Goal: Task Accomplishment & Management: Manage account settings

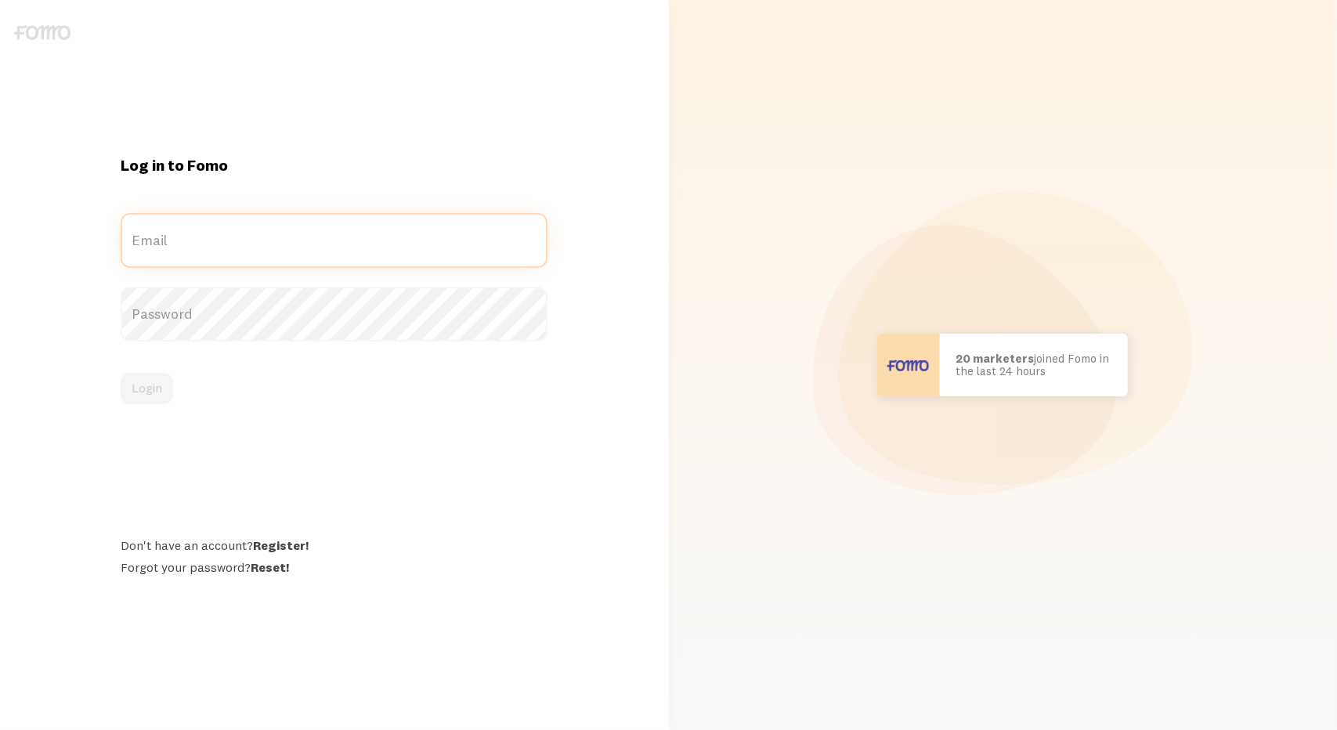
type input "[EMAIL_ADDRESS][DOMAIN_NAME]"
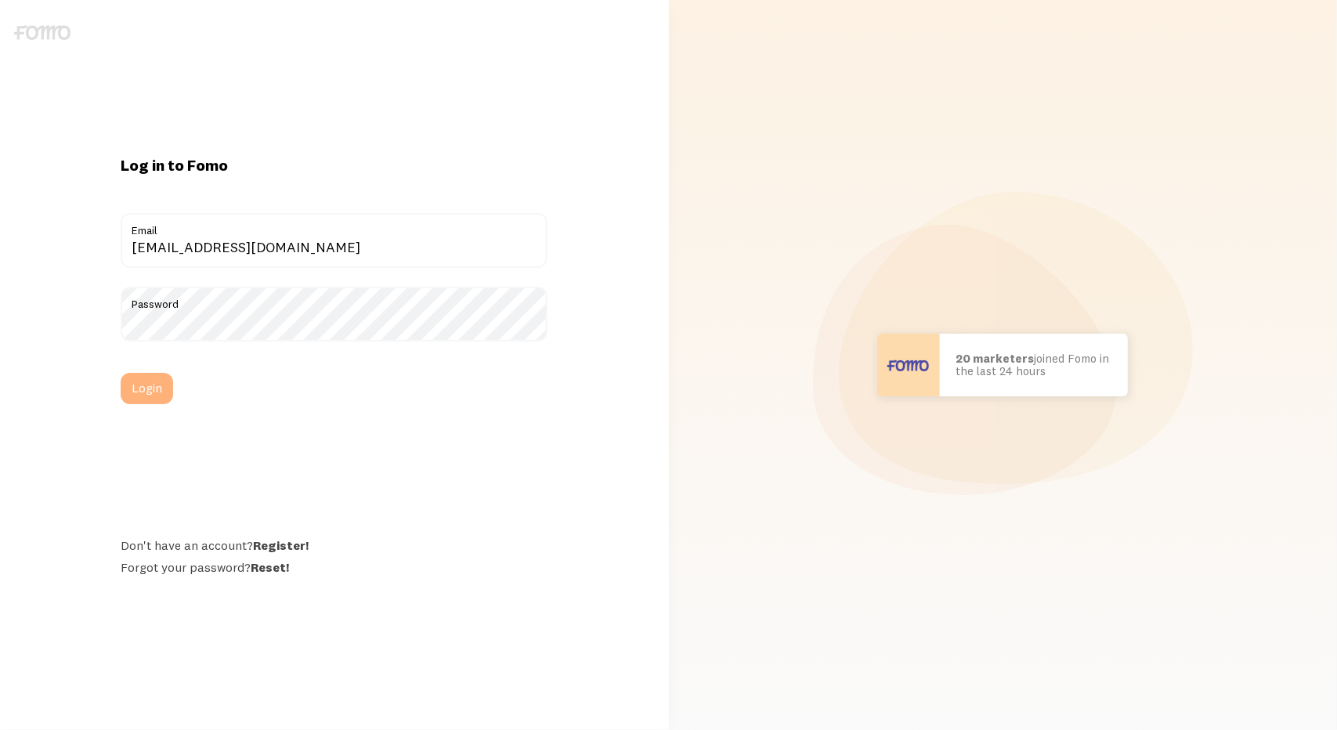
click at [136, 400] on button "Login" at bounding box center [147, 388] width 52 height 31
click at [152, 389] on button "Login" at bounding box center [147, 388] width 52 height 31
click at [88, 506] on div "Log in to Fomo digital+fbnyc@rkdgroup.com Email Password Login Don't have an ac…" at bounding box center [334, 365] width 669 height 420
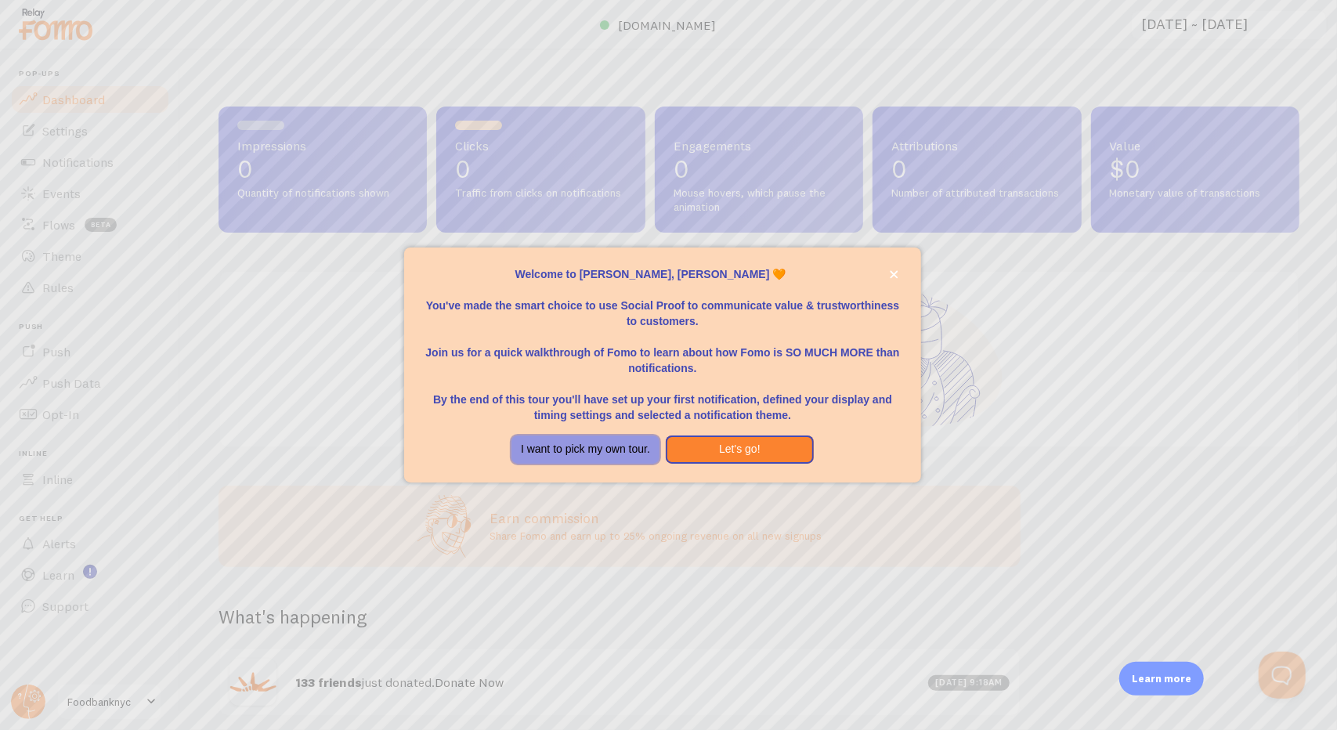
click at [634, 452] on button "I want to pick my own tour." at bounding box center [585, 449] width 148 height 28
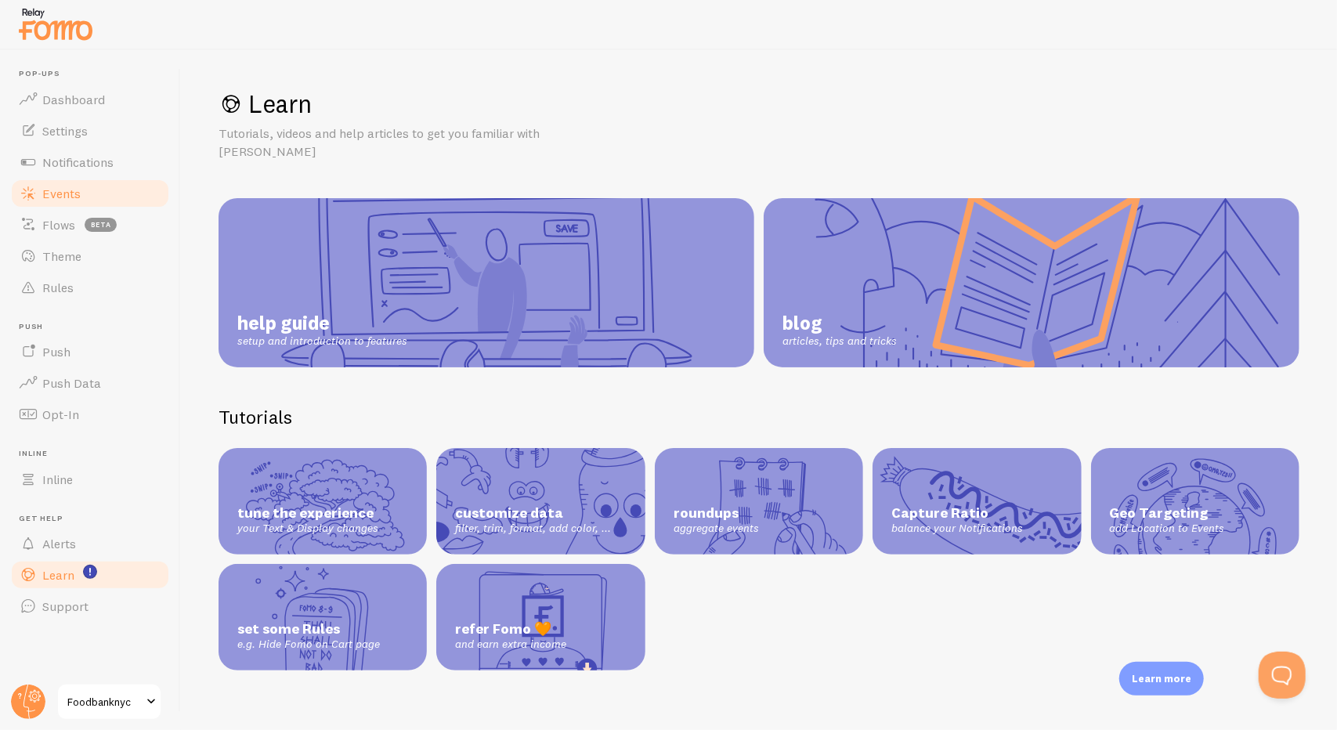
click at [85, 200] on link "Events" at bounding box center [89, 193] width 161 height 31
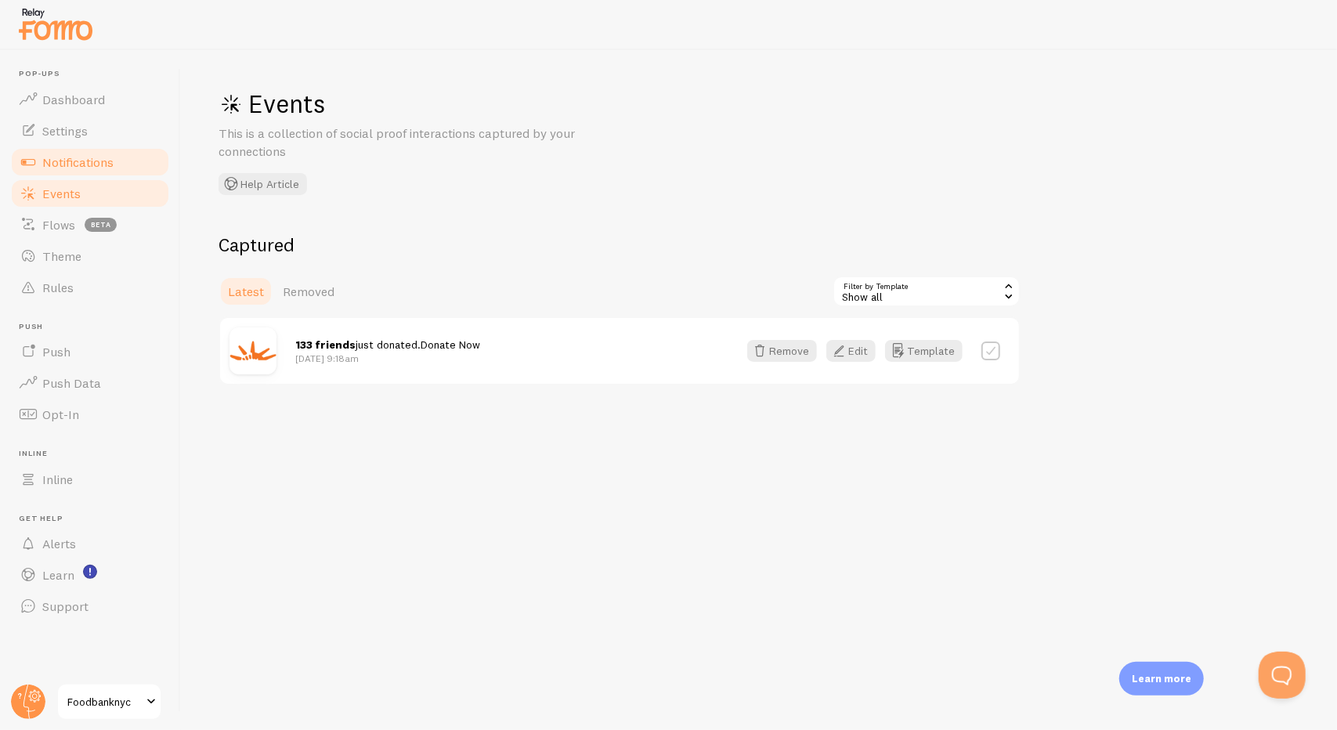
click at [97, 147] on link "Notifications" at bounding box center [89, 161] width 161 height 31
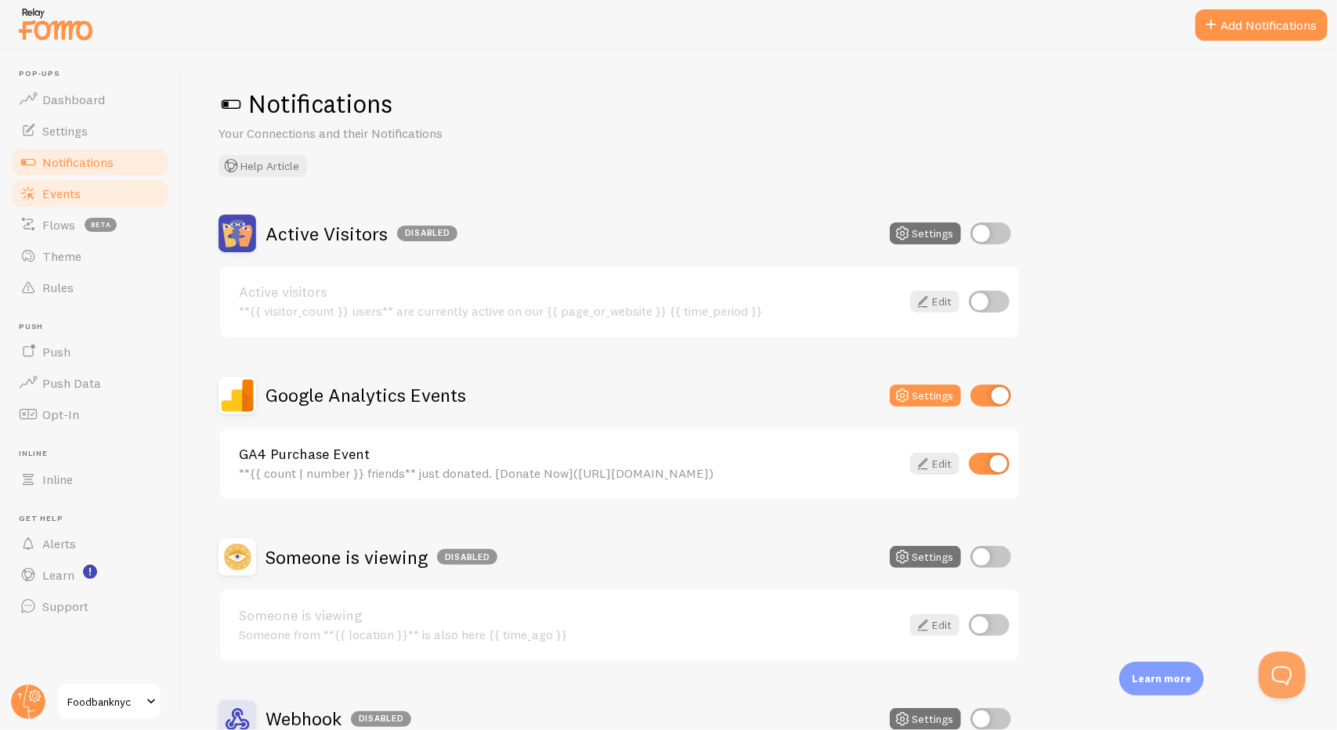
click at [94, 187] on link "Events" at bounding box center [89, 193] width 161 height 31
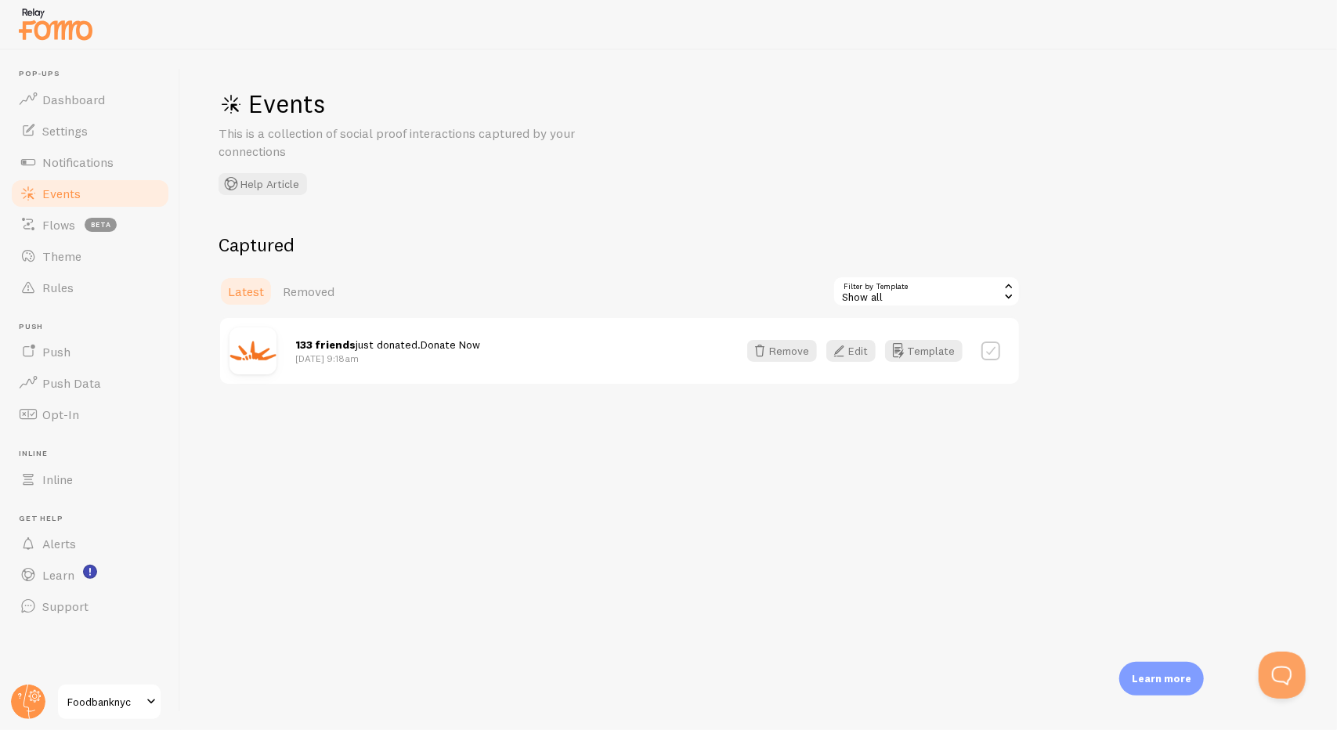
click at [671, 361] on div "133 friends just donated. Donate Now Aug 28th @ 9:18am" at bounding box center [507, 351] width 424 height 28
click at [724, 197] on div "Events This is a collection of social proof interactions captured by your conne…" at bounding box center [759, 390] width 1156 height 680
click at [44, 119] on link "Settings" at bounding box center [89, 130] width 161 height 31
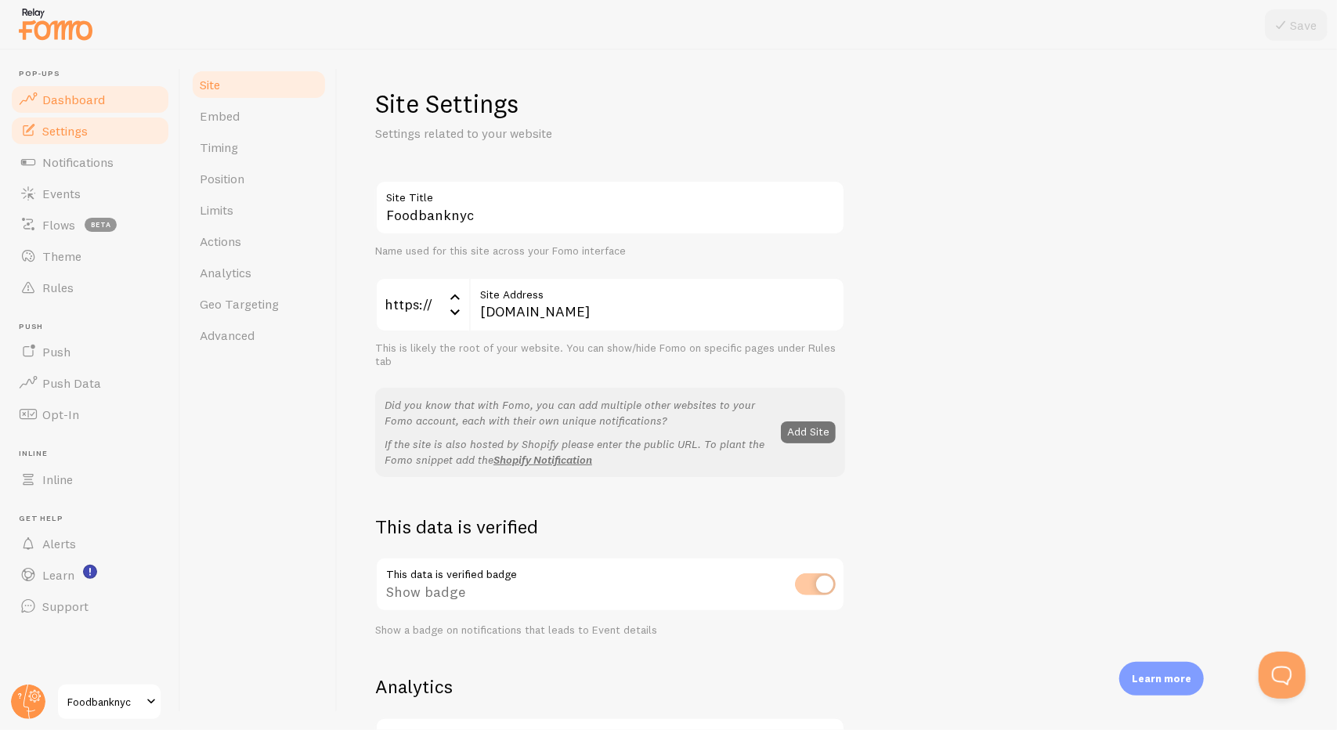
click at [60, 104] on span "Dashboard" at bounding box center [73, 100] width 63 height 16
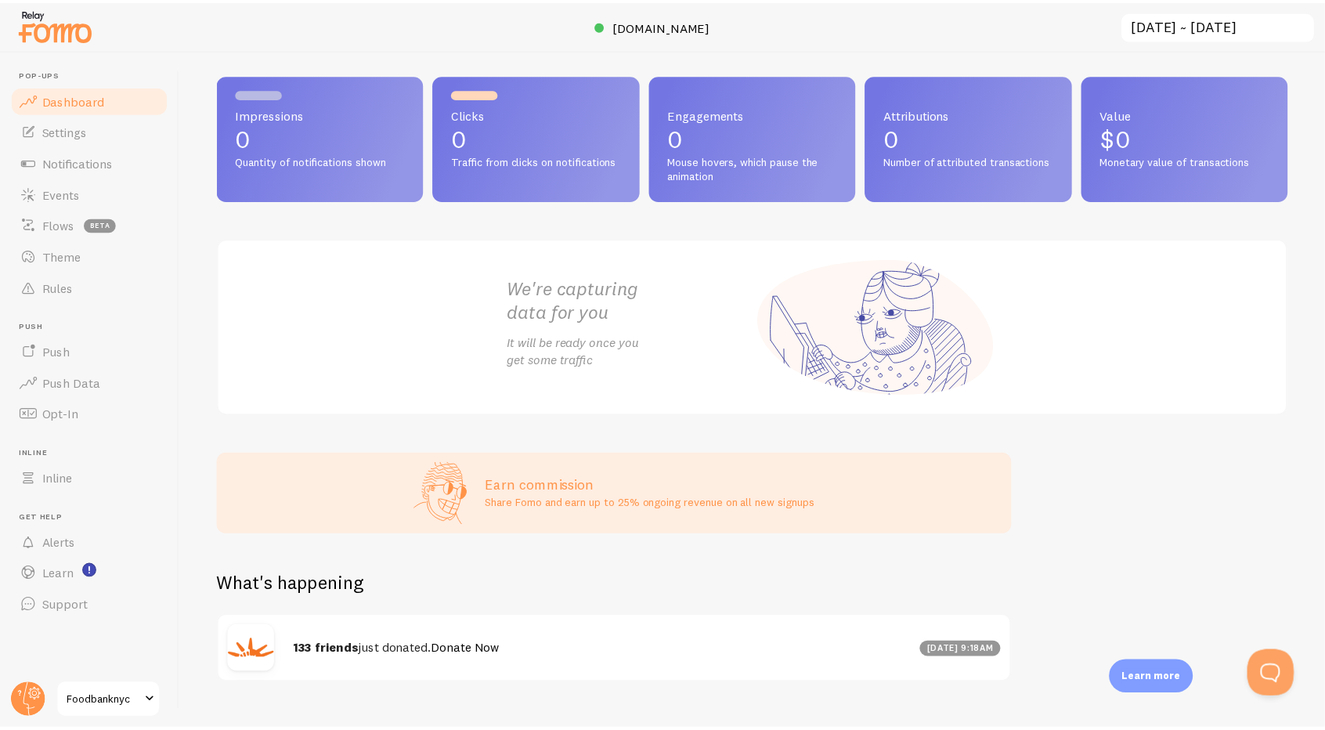
scroll to position [61, 0]
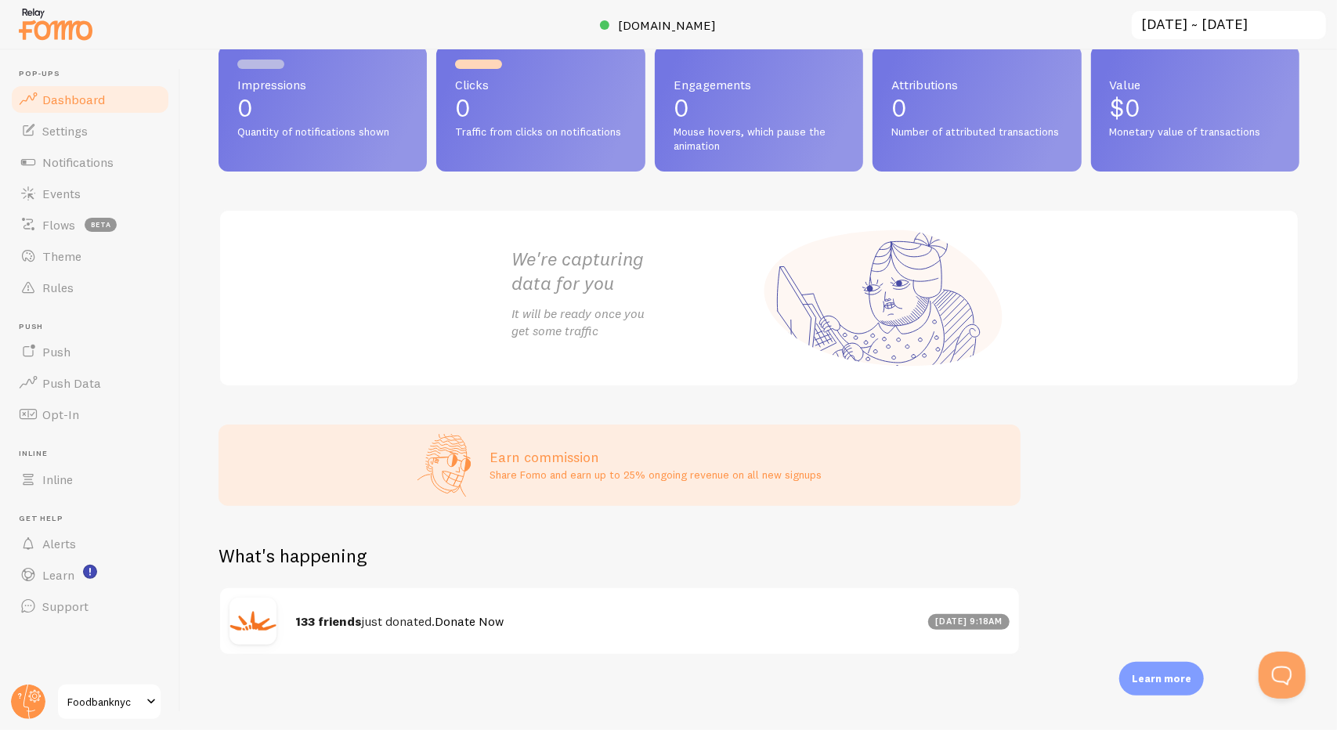
click at [949, 616] on div "Aug 28th @ 9:18am" at bounding box center [969, 622] width 82 height 16
click at [437, 600] on div "133 friends just donated. Donate Now Aug 28th @ 9:18am" at bounding box center [619, 621] width 799 height 66
click at [76, 132] on span "Settings" at bounding box center [64, 131] width 45 height 16
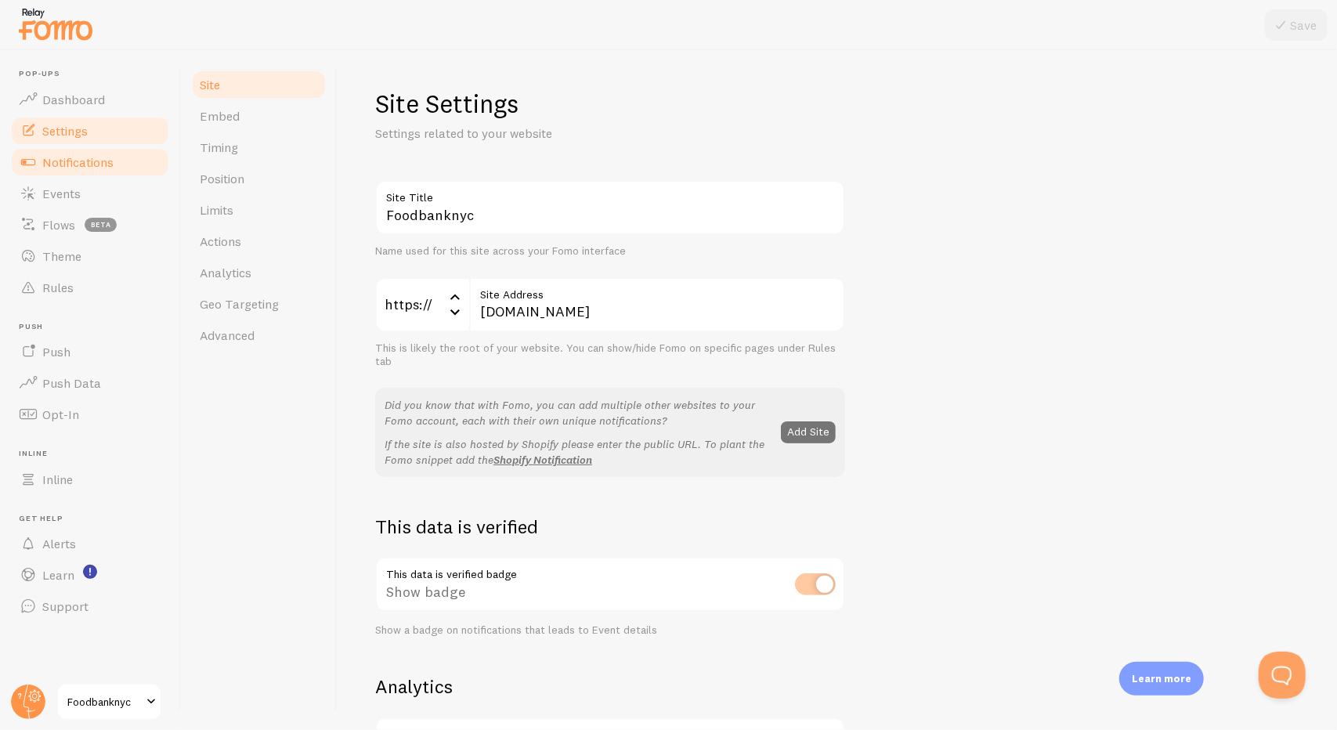
click at [77, 154] on span "Notifications" at bounding box center [77, 162] width 71 height 16
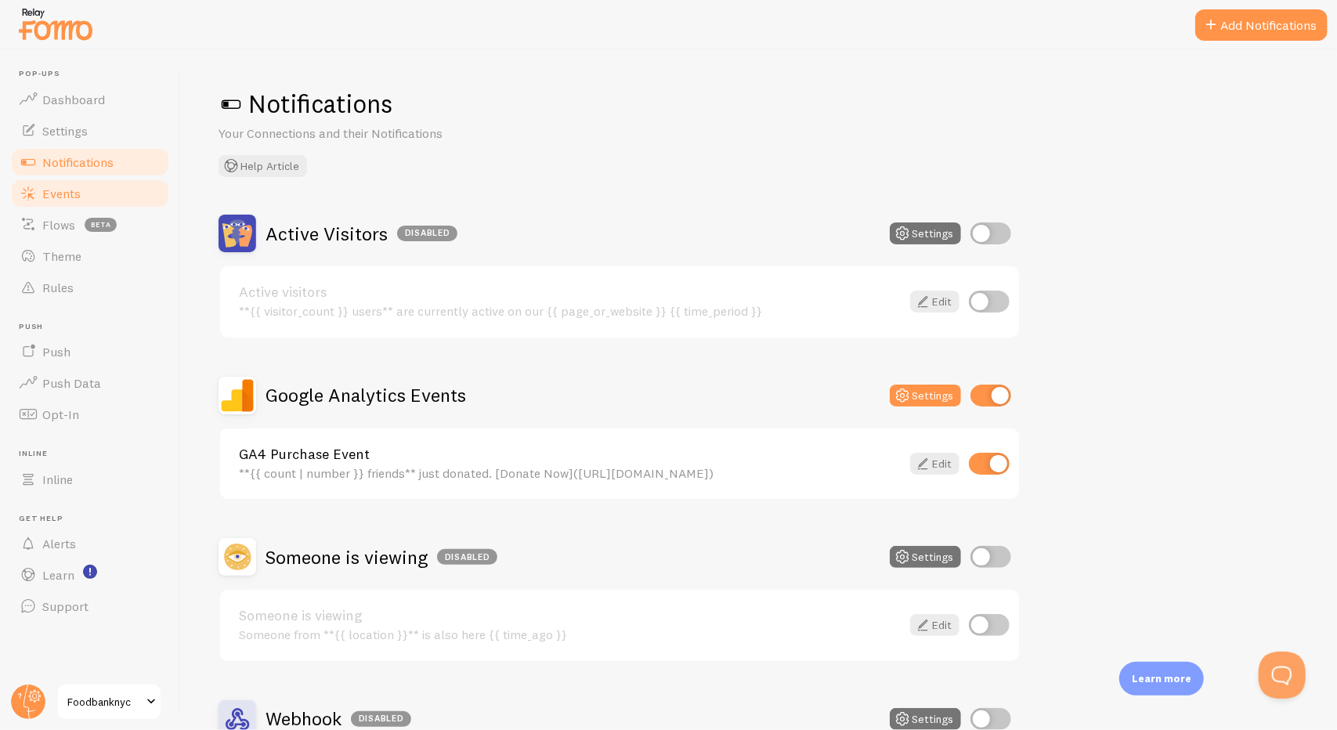
click at [24, 195] on span at bounding box center [28, 193] width 19 height 19
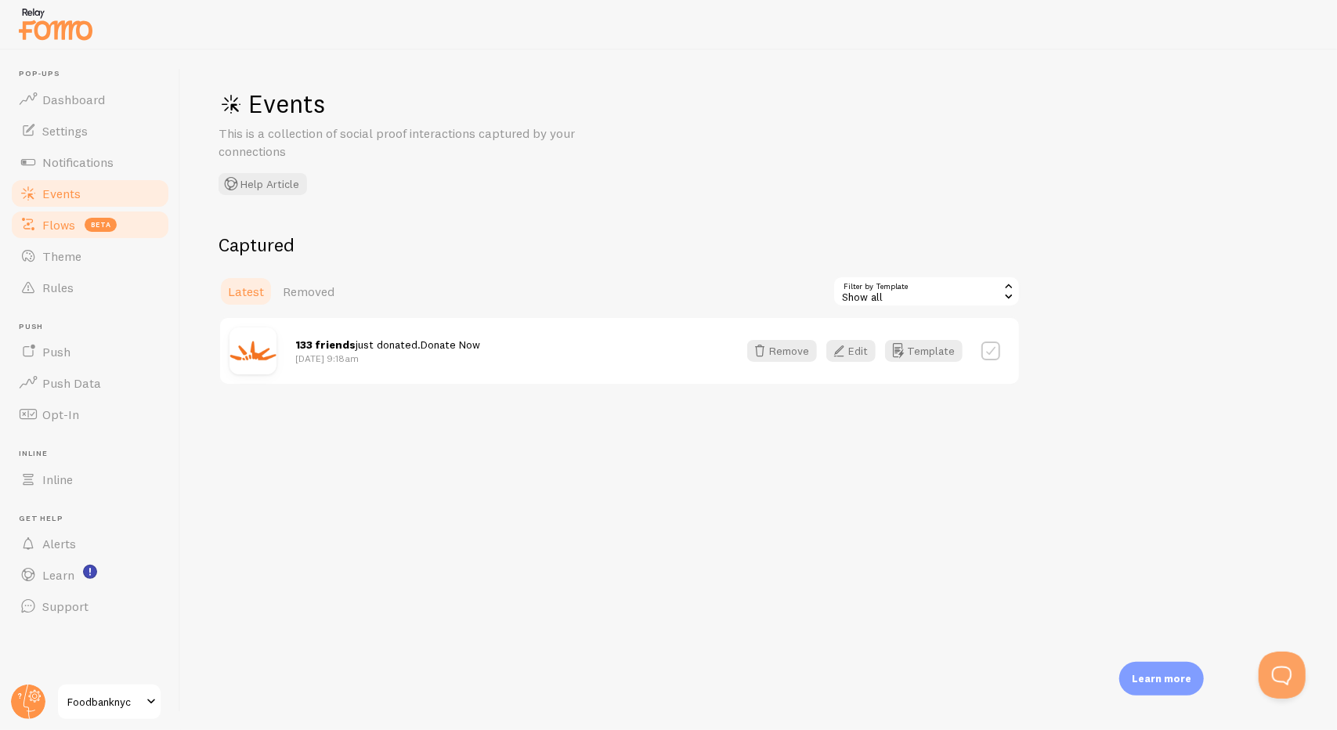
click at [33, 211] on link "Flows beta" at bounding box center [89, 224] width 161 height 31
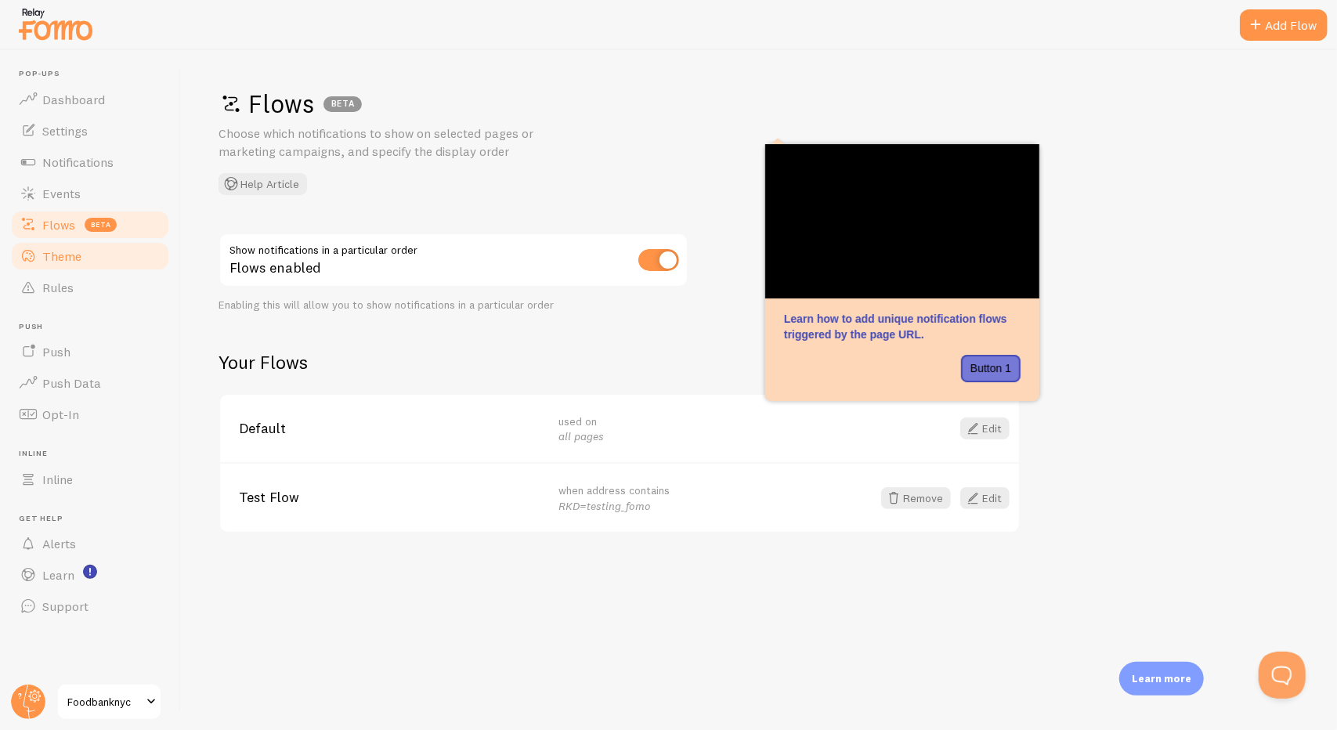
click at [77, 266] on link "Theme" at bounding box center [89, 255] width 161 height 31
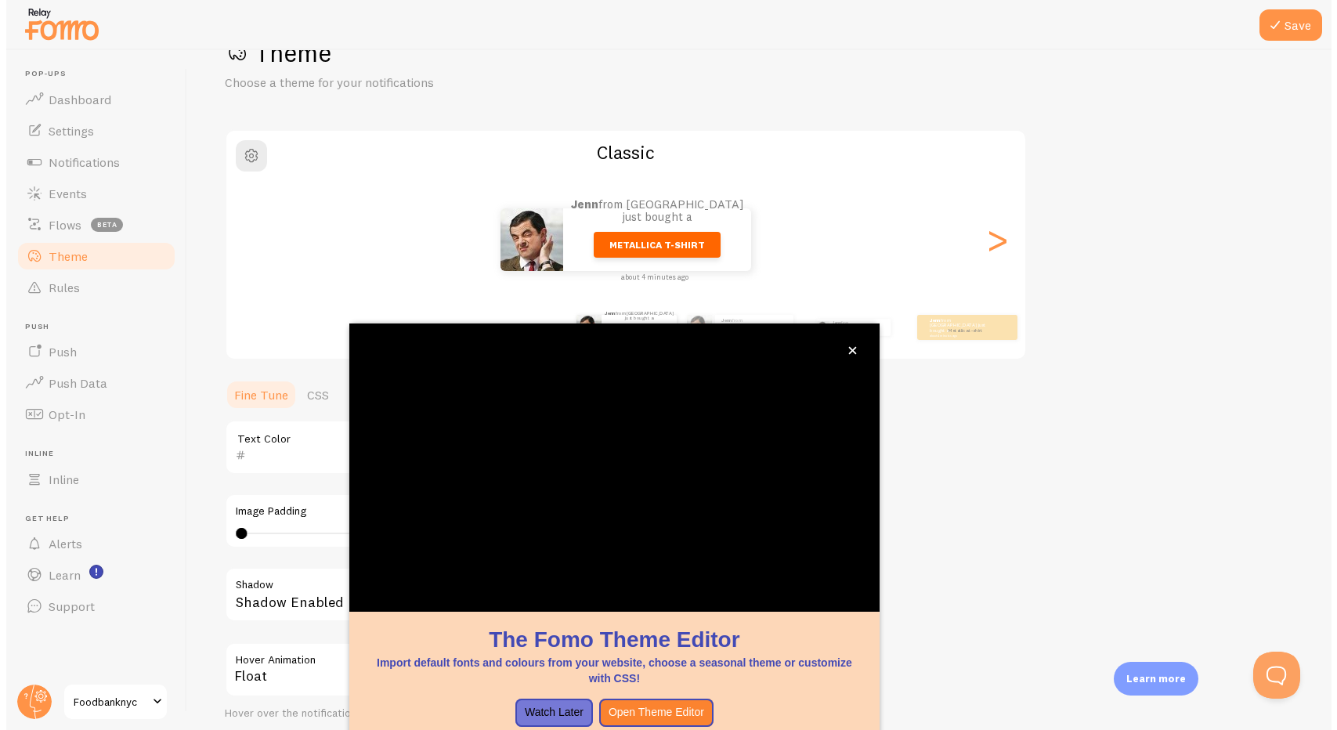
scroll to position [55, 0]
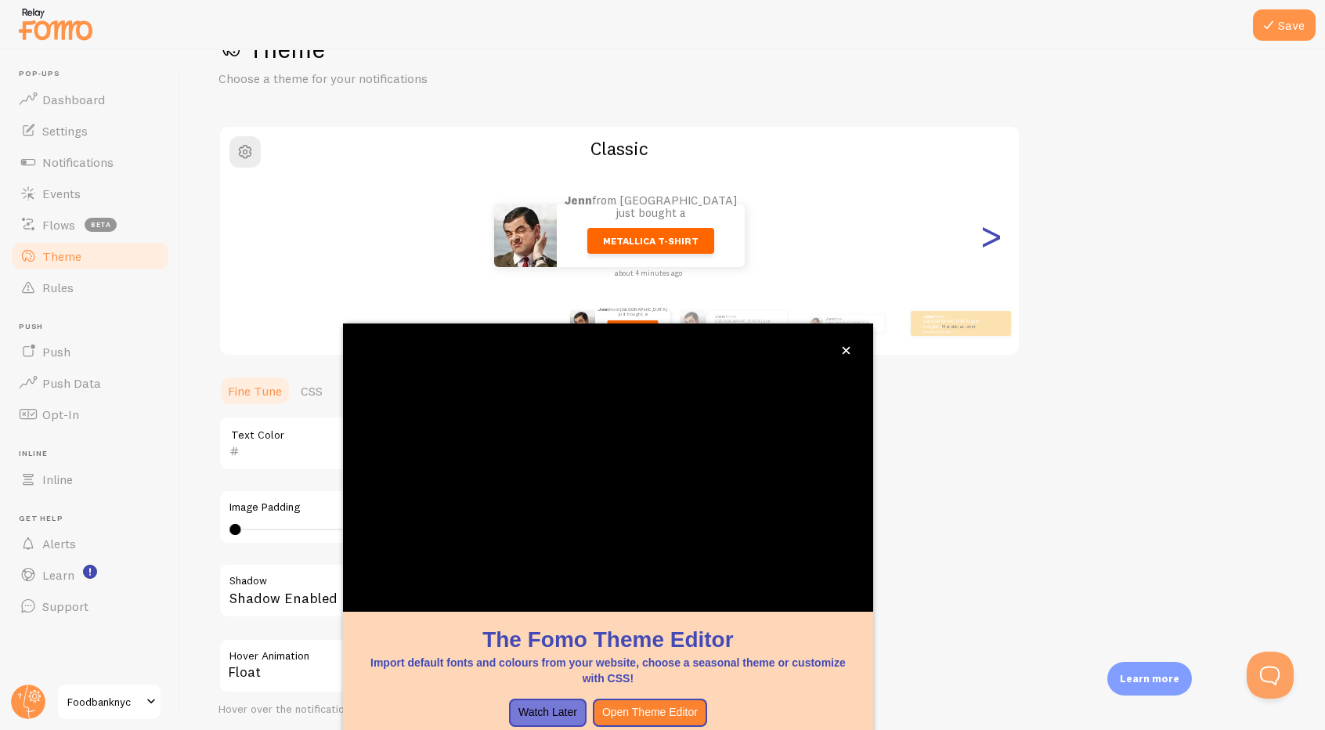
click at [994, 247] on div ">" at bounding box center [990, 235] width 19 height 113
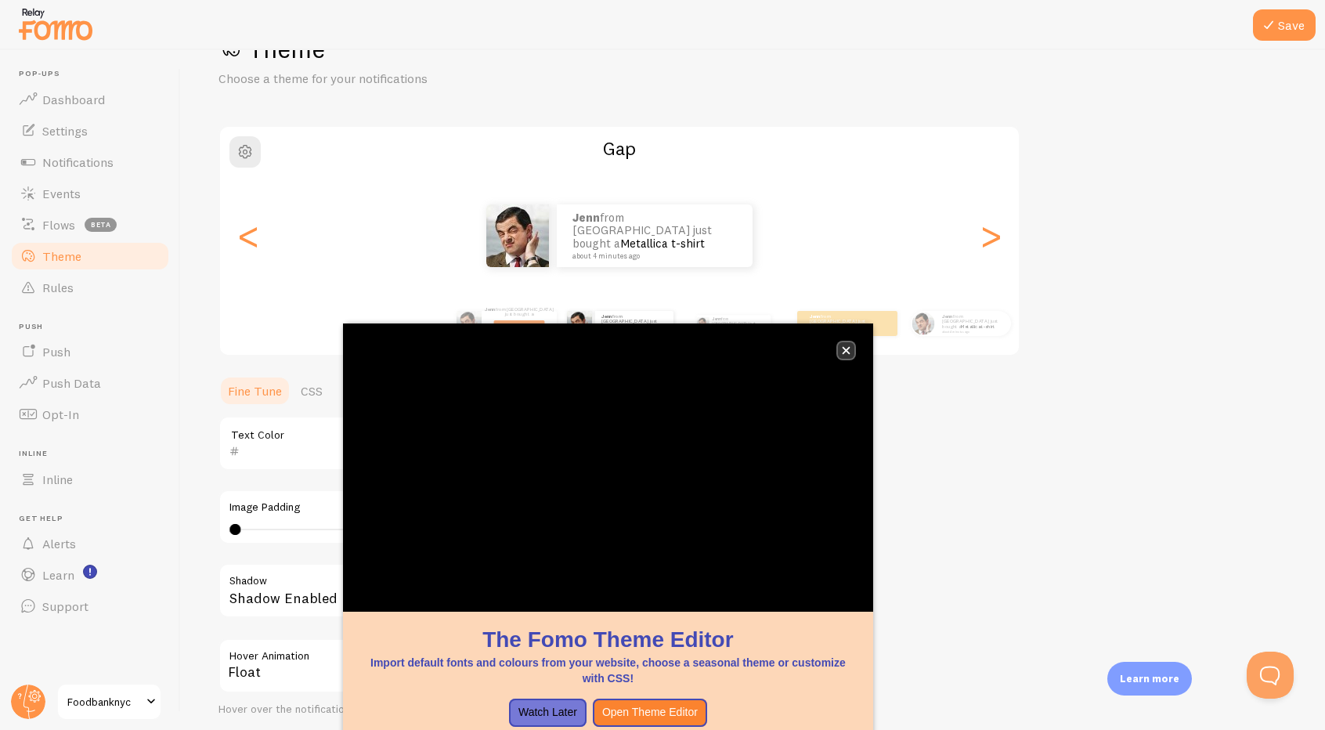
click at [851, 355] on button "close," at bounding box center [846, 350] width 16 height 16
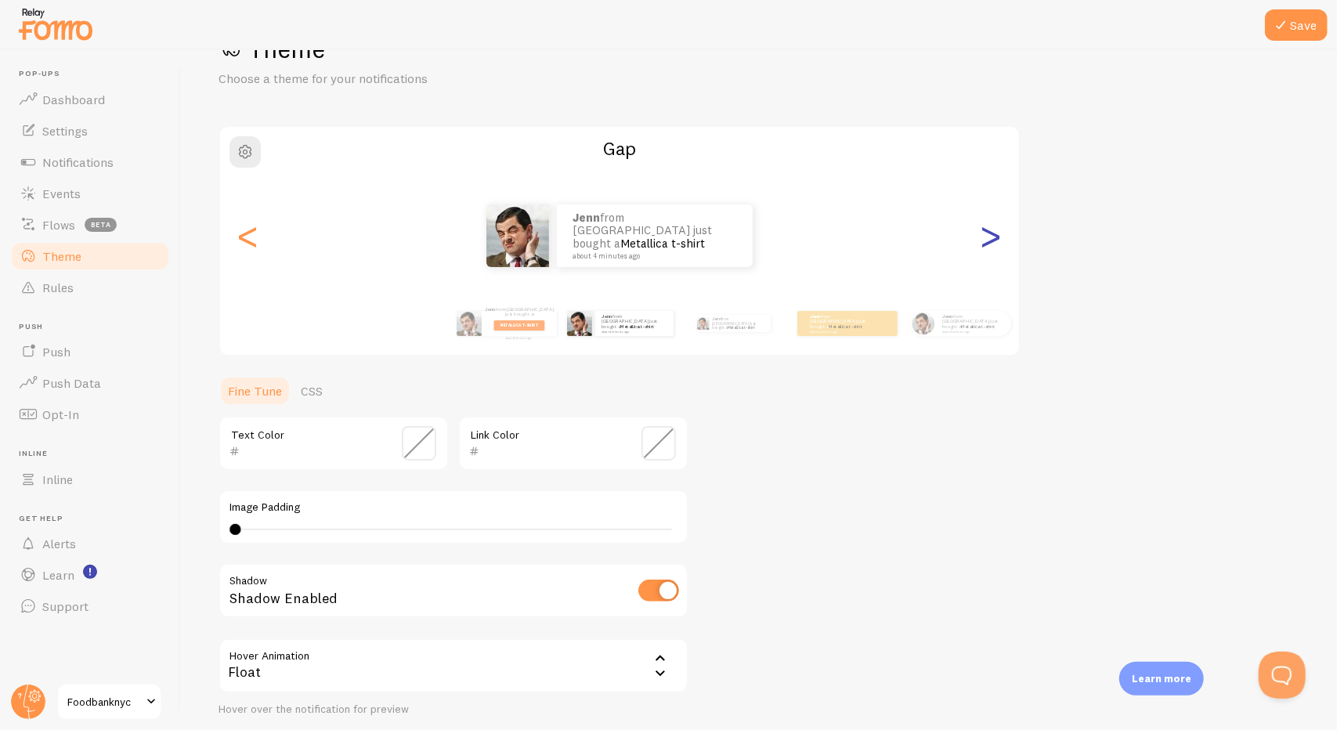
click at [1000, 242] on div ">" at bounding box center [990, 235] width 19 height 113
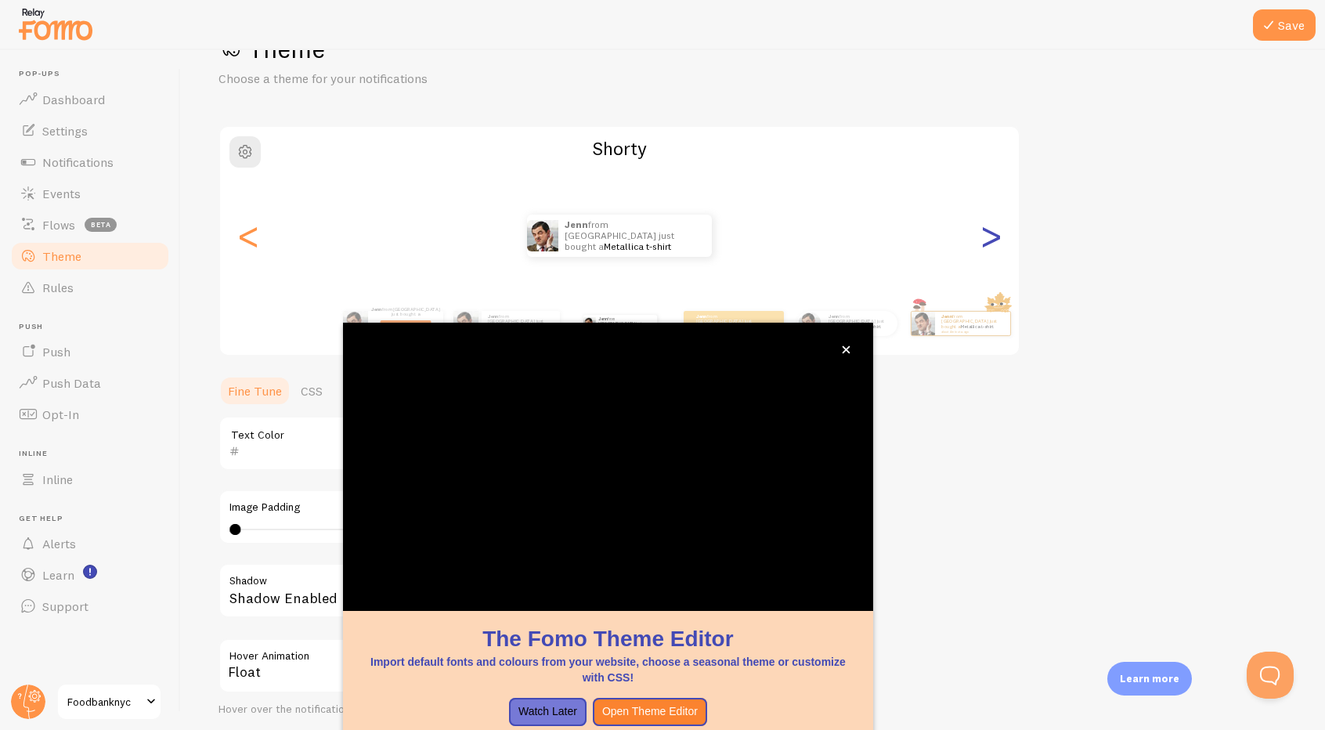
click at [989, 240] on div ">" at bounding box center [990, 235] width 19 height 113
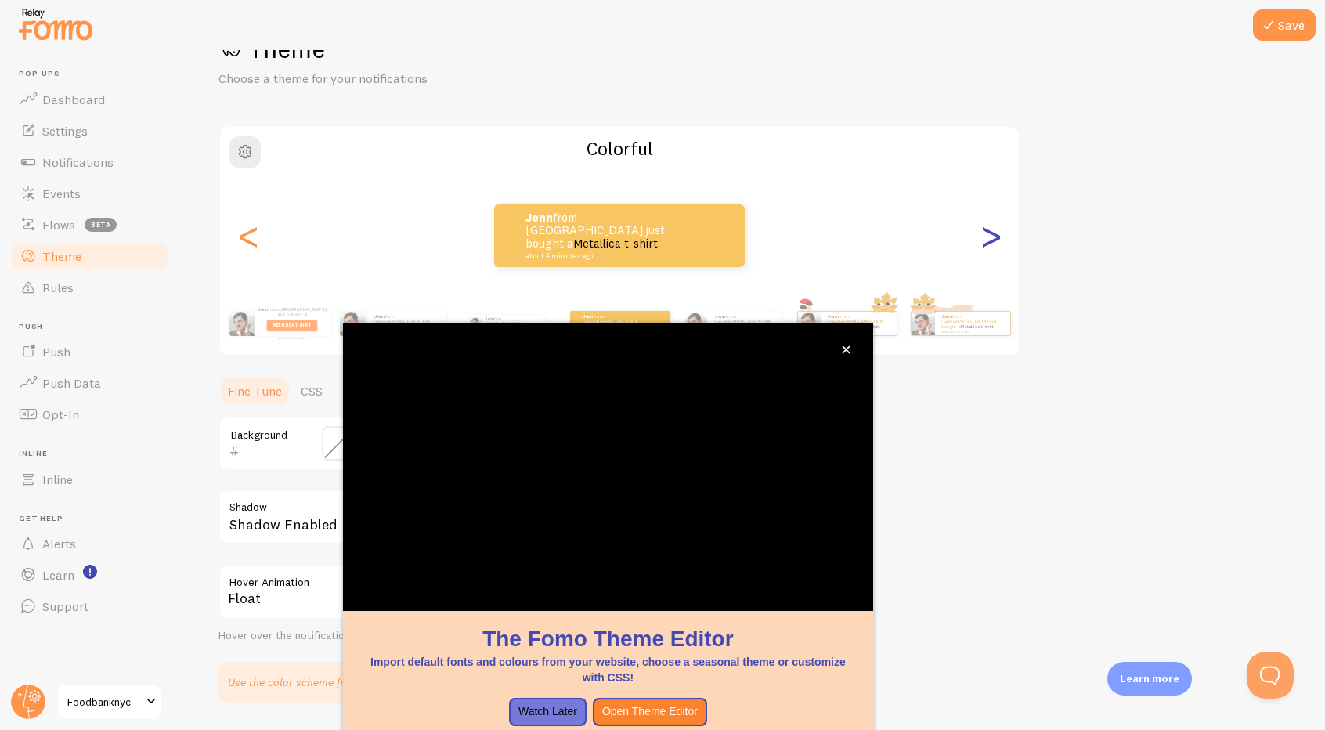
click at [989, 240] on div ">" at bounding box center [990, 235] width 19 height 113
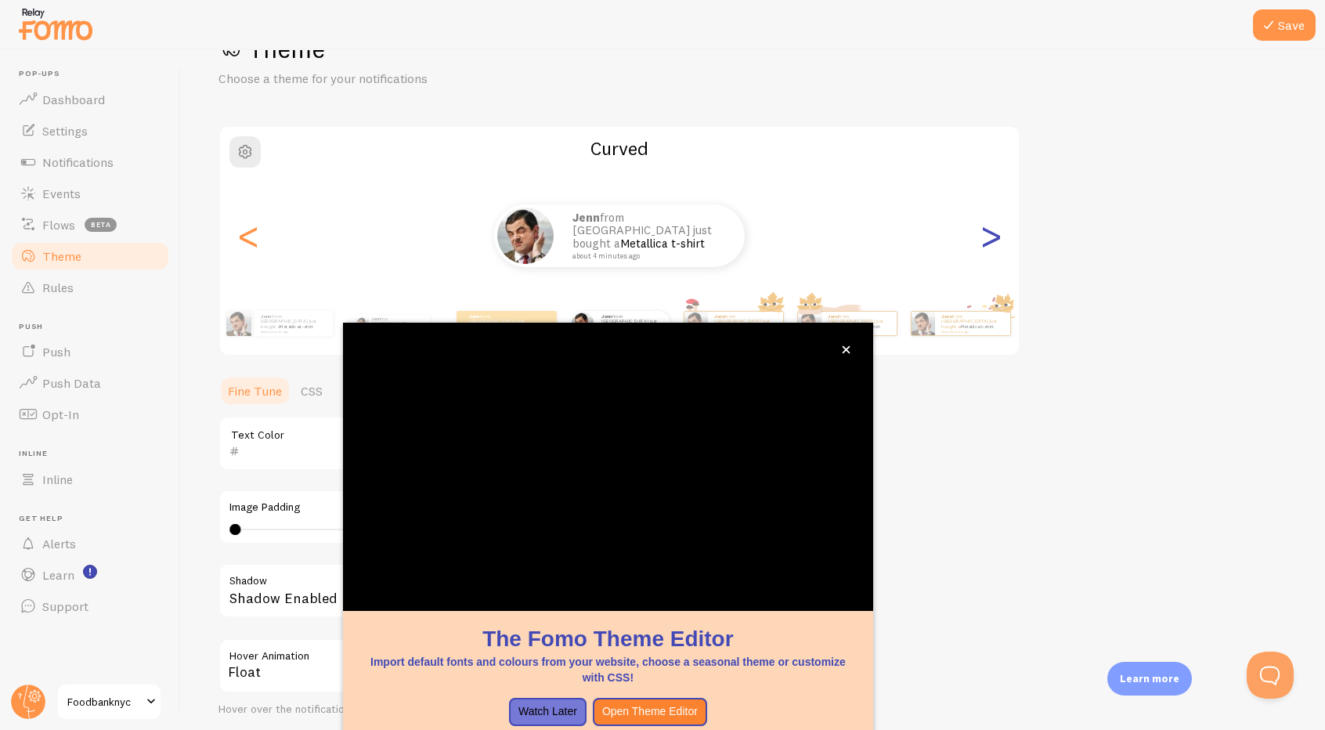
click at [989, 240] on div ">" at bounding box center [990, 235] width 19 height 113
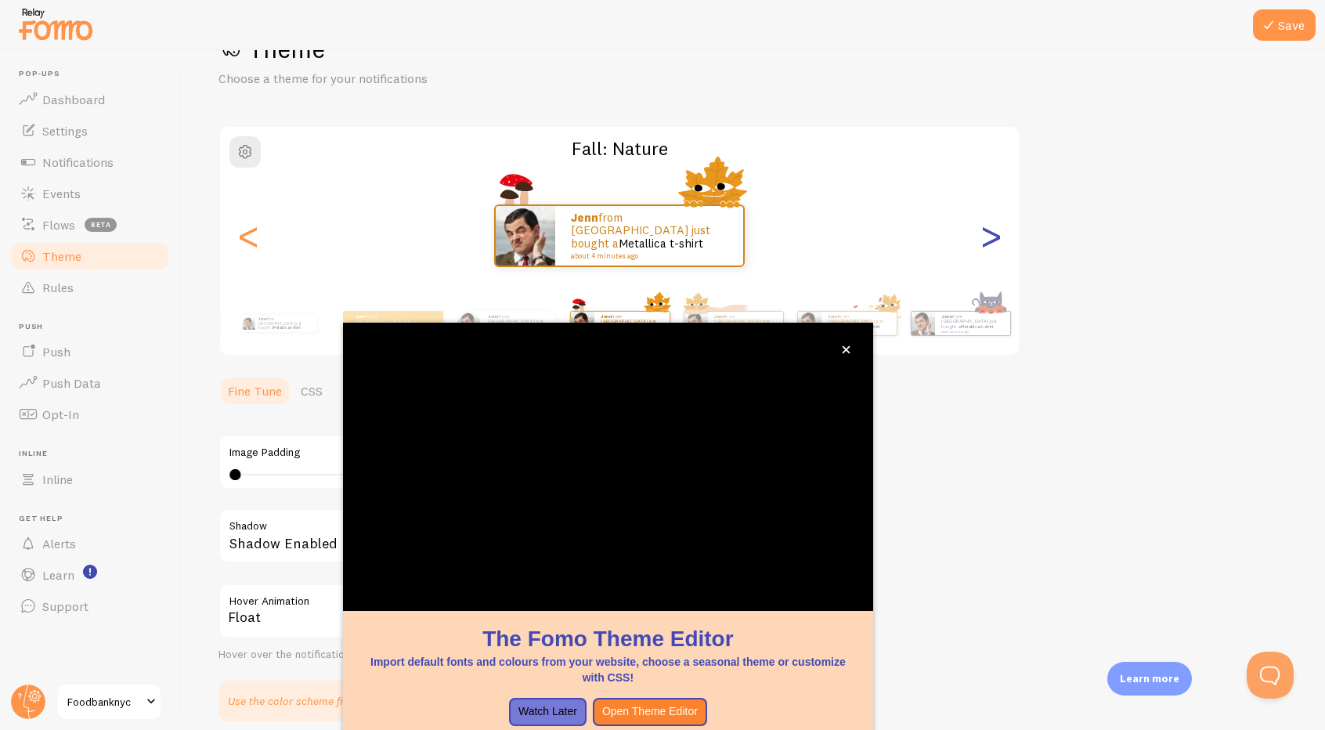
type input "0"
click at [989, 240] on div ">" at bounding box center [990, 235] width 19 height 113
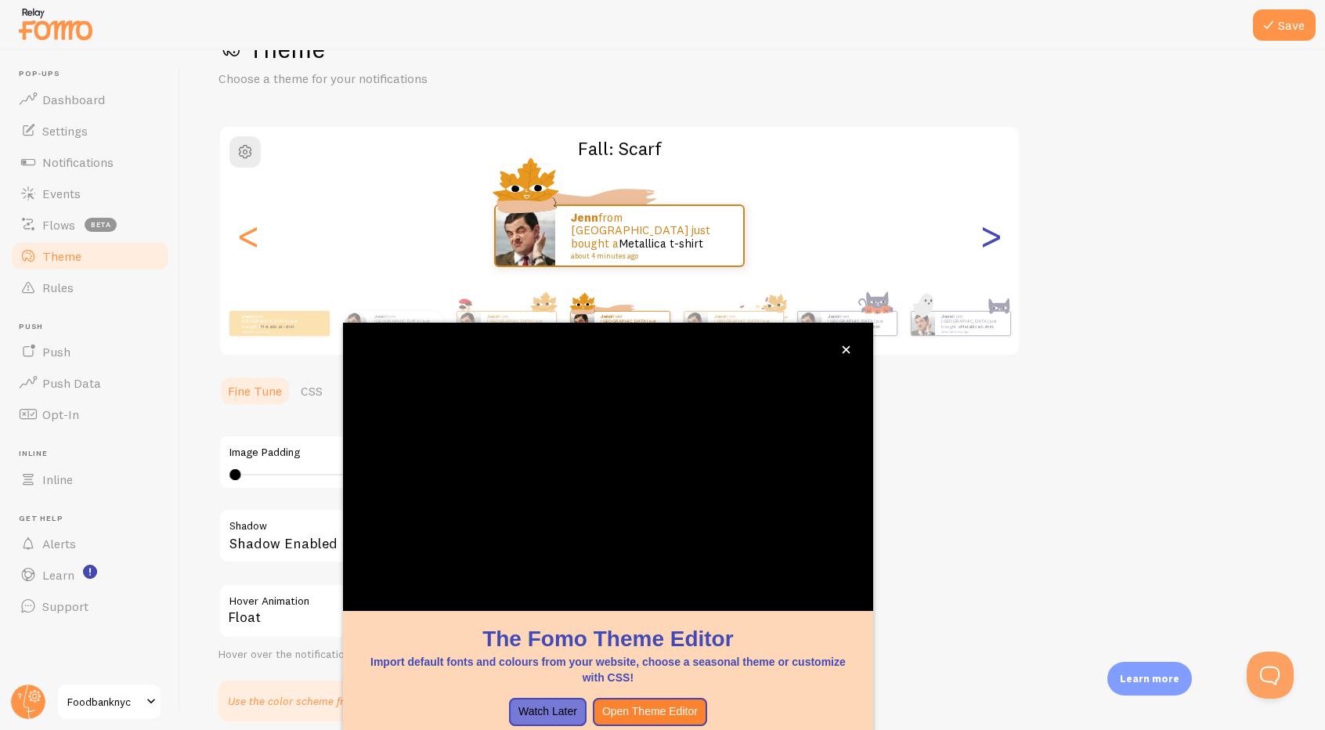
click at [989, 240] on div ">" at bounding box center [990, 235] width 19 height 113
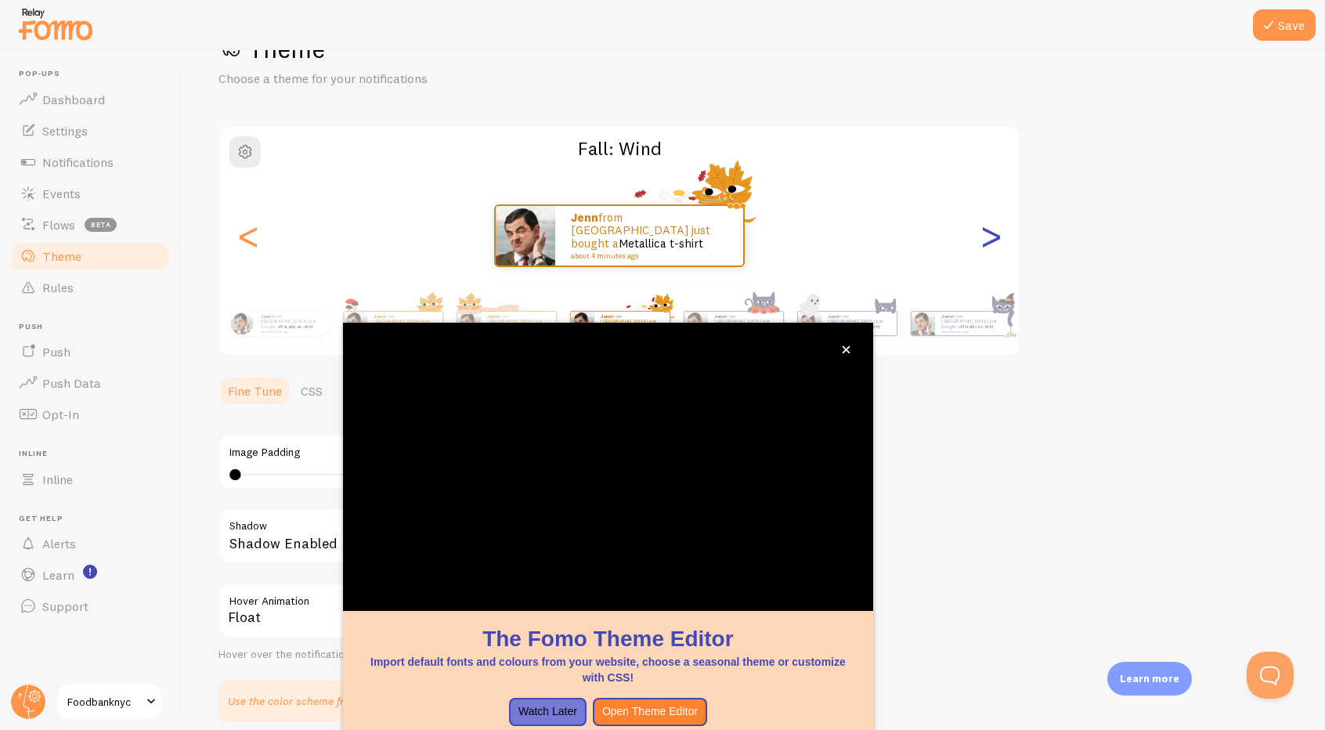
click at [989, 240] on div ">" at bounding box center [990, 235] width 19 height 113
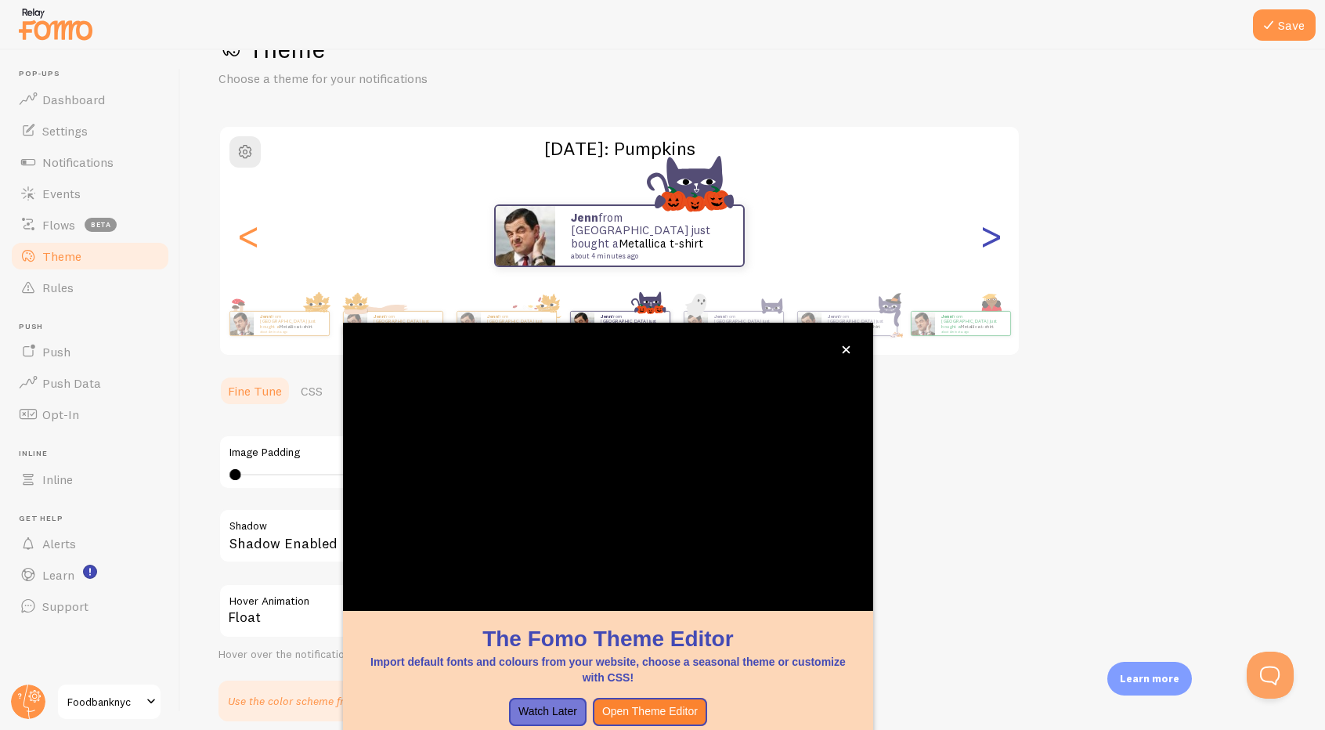
click at [989, 240] on div ">" at bounding box center [990, 235] width 19 height 113
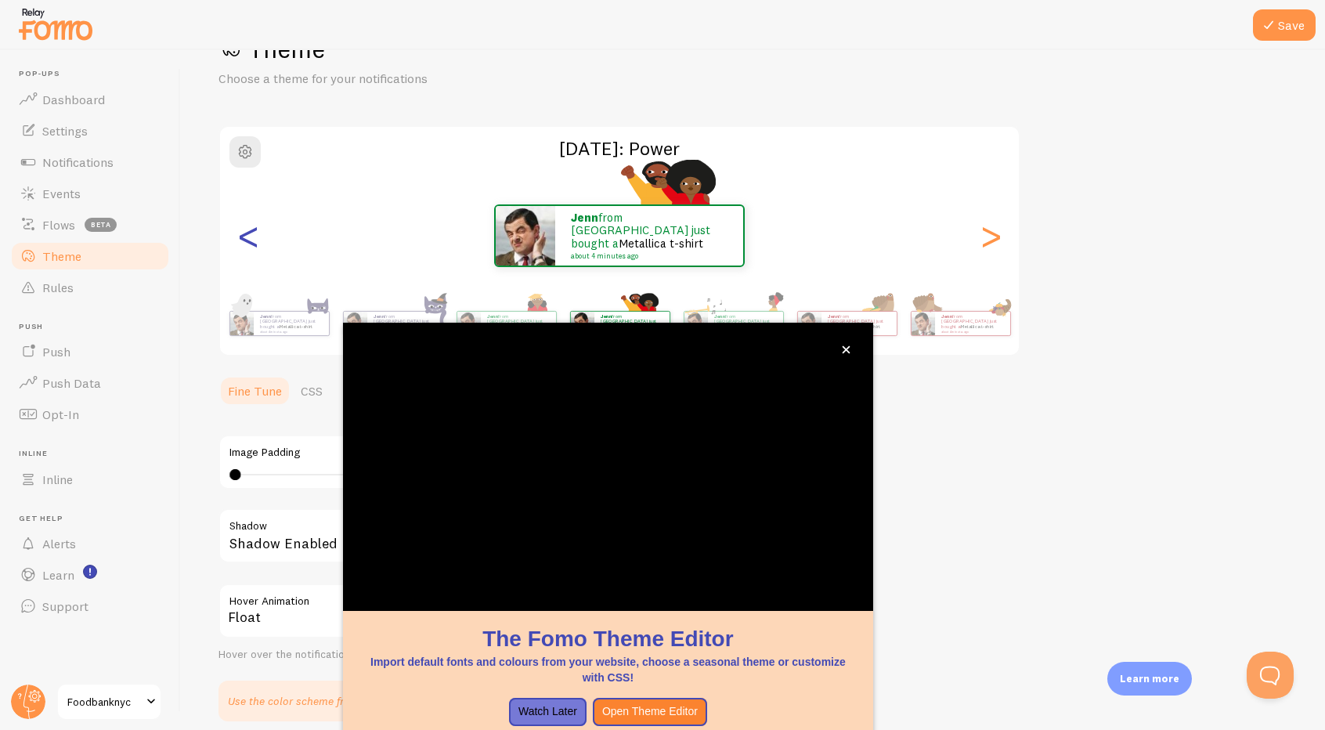
click at [249, 237] on div "<" at bounding box center [248, 235] width 19 height 113
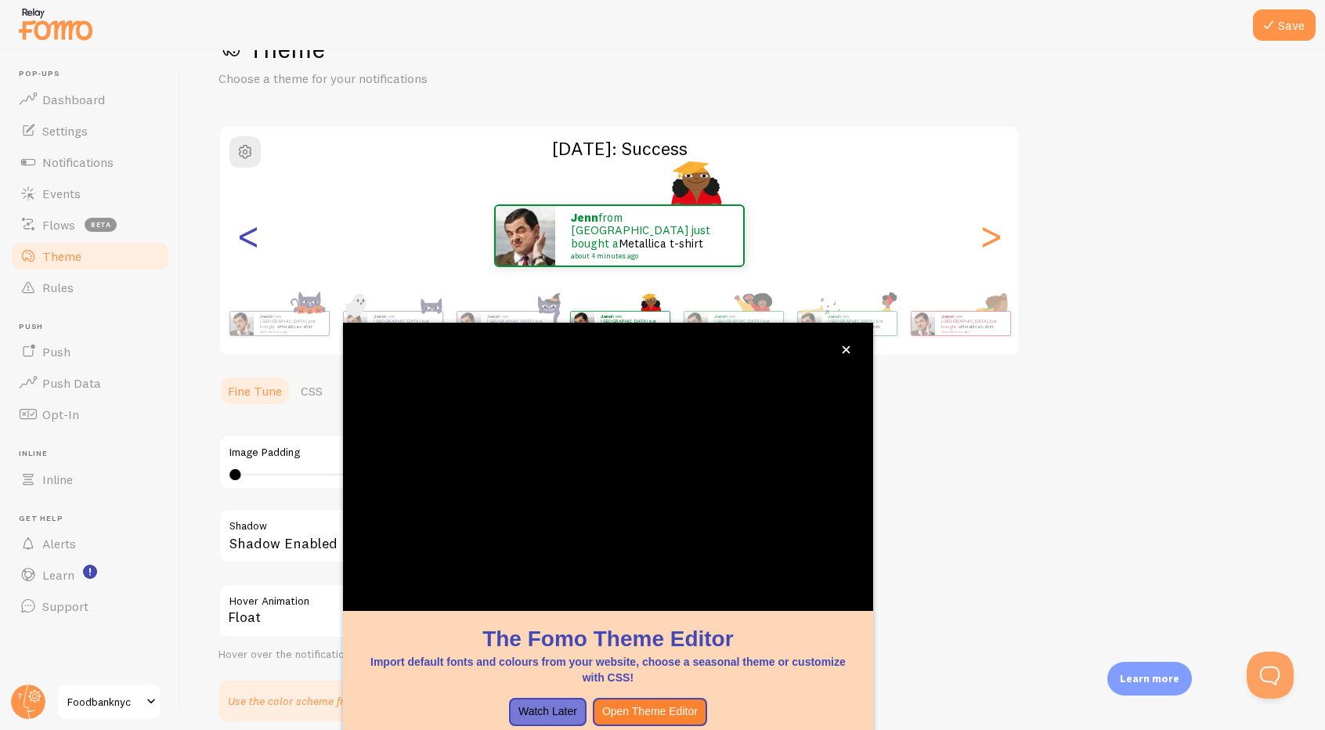
click at [249, 237] on div "<" at bounding box center [248, 235] width 19 height 113
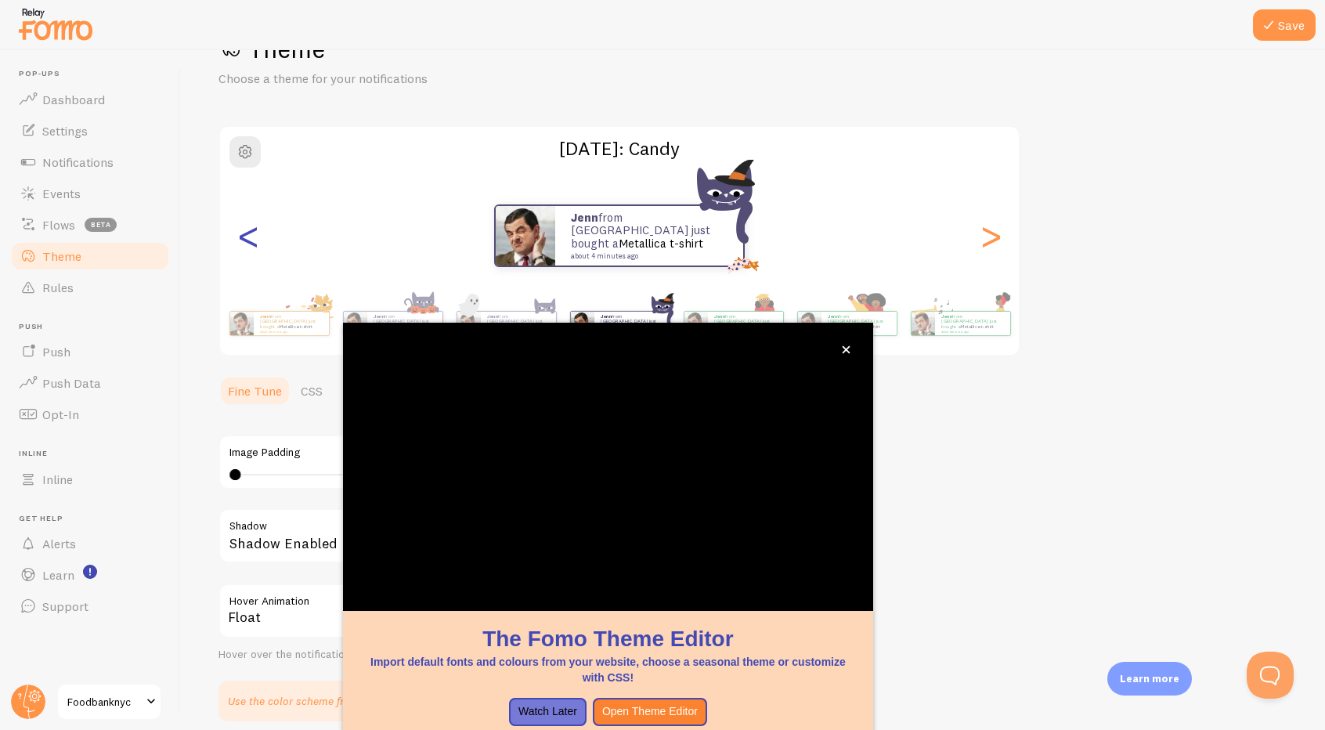
click at [249, 237] on div "<" at bounding box center [248, 235] width 19 height 113
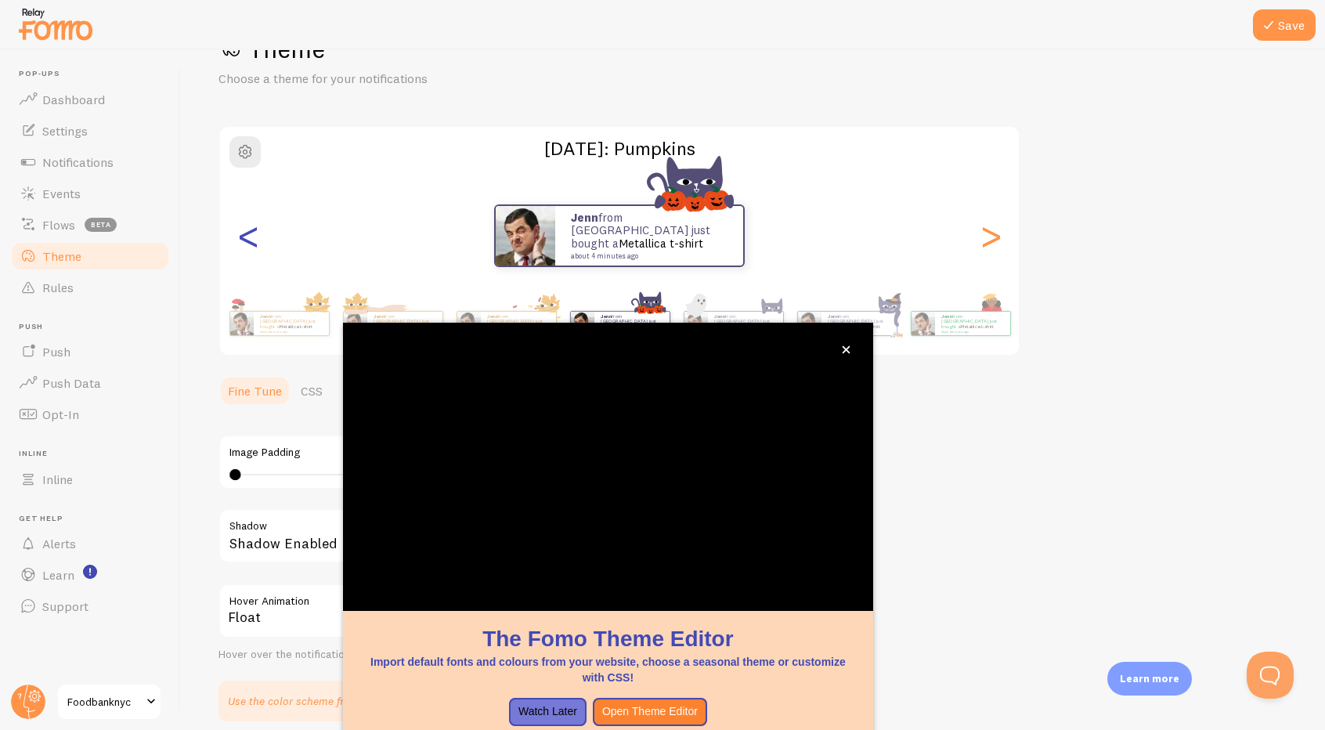
click at [249, 237] on div "<" at bounding box center [248, 235] width 19 height 113
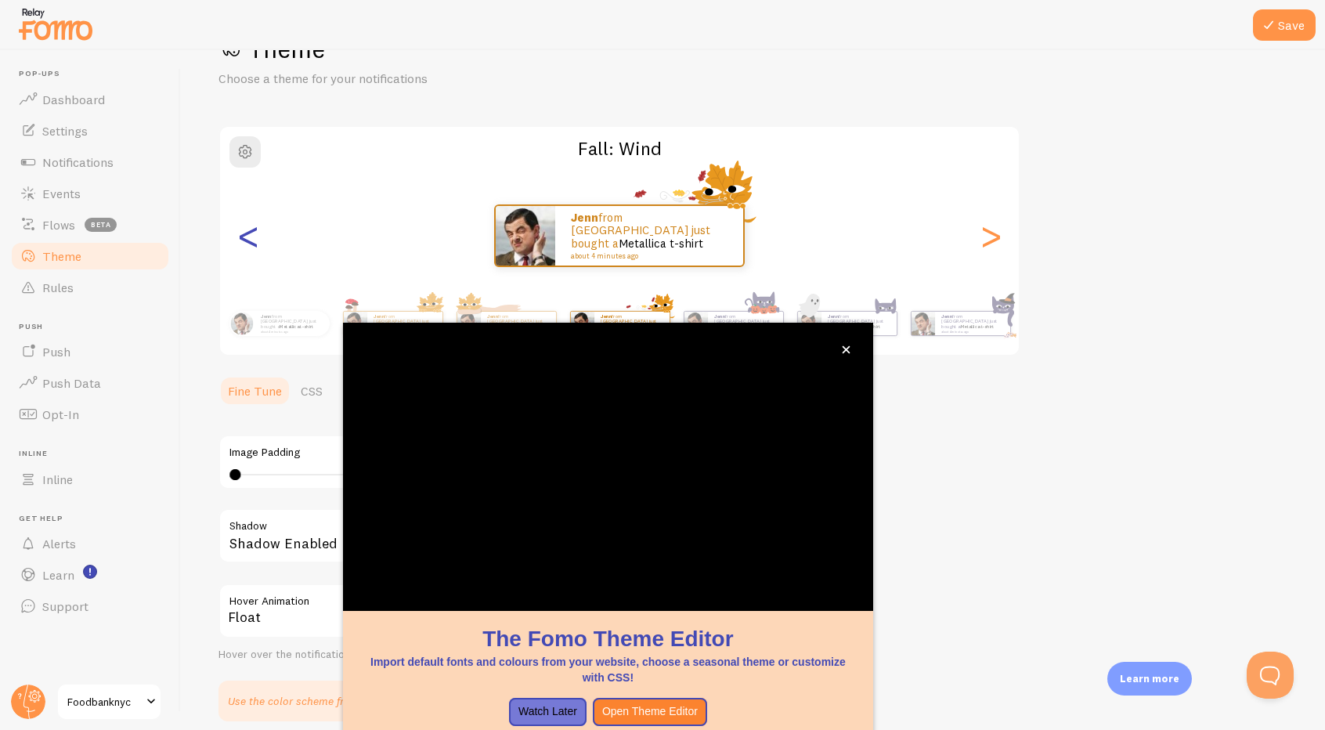
click at [249, 237] on div "<" at bounding box center [248, 235] width 19 height 113
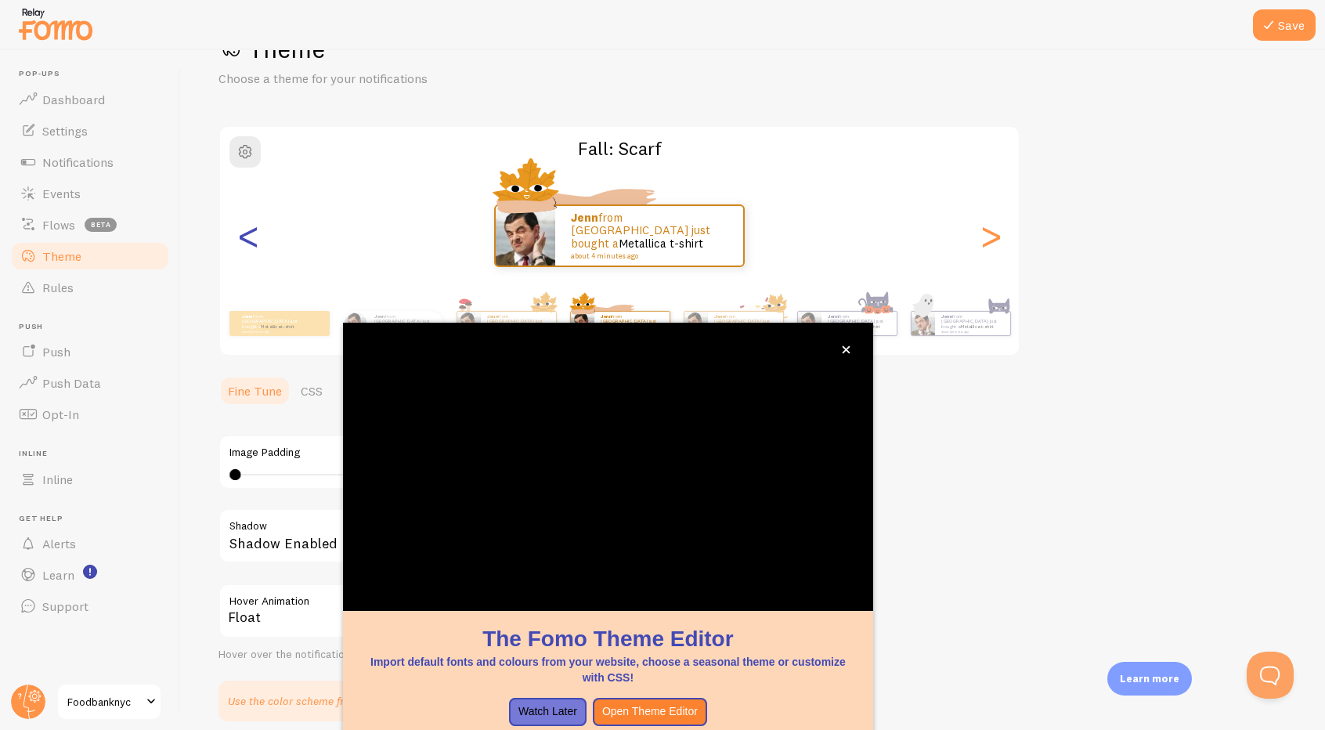
click at [249, 237] on div "<" at bounding box center [248, 235] width 19 height 113
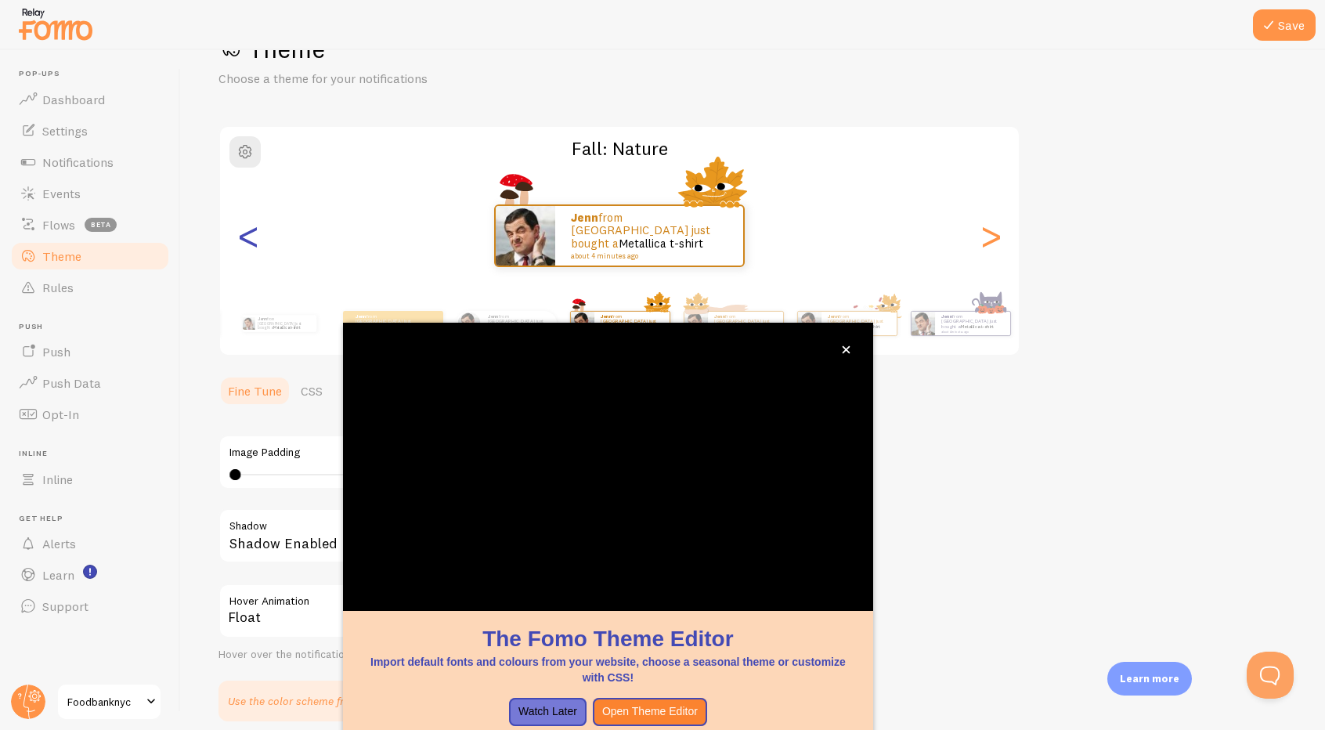
click at [249, 237] on div "<" at bounding box center [248, 235] width 19 height 113
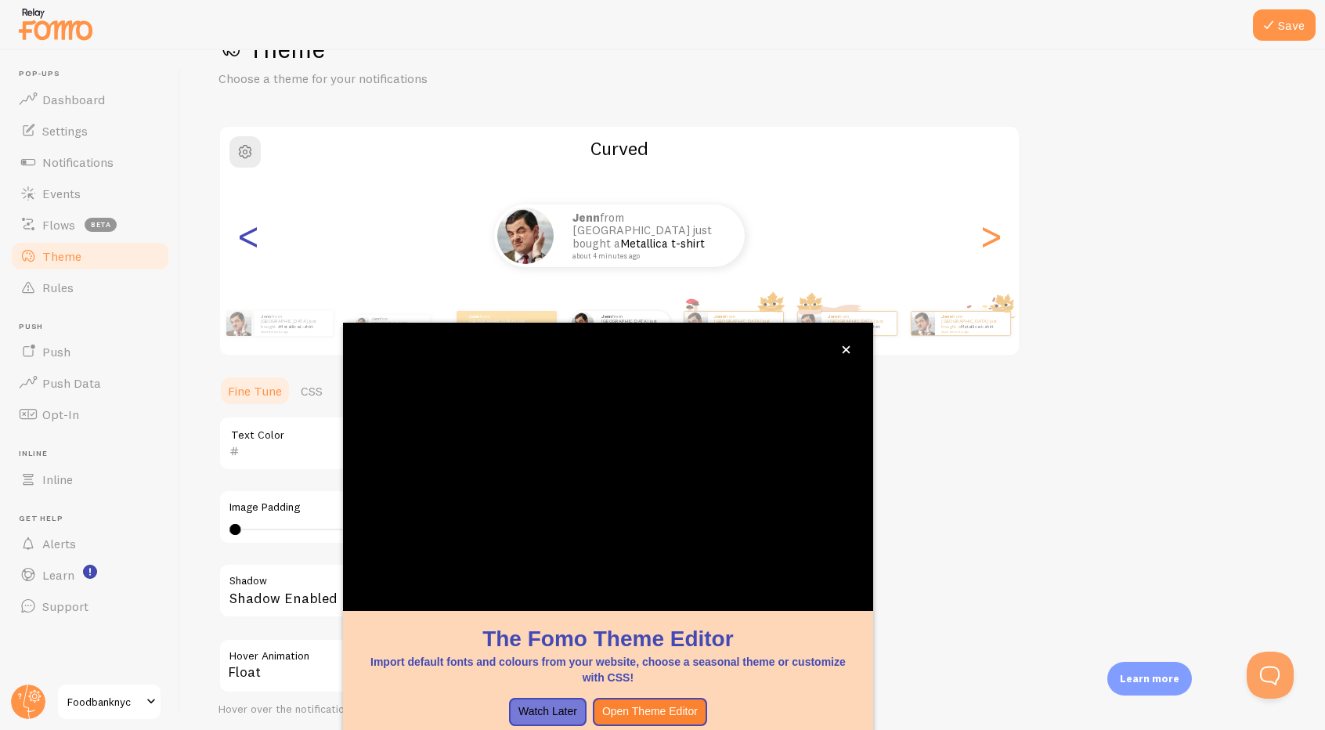
click at [249, 237] on div "<" at bounding box center [248, 235] width 19 height 113
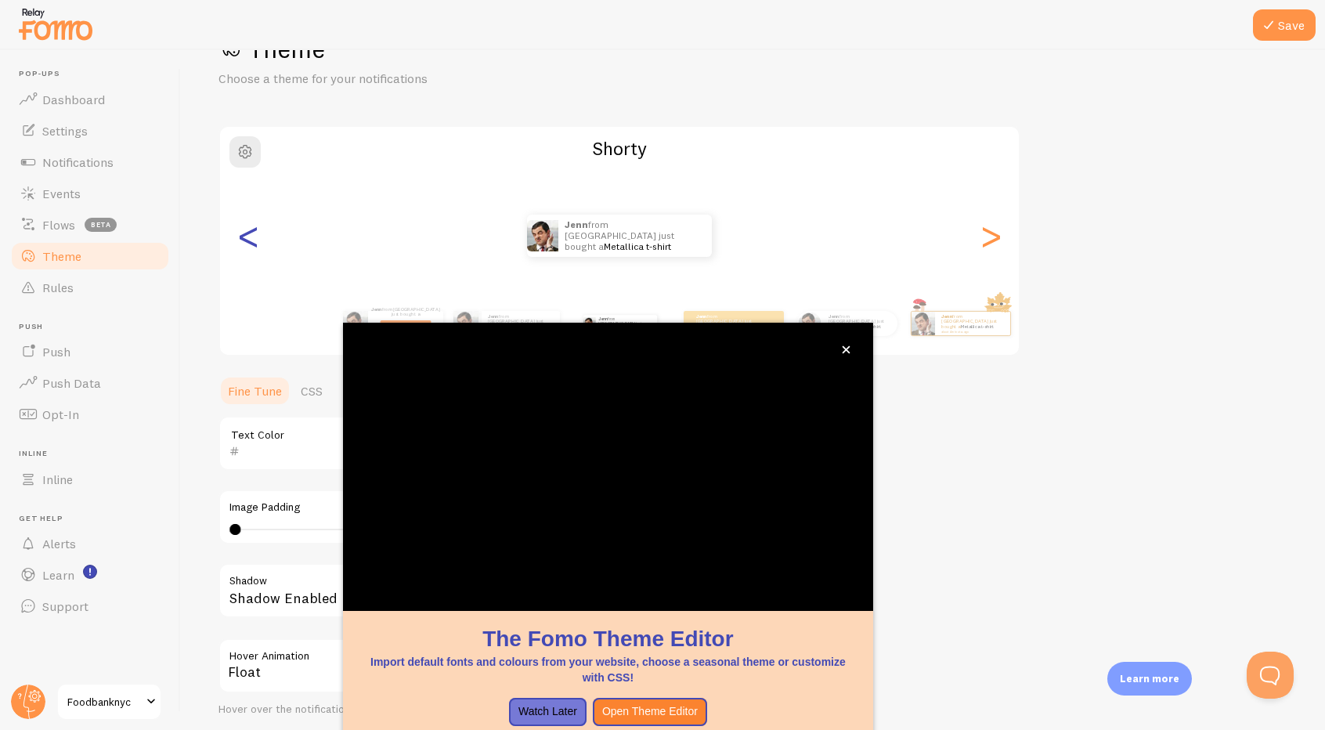
click at [249, 237] on div "<" at bounding box center [248, 235] width 19 height 113
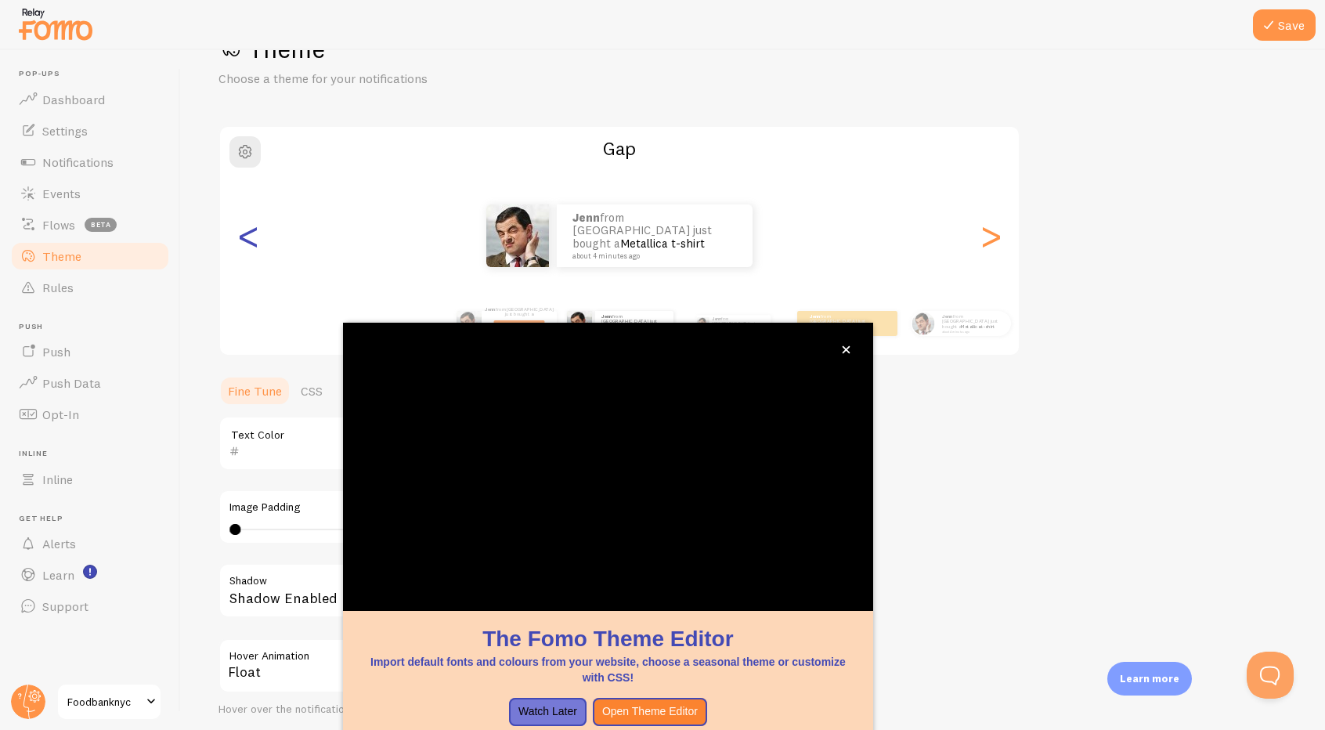
click at [249, 237] on div "<" at bounding box center [248, 235] width 19 height 113
type input "FFFFFF"
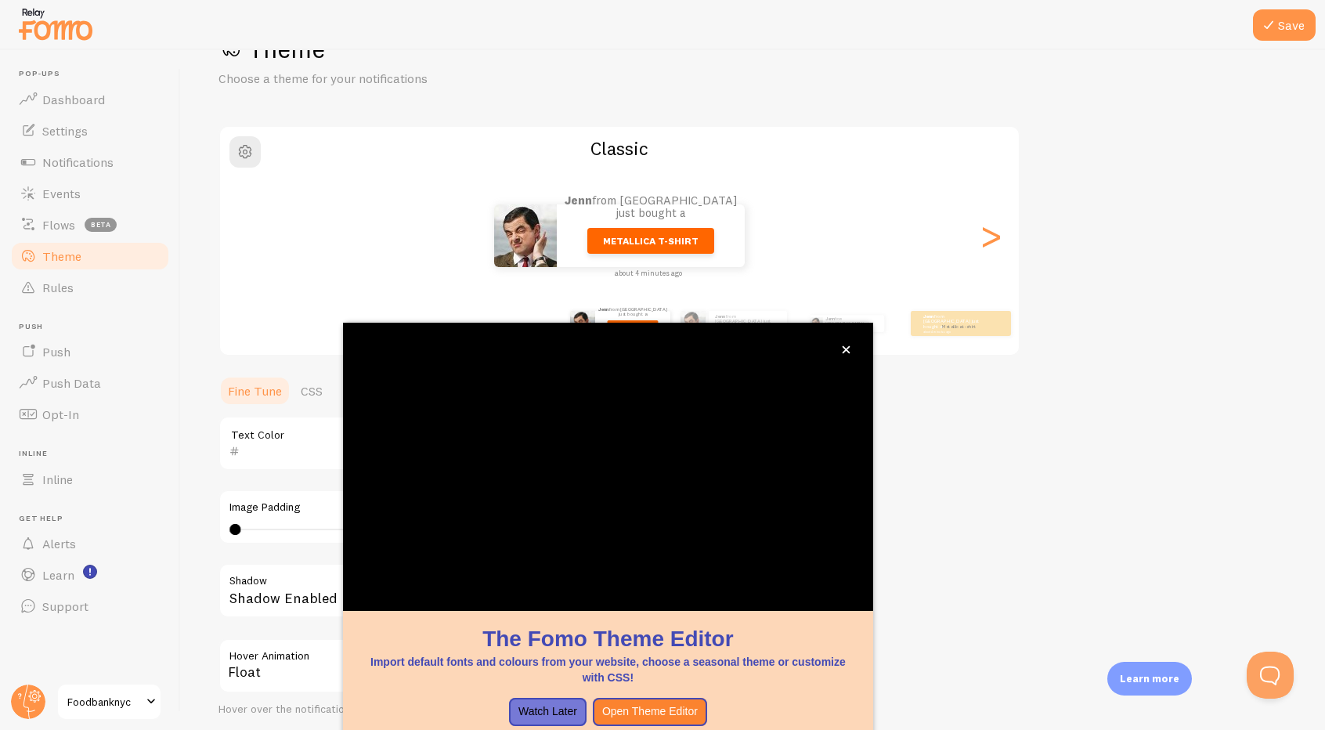
click at [249, 237] on div "<" at bounding box center [248, 235] width 19 height 113
click at [249, 237] on div "Jenn from United States just bought a Metallica t-shirt about 4 minutes ago" at bounding box center [619, 235] width 799 height 63
click at [847, 352] on icon "close," at bounding box center [846, 349] width 9 height 9
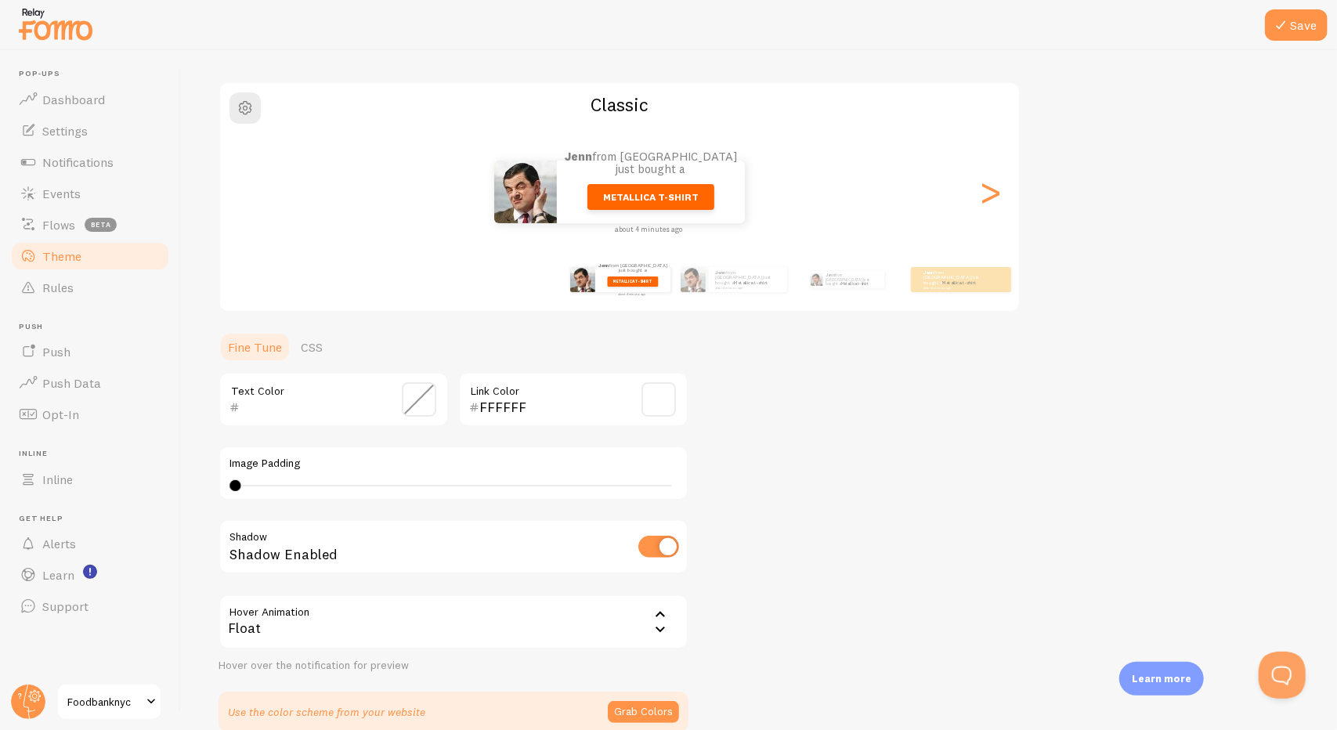
scroll to position [175, 0]
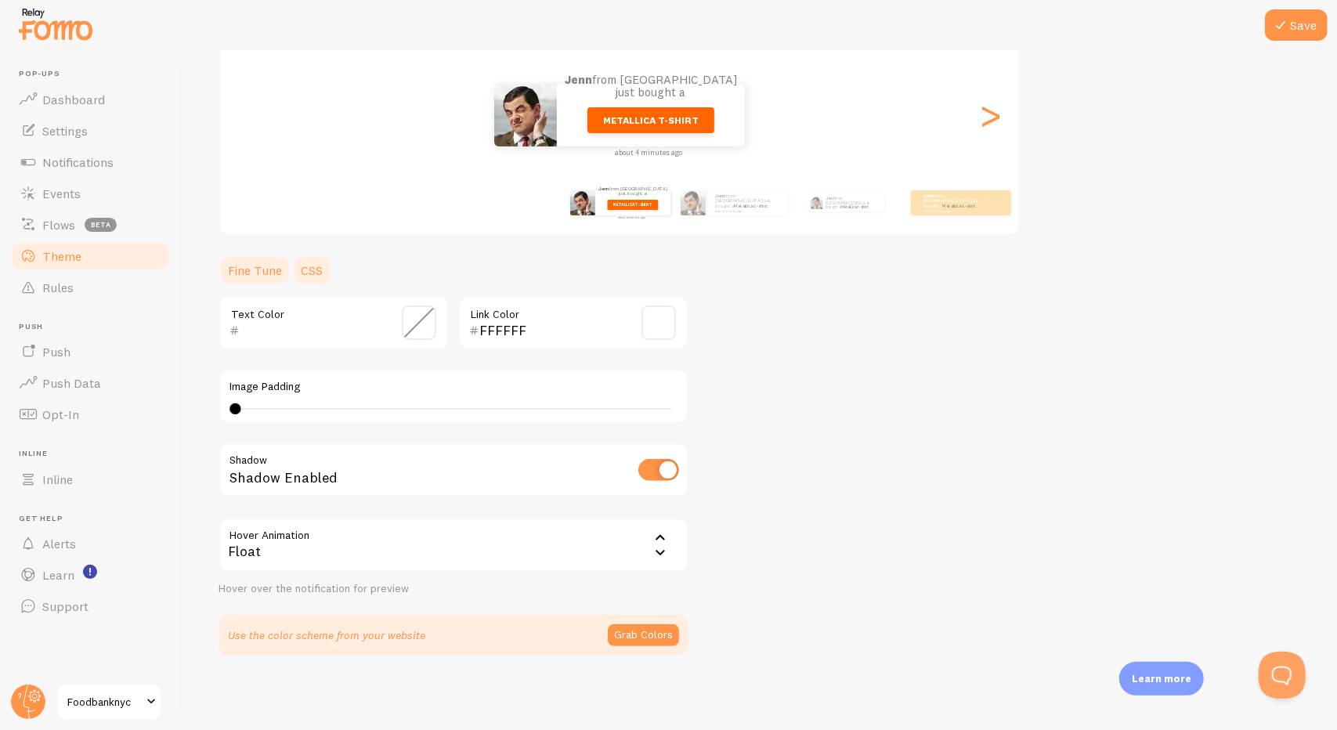
click at [307, 268] on link "CSS" at bounding box center [311, 270] width 41 height 31
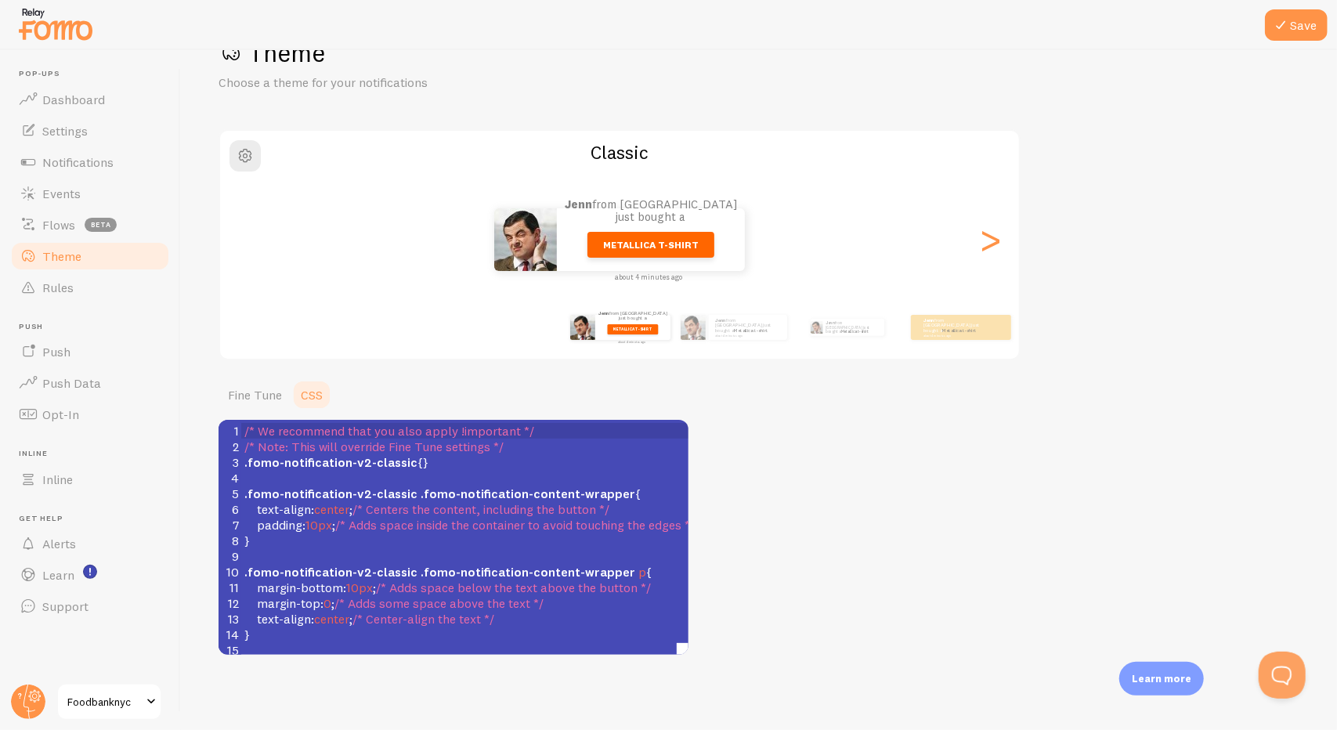
scroll to position [50, 0]
click at [975, 341] on div "Jenn from United States just bought a Metallica t-shirt about 4 minutes ago" at bounding box center [960, 328] width 101 height 44
click at [1006, 240] on div "Jenn from United States just bought a Metallica t-shirt about 4 minutes ago" at bounding box center [618, 240] width 799 height 63
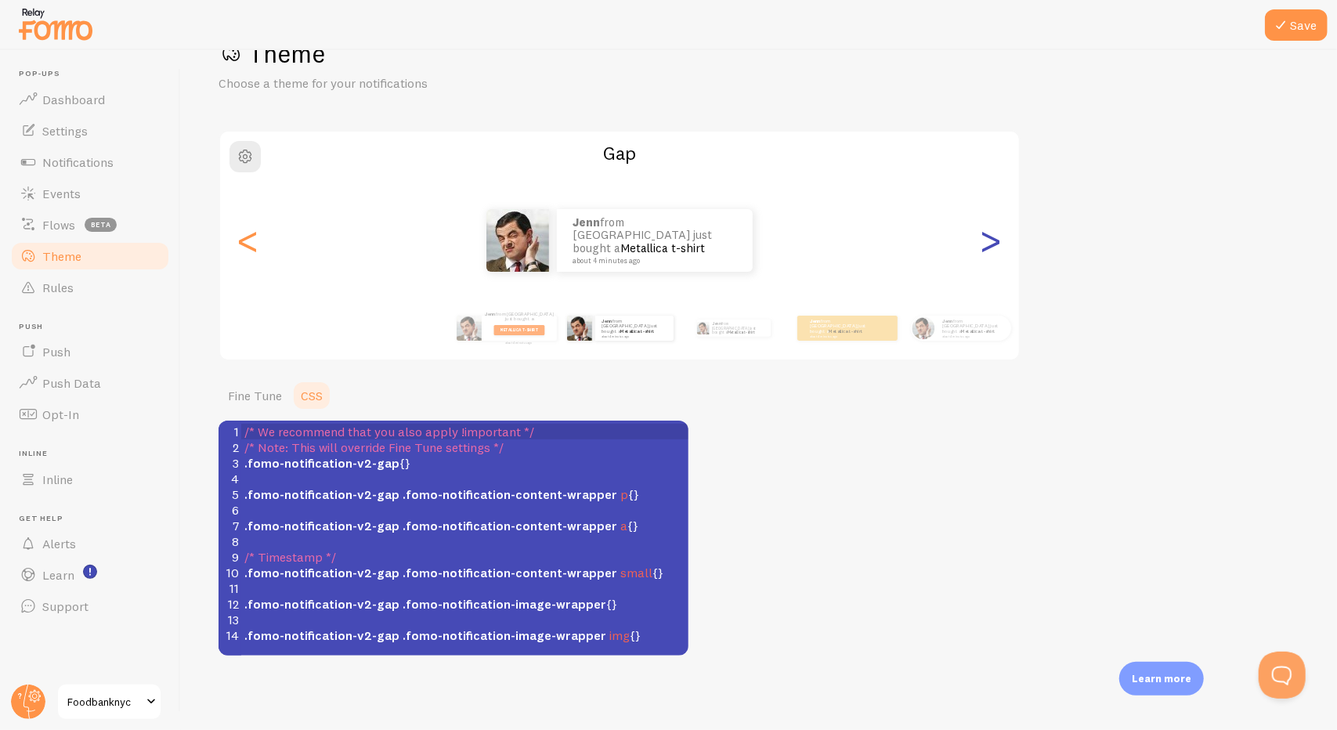
click at [995, 248] on div ">" at bounding box center [990, 240] width 19 height 113
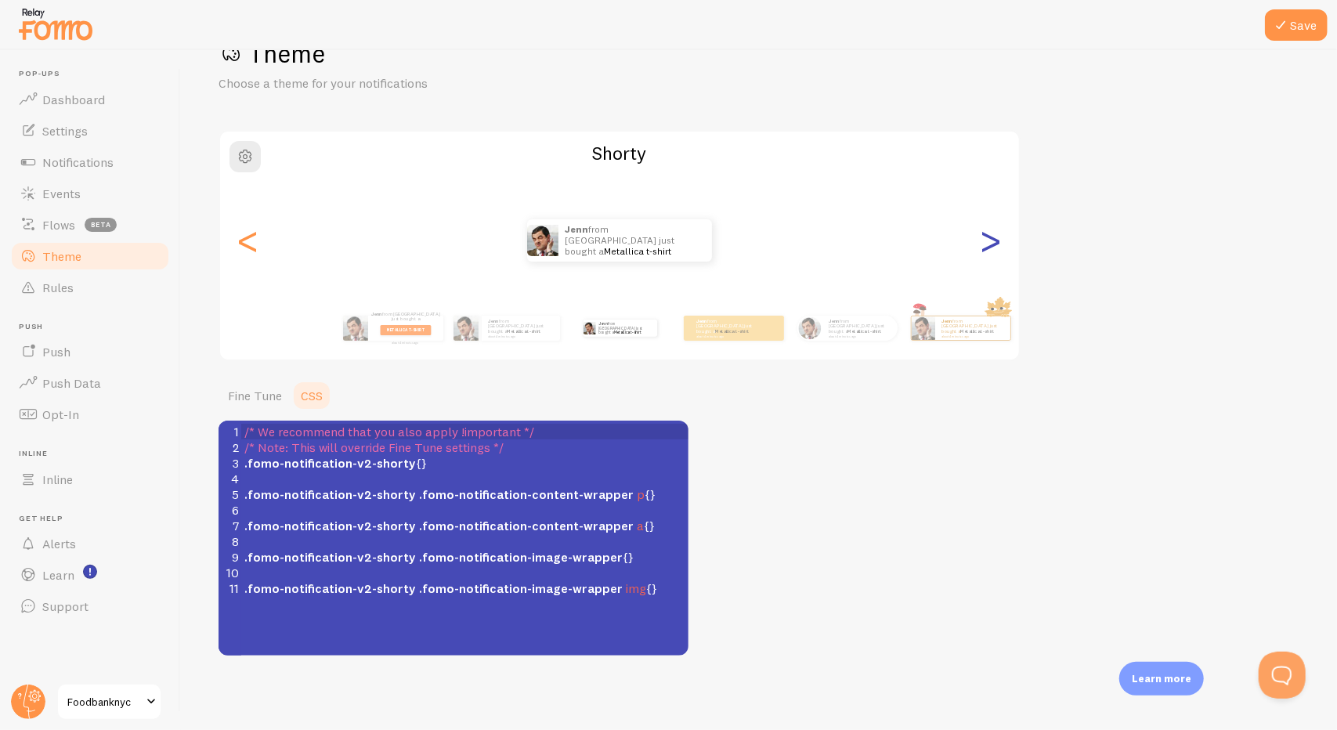
click at [995, 248] on div ">" at bounding box center [990, 240] width 19 height 113
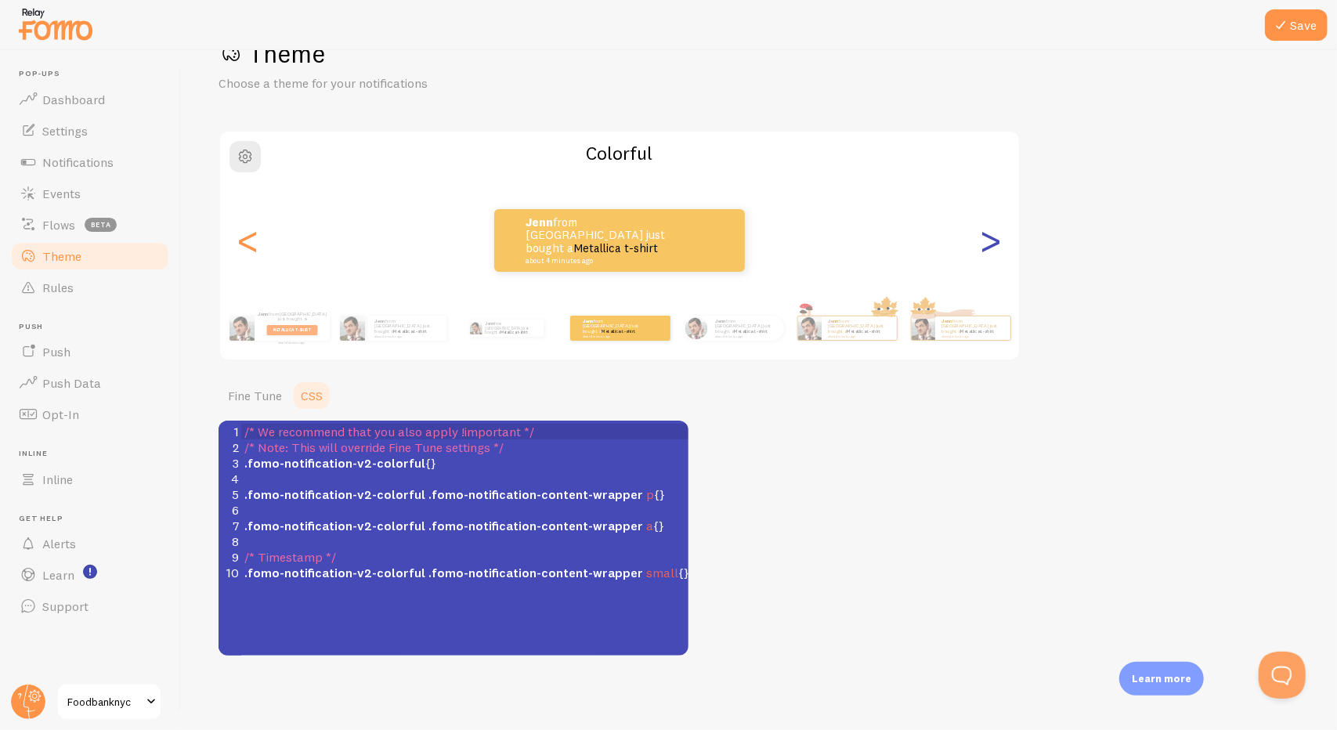
click at [987, 247] on div ">" at bounding box center [990, 240] width 19 height 113
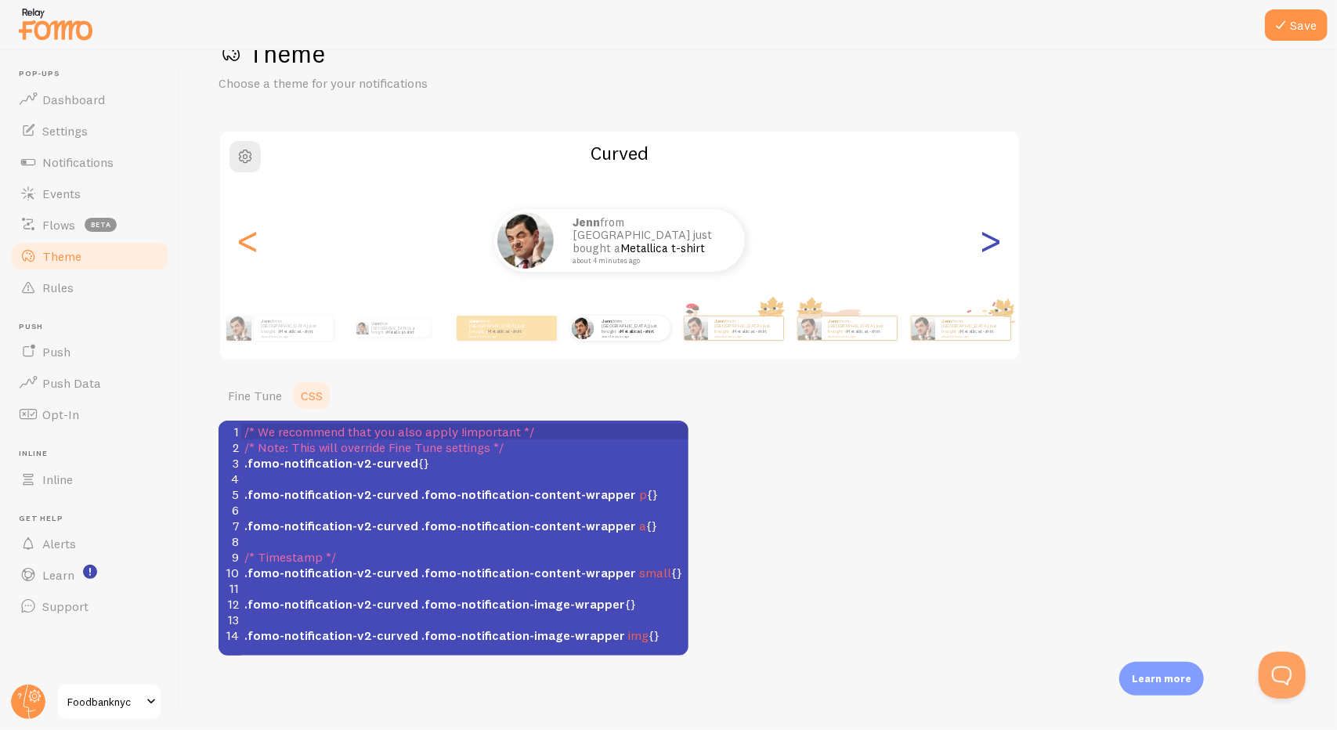
click at [987, 247] on div ">" at bounding box center [990, 240] width 19 height 113
type input "0"
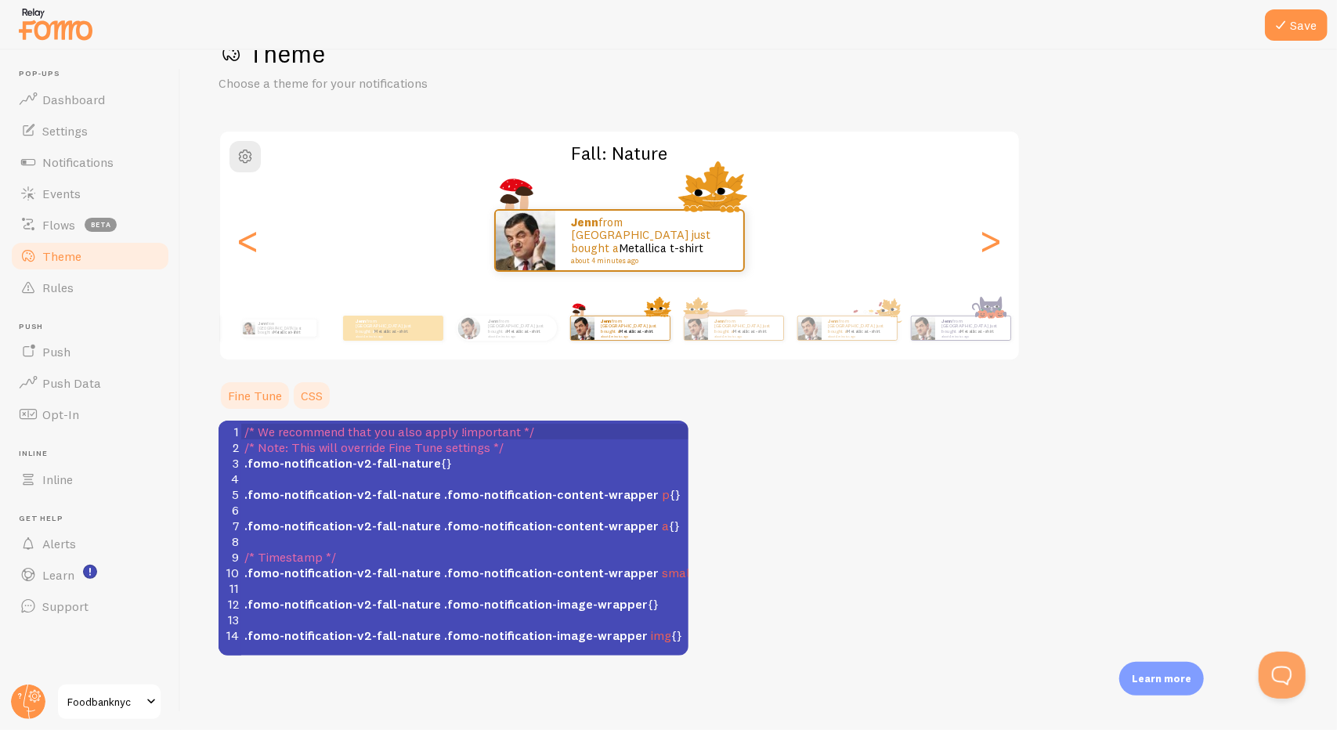
click at [242, 396] on link "Fine Tune" at bounding box center [255, 395] width 73 height 31
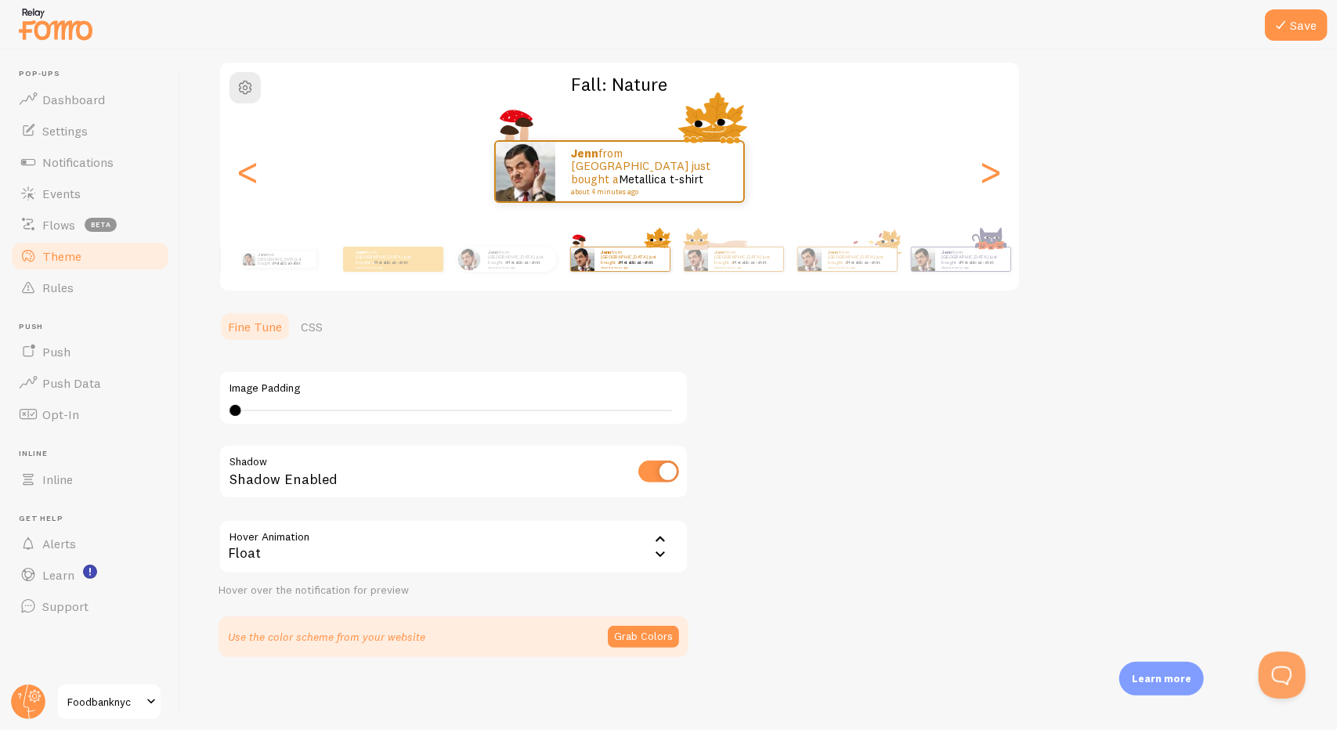
scroll to position [121, 0]
click at [247, 176] on div "<" at bounding box center [248, 170] width 19 height 113
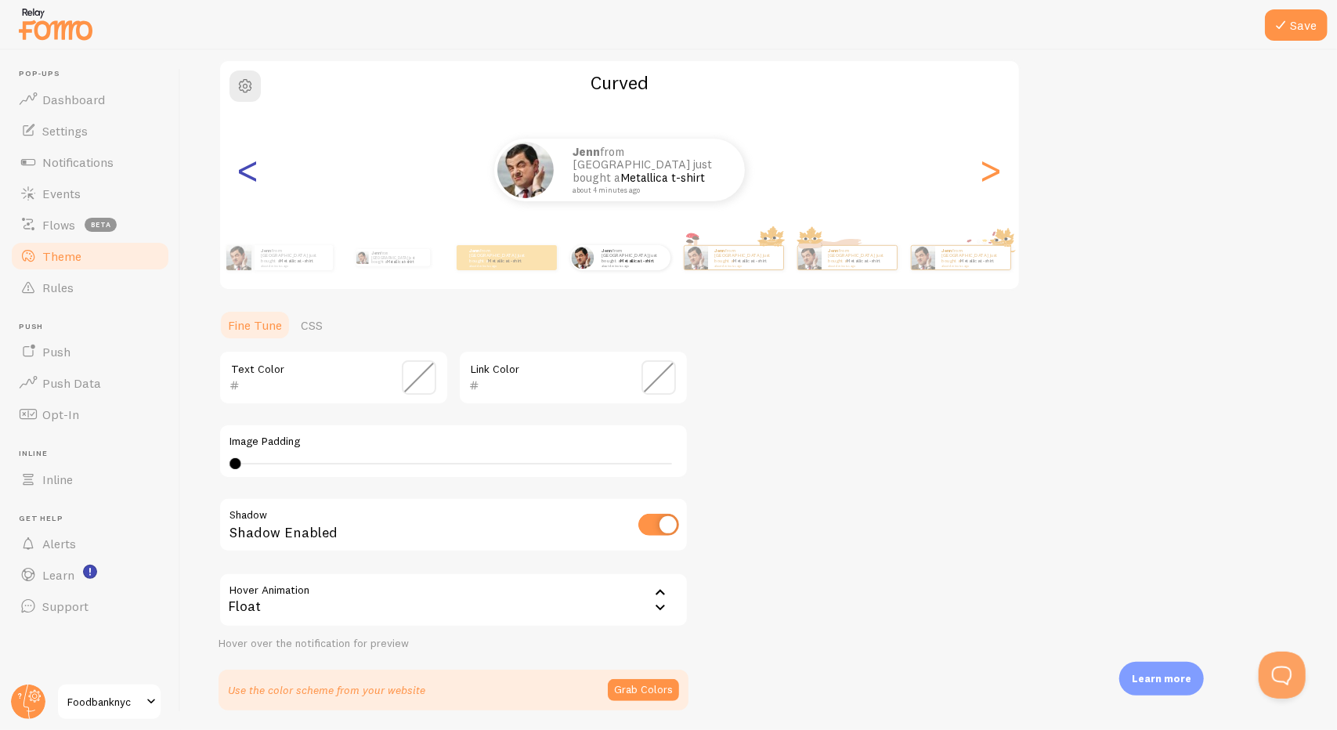
click at [247, 176] on div "<" at bounding box center [248, 170] width 19 height 113
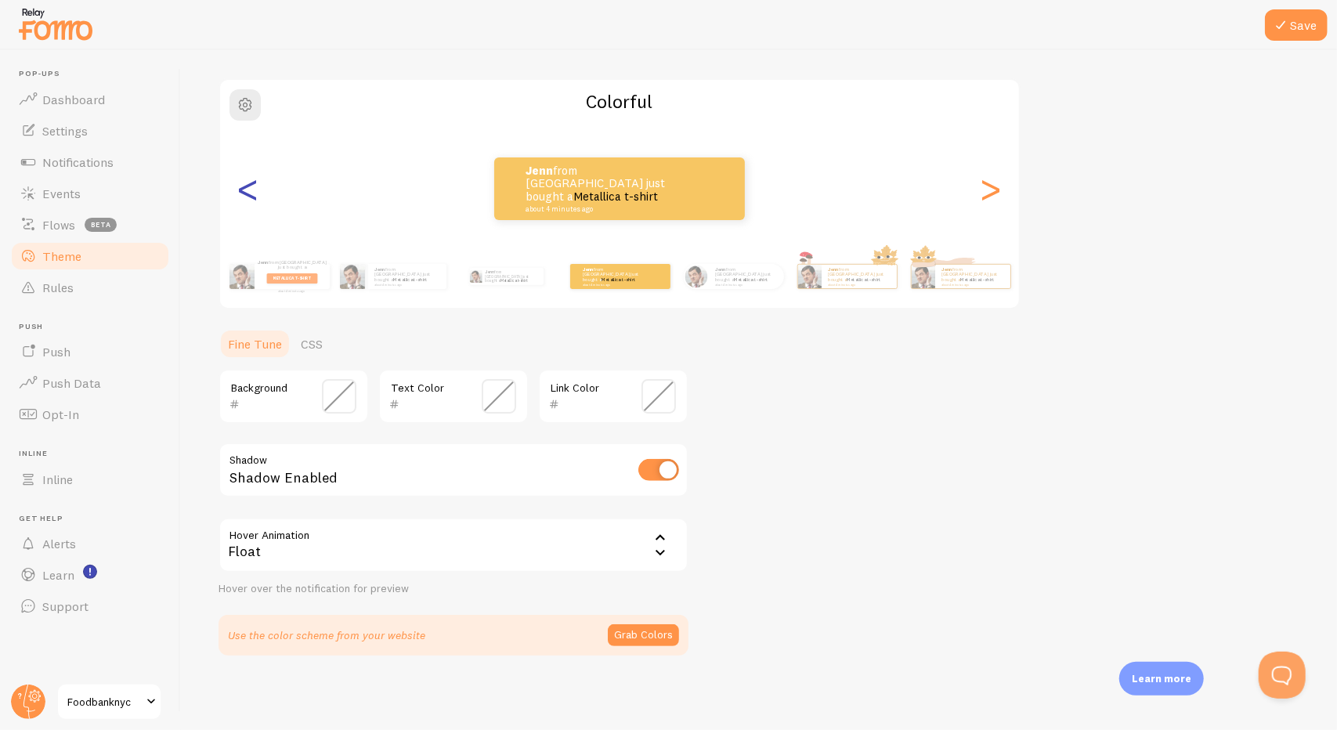
click at [247, 176] on div "<" at bounding box center [248, 188] width 19 height 113
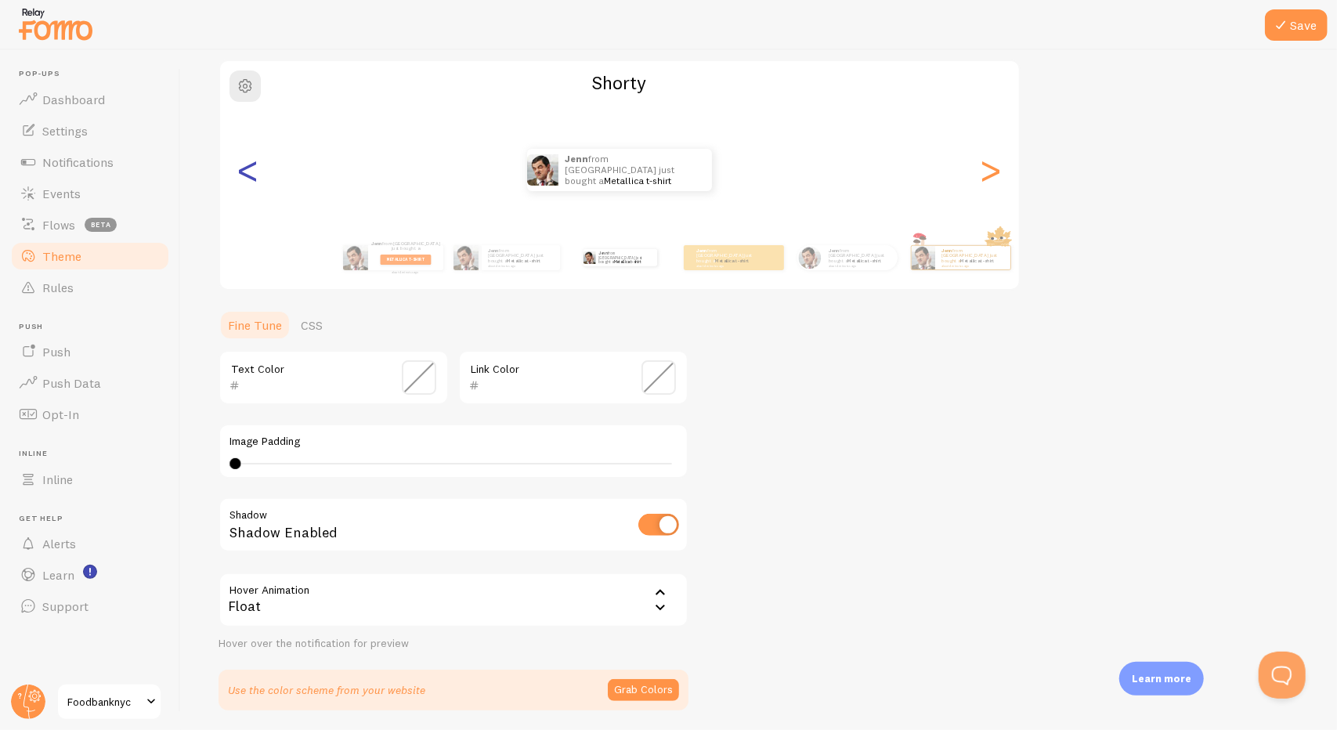
click at [247, 176] on div "<" at bounding box center [248, 170] width 19 height 113
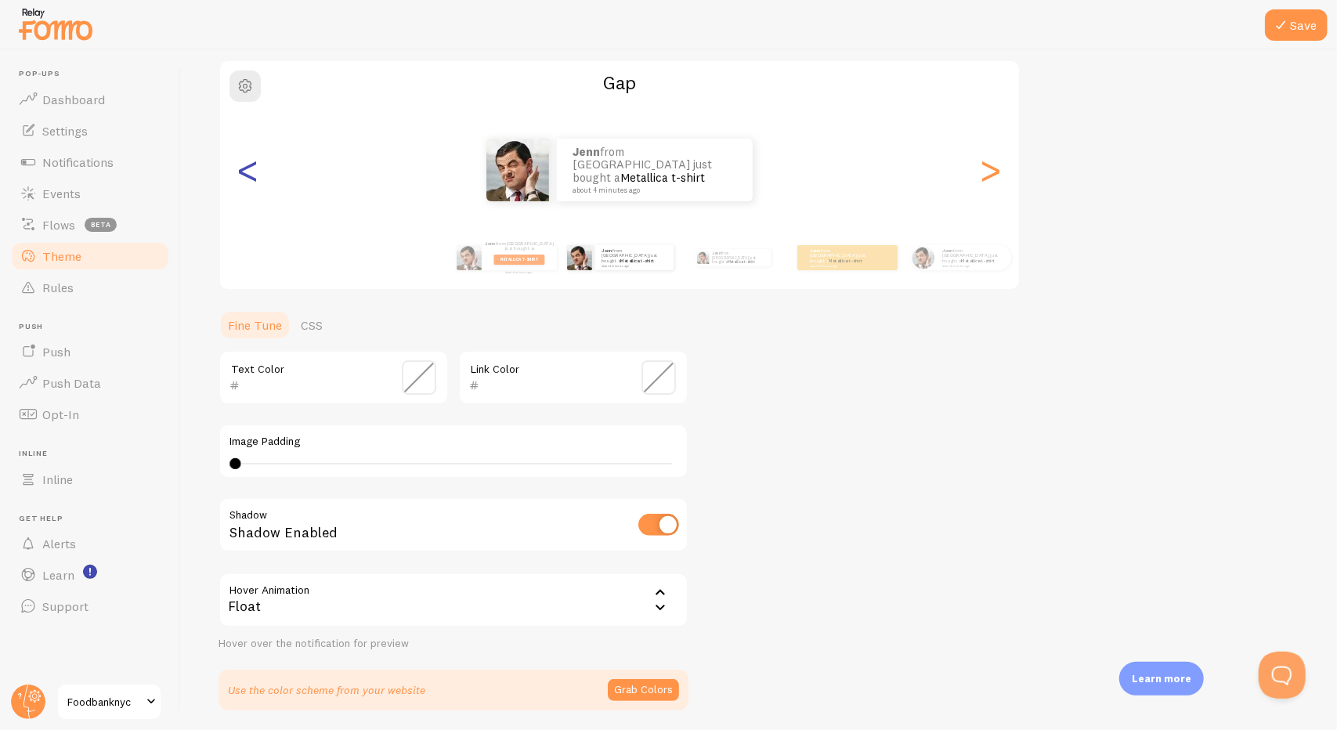
click at [251, 164] on div "<" at bounding box center [248, 170] width 19 height 113
type input "FFFFFF"
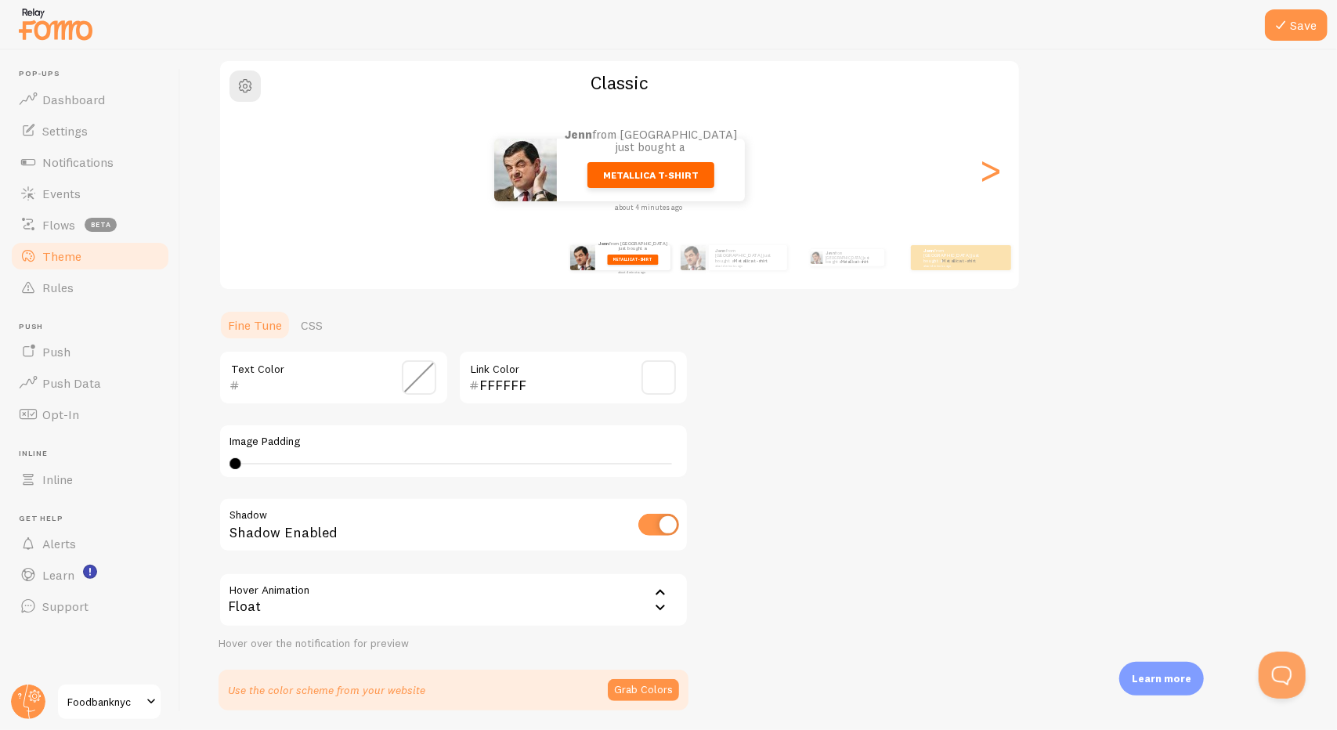
click at [713, 280] on div "Jenn from United States just bought a Metallica t-shirt about 4 minutes ago Jen…" at bounding box center [619, 257] width 899 height 63
click at [714, 262] on div "Jenn from United States just bought a Metallica t-shirt about 4 minutes ago" at bounding box center [747, 257] width 78 height 25
click at [719, 264] on div "Jenn from United States just bought a Metallica t-shirt about 4 minutes ago" at bounding box center [748, 257] width 78 height 25
click at [750, 278] on div "Jenn from United States just bought a Metallica t-shirt about 4 minutes ago" at bounding box center [733, 258] width 101 height 44
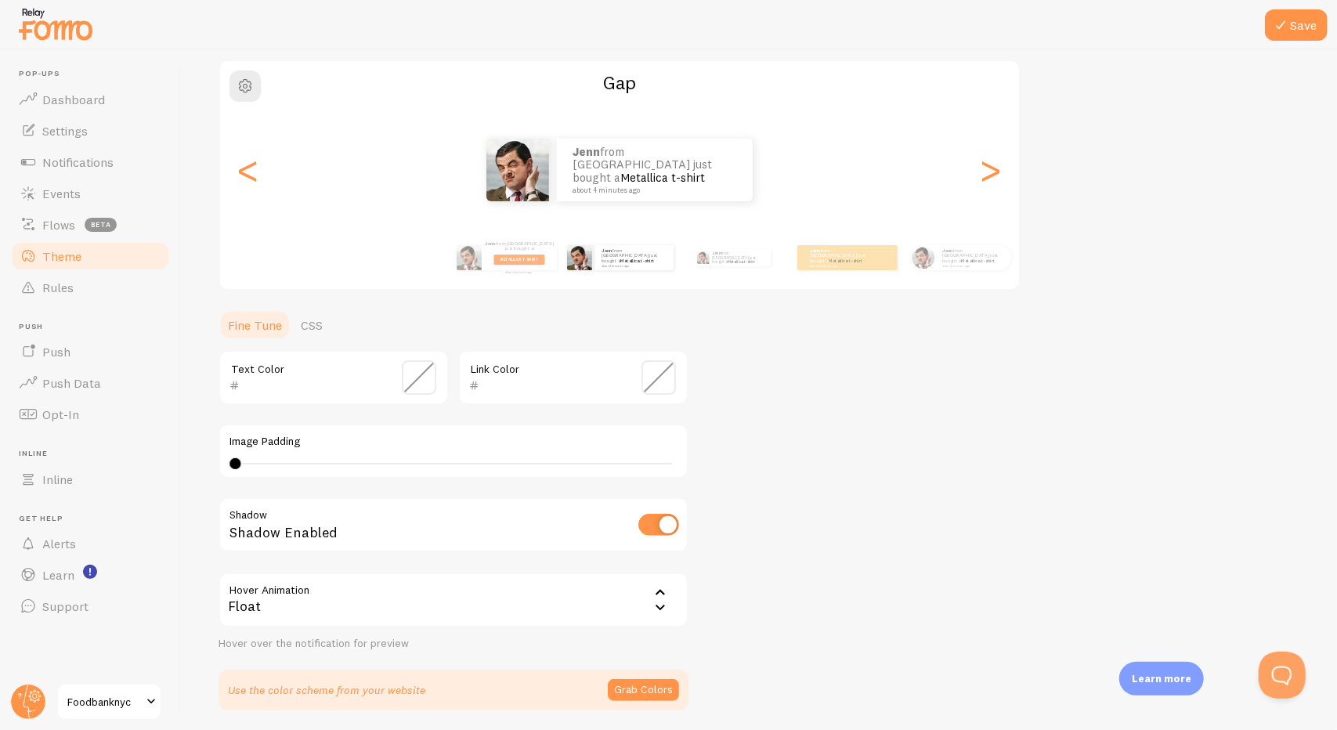
click at [518, 284] on div "Jenn from United States just bought a Metallica t-shirt about 4 minutes ago Jen…" at bounding box center [619, 257] width 899 height 63
click at [524, 264] on p "Jenn from United States just bought a Metallica t-shirt about 4 minutes ago" at bounding box center [519, 257] width 69 height 33
click at [517, 243] on p "Jenn from United States just bought a Metallica t-shirt about 4 minutes ago" at bounding box center [519, 257] width 69 height 33
type input "FFFFFF"
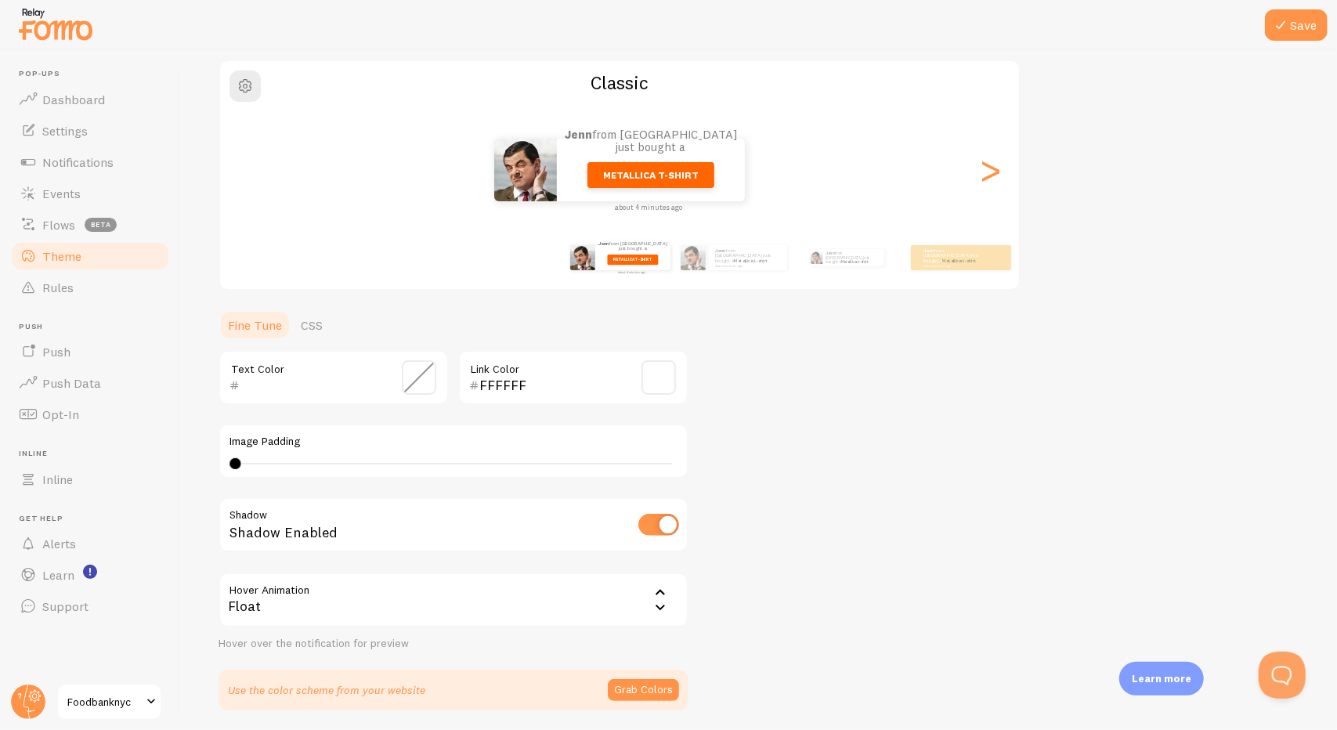
scroll to position [42, 0]
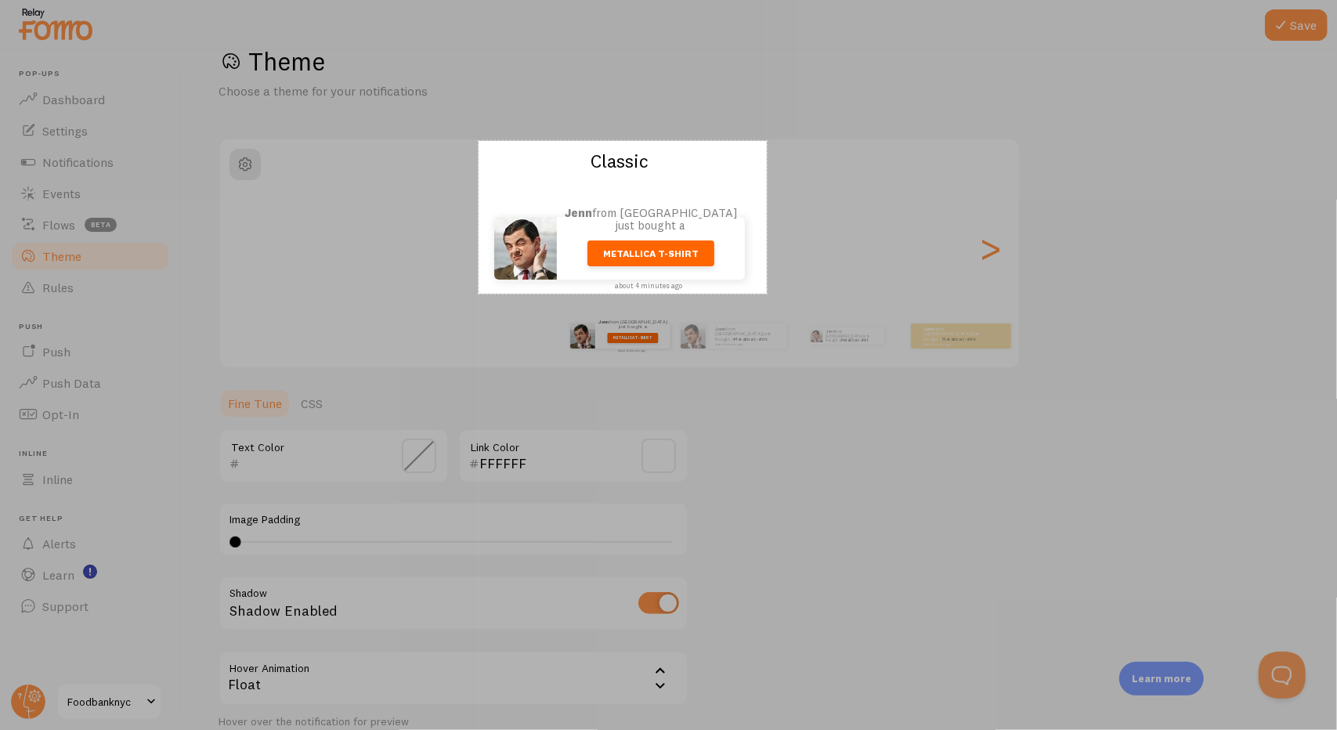
drag, startPoint x: 520, startPoint y: 270, endPoint x: 767, endPoint y: 141, distance: 278.5
click at [767, 141] on div "368 X 195" at bounding box center [668, 365] width 1337 height 730
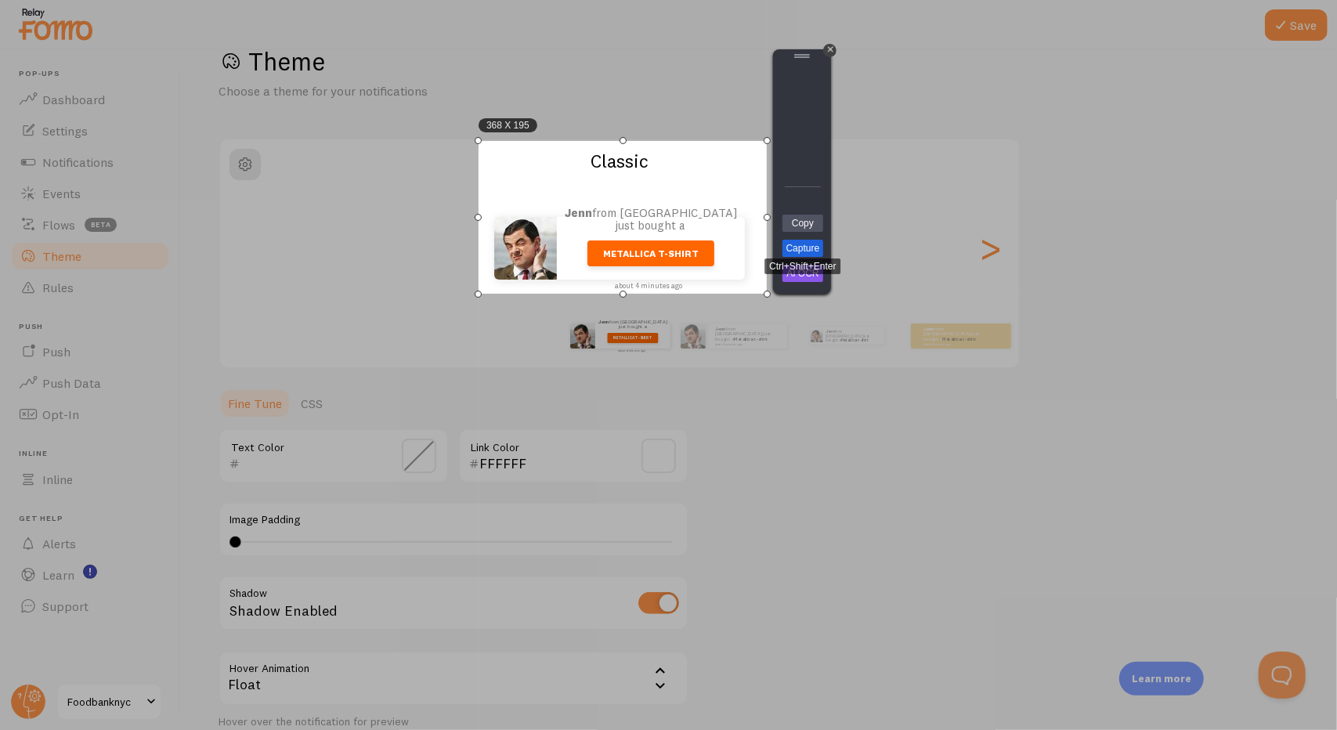
click at [801, 241] on link "Capture" at bounding box center [802, 248] width 41 height 17
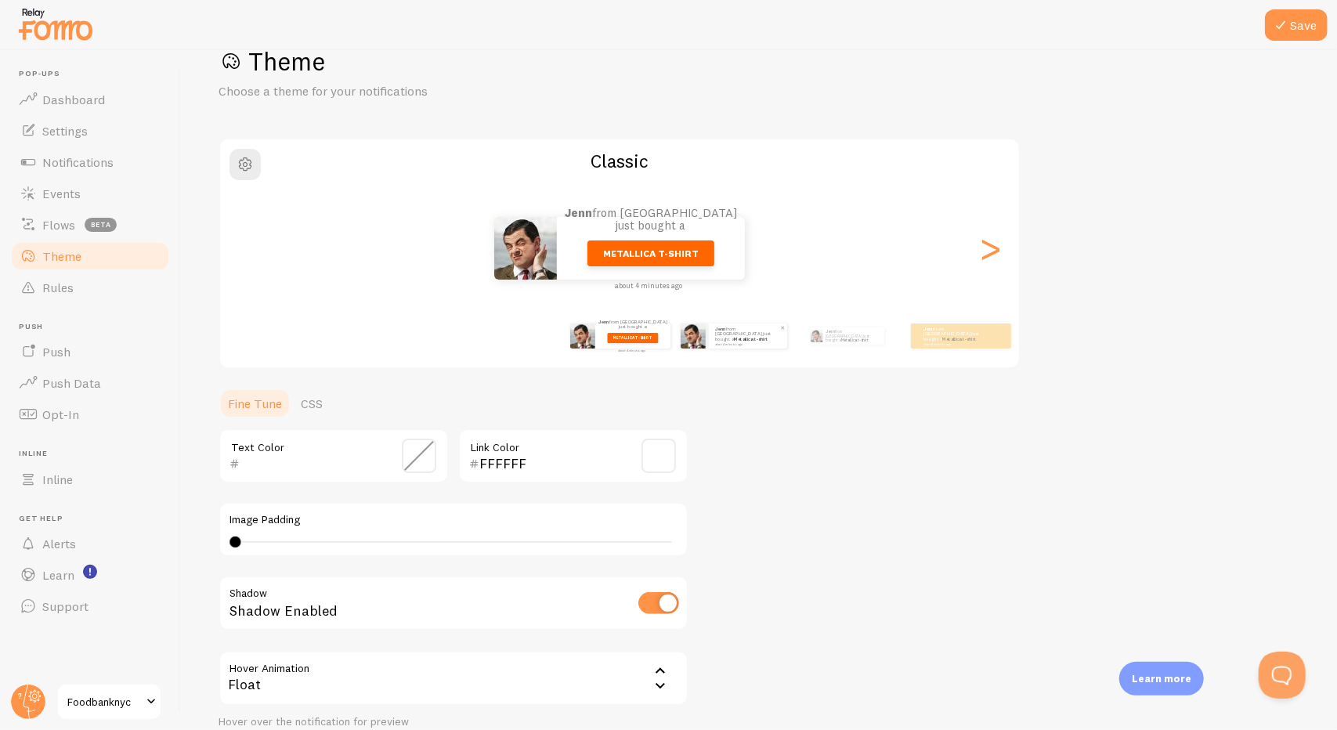
click at [709, 336] on div "Jenn from United States just bought a Metallica t-shirt about 4 minutes ago" at bounding box center [748, 335] width 78 height 25
click at [717, 352] on div "Jenn from United States just bought a Metallica t-shirt about 4 minutes ago" at bounding box center [733, 336] width 101 height 44
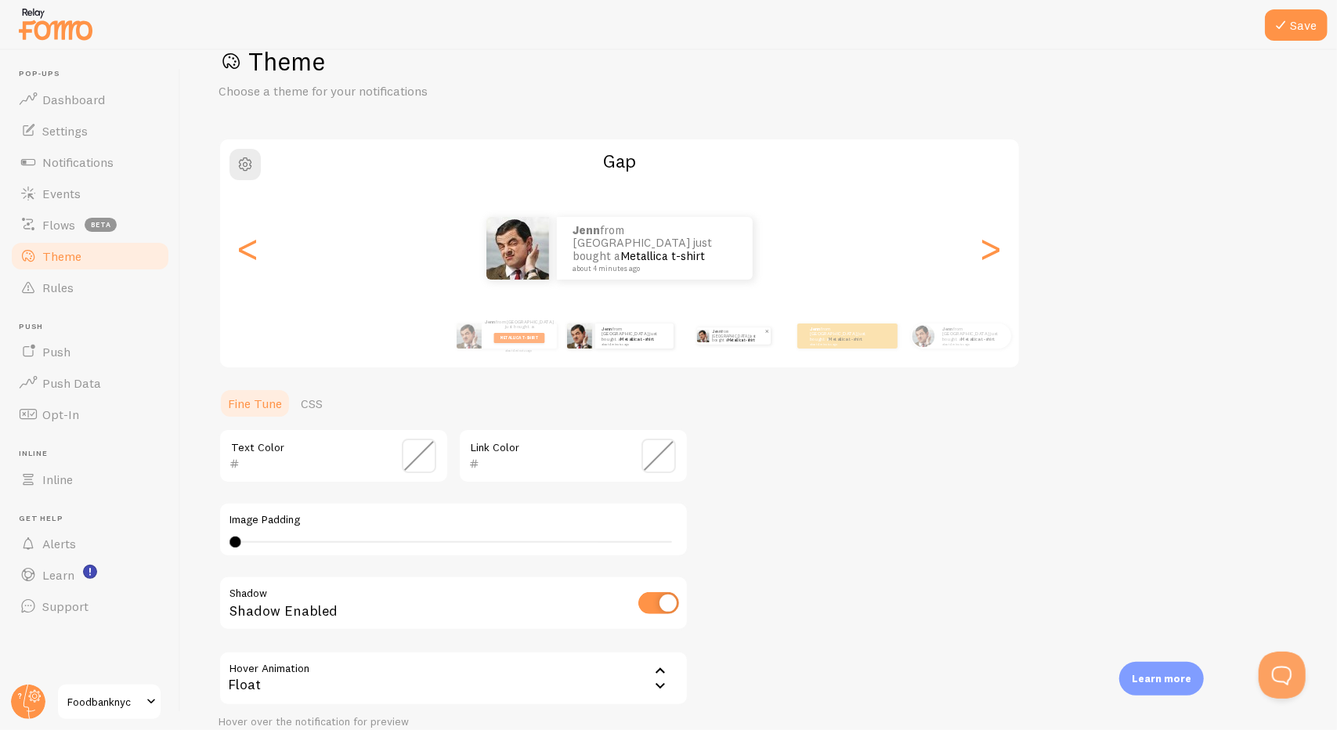
click at [728, 338] on link "Metallica t-shirt" at bounding box center [741, 340] width 27 height 5
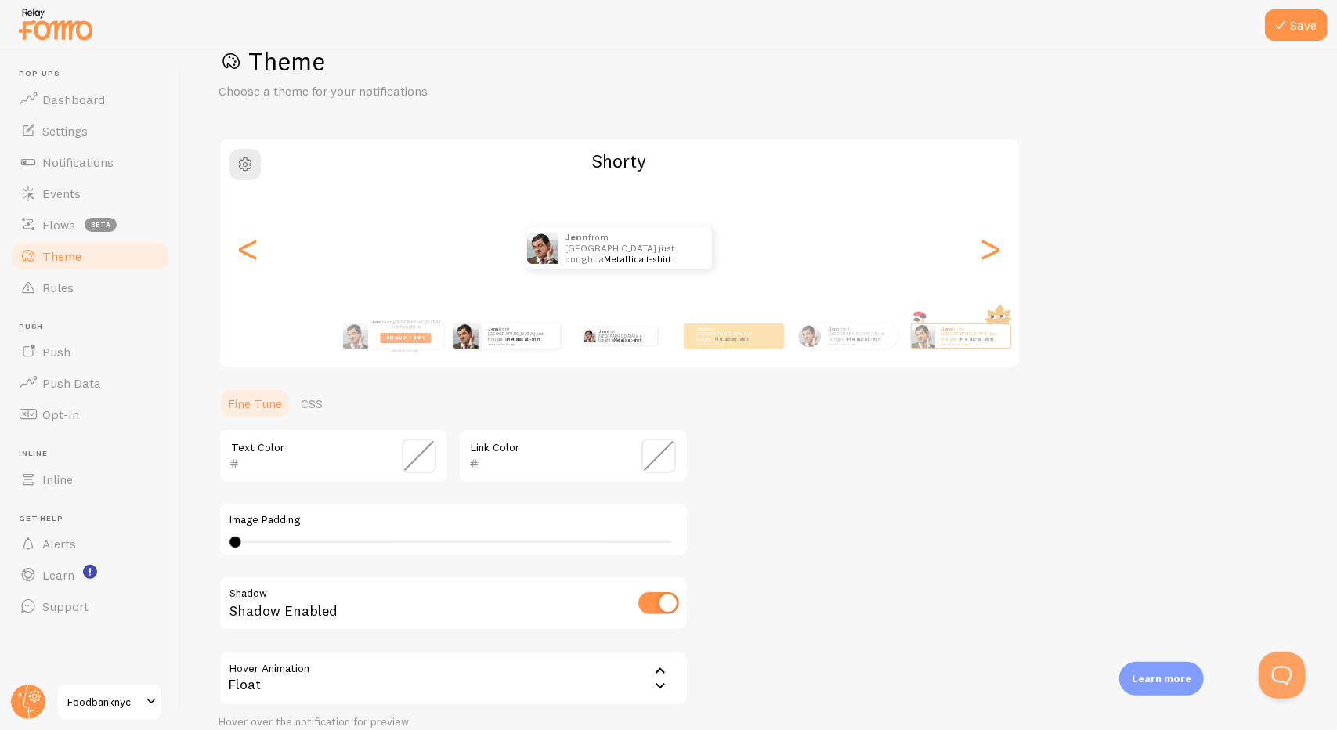
click at [520, 350] on div "Jenn from United States just bought a Metallica t-shirt about 4 minutes ago" at bounding box center [506, 336] width 101 height 44
click at [523, 342] on small "about 4 minutes ago" at bounding box center [520, 343] width 64 height 3
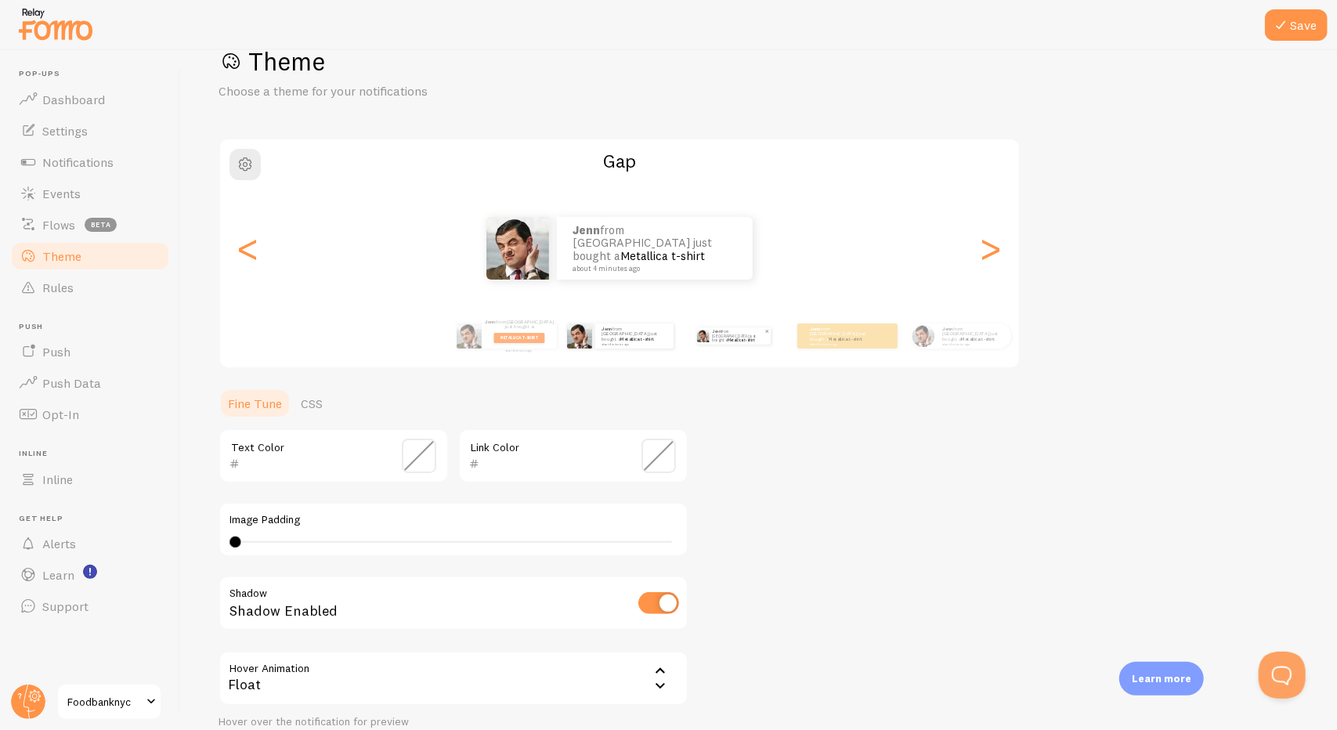
click at [725, 334] on p "Jenn from United States just bought a Metallica t-shirt about 4 minutes ago" at bounding box center [738, 335] width 52 height 17
click at [708, 350] on div "Jenn from United States just bought a Metallica t-shirt about 4 minutes ago" at bounding box center [733, 336] width 101 height 44
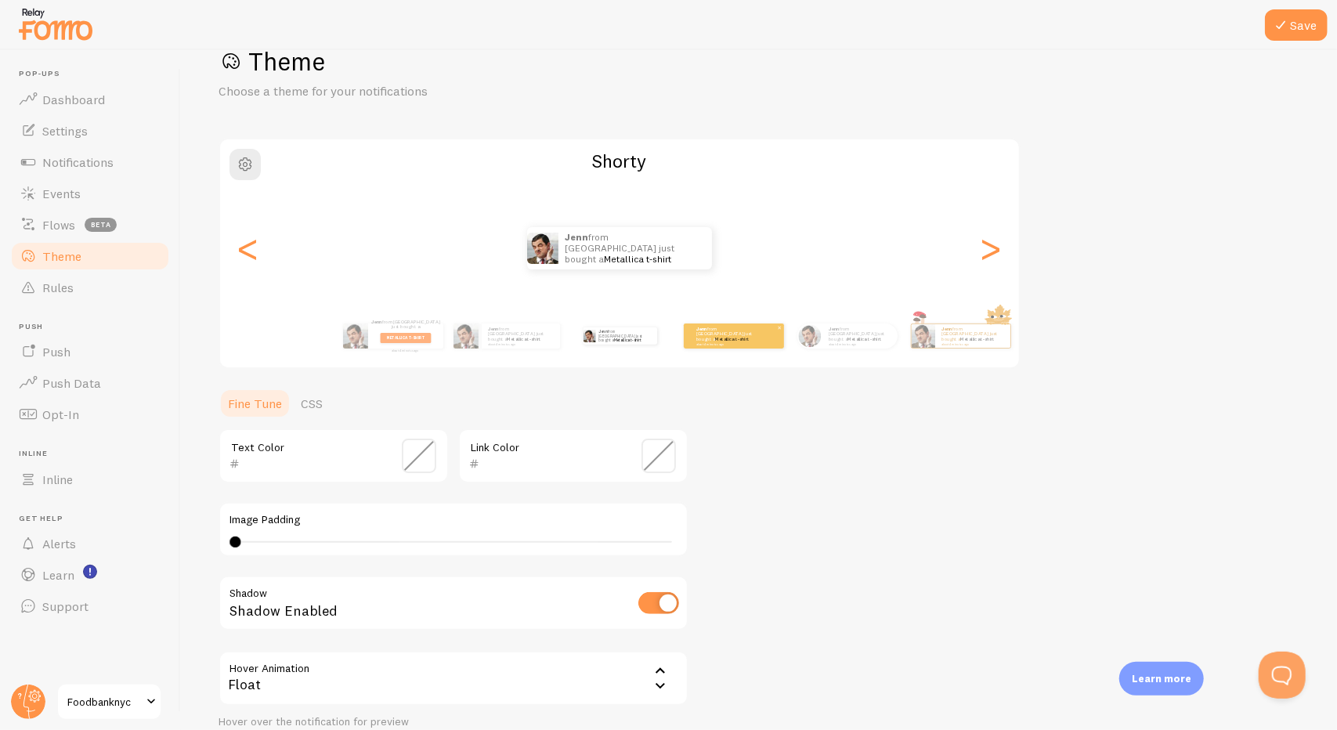
click at [714, 345] on div "Jenn from United States just bought a Metallica t-shirt about 4 minutes ago" at bounding box center [734, 335] width 100 height 25
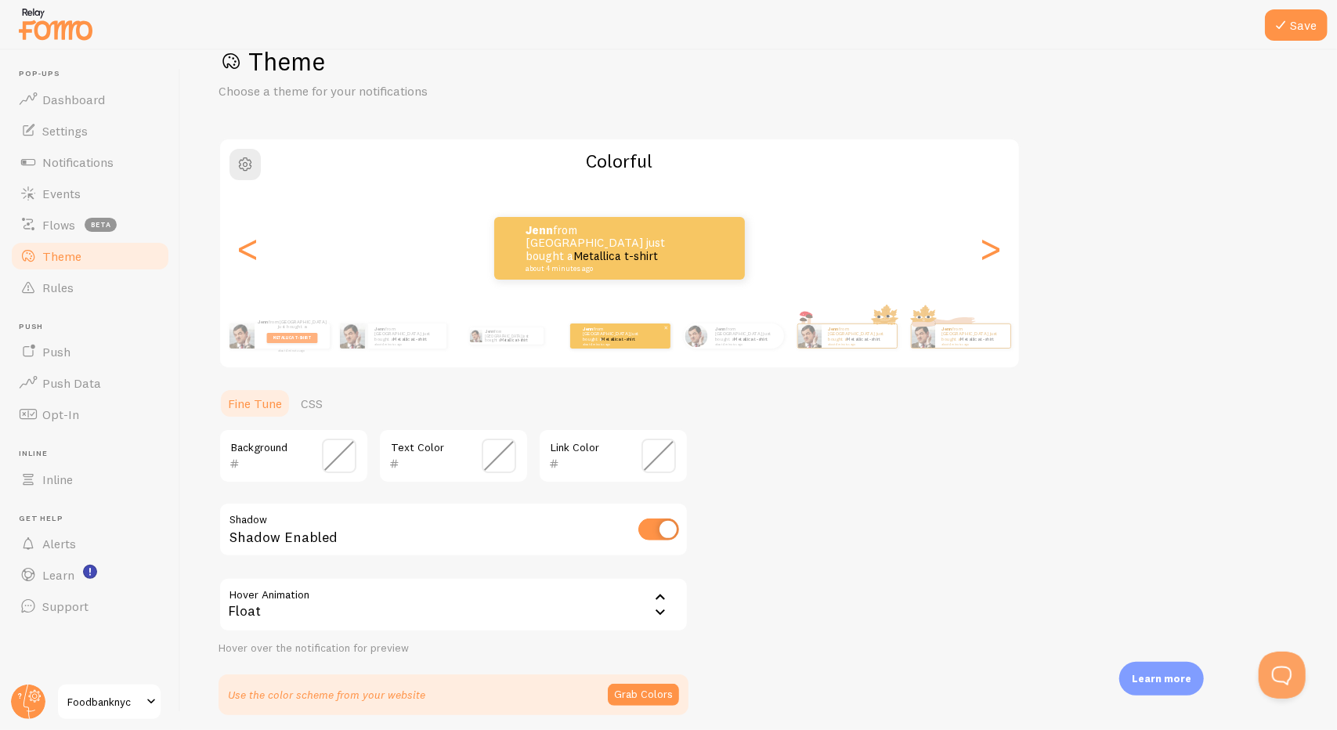
click at [716, 345] on div "Jenn from United States just bought a Metallica t-shirt about 4 minutes ago" at bounding box center [746, 335] width 75 height 25
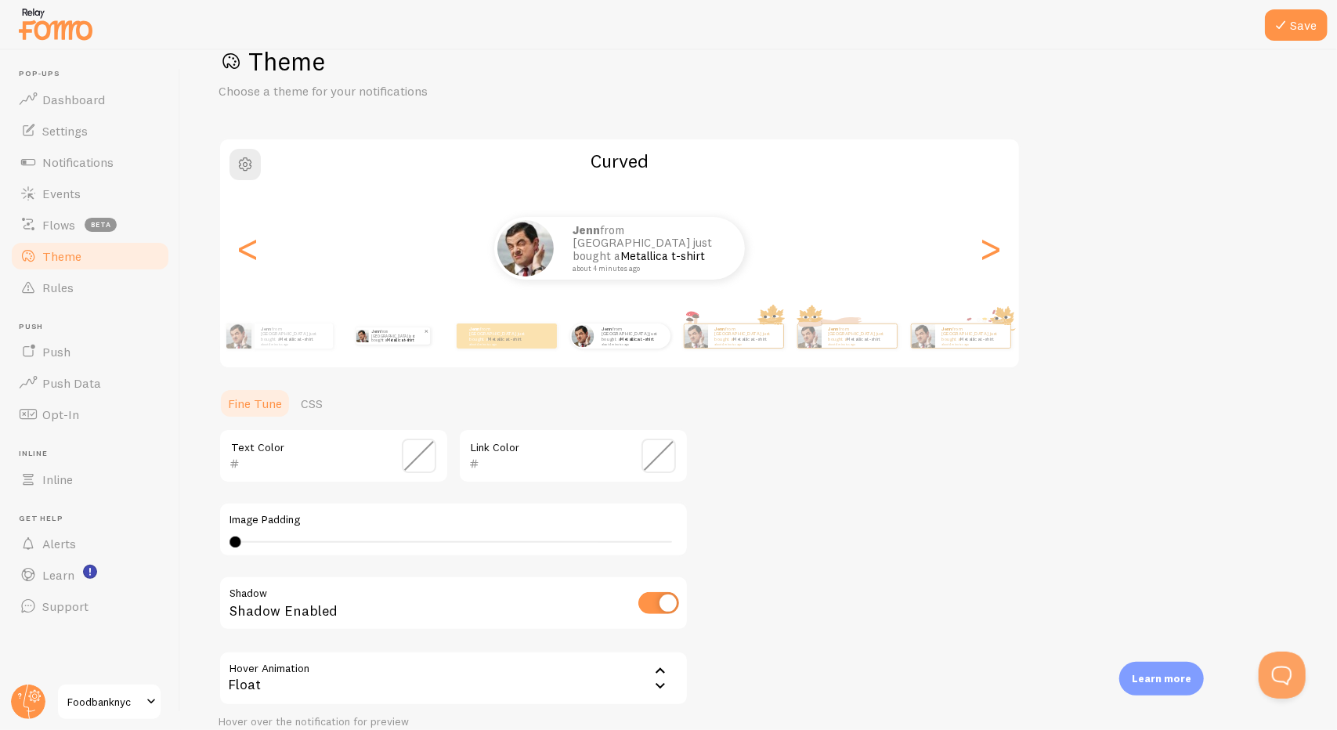
click at [382, 341] on p "Jenn from United States just bought a Metallica t-shirt about 4 minutes ago" at bounding box center [397, 335] width 52 height 17
click at [395, 338] on link "Metallica t-shirt" at bounding box center [400, 340] width 27 height 5
click at [391, 329] on p "Jenn from United States just bought a Metallica t-shirt about 4 minutes ago" at bounding box center [397, 335] width 52 height 17
type input "0"
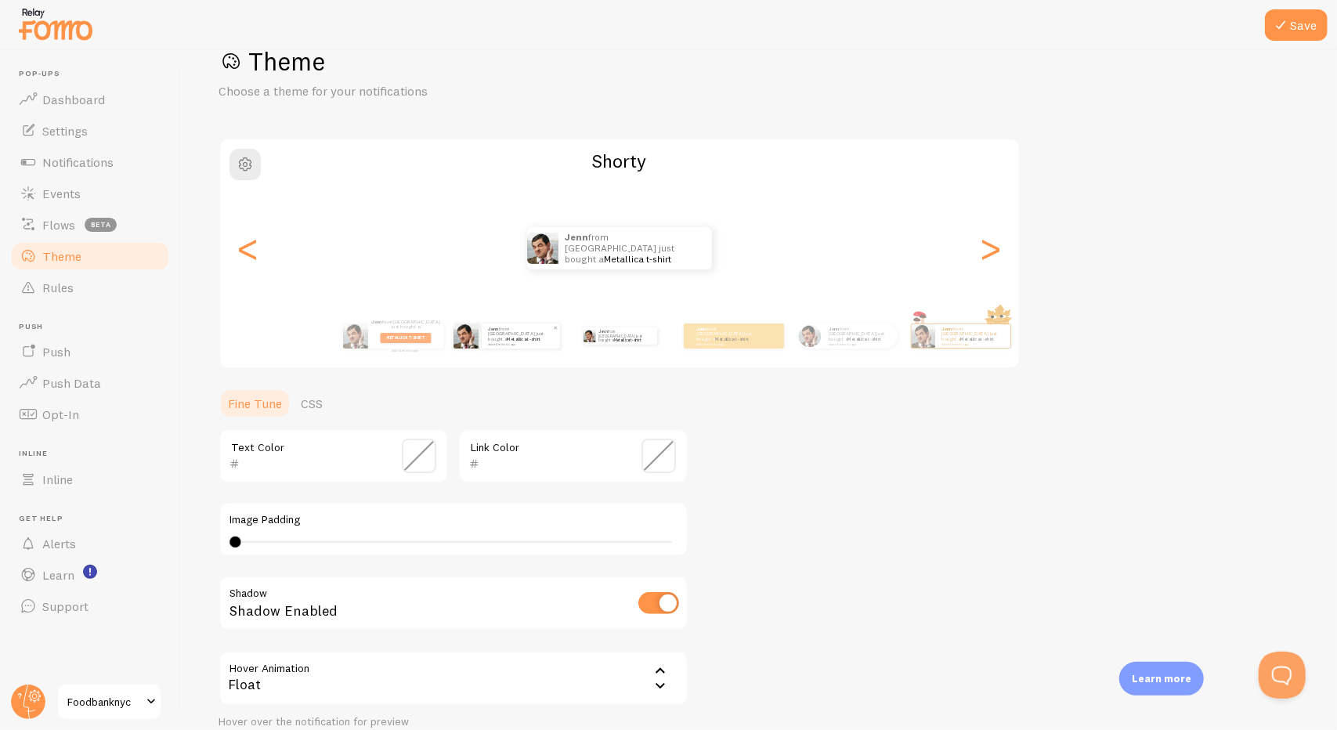
click at [514, 344] on div "Jenn from United States just bought a Metallica t-shirt about 4 minutes ago" at bounding box center [521, 335] width 78 height 25
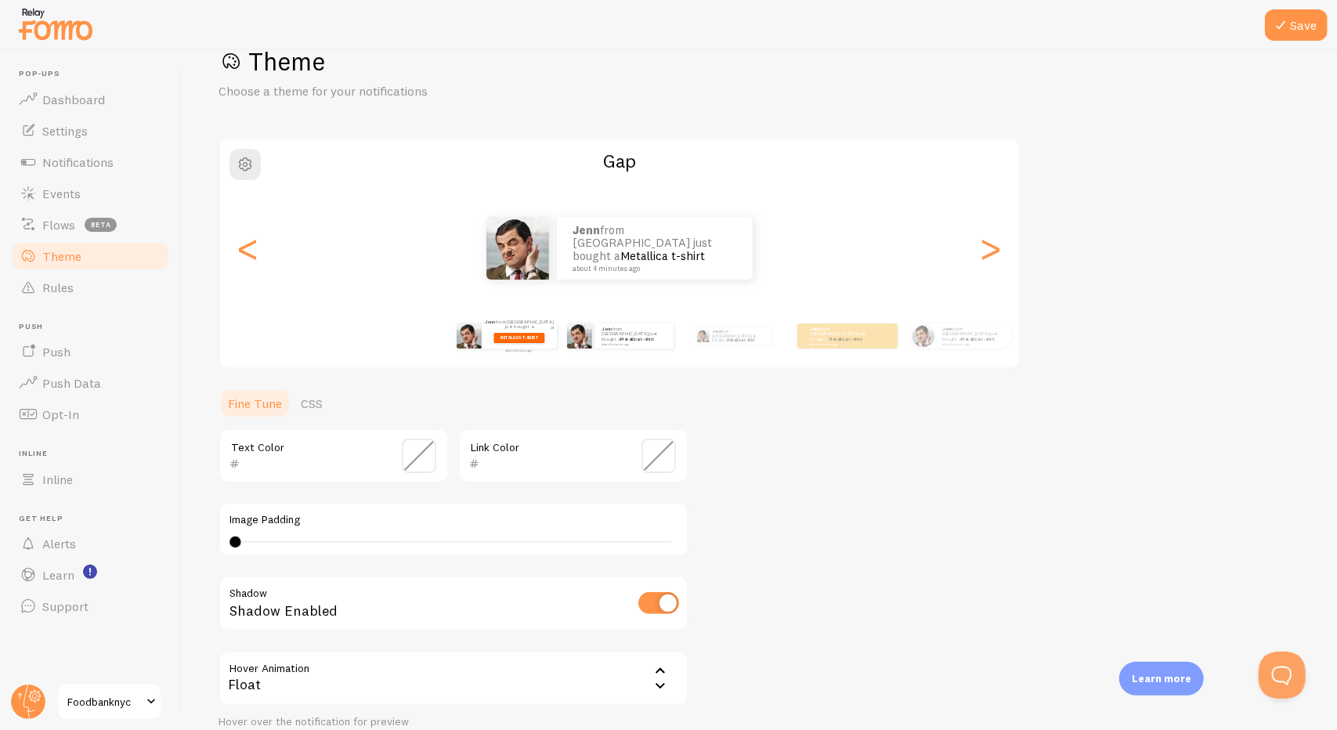
click at [457, 333] on img at bounding box center [469, 335] width 25 height 25
type input "FFFFFF"
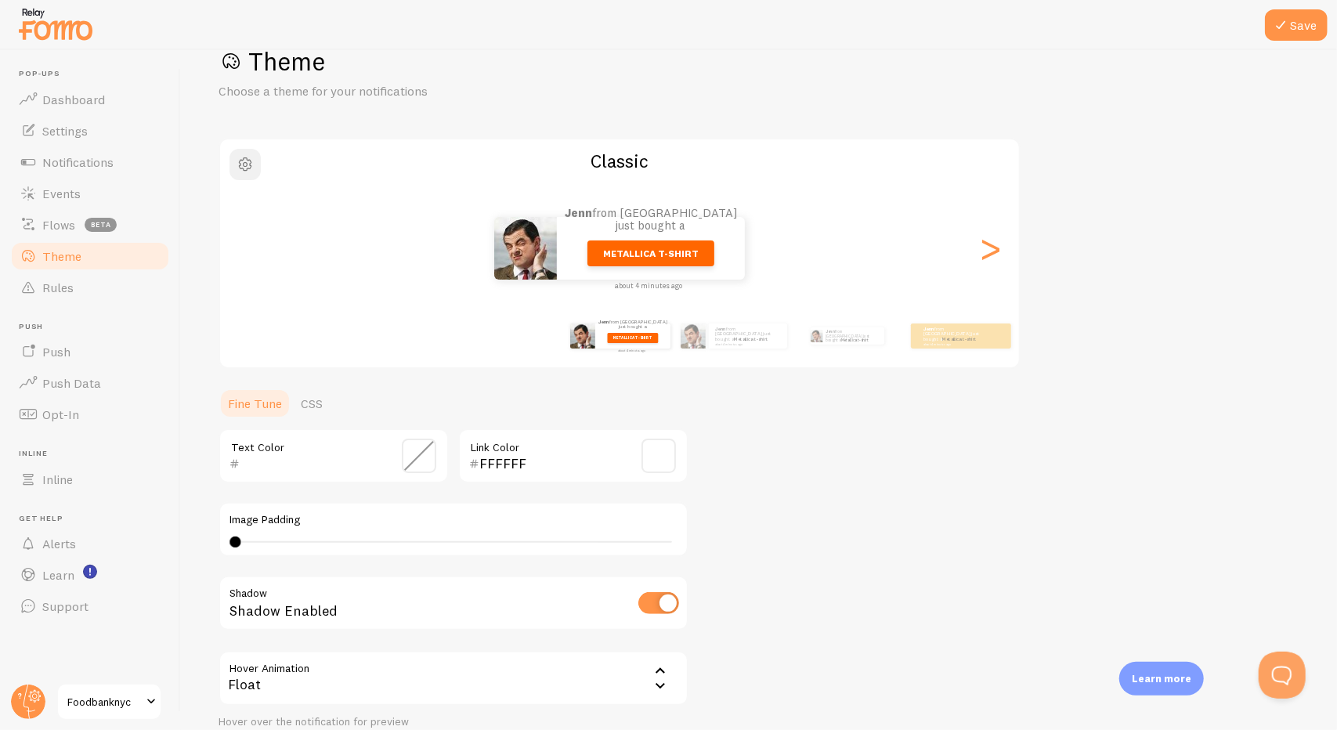
click at [235, 164] on button "button" at bounding box center [244, 164] width 31 height 31
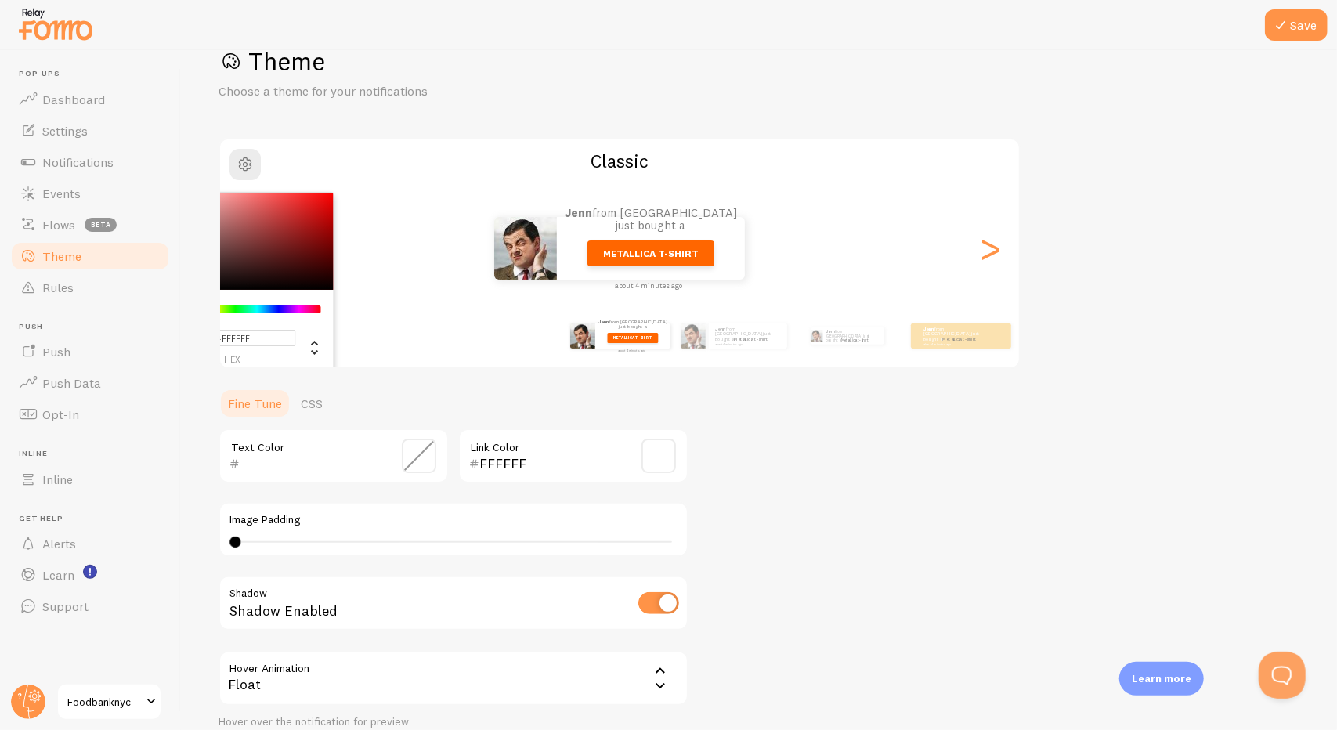
click at [334, 56] on h1 "Theme" at bounding box center [759, 61] width 1081 height 32
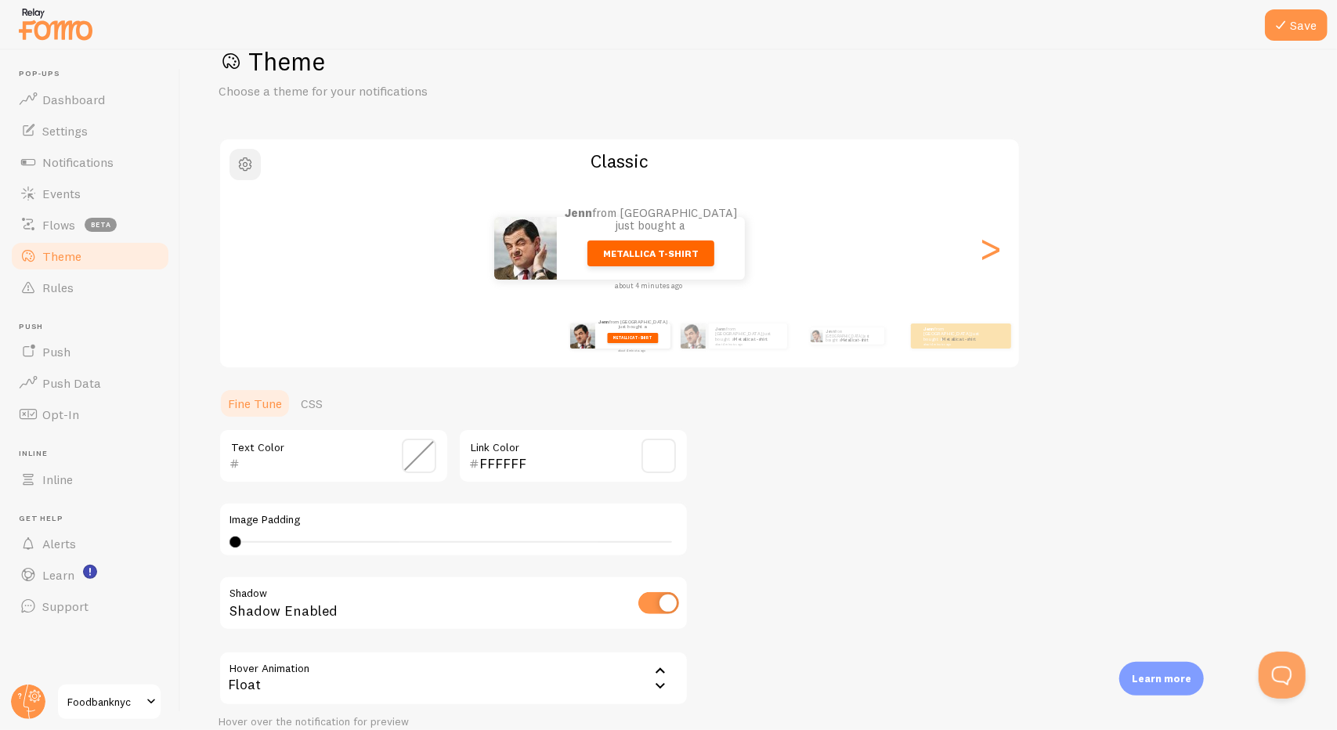
click at [249, 155] on span "button" at bounding box center [245, 164] width 19 height 19
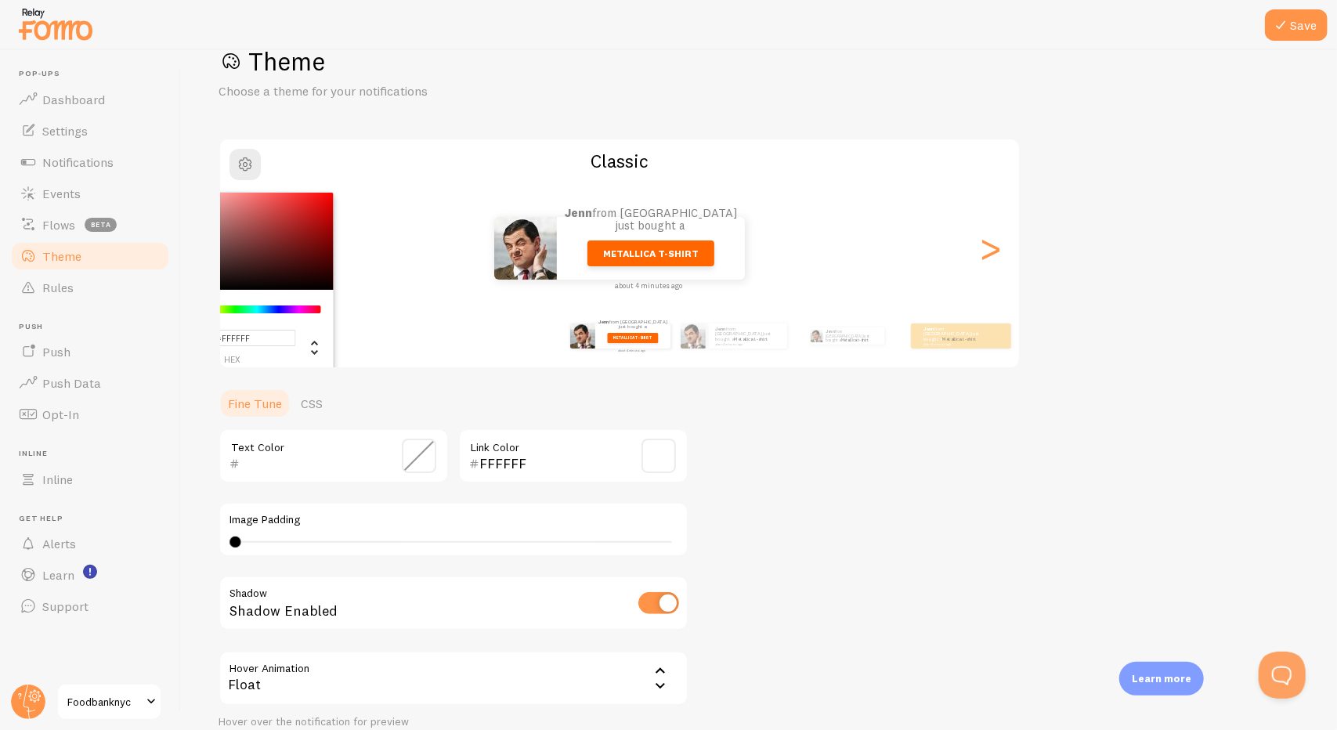
click at [385, 134] on div "Theme Choose a theme for your notifications #FFFFFF hex 255 r 255 g 255 b 0 h 0…" at bounding box center [759, 416] width 1081 height 743
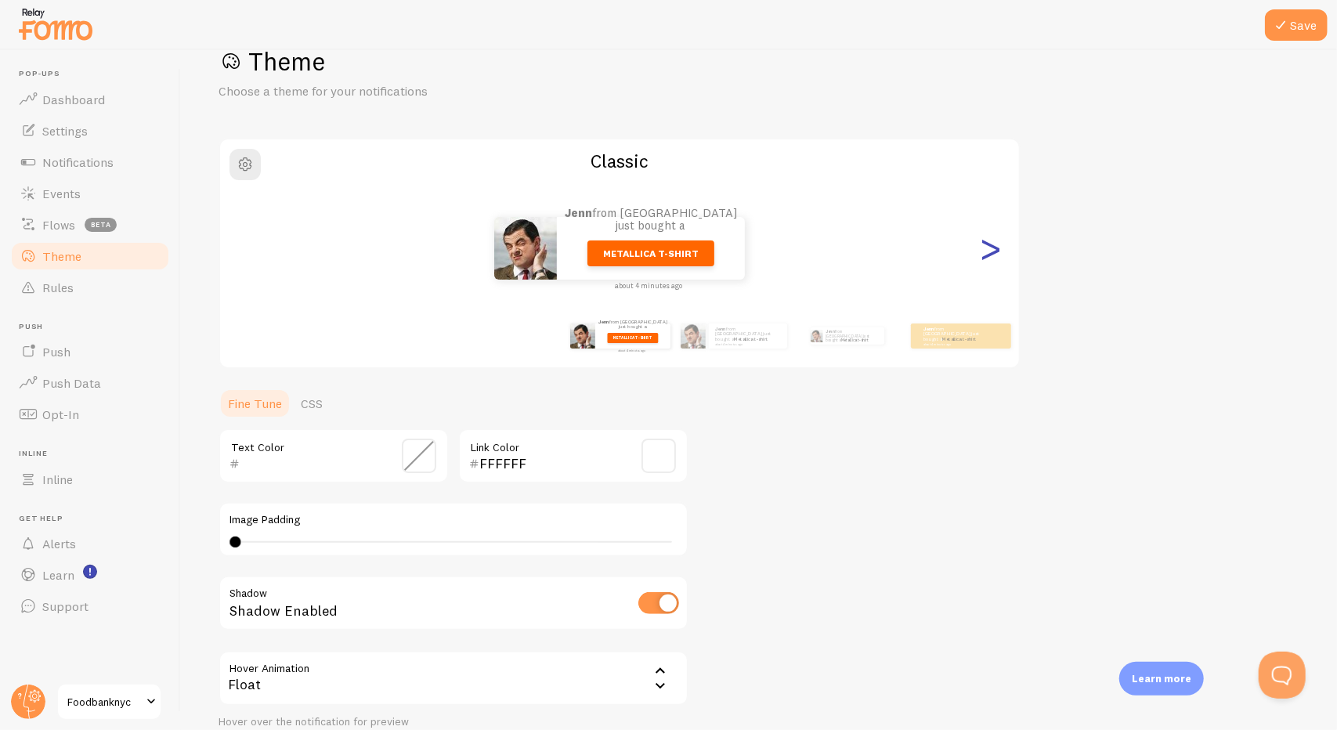
click at [992, 259] on div ">" at bounding box center [990, 248] width 19 height 113
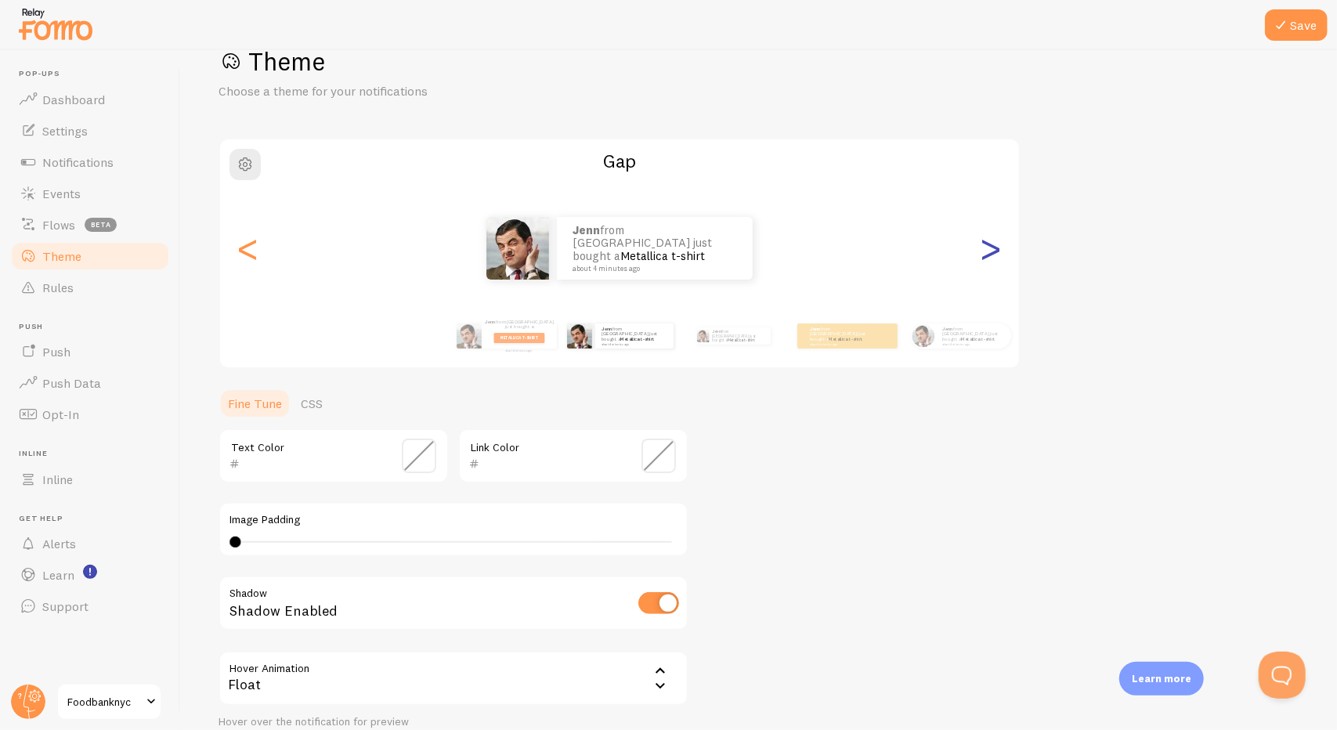
click at [992, 259] on div ">" at bounding box center [990, 248] width 19 height 113
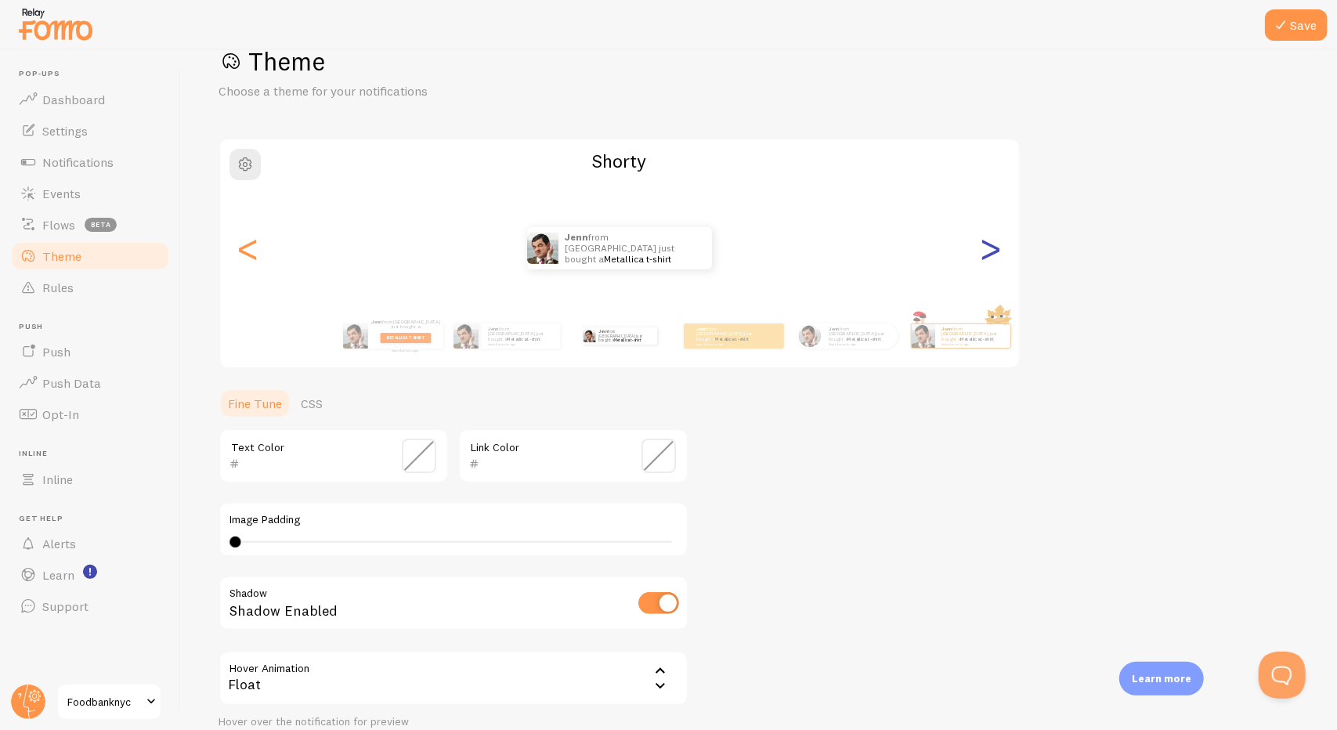
click at [992, 259] on div ">" at bounding box center [990, 248] width 19 height 113
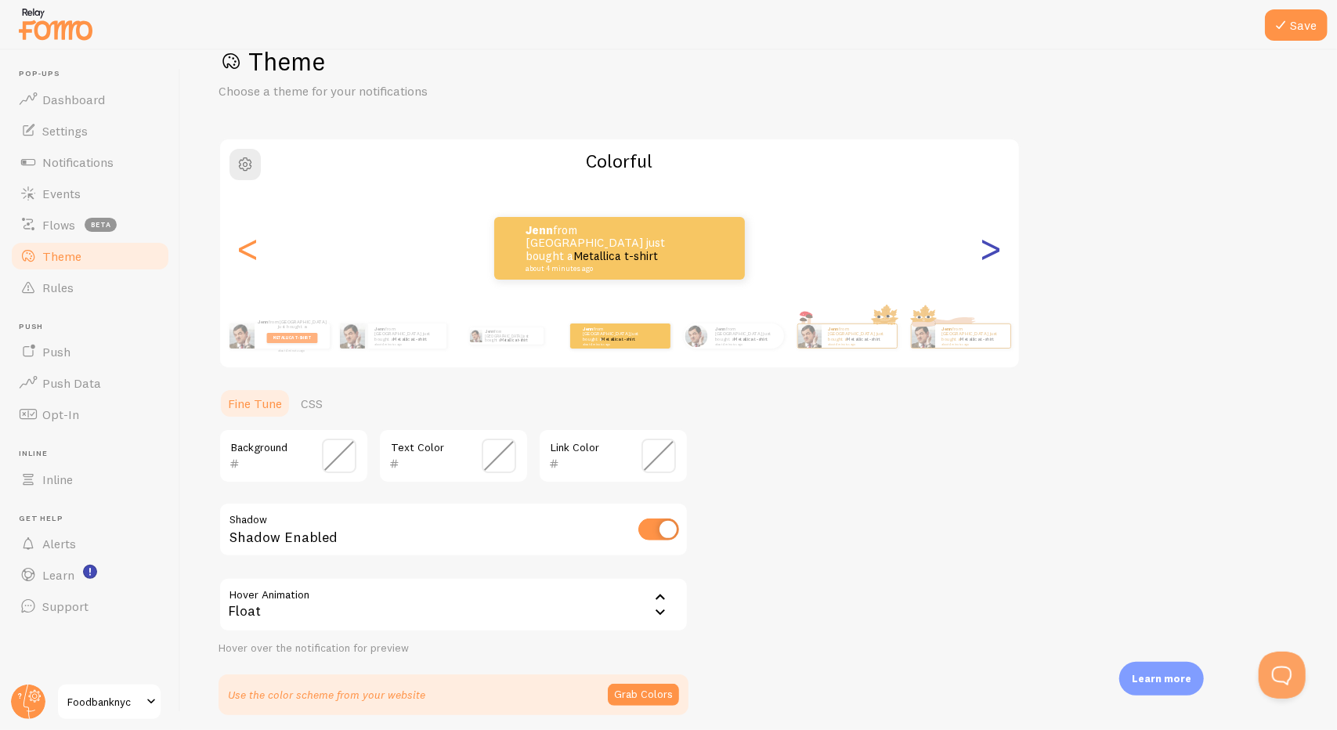
click at [992, 259] on div ">" at bounding box center [990, 248] width 19 height 113
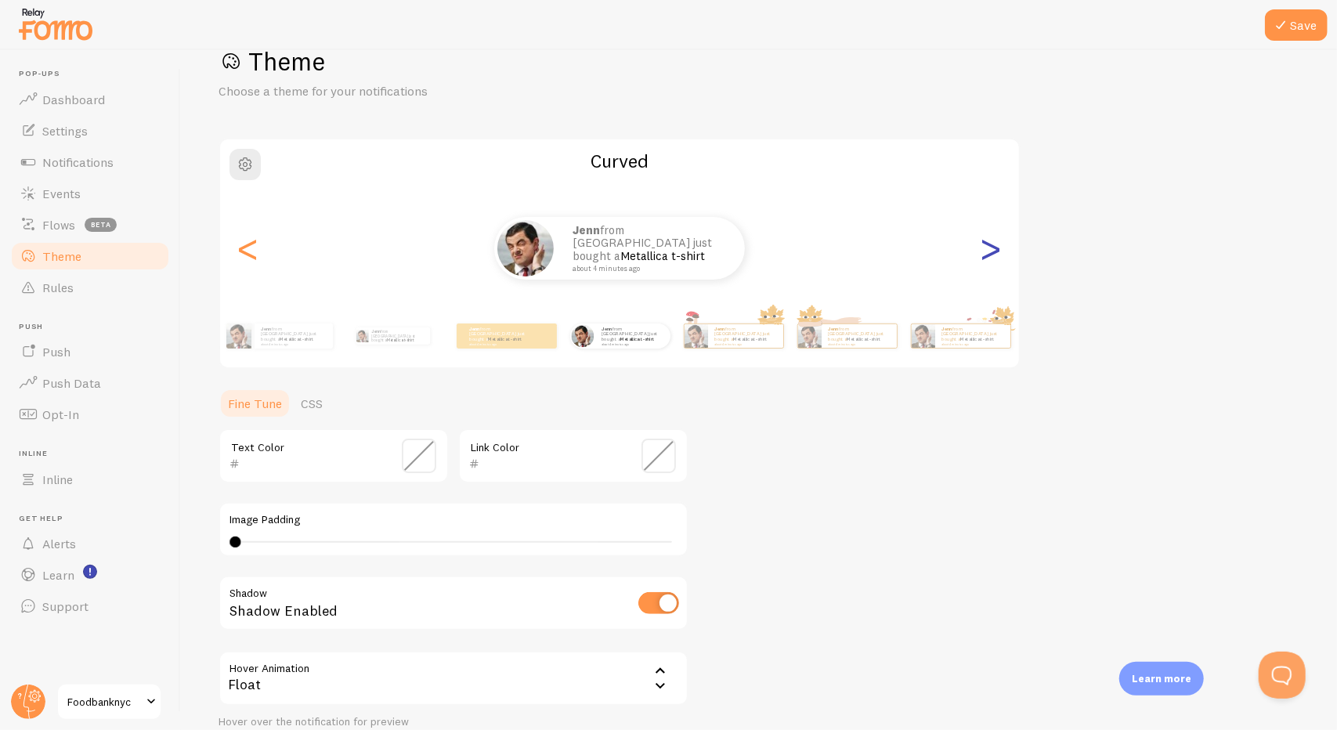
click at [992, 259] on div ">" at bounding box center [990, 248] width 19 height 113
type input "0"
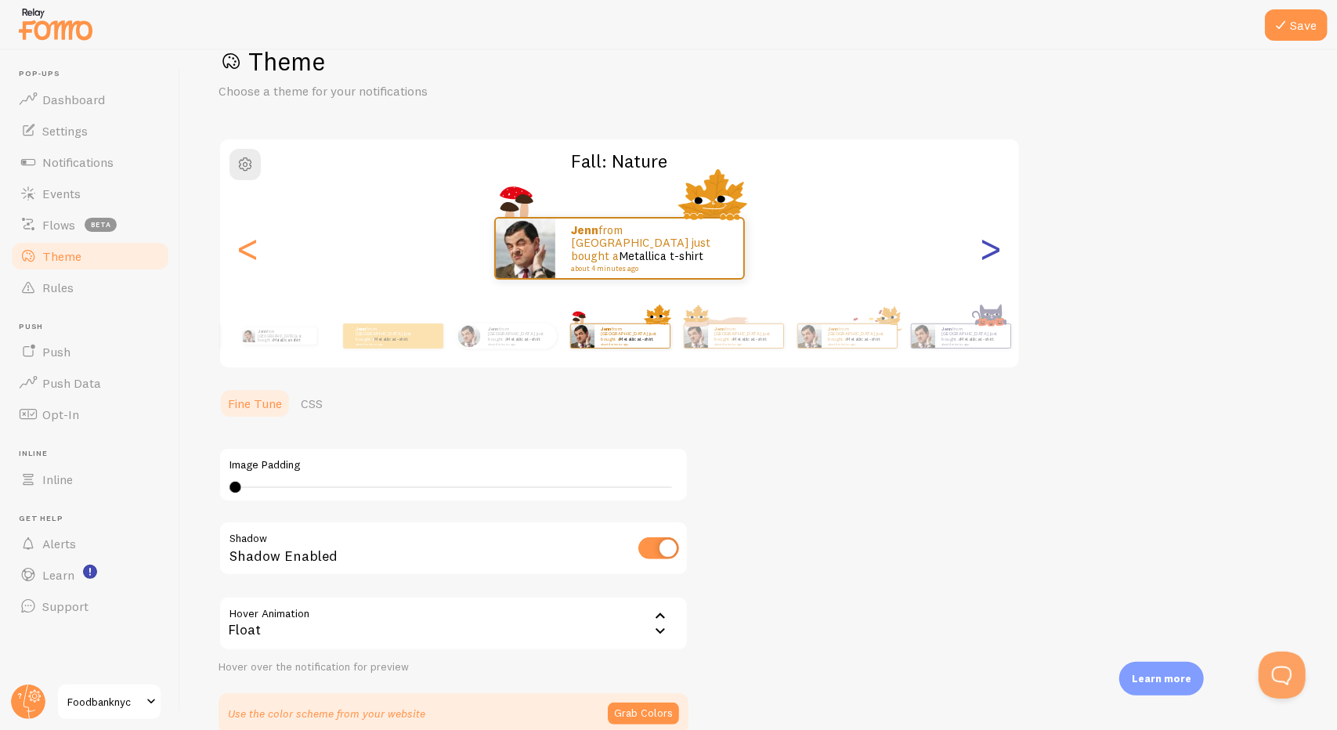
click at [992, 259] on div ">" at bounding box center [990, 248] width 19 height 113
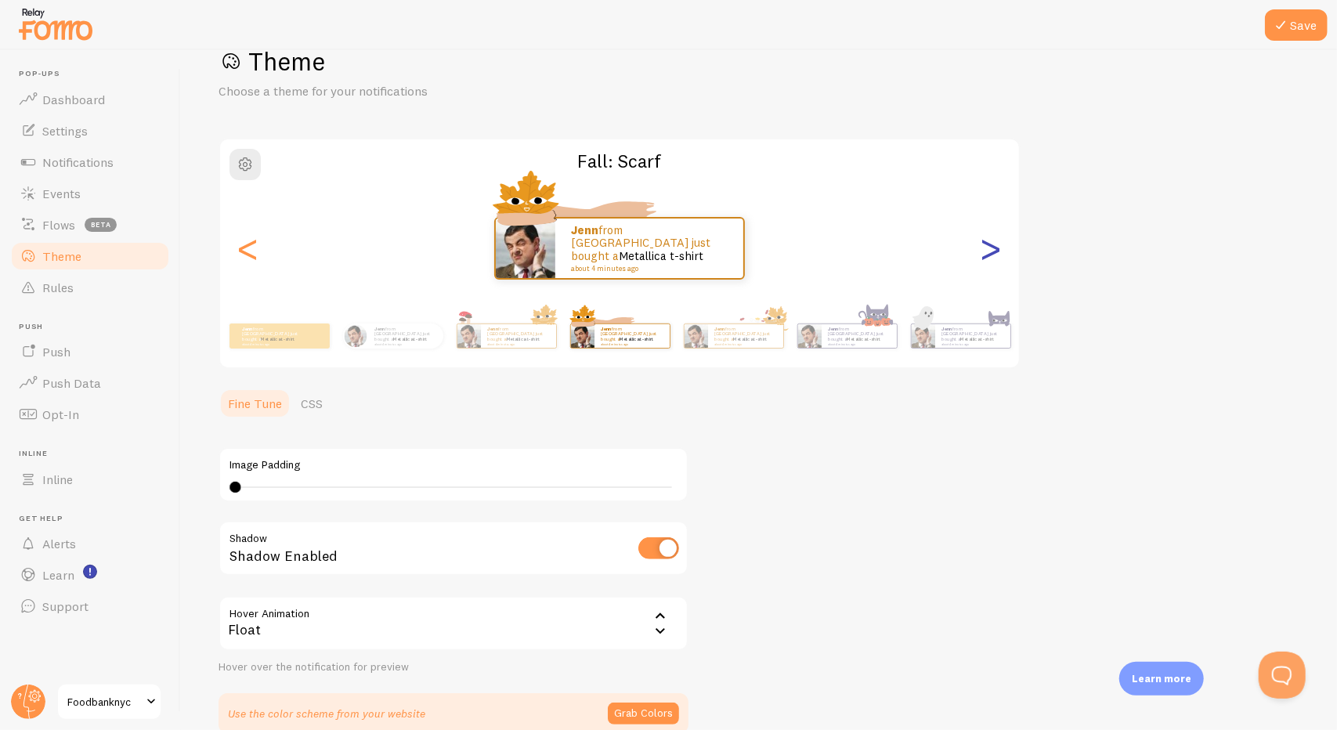
click at [992, 259] on div ">" at bounding box center [990, 248] width 19 height 113
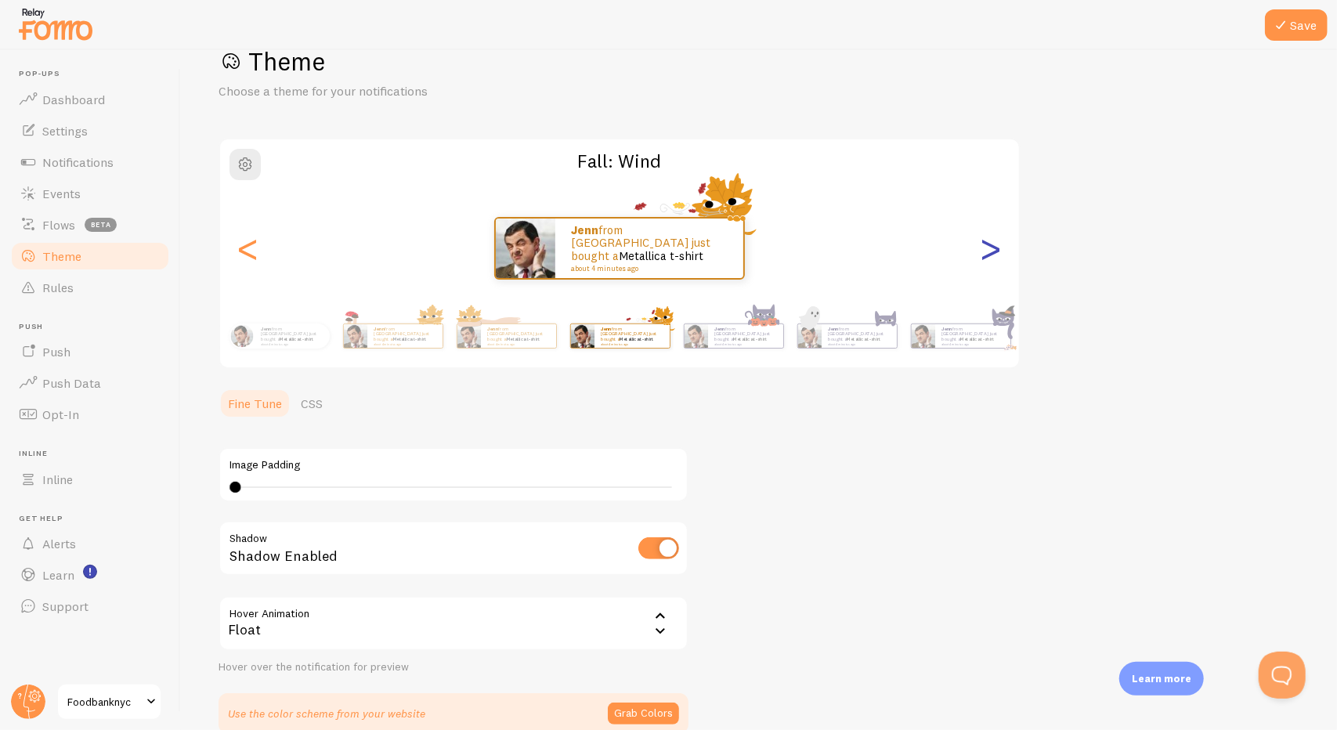
click at [992, 259] on div ">" at bounding box center [990, 248] width 19 height 113
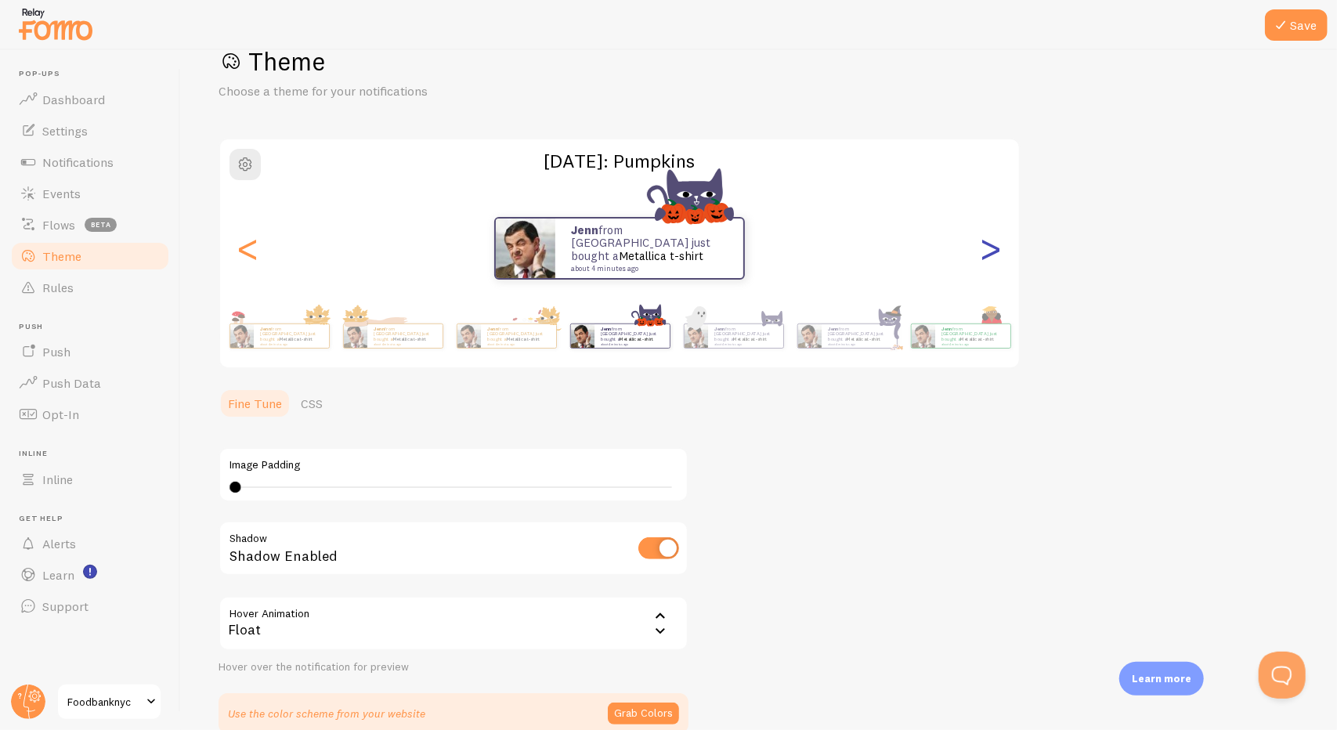
click at [992, 259] on div ">" at bounding box center [990, 248] width 19 height 113
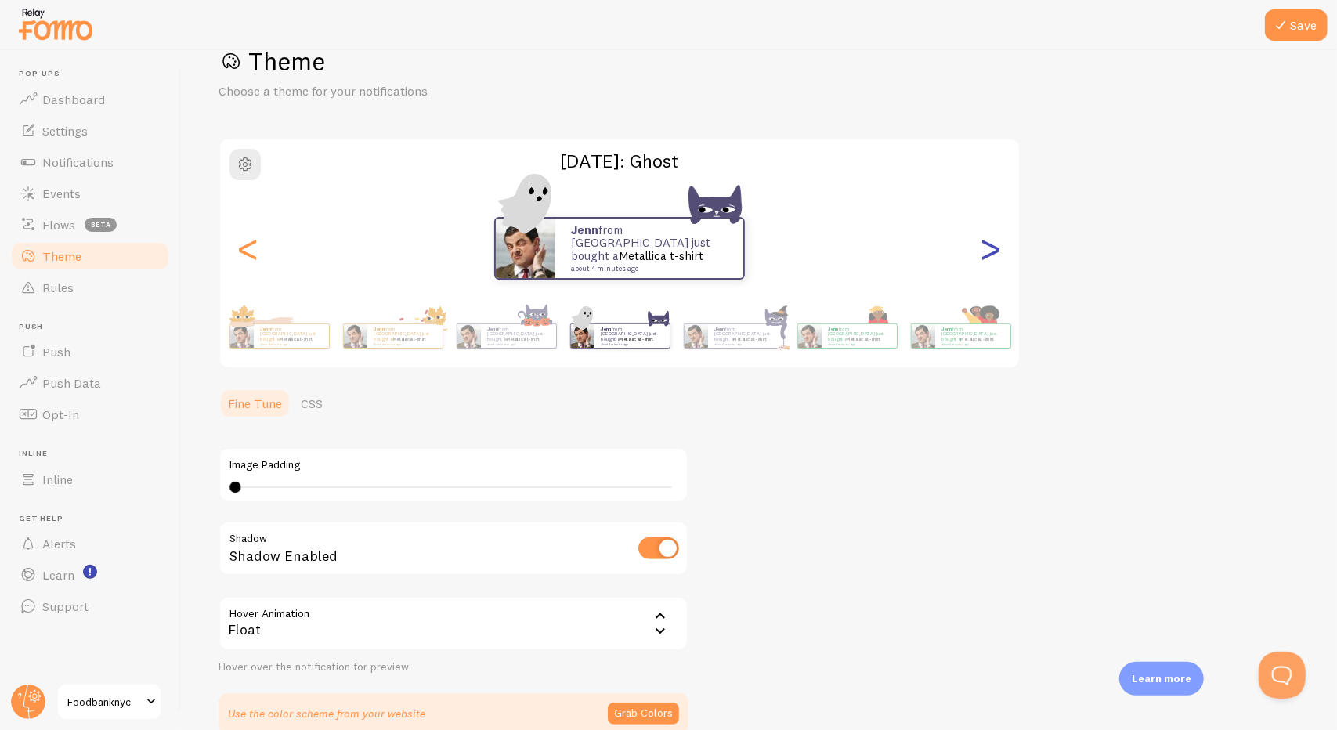
click at [992, 259] on div ">" at bounding box center [990, 248] width 19 height 113
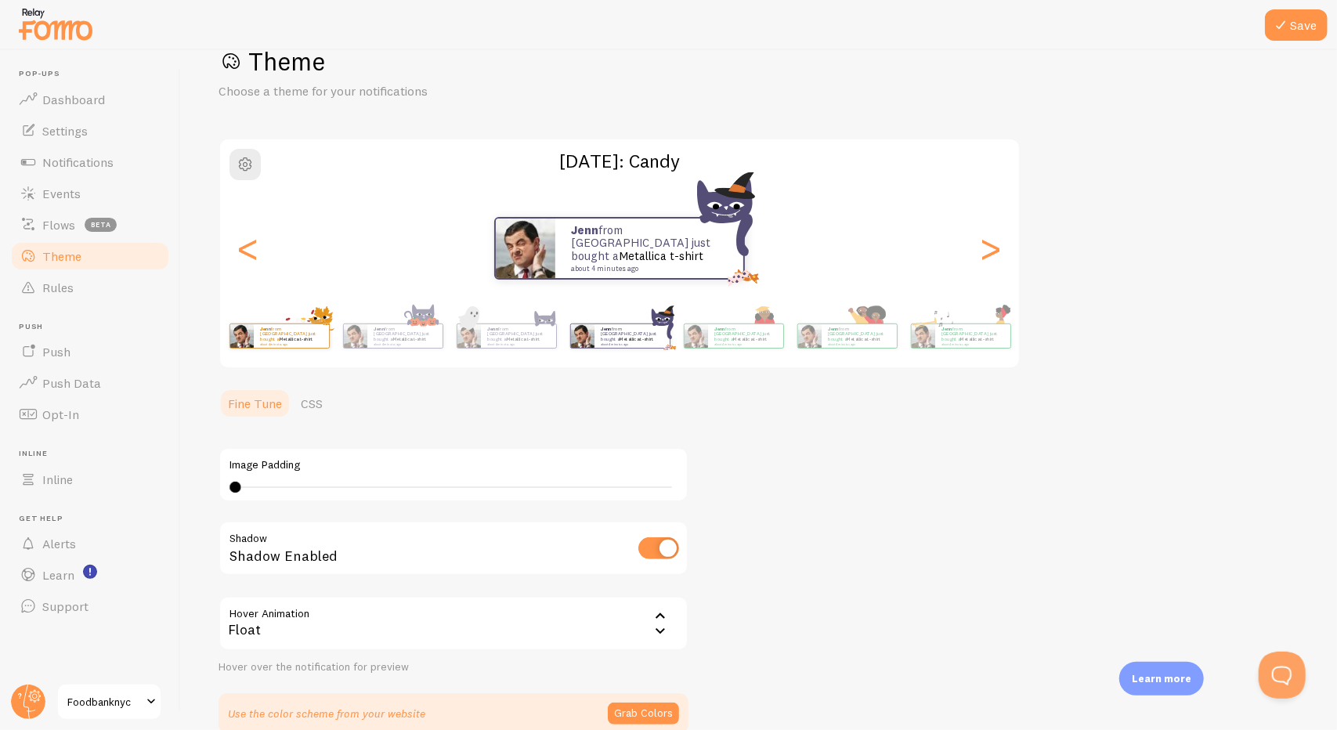
click at [312, 352] on div "Jenn from United States just bought a Metallica t-shirt about 4 minutes ago" at bounding box center [279, 336] width 101 height 44
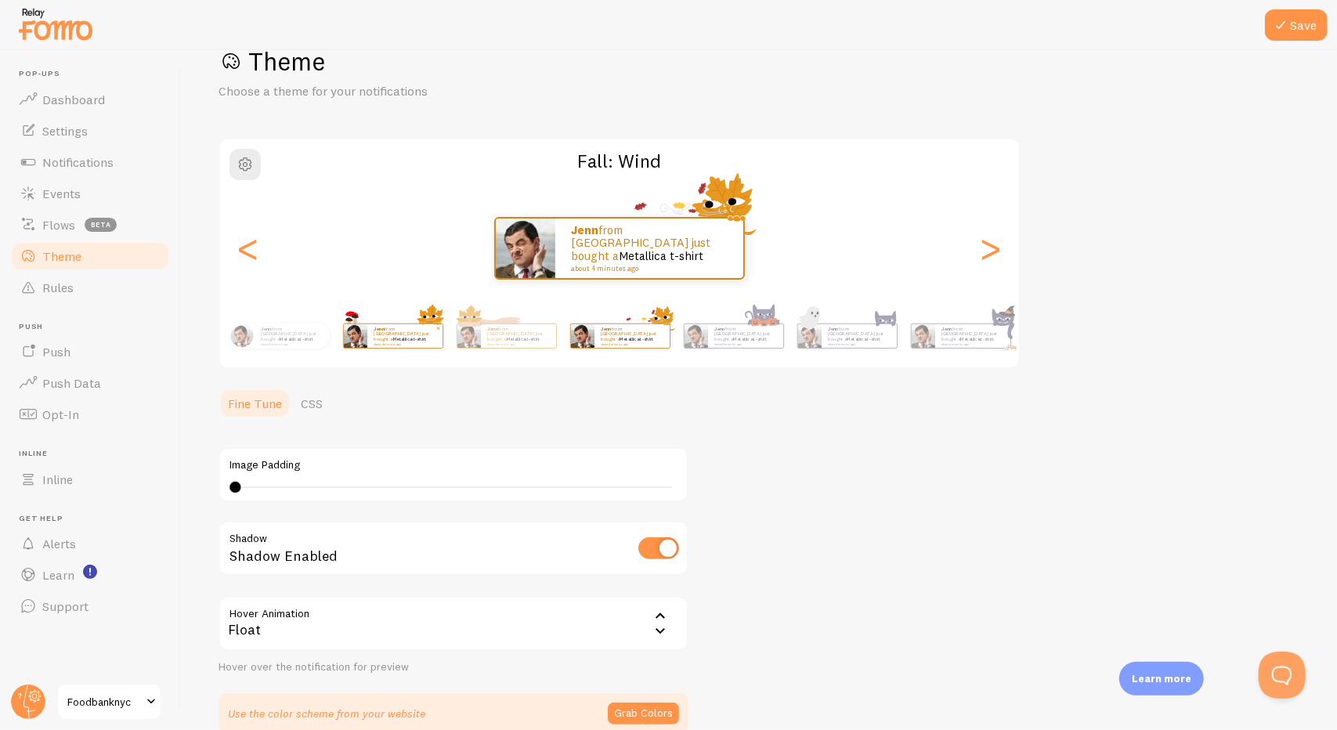
click at [307, 345] on div "Jenn from United States just bought a Metallica t-shirt about 4 minutes ago" at bounding box center [292, 335] width 75 height 25
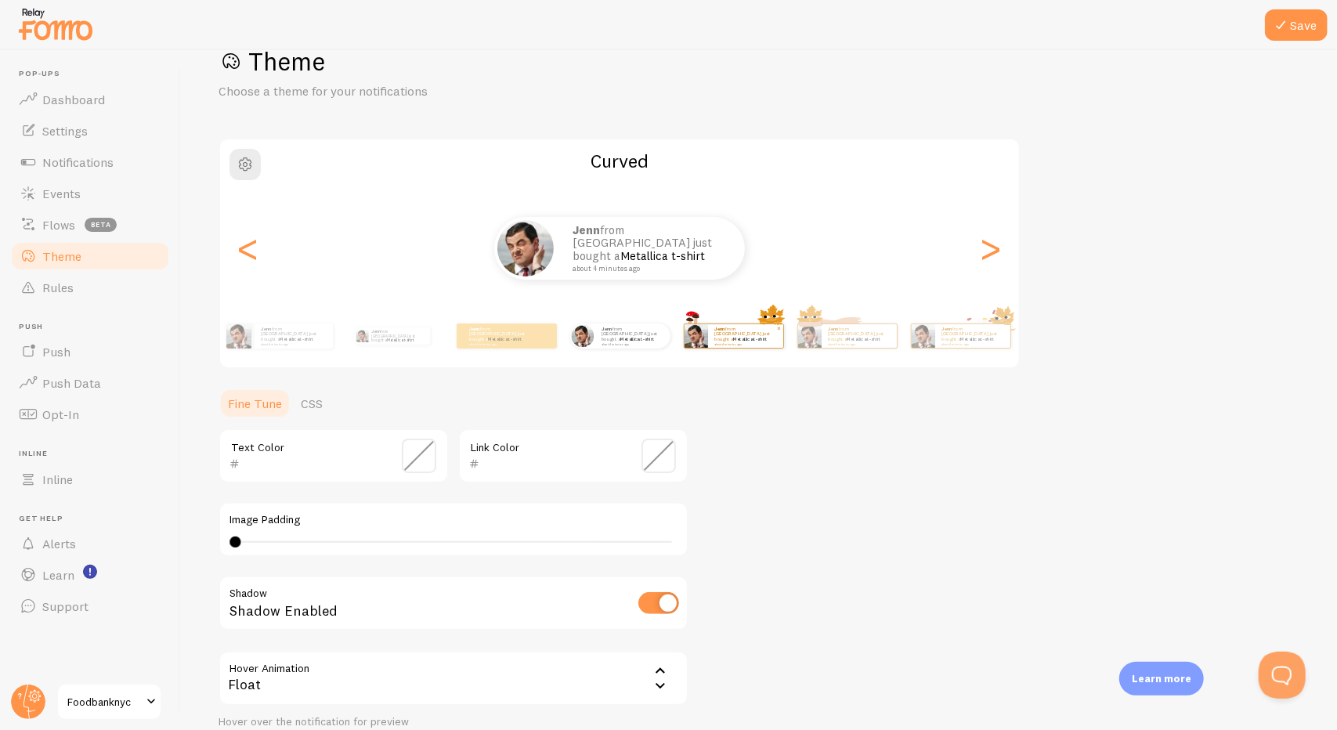
click at [307, 345] on div "Jenn from United States just bought a Metallica t-shirt about 4 minutes ago" at bounding box center [294, 335] width 78 height 25
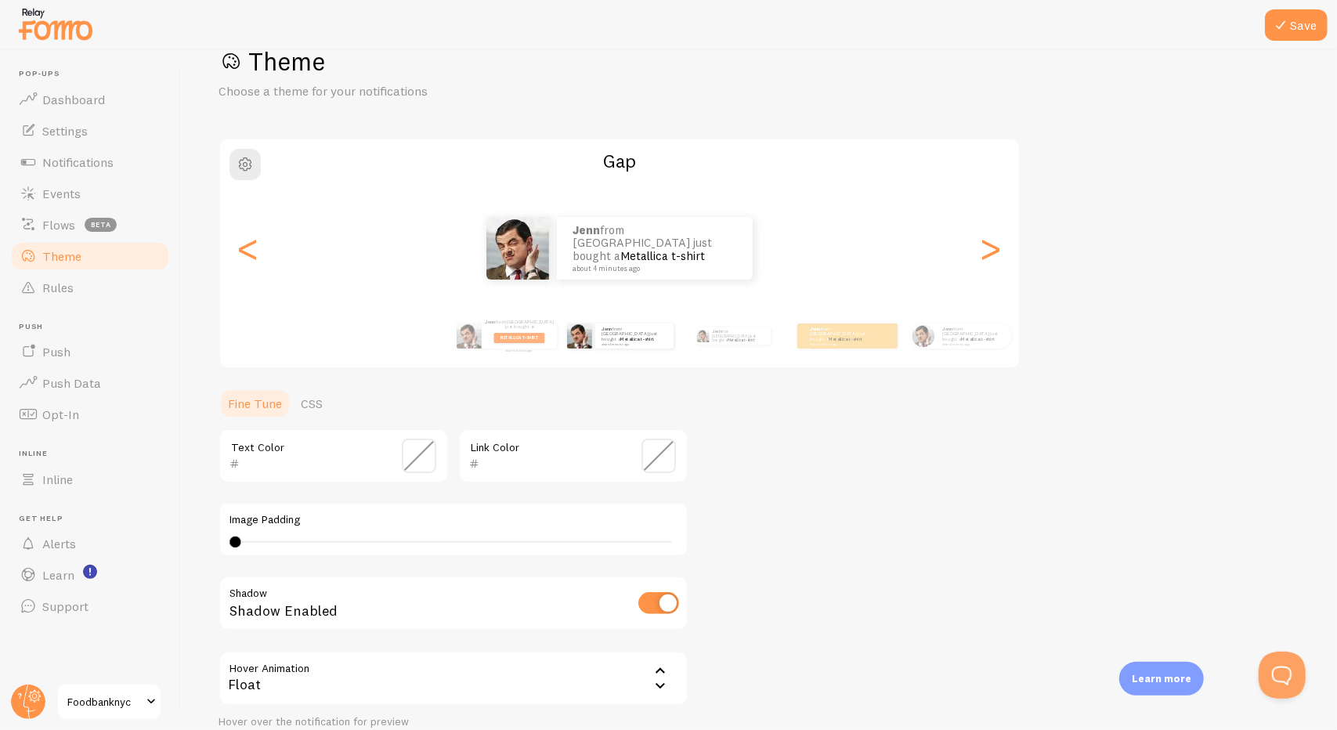
click at [307, 345] on div "Jenn from United States just bought a Metallica t-shirt about 4 minutes ago Jen…" at bounding box center [619, 336] width 899 height 63
click at [503, 336] on p "Jenn from United States just bought a Metallica t-shirt about 4 minutes ago" at bounding box center [519, 336] width 69 height 33
type input "FFFFFF"
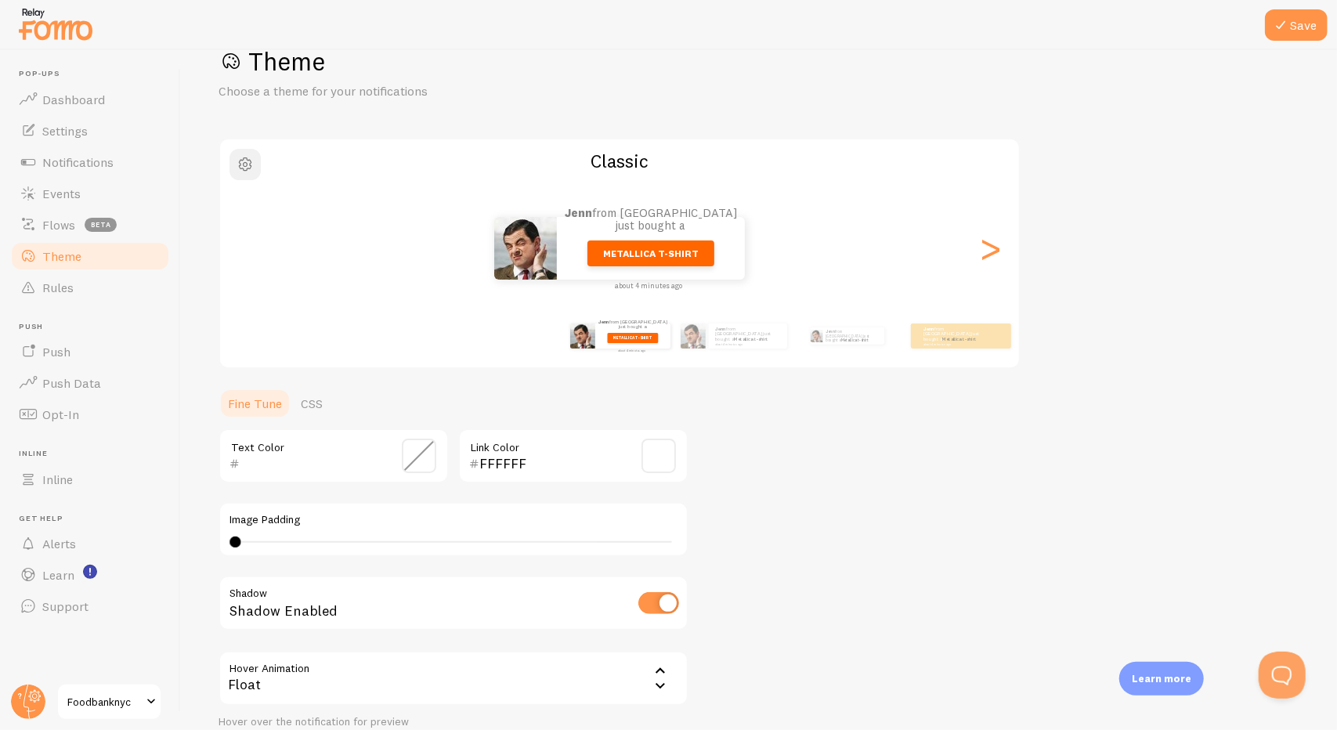
click at [248, 173] on button "button" at bounding box center [244, 164] width 31 height 31
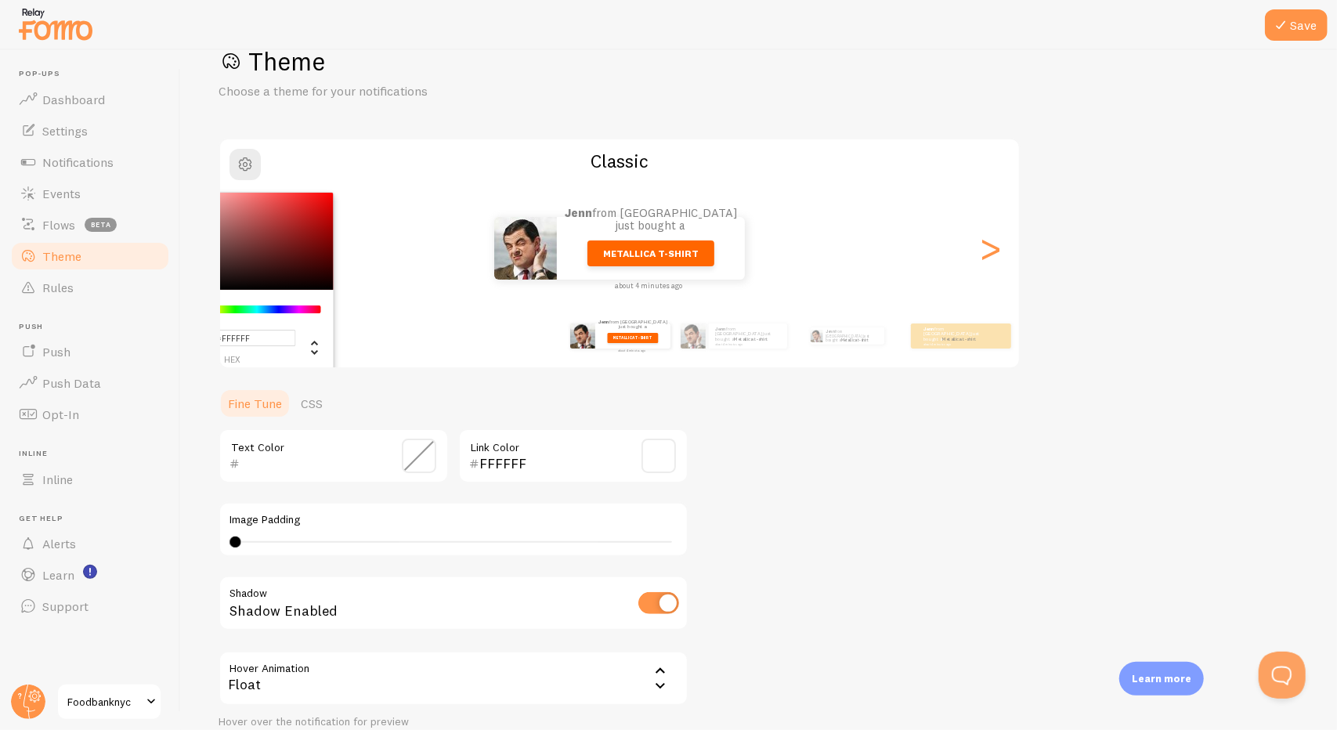
drag, startPoint x: 327, startPoint y: 121, endPoint x: 360, endPoint y: 420, distance: 301.0
click at [327, 121] on div "Theme Choose a theme for your notifications #FFFFFF hex 255 r 255 g 255 b 0 h 0…" at bounding box center [759, 416] width 1081 height 743
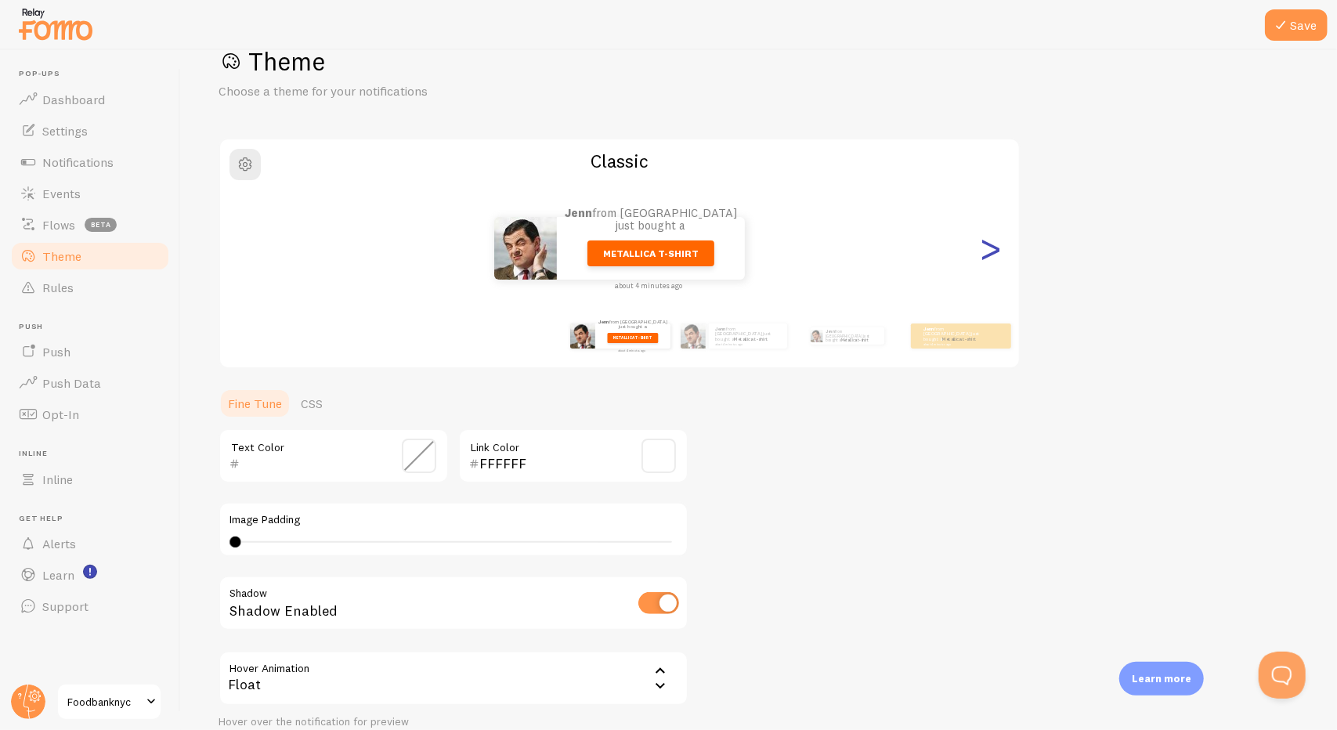
click at [987, 270] on div ">" at bounding box center [990, 248] width 19 height 113
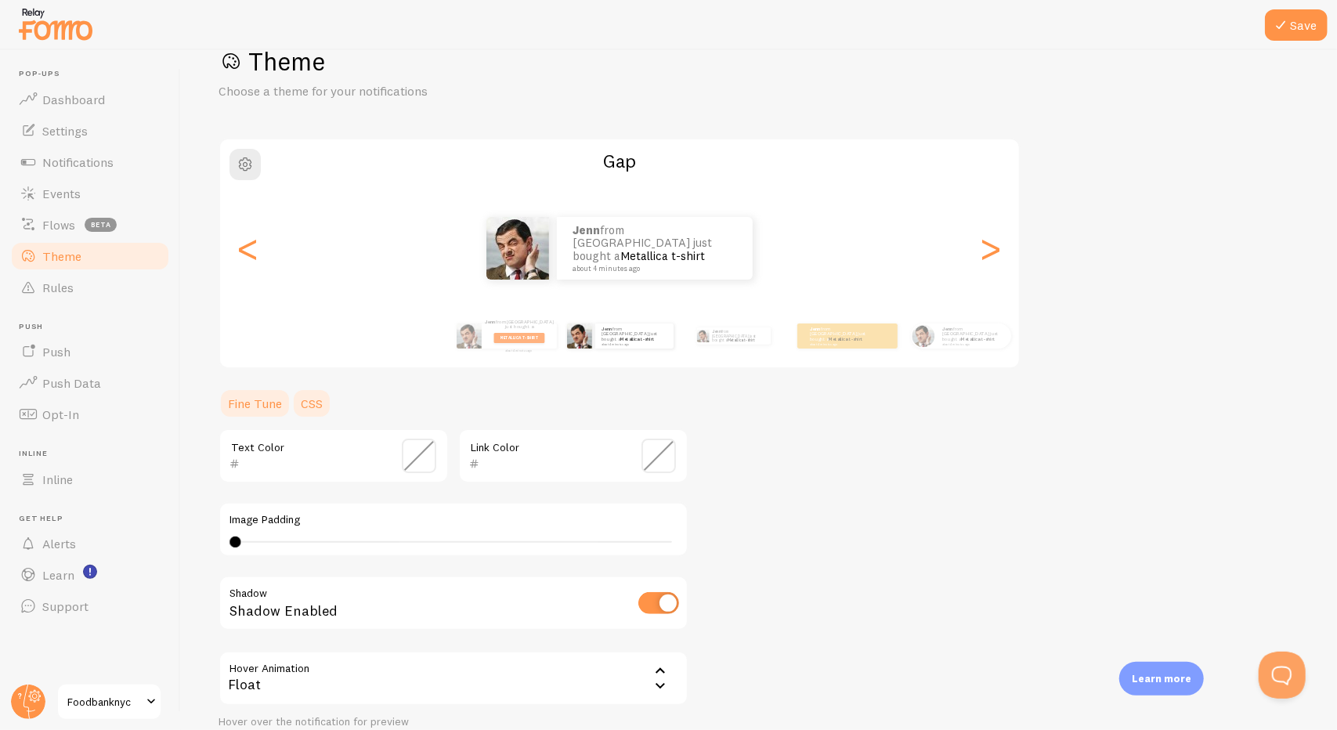
click at [321, 411] on link "CSS" at bounding box center [311, 403] width 41 height 31
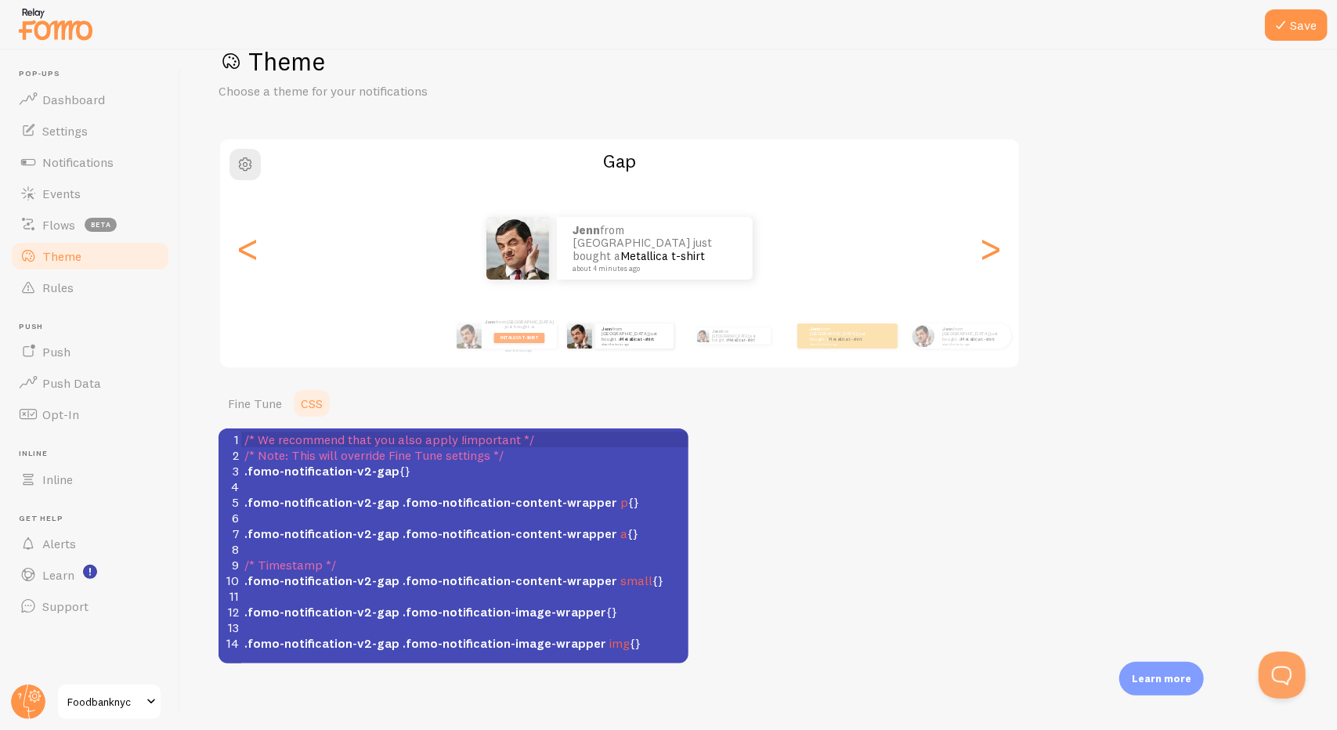
scroll to position [50, 0]
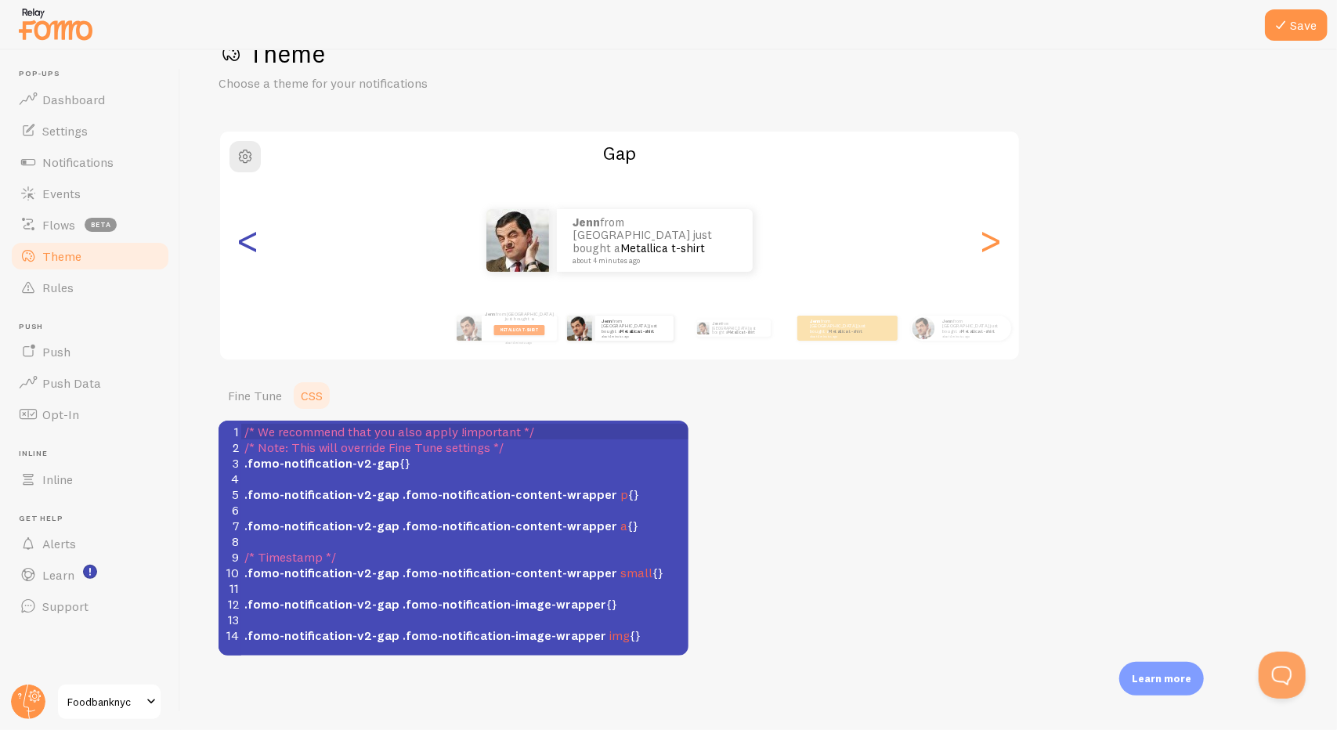
click at [251, 245] on div "<" at bounding box center [248, 240] width 19 height 113
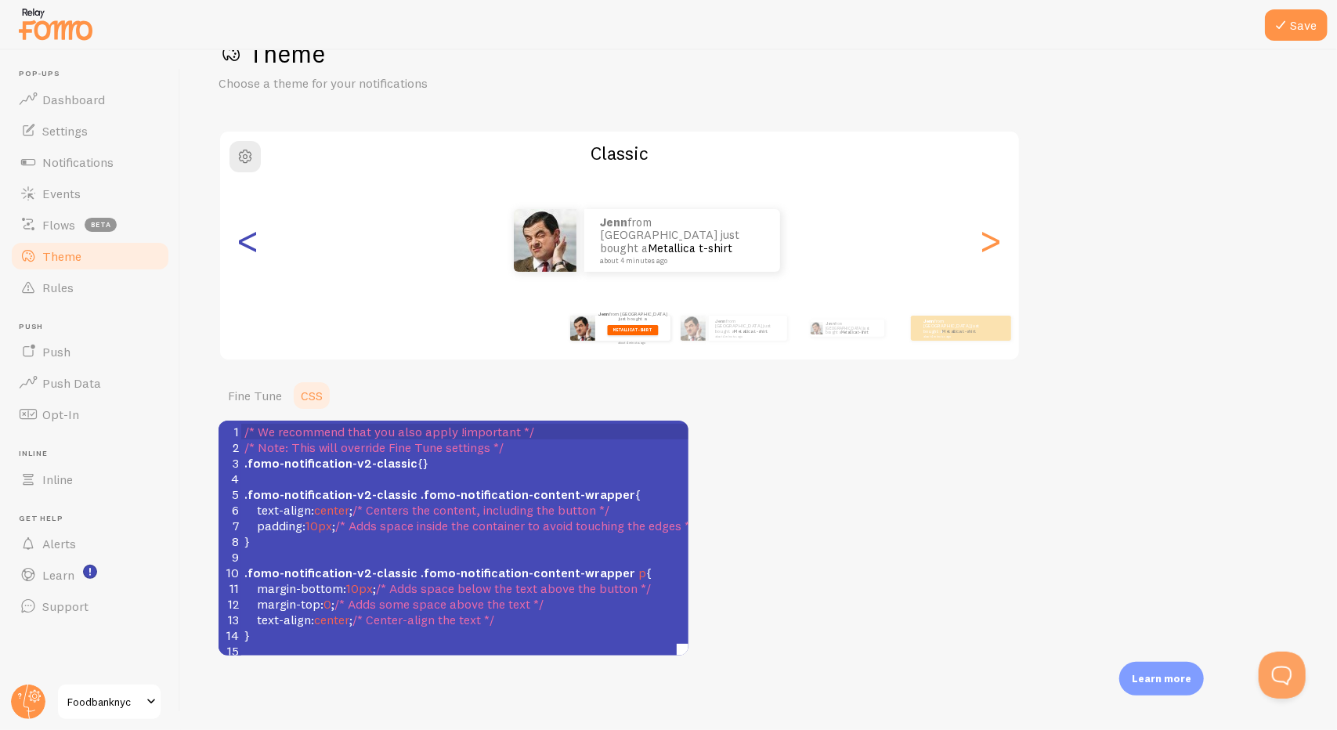
click at [251, 245] on div "<" at bounding box center [248, 240] width 19 height 113
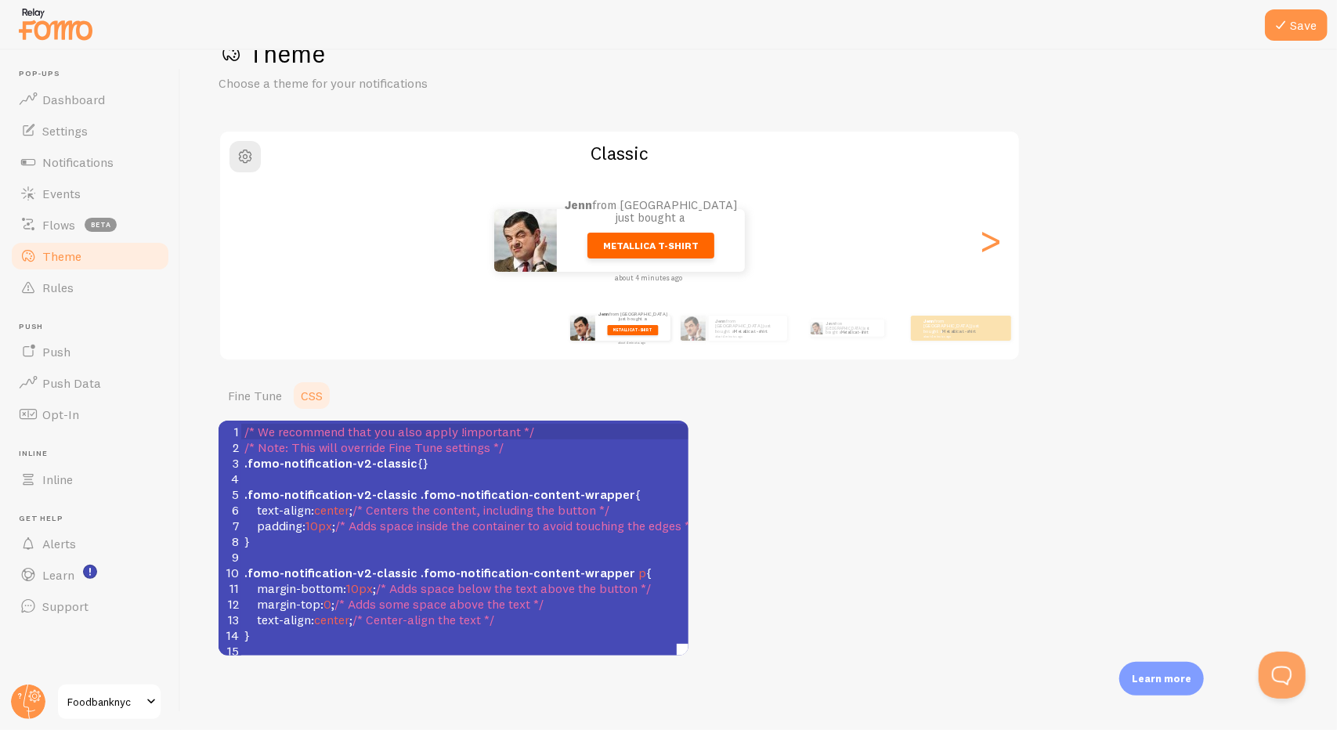
click at [251, 245] on div "Jenn from United States just bought a Metallica t-shirt about 4 minutes ago Jen…" at bounding box center [619, 240] width 799 height 113
click at [251, 245] on div "Jenn from United States just bought a Metallica t-shirt about 4 minutes ago" at bounding box center [619, 240] width 799 height 63
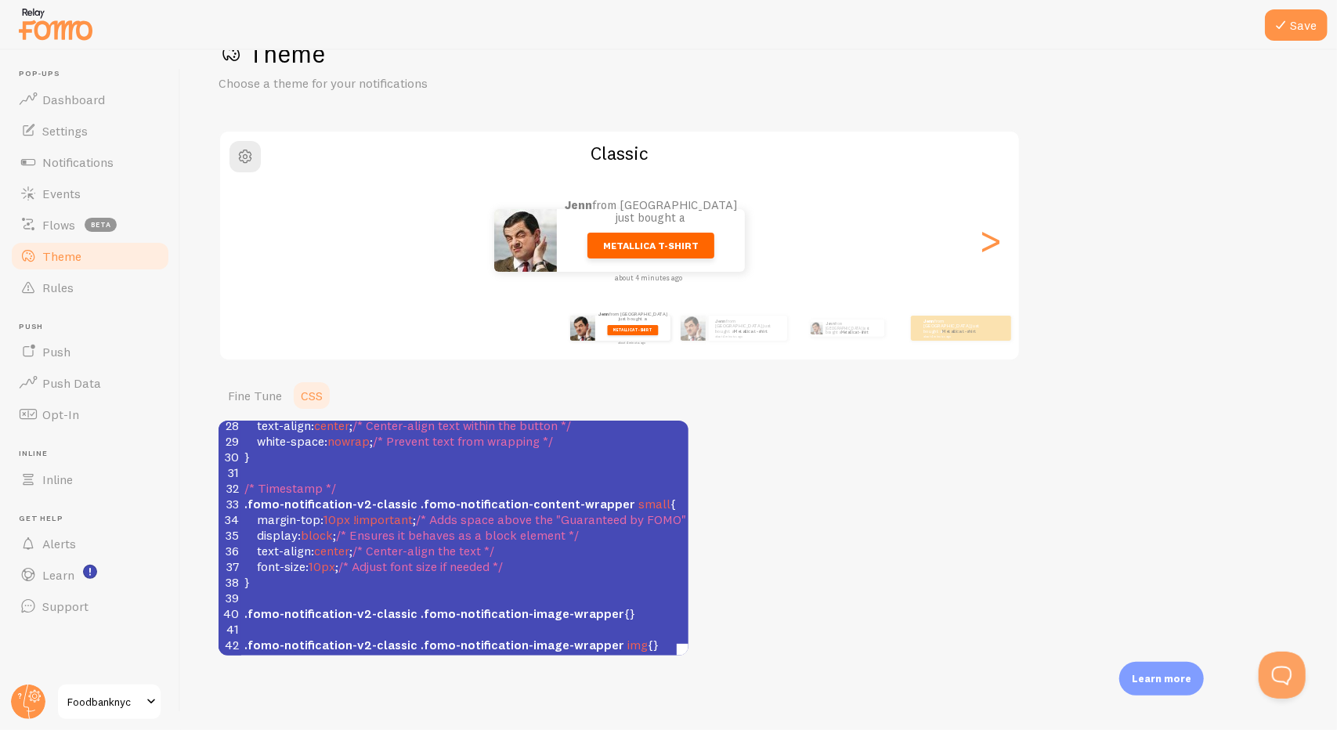
scroll to position [0, 0]
click at [995, 259] on div ">" at bounding box center [990, 240] width 19 height 113
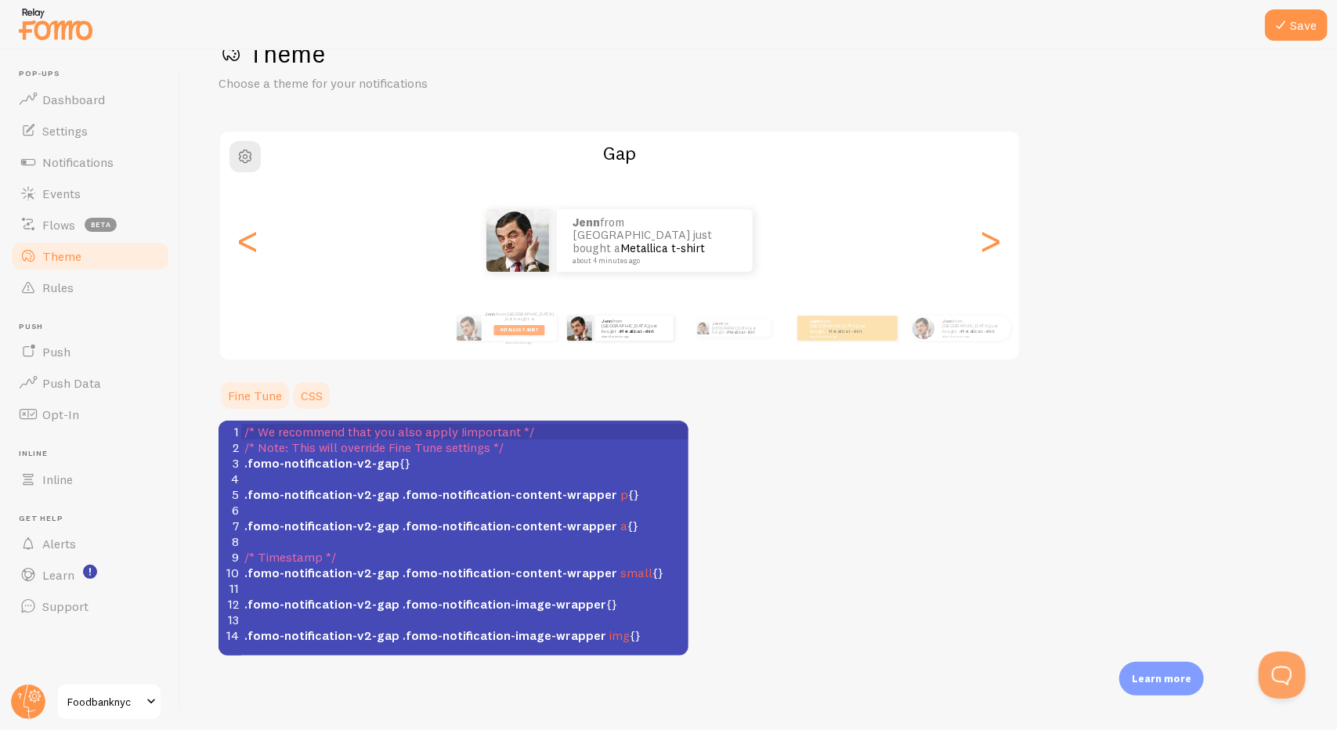
click at [254, 381] on link "Fine Tune" at bounding box center [255, 395] width 73 height 31
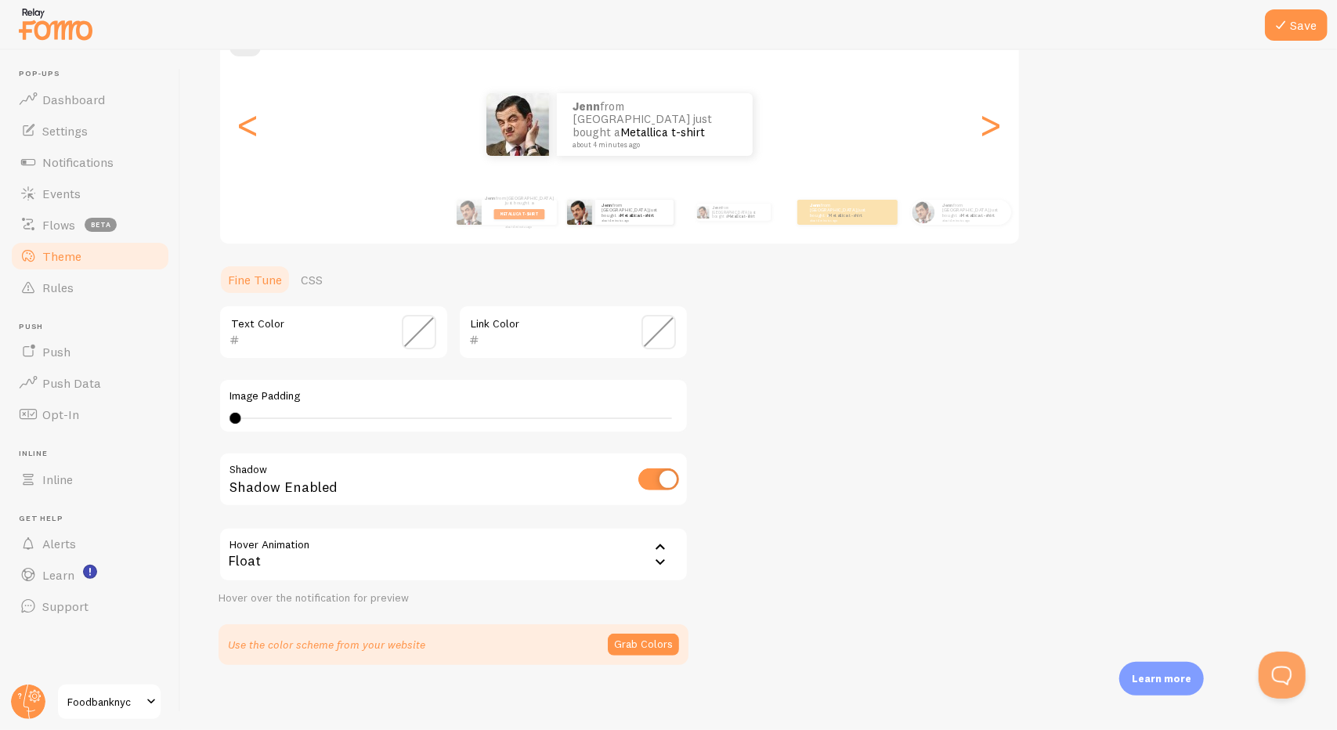
scroll to position [175, 0]
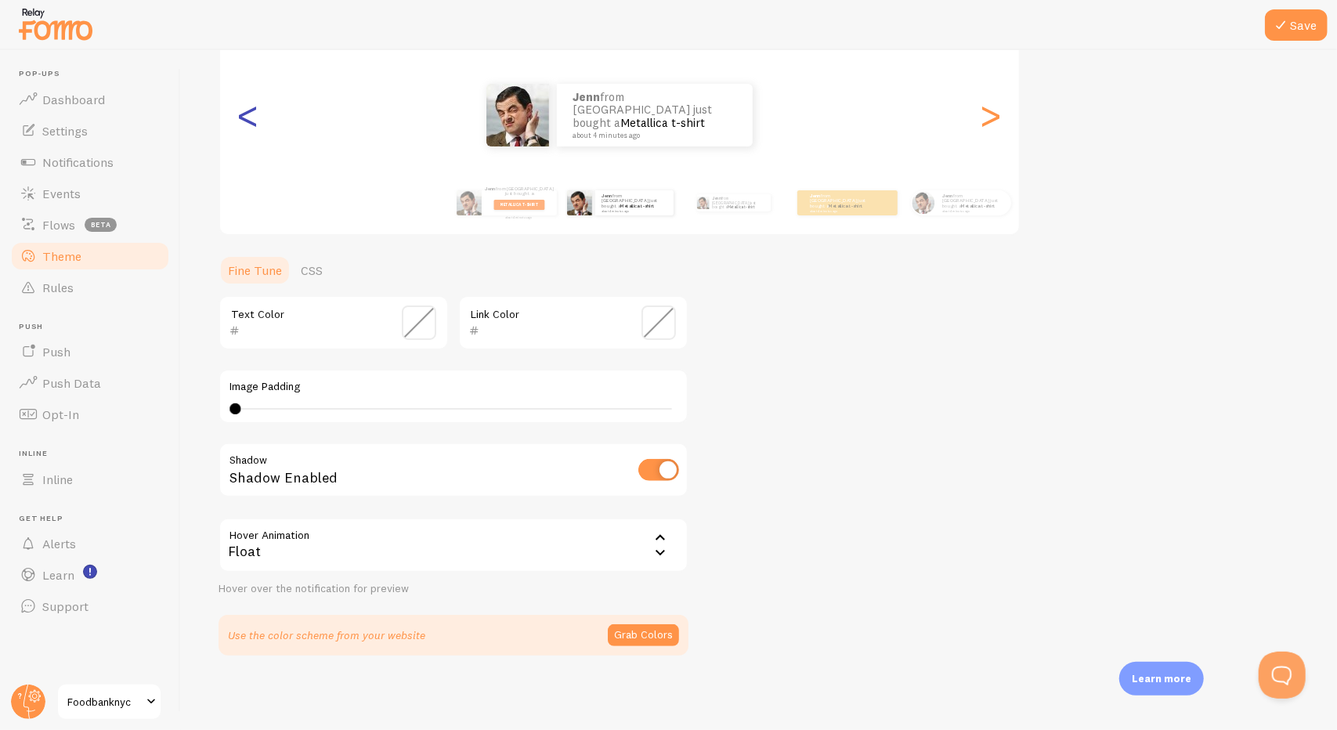
click at [258, 132] on div "<" at bounding box center [248, 115] width 19 height 113
type input "FFFFFF"
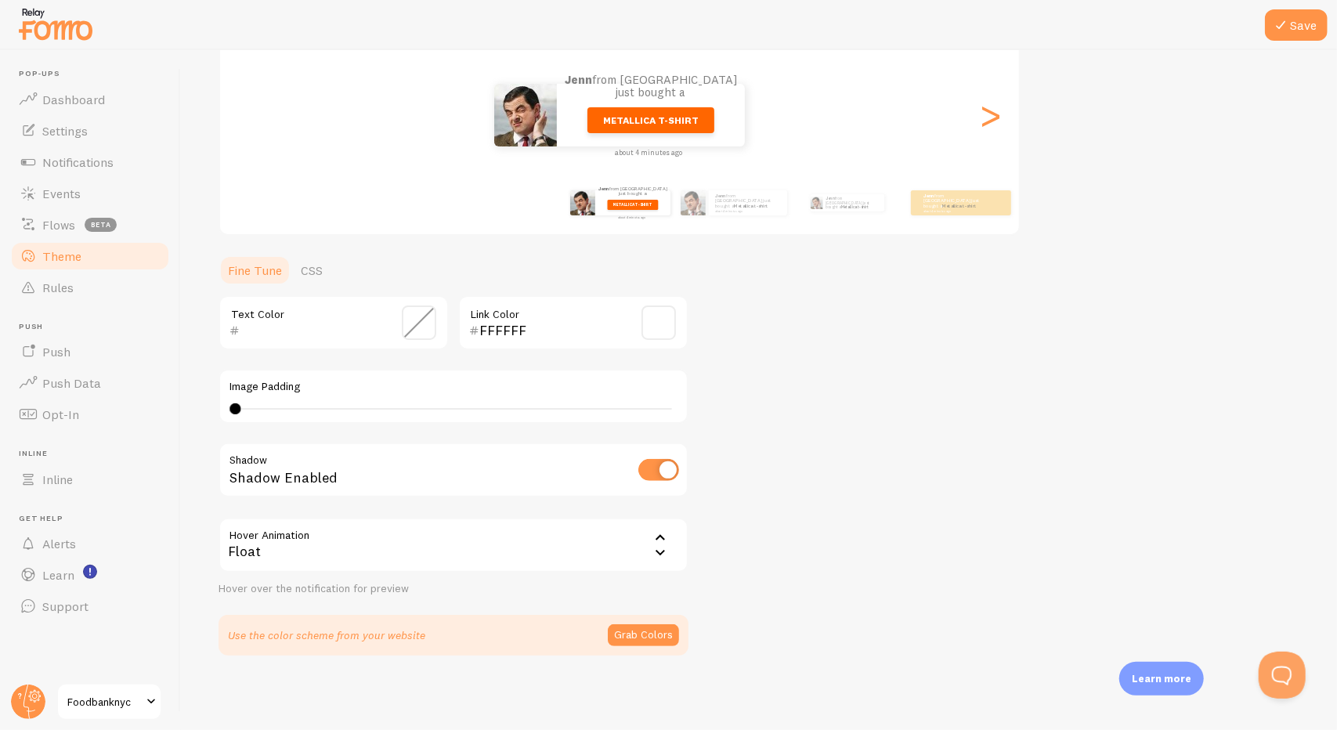
click at [258, 109] on div "Jenn from United States just bought a Metallica t-shirt about 4 minutes ago" at bounding box center [619, 115] width 799 height 63
click at [668, 459] on input "checkbox" at bounding box center [658, 470] width 41 height 22
click at [664, 466] on input "checkbox" at bounding box center [658, 470] width 41 height 22
checkbox input "true"
click at [654, 536] on icon at bounding box center [660, 538] width 19 height 19
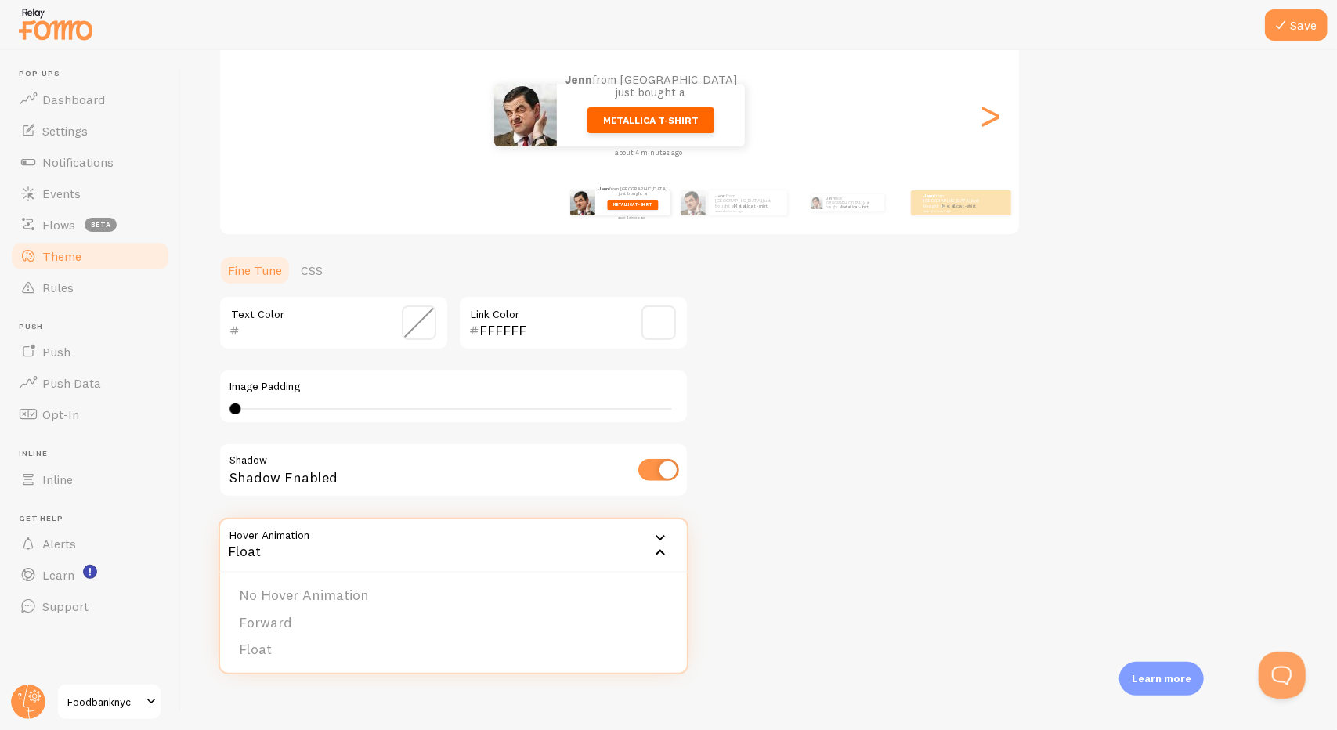
click at [761, 540] on div "Theme Choose a theme for your notifications Classic Jenn from United States jus…" at bounding box center [759, 283] width 1081 height 743
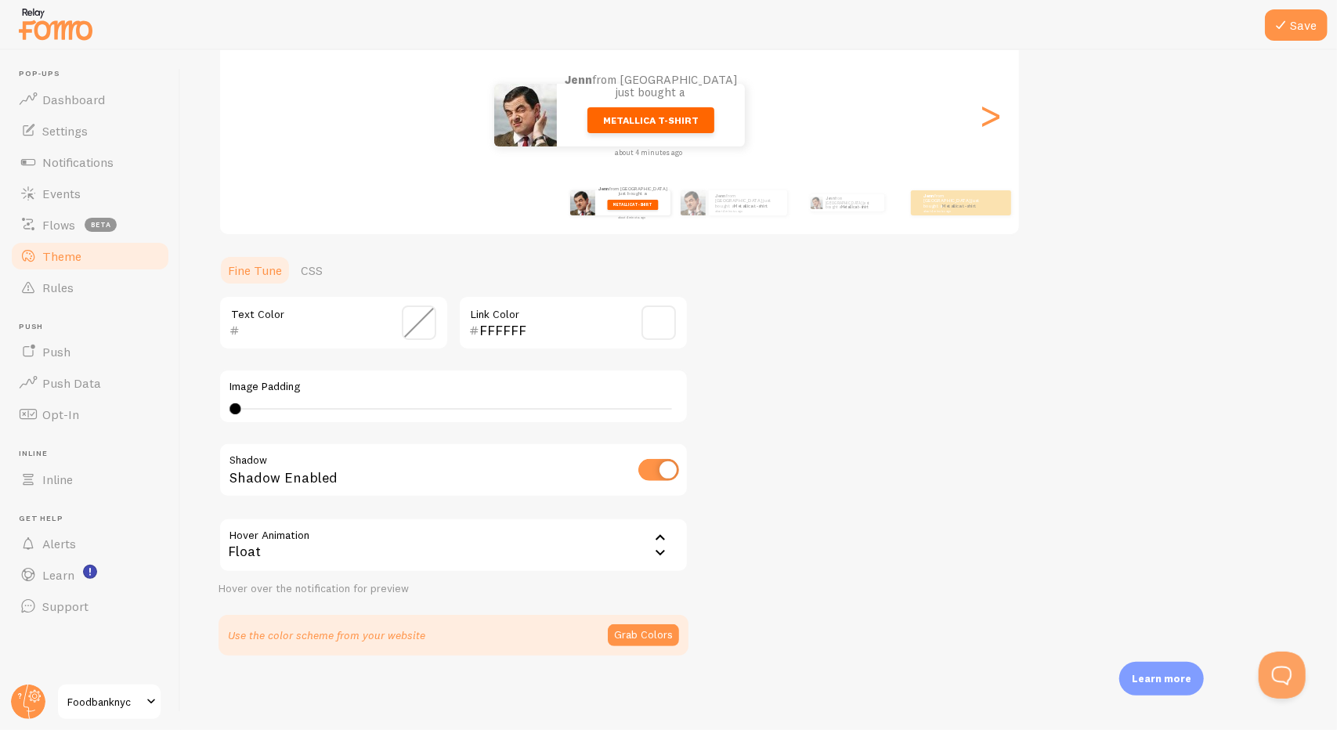
click at [761, 540] on div "Theme Choose a theme for your notifications Classic Jenn from United States jus…" at bounding box center [759, 283] width 1081 height 743
click at [1165, 168] on div "Theme Choose a theme for your notifications Classic Jenn from United States jus…" at bounding box center [759, 283] width 1081 height 743
drag, startPoint x: 62, startPoint y: 20, endPoint x: 1109, endPoint y: 89, distance: 1049.4
click at [1107, 89] on div "Theme Choose a theme for your notifications Classic Jenn from United States jus…" at bounding box center [759, 283] width 1081 height 743
click at [992, 132] on div ">" at bounding box center [990, 115] width 19 height 113
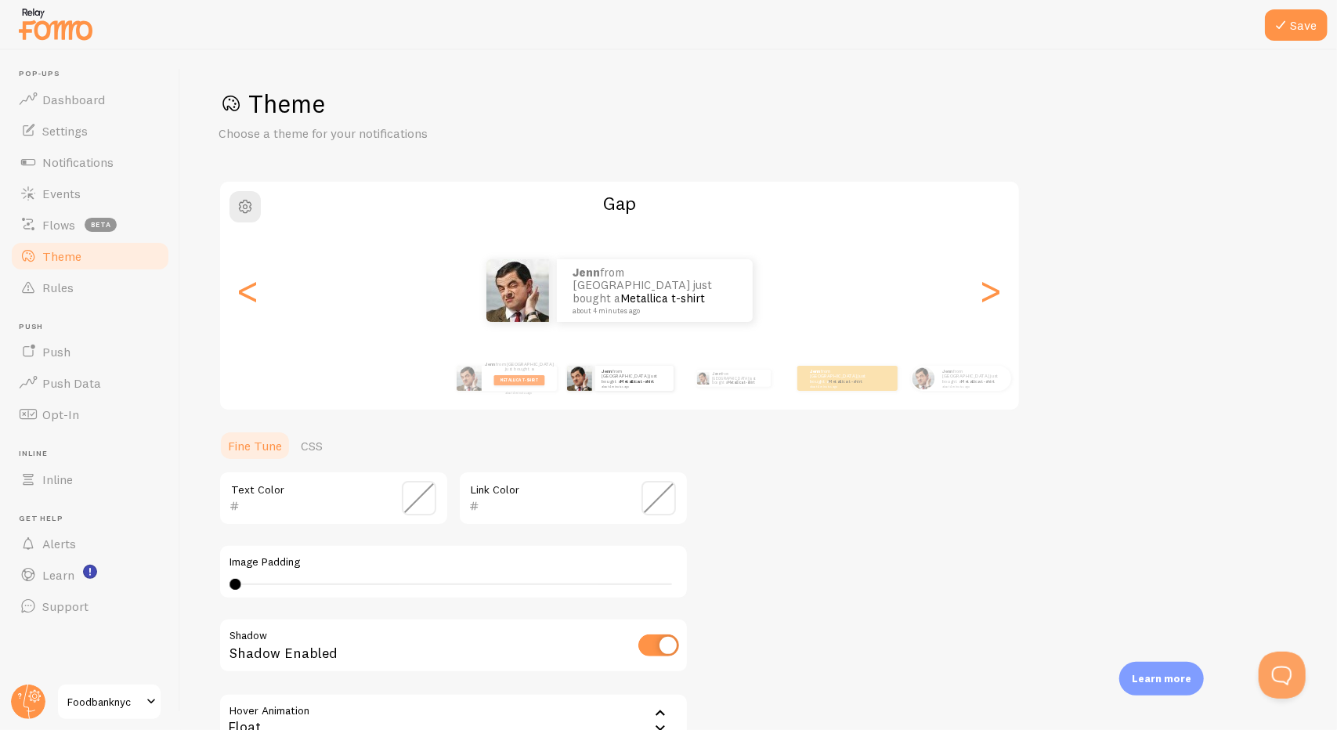
scroll to position [0, 0]
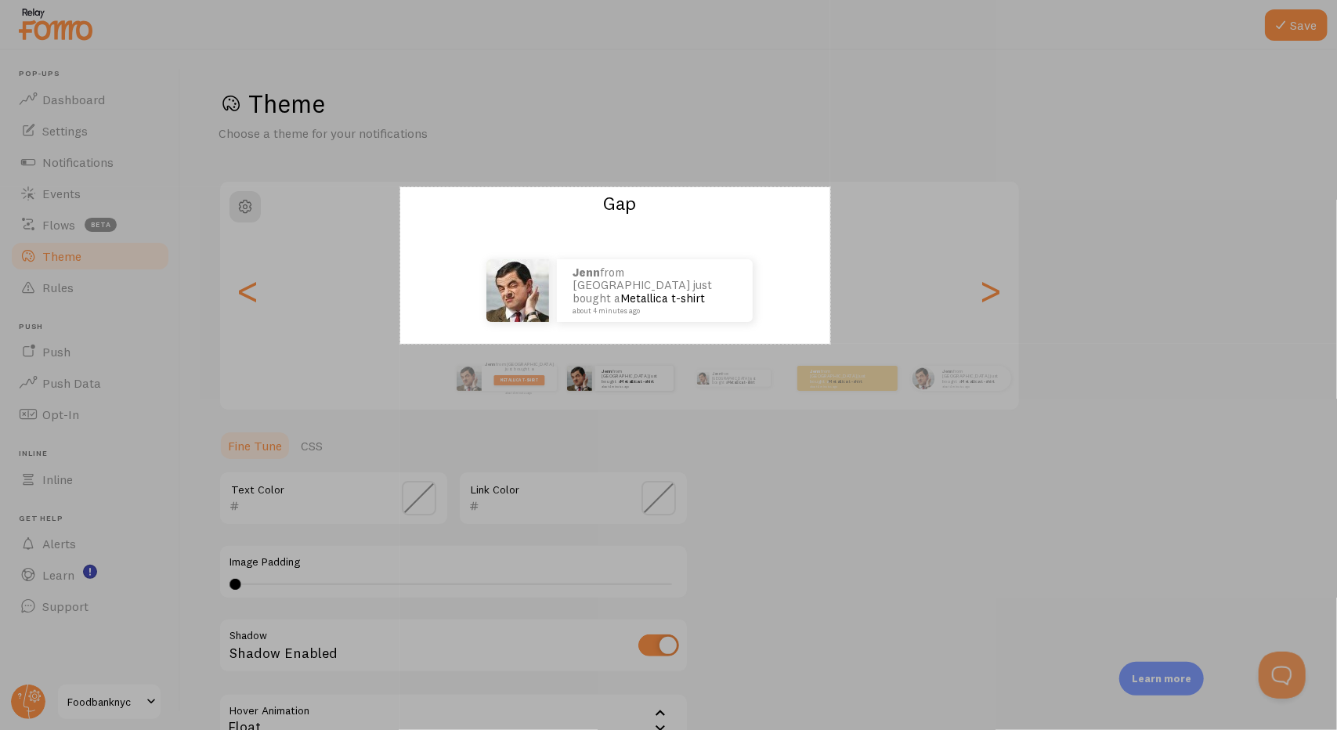
drag, startPoint x: 400, startPoint y: 187, endPoint x: 830, endPoint y: 344, distance: 457.6
click at [830, 344] on div "549 X 200" at bounding box center [668, 365] width 1337 height 730
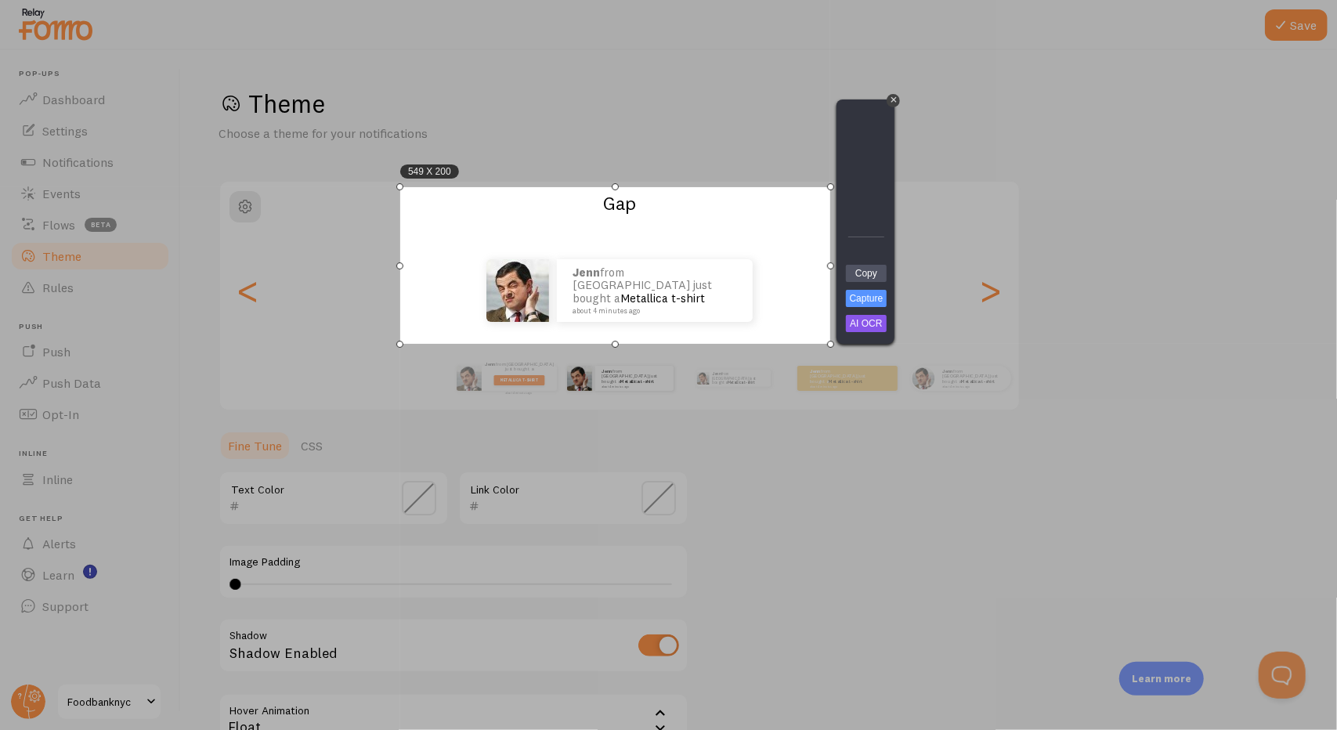
click at [874, 295] on link "Capture" at bounding box center [866, 298] width 41 height 17
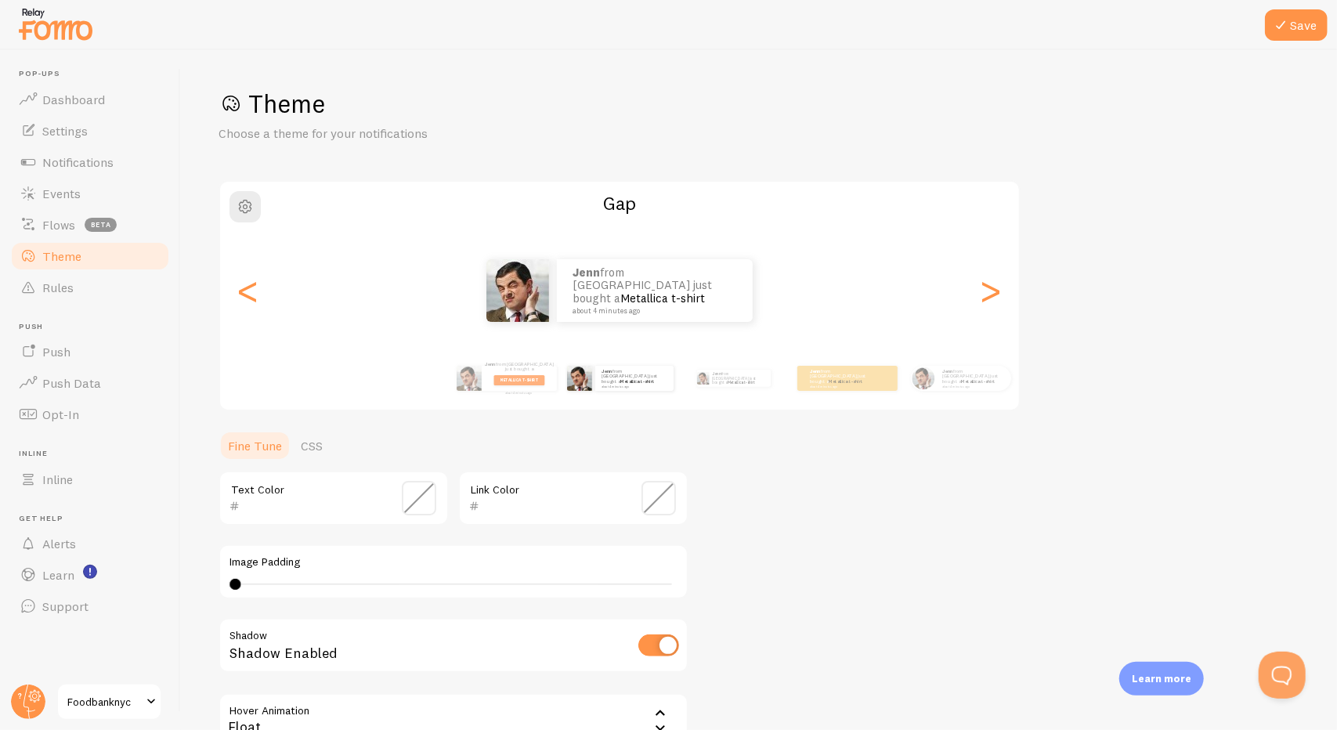
click at [1006, 305] on div "Jenn from United States just bought a Metallica t-shirt about 4 minutes ago" at bounding box center [619, 290] width 799 height 63
click at [993, 294] on div ">" at bounding box center [990, 290] width 19 height 113
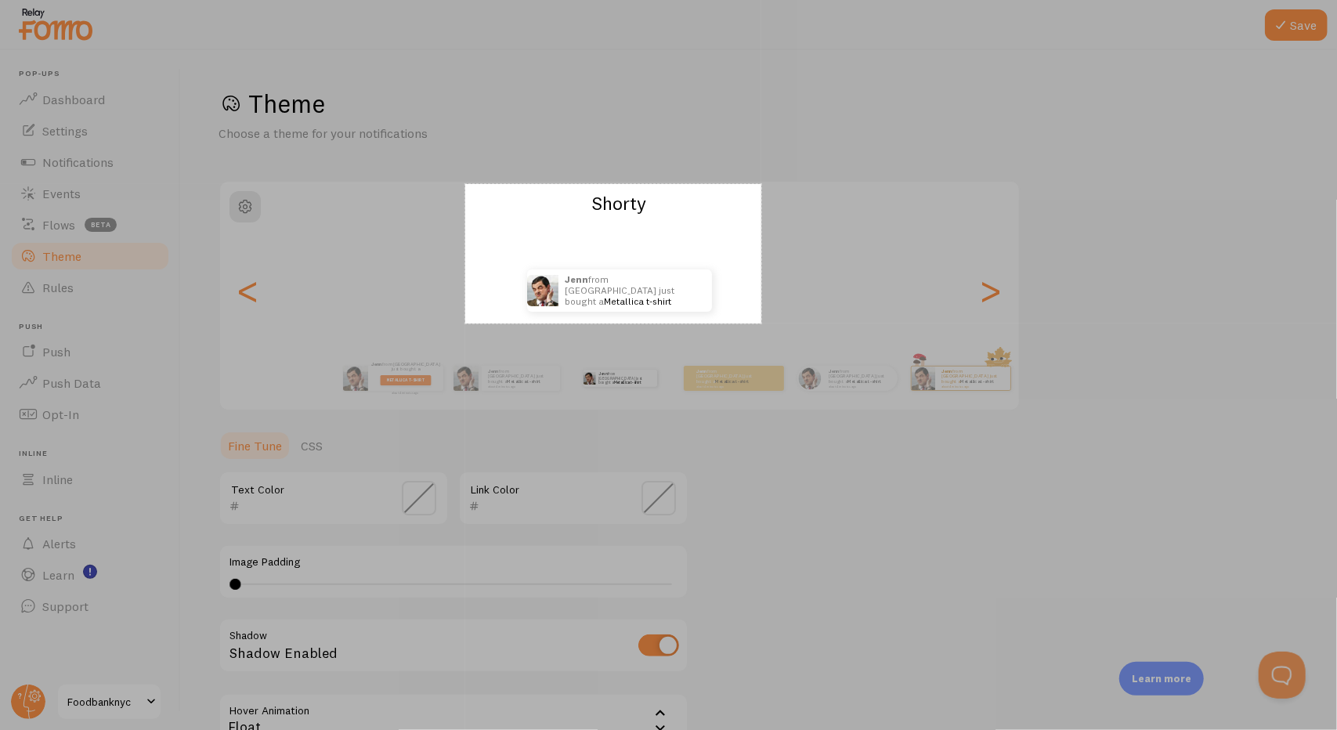
drag, startPoint x: 465, startPoint y: 184, endPoint x: 761, endPoint y: 323, distance: 326.5
click at [761, 323] on div "378 X 178" at bounding box center [668, 365] width 1337 height 730
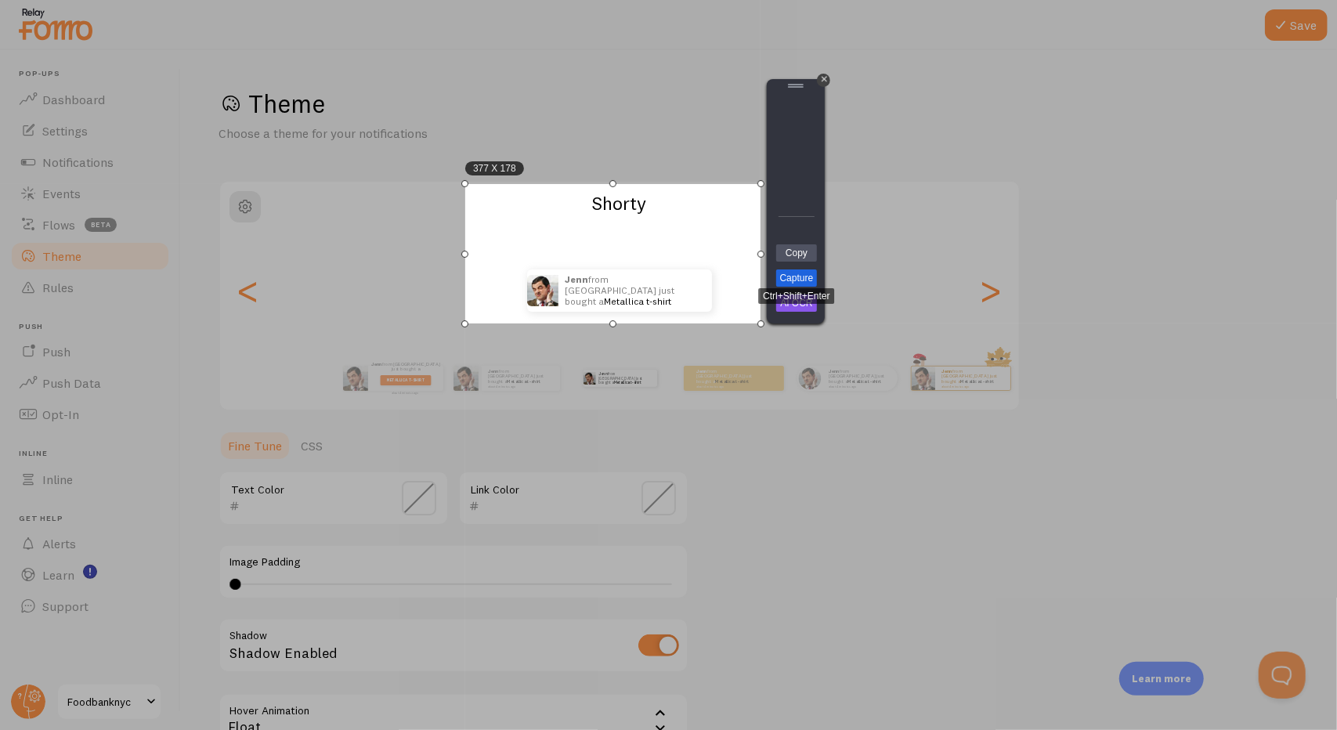
click at [804, 275] on link "Capture" at bounding box center [796, 277] width 41 height 17
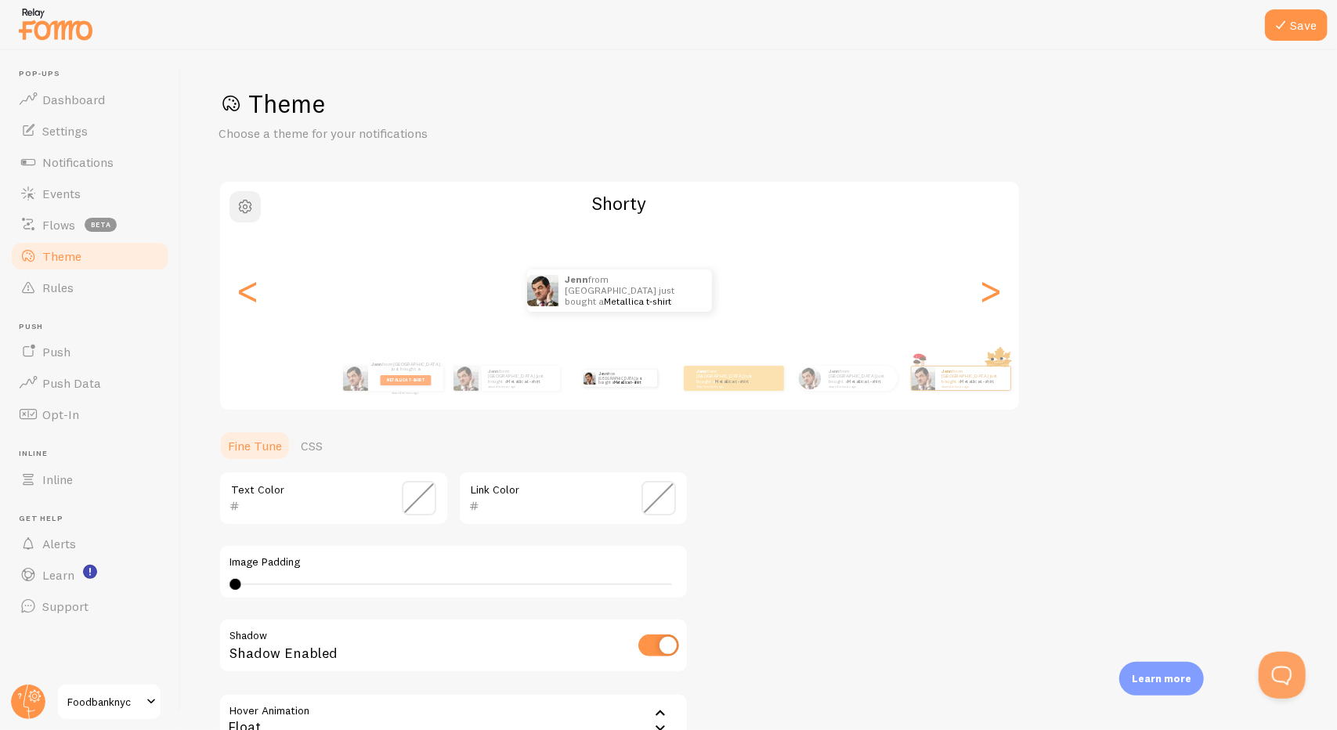
click at [248, 208] on span "button" at bounding box center [245, 206] width 19 height 19
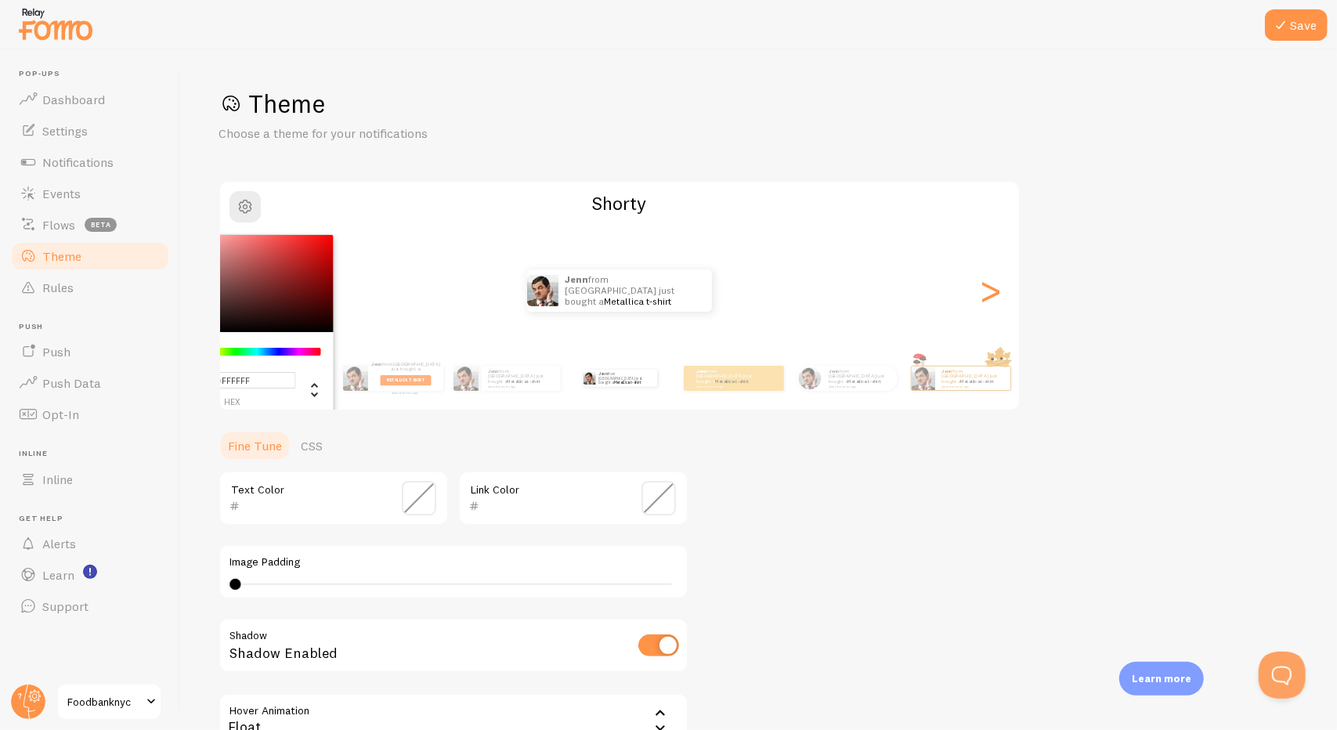
click at [520, 118] on h1 "Theme" at bounding box center [759, 104] width 1081 height 32
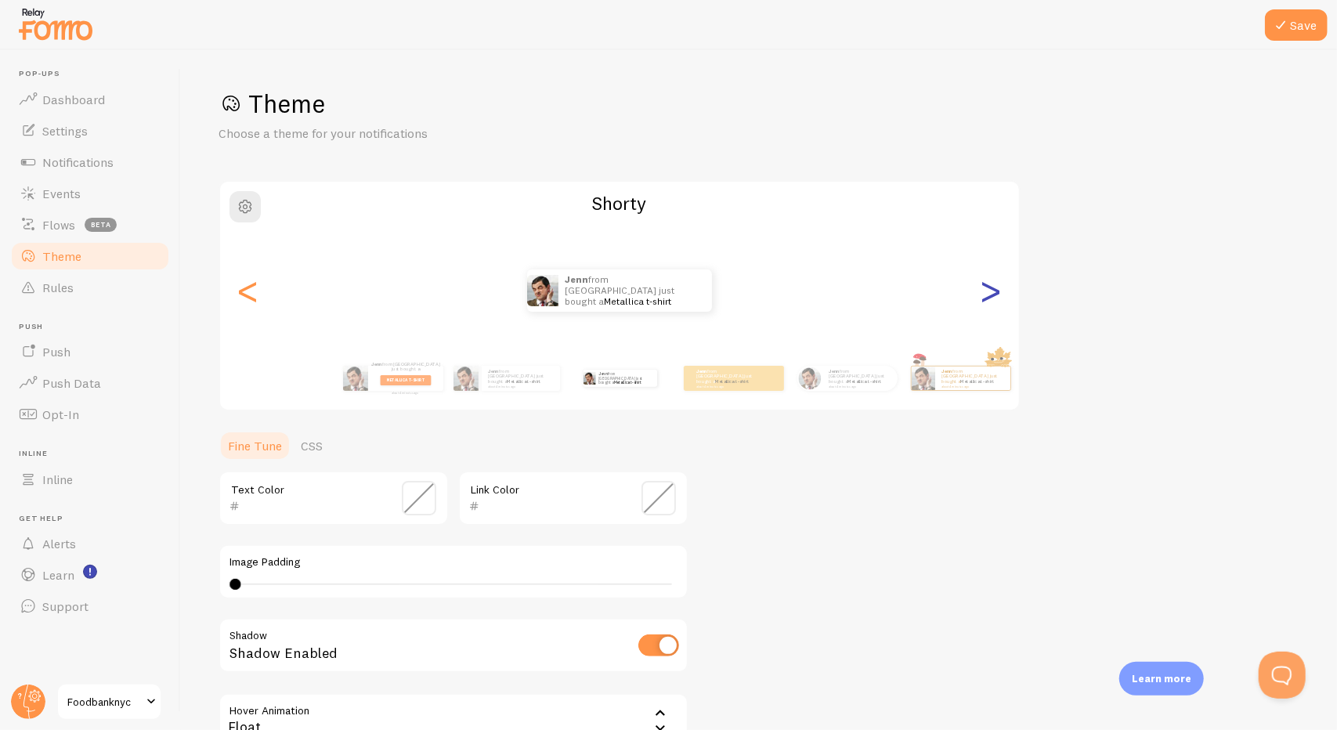
click at [987, 287] on div ">" at bounding box center [990, 290] width 19 height 113
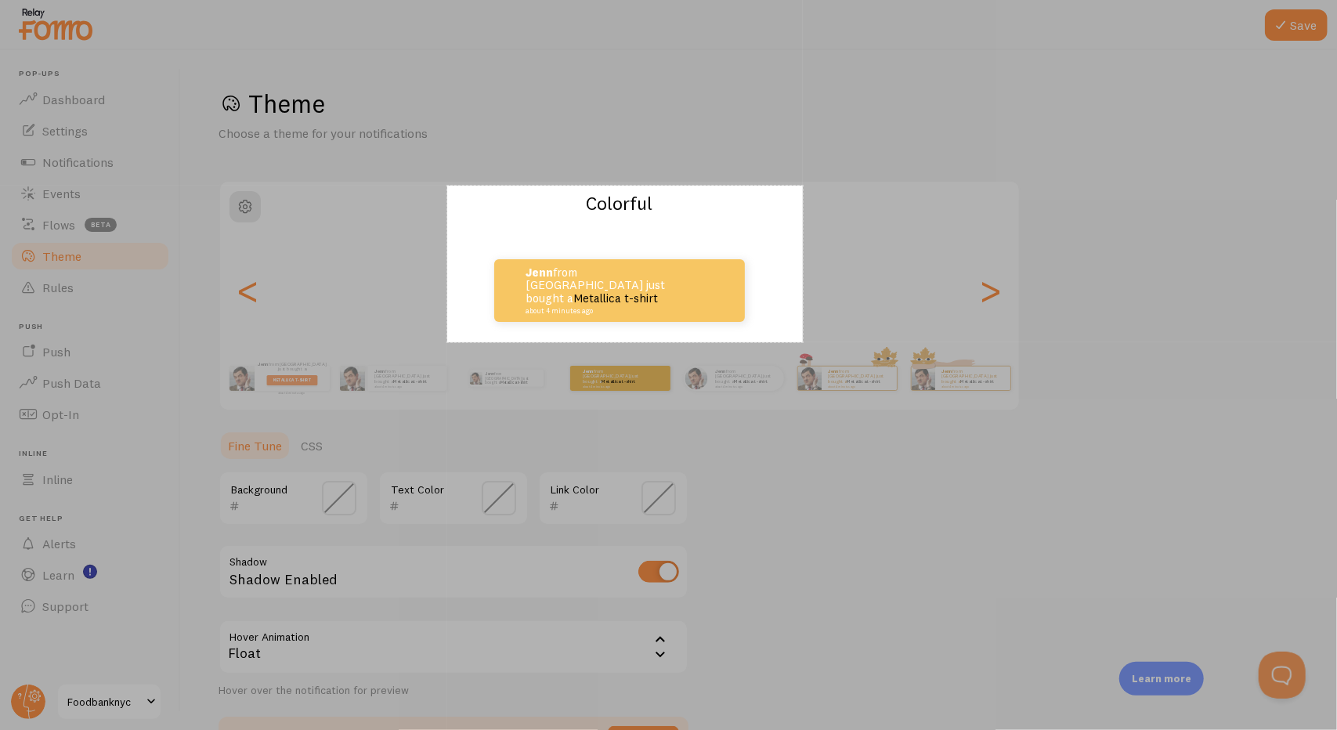
drag, startPoint x: 447, startPoint y: 186, endPoint x: 803, endPoint y: 342, distance: 388.6
click at [803, 342] on div "454 X 200" at bounding box center [668, 365] width 1337 height 730
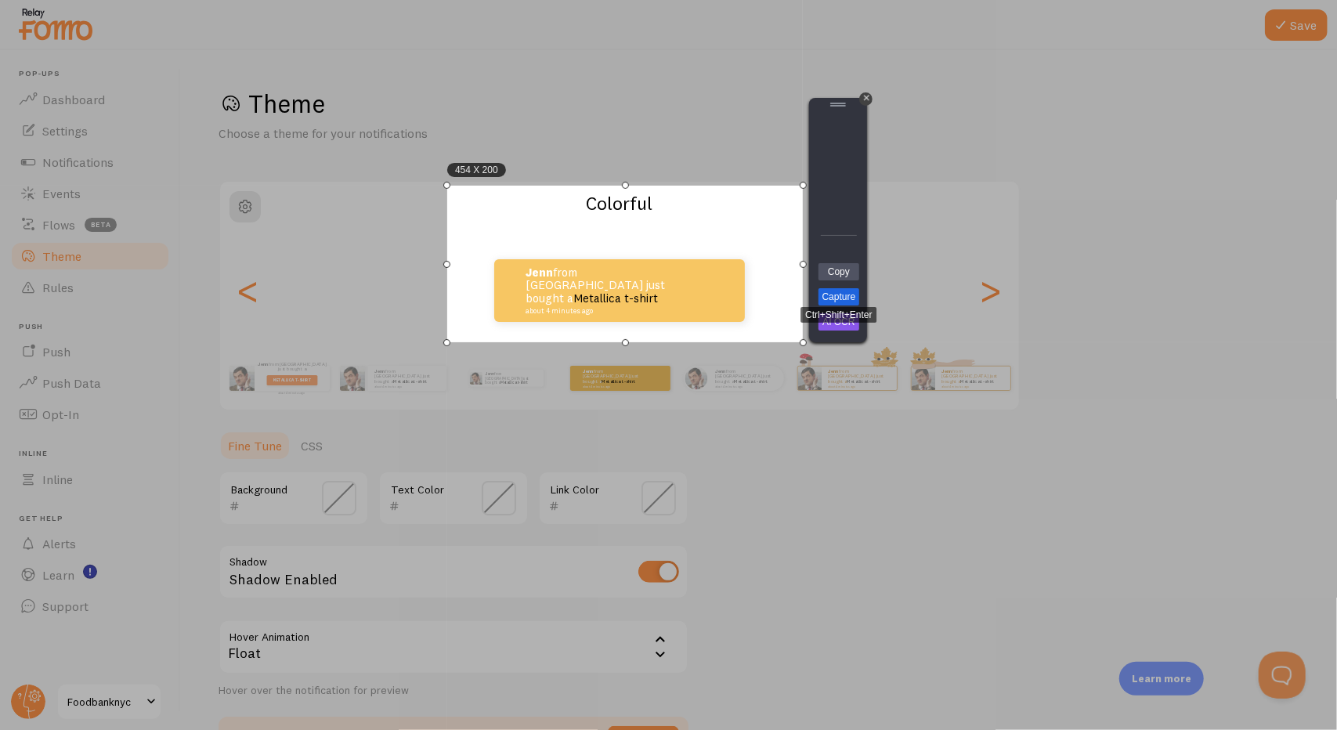
click at [820, 294] on link "Capture" at bounding box center [838, 296] width 41 height 17
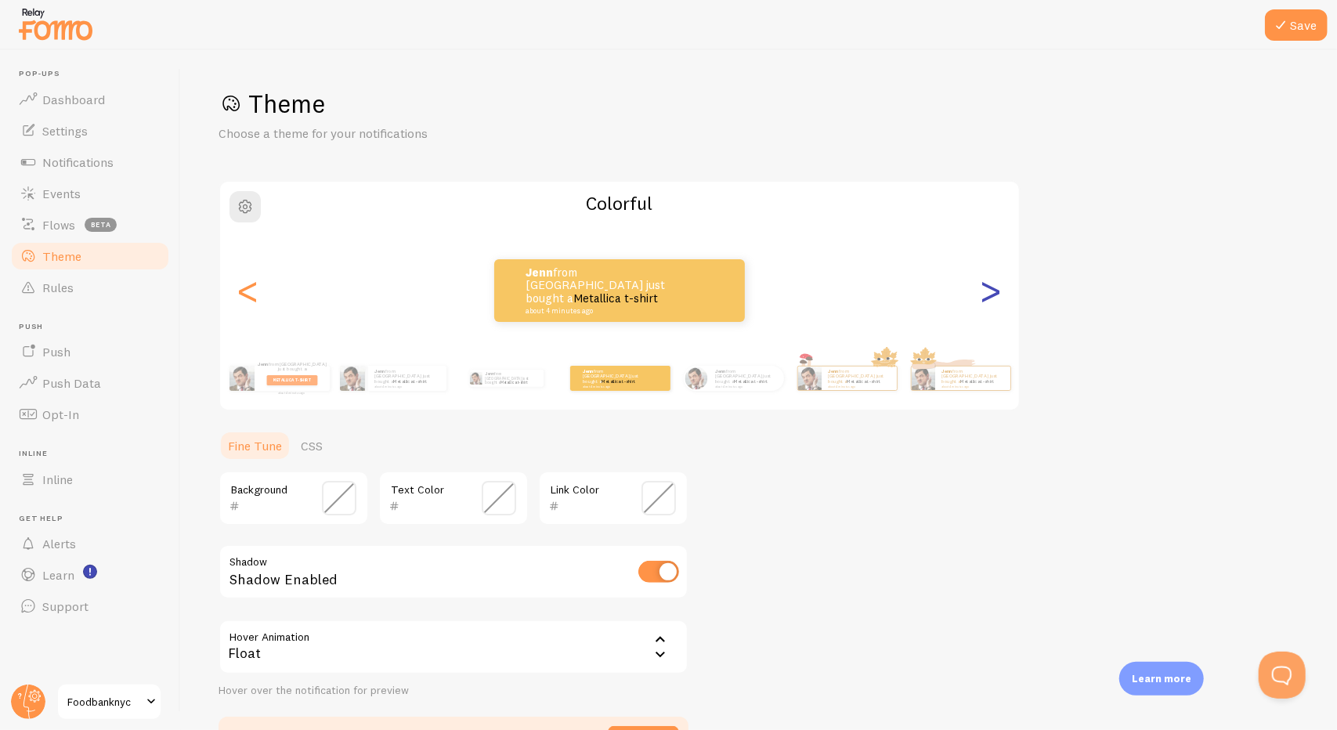
click at [984, 303] on div ">" at bounding box center [990, 290] width 19 height 113
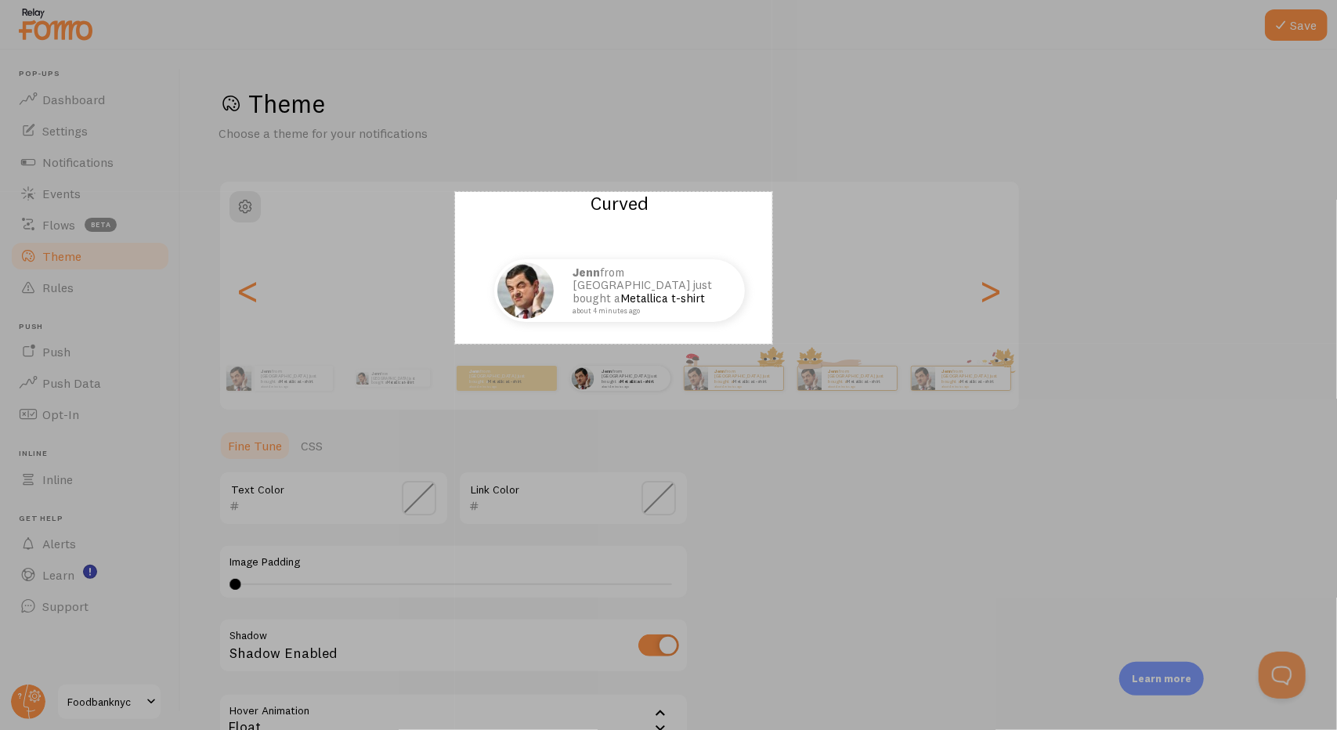
drag, startPoint x: 455, startPoint y: 192, endPoint x: 772, endPoint y: 344, distance: 351.7
click at [772, 344] on div "405 X 194" at bounding box center [668, 365] width 1337 height 730
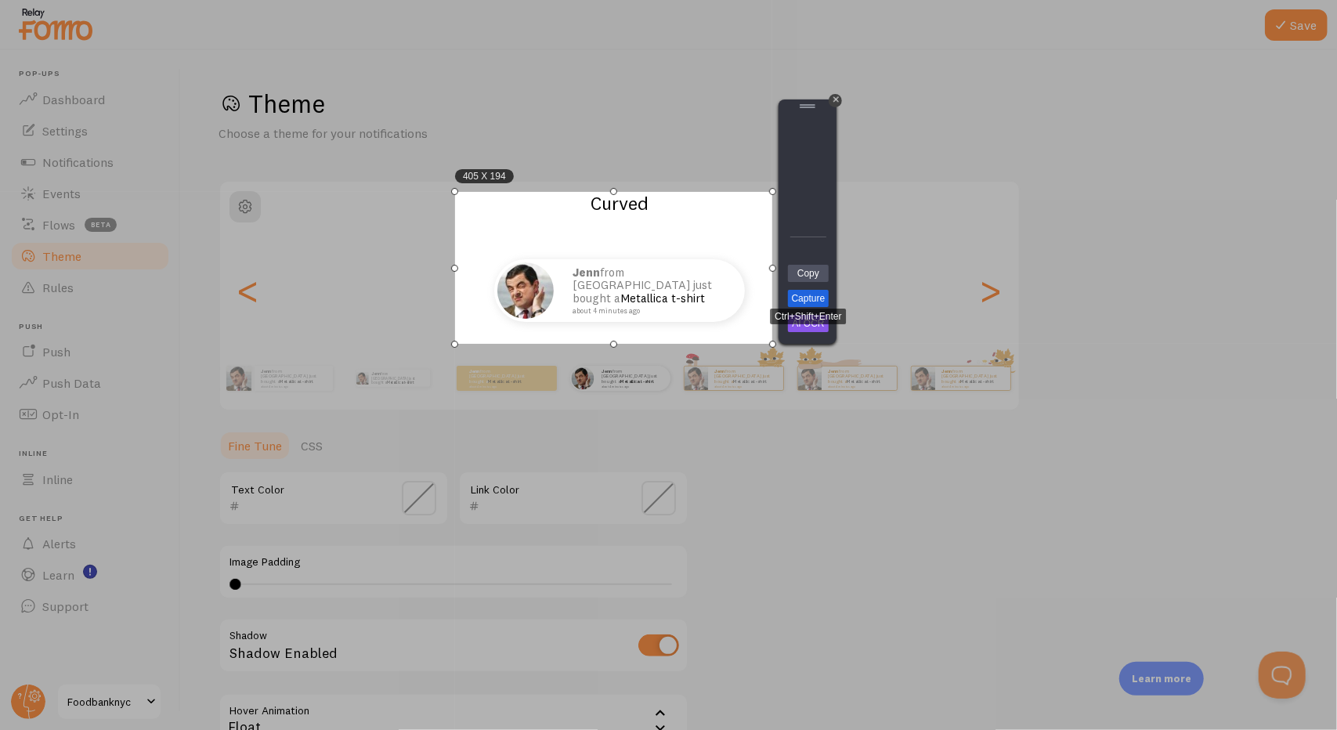
click at [815, 300] on link "Capture" at bounding box center [808, 298] width 41 height 17
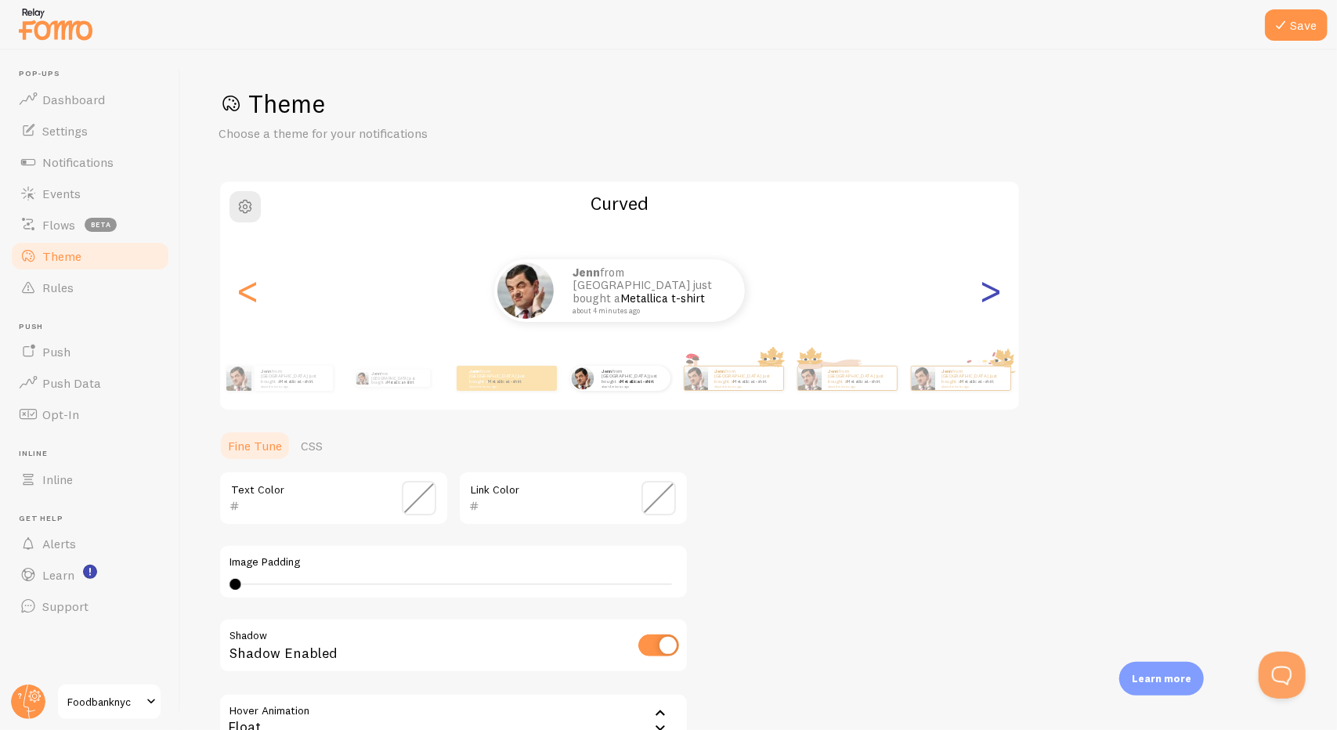
click at [1000, 296] on div ">" at bounding box center [990, 290] width 19 height 113
type input "0"
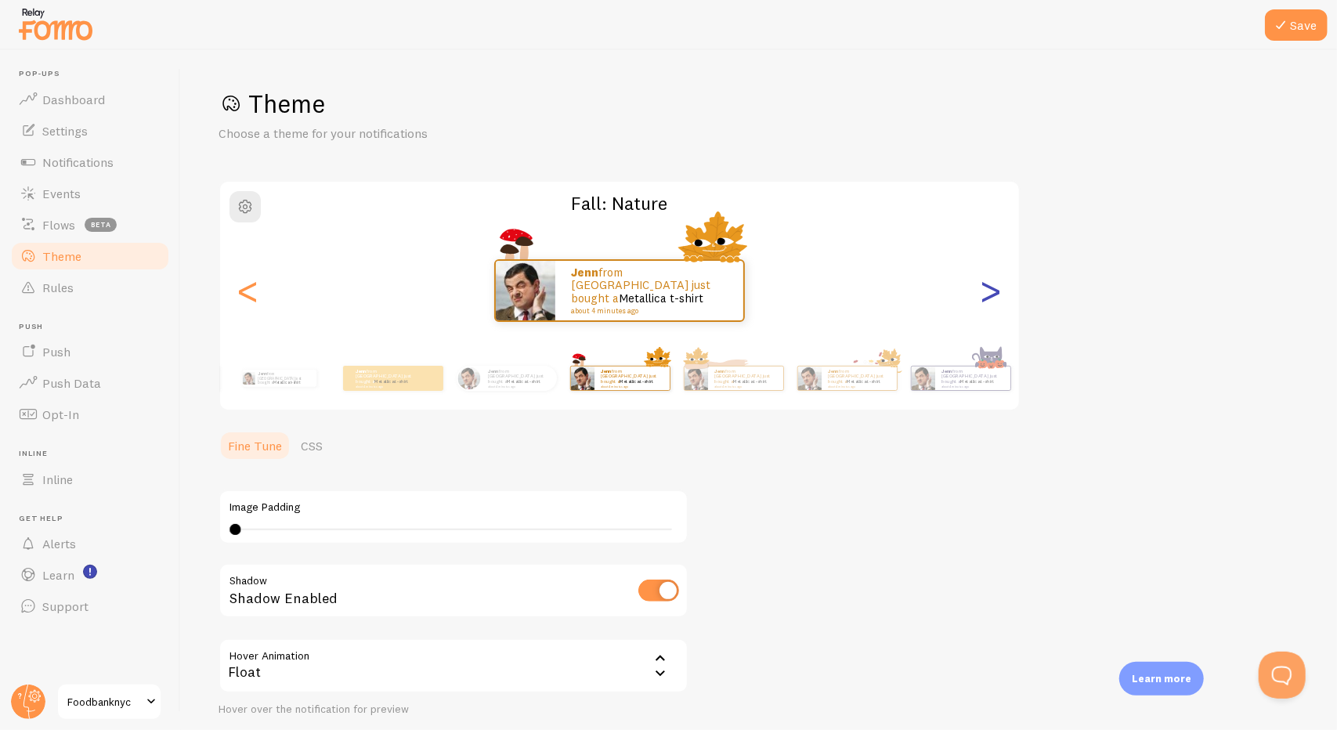
click at [1000, 296] on div ">" at bounding box center [990, 290] width 19 height 113
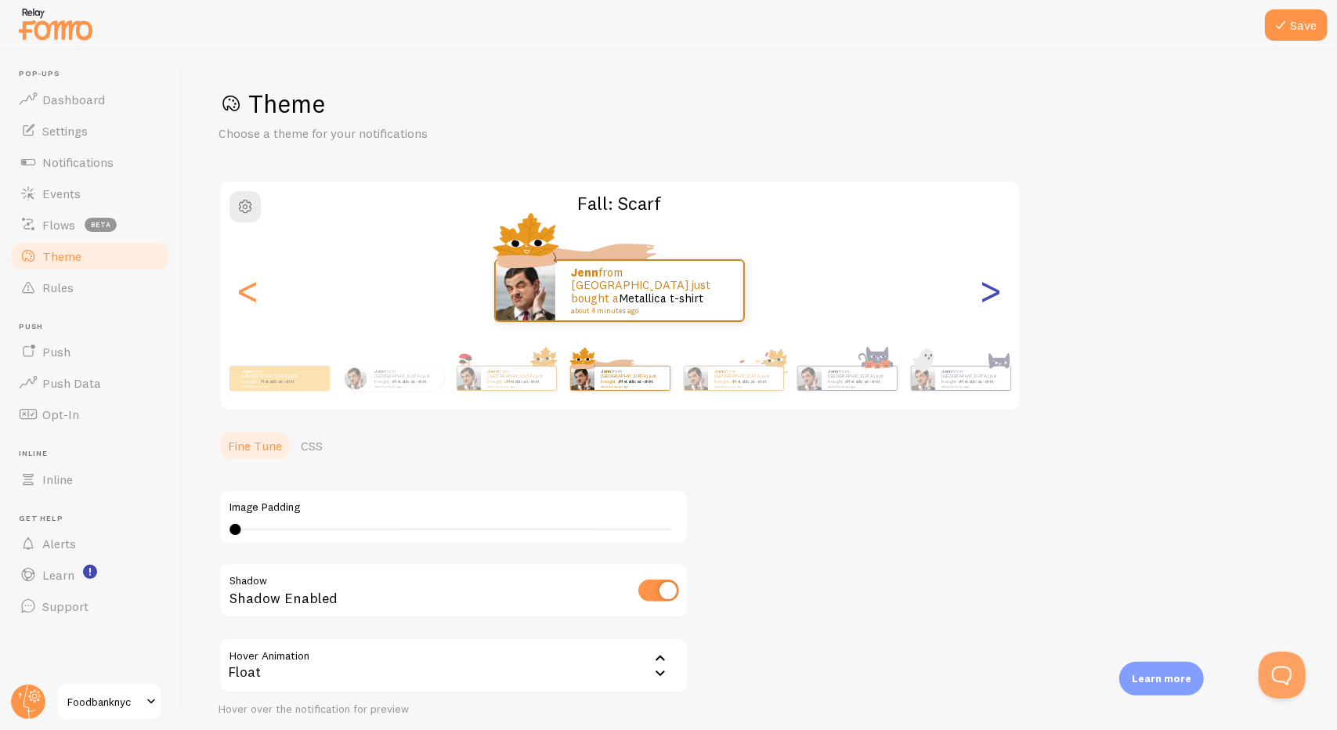
click at [1000, 296] on div ">" at bounding box center [990, 290] width 19 height 113
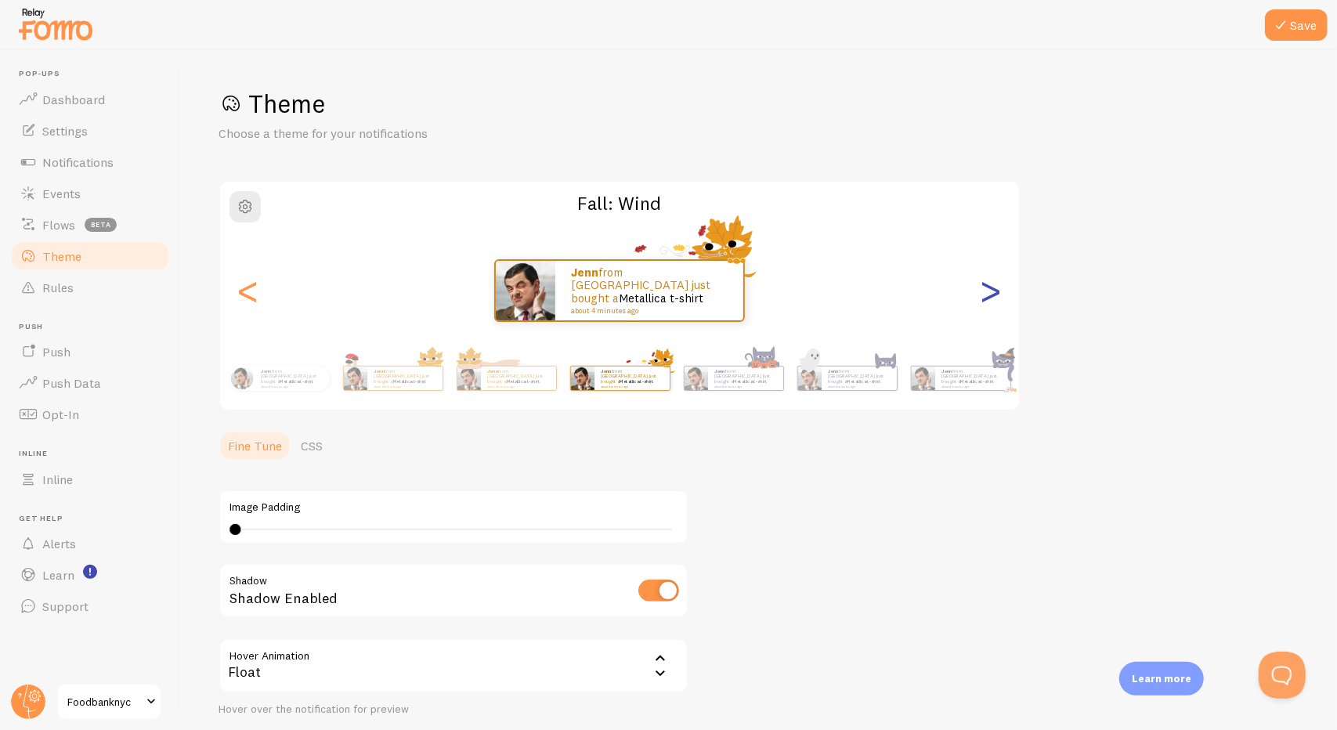
click at [1000, 296] on div ">" at bounding box center [990, 290] width 19 height 113
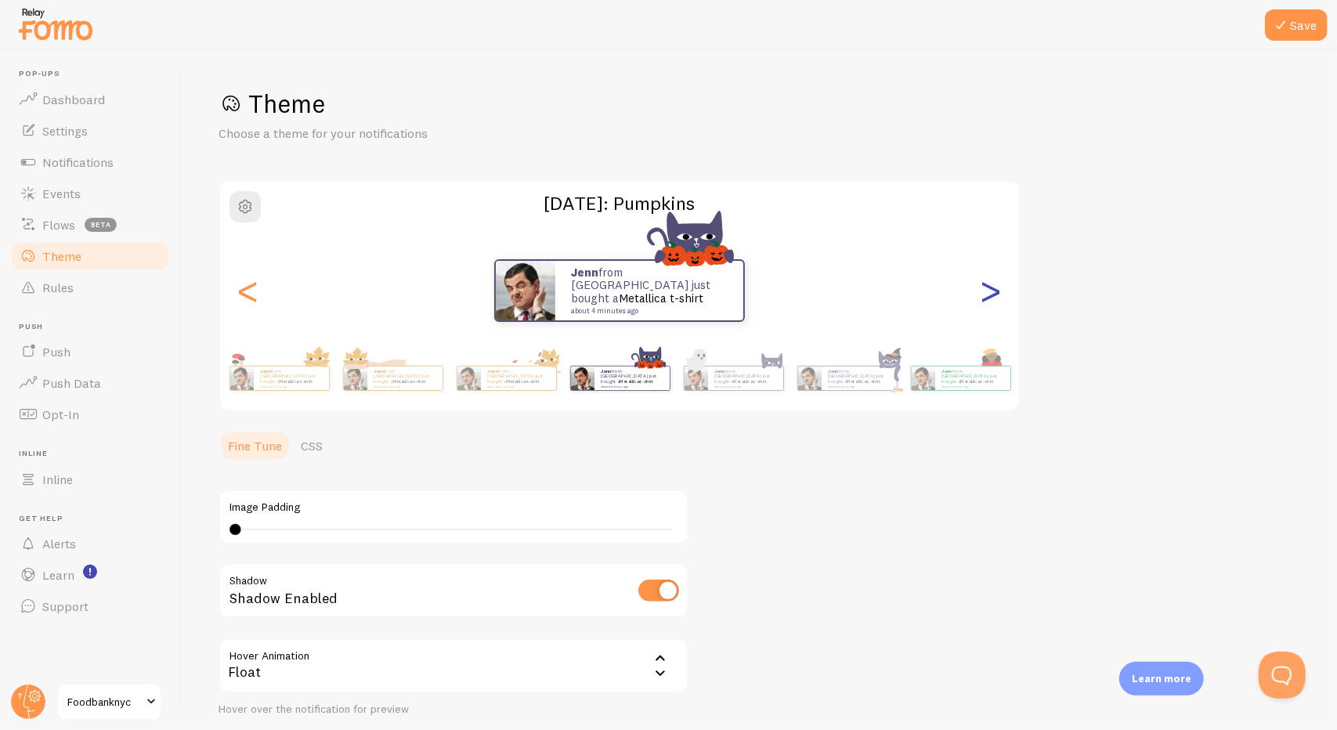
click at [1000, 296] on div ">" at bounding box center [990, 290] width 19 height 113
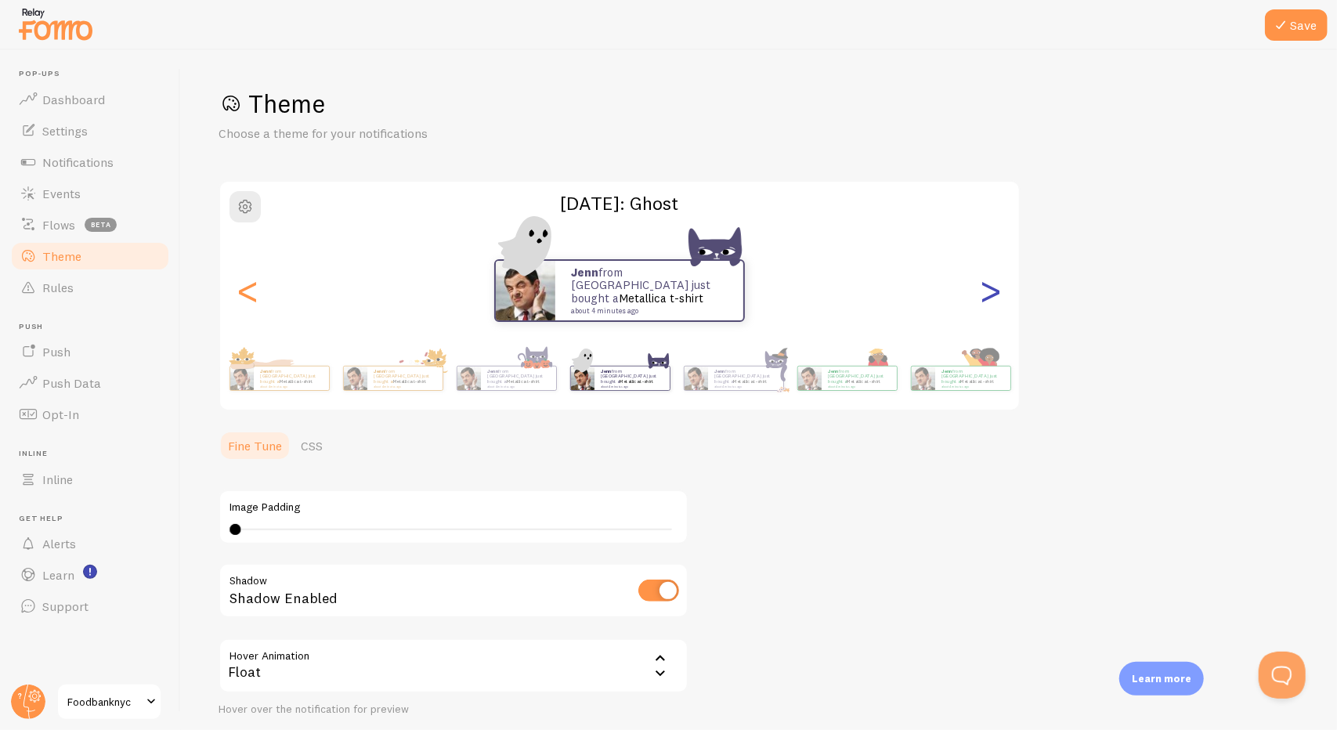
click at [1000, 296] on div ">" at bounding box center [990, 290] width 19 height 113
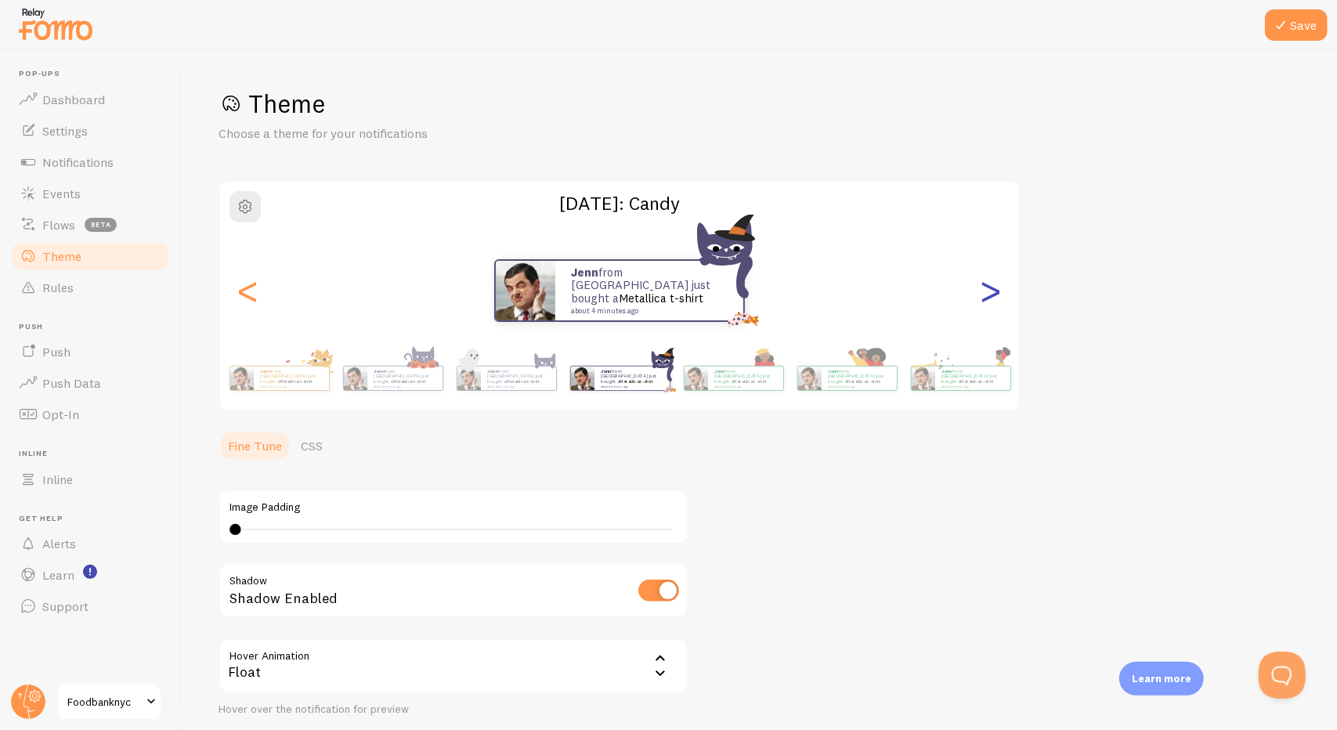
click at [999, 293] on div ">" at bounding box center [990, 290] width 19 height 113
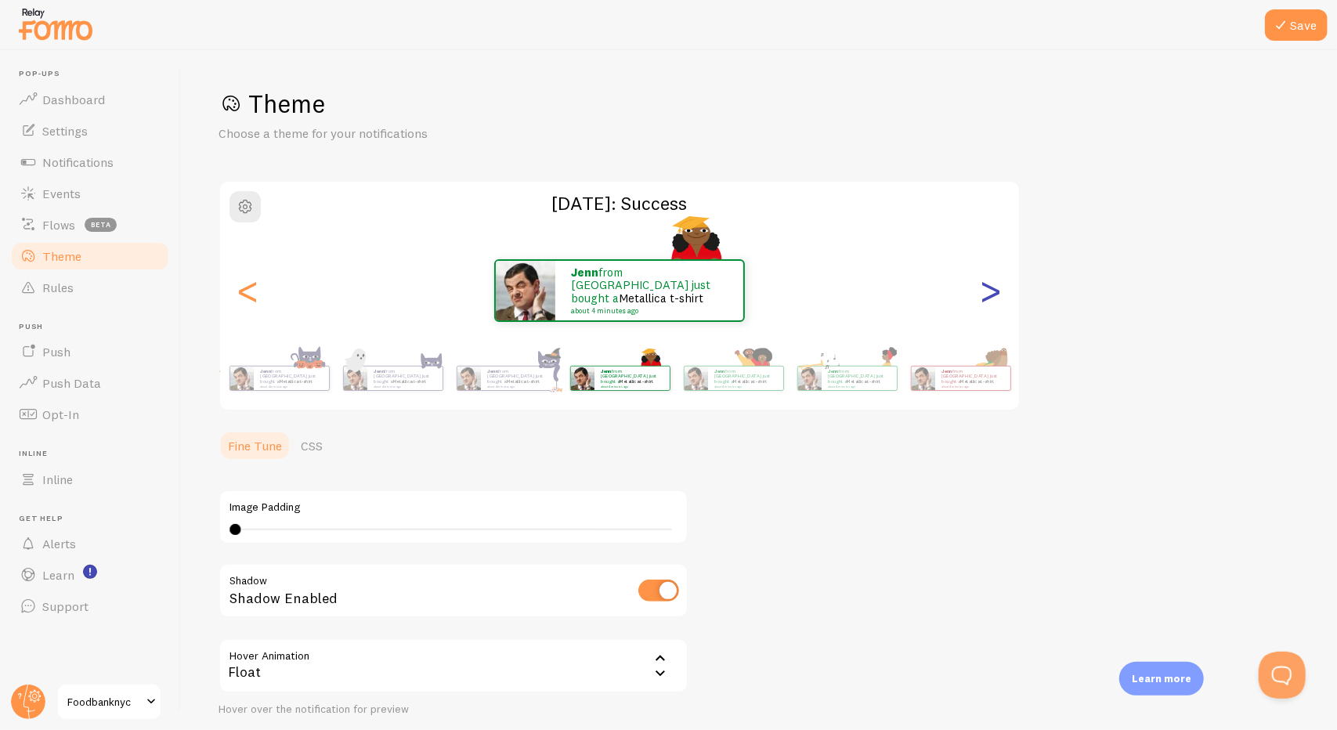
click at [999, 293] on div ">" at bounding box center [990, 290] width 19 height 113
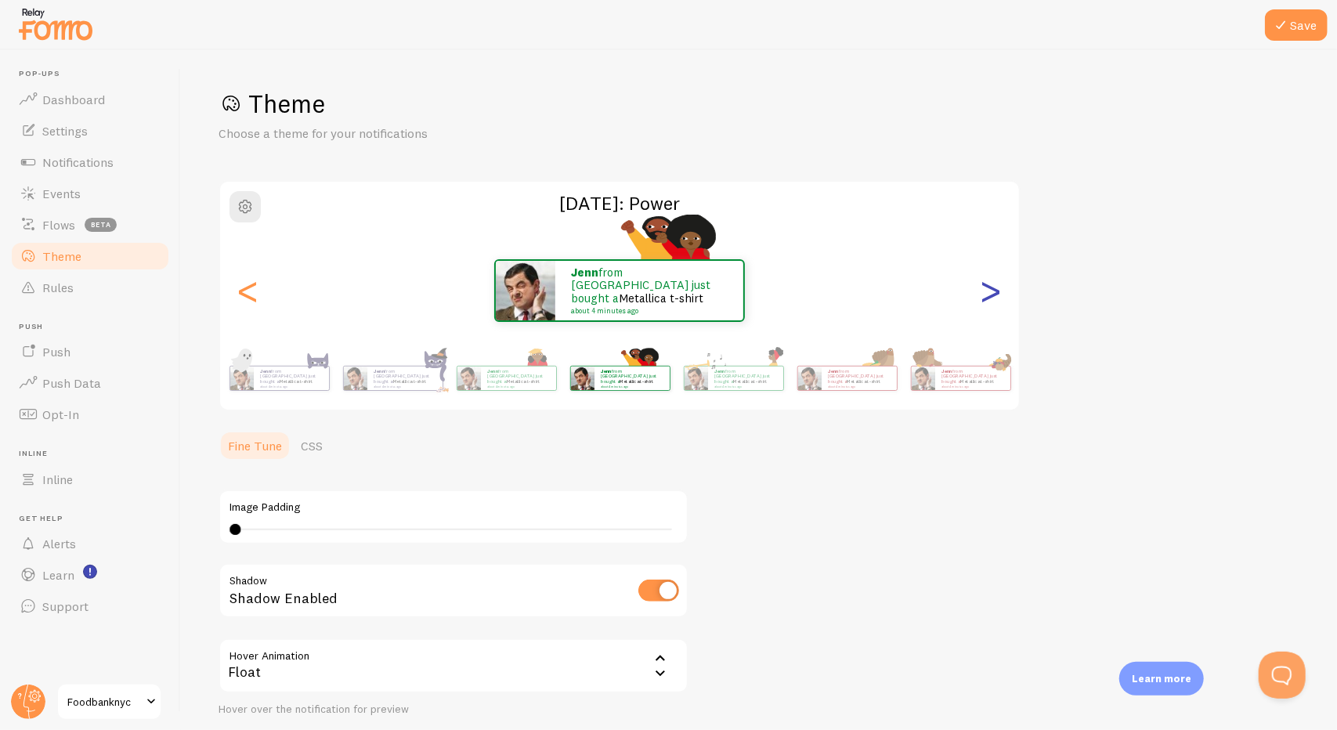
click at [999, 293] on div ">" at bounding box center [990, 290] width 19 height 113
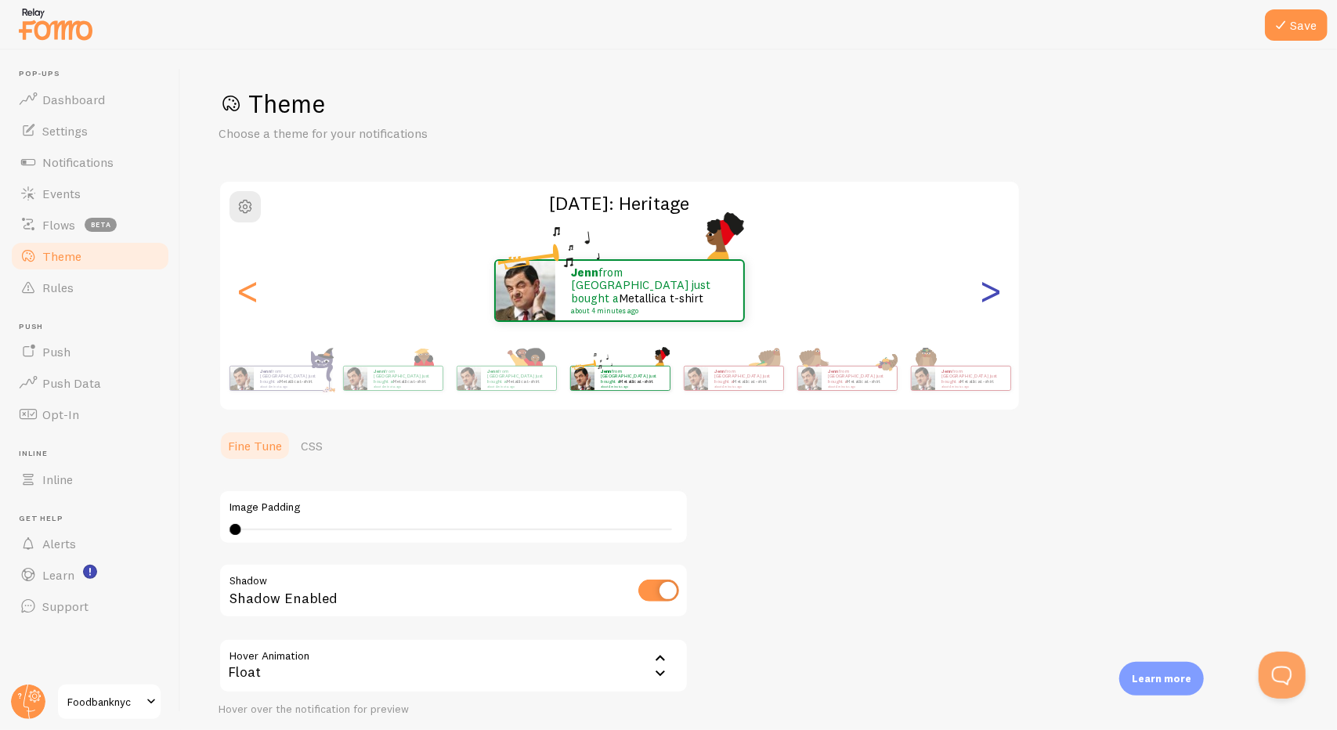
click at [999, 293] on div ">" at bounding box center [990, 290] width 19 height 113
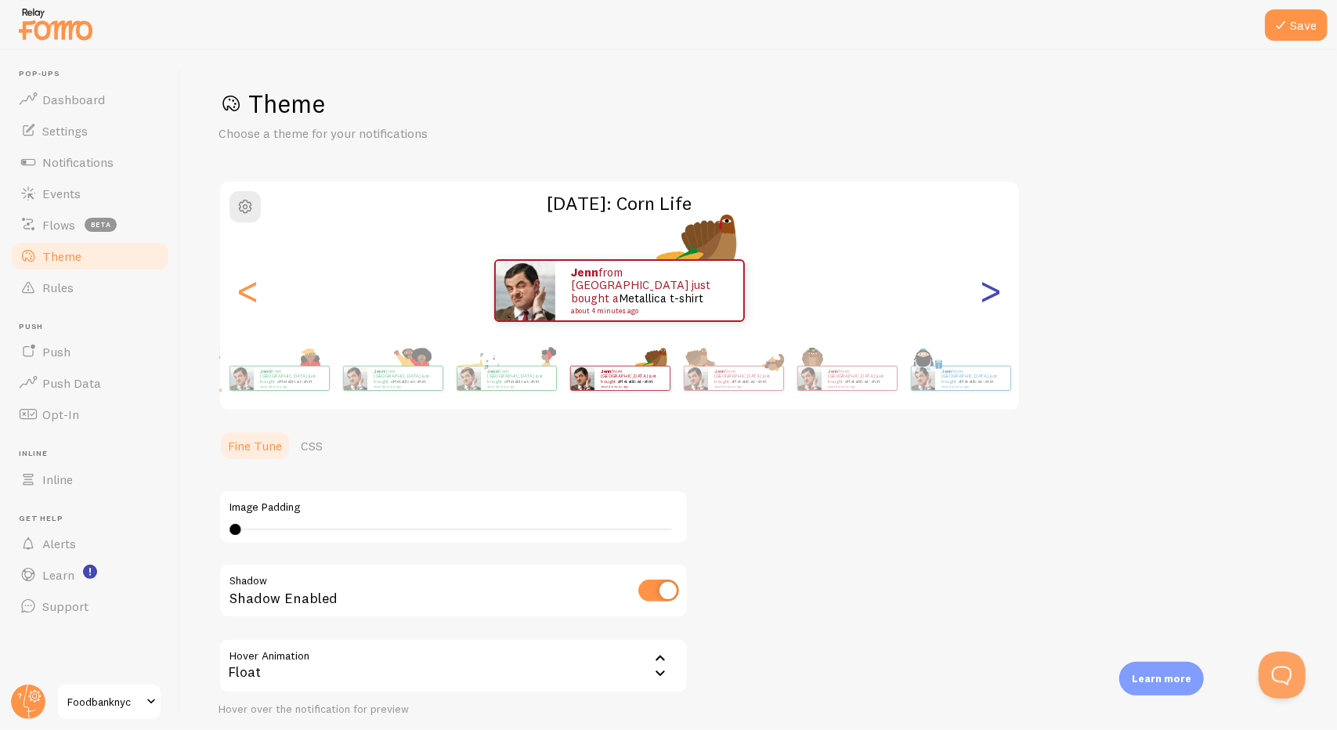
click at [999, 293] on div ">" at bounding box center [990, 290] width 19 height 113
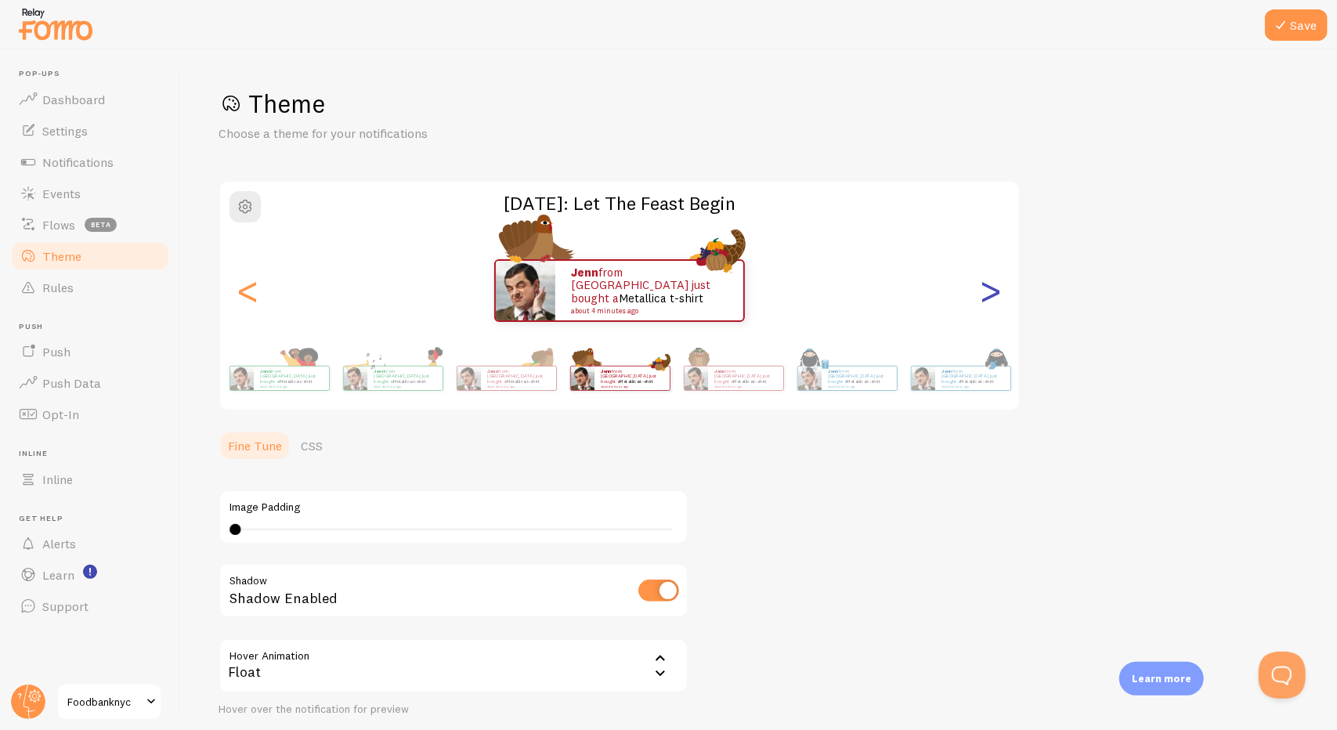
click at [999, 293] on div ">" at bounding box center [990, 290] width 19 height 113
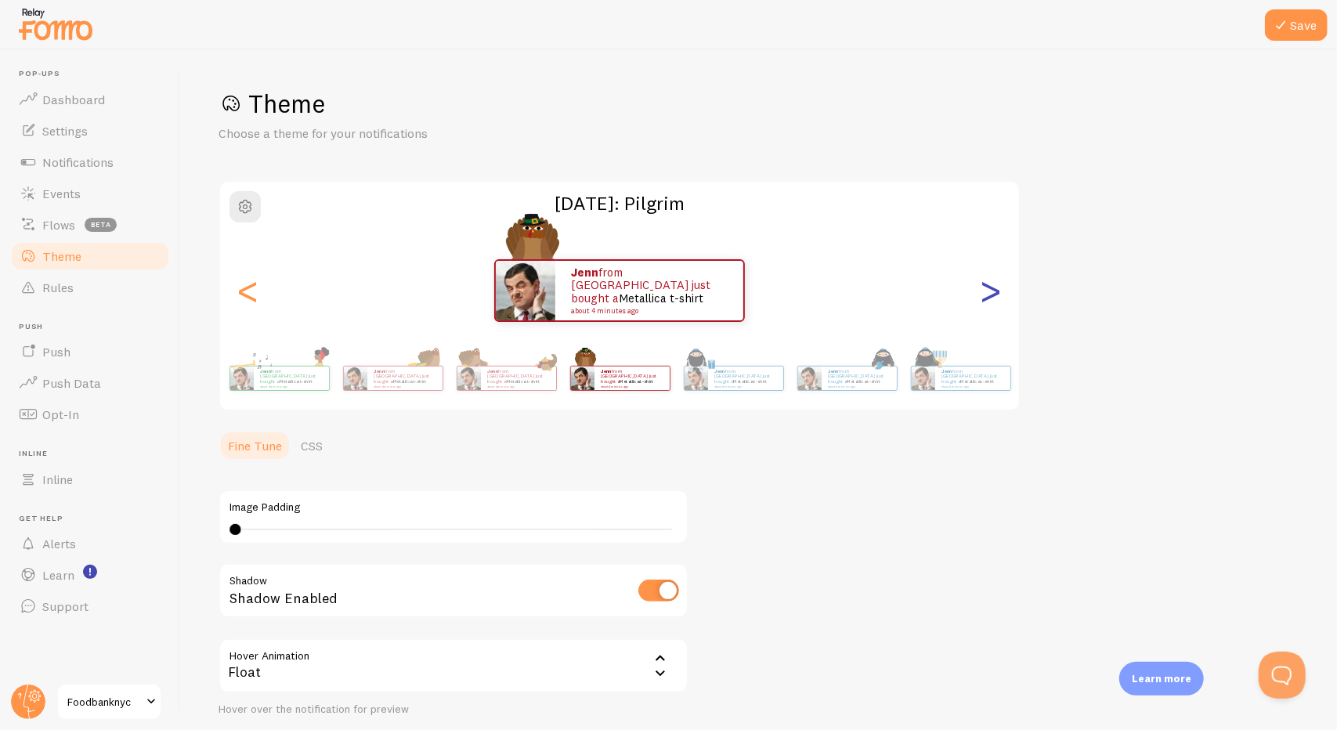
click at [999, 293] on div ">" at bounding box center [990, 290] width 19 height 113
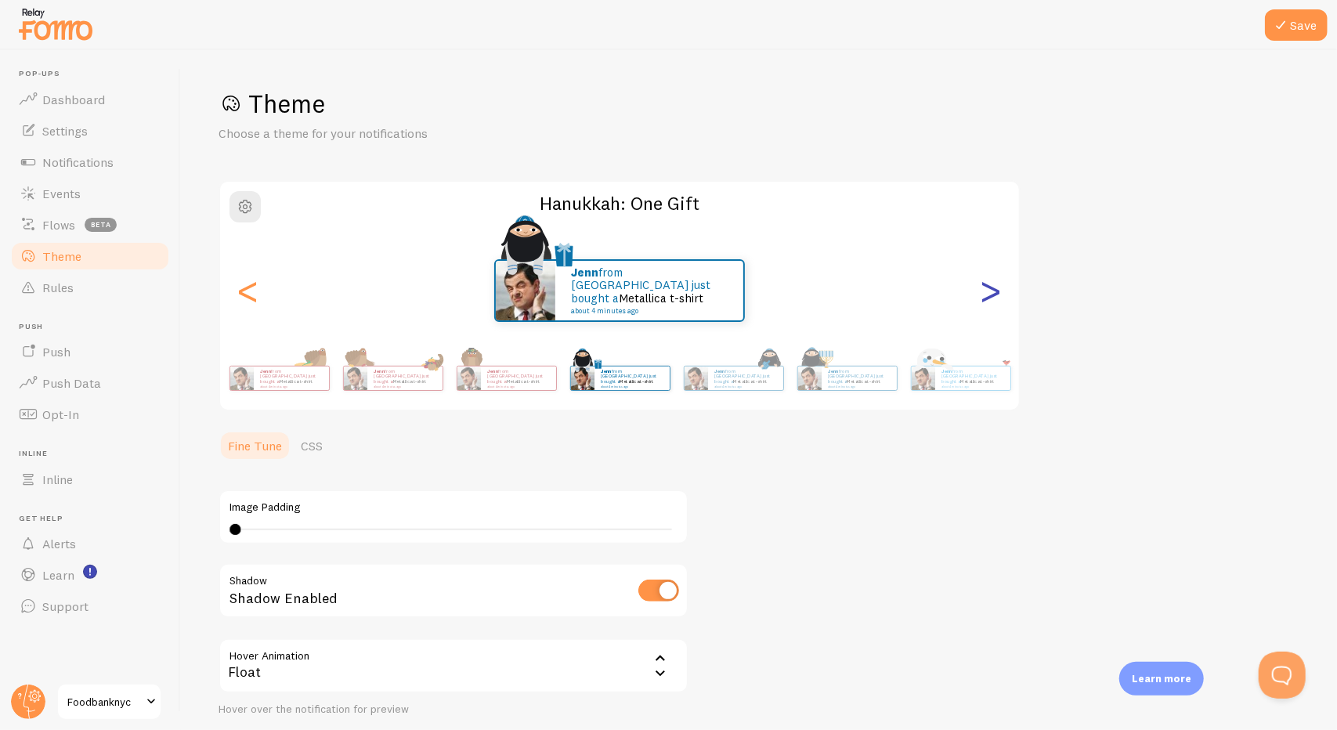
click at [999, 293] on div ">" at bounding box center [990, 290] width 19 height 113
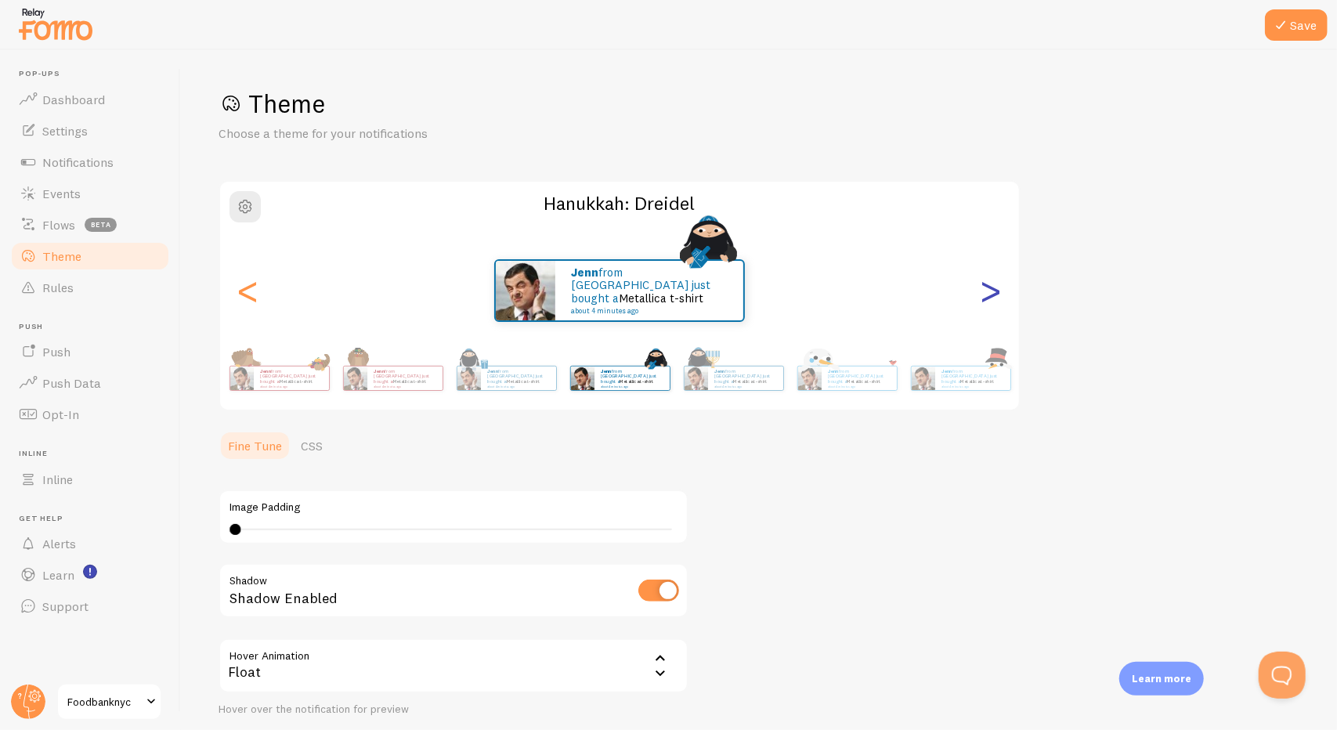
click at [999, 293] on div ">" at bounding box center [990, 290] width 19 height 113
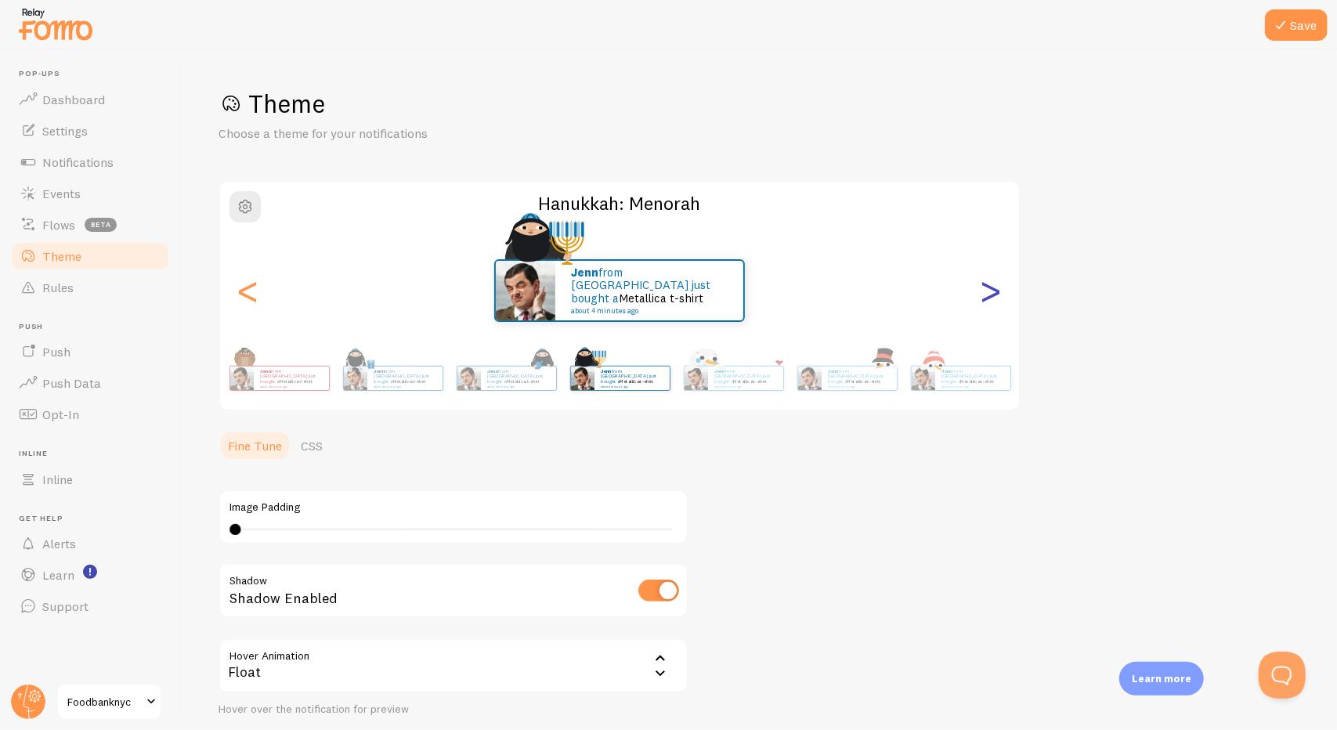
click at [998, 284] on div ">" at bounding box center [990, 290] width 19 height 113
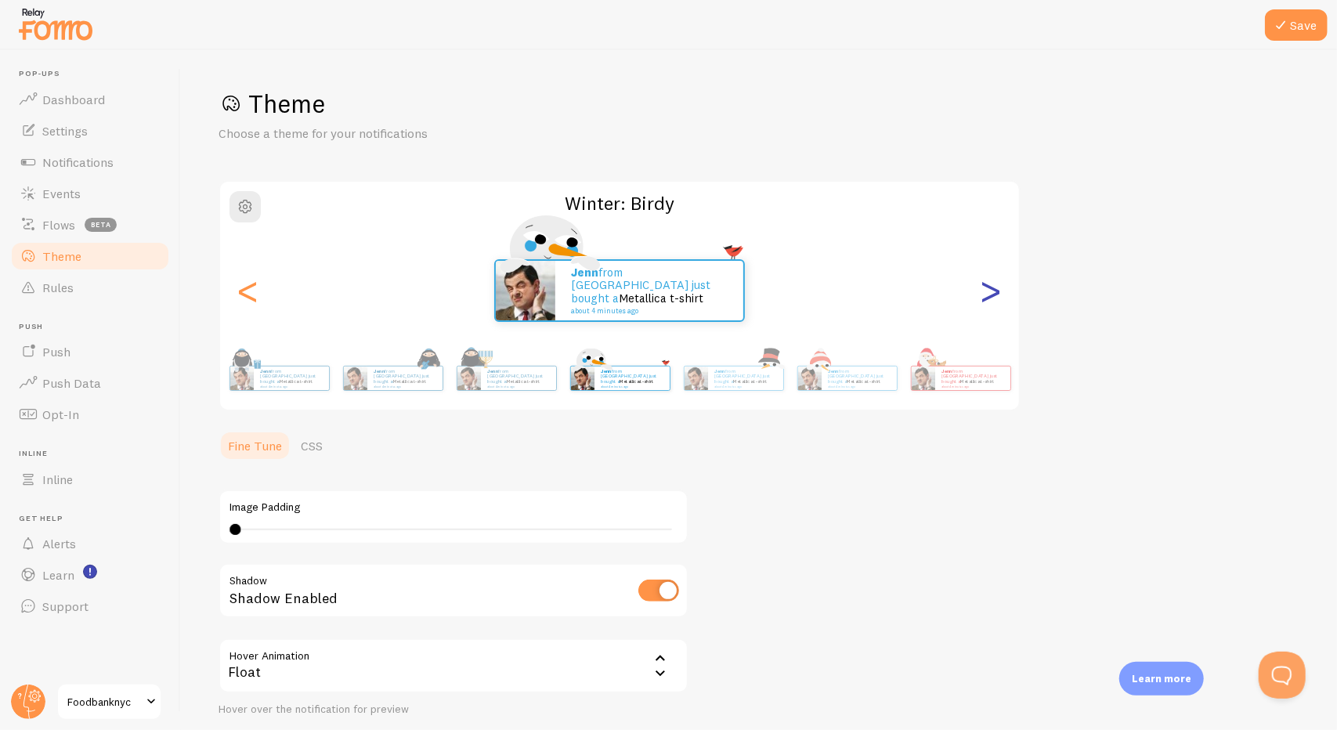
click at [998, 284] on div ">" at bounding box center [990, 290] width 19 height 113
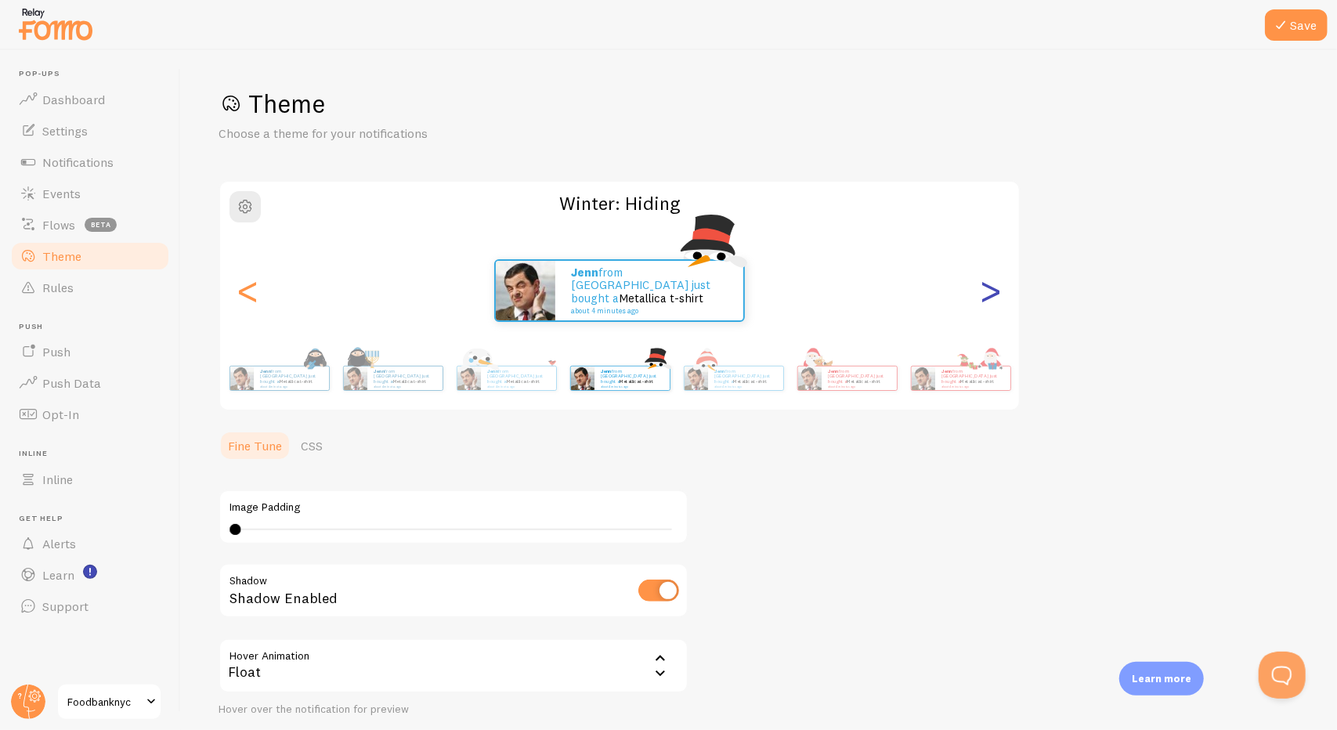
click at [998, 287] on div ">" at bounding box center [990, 290] width 19 height 113
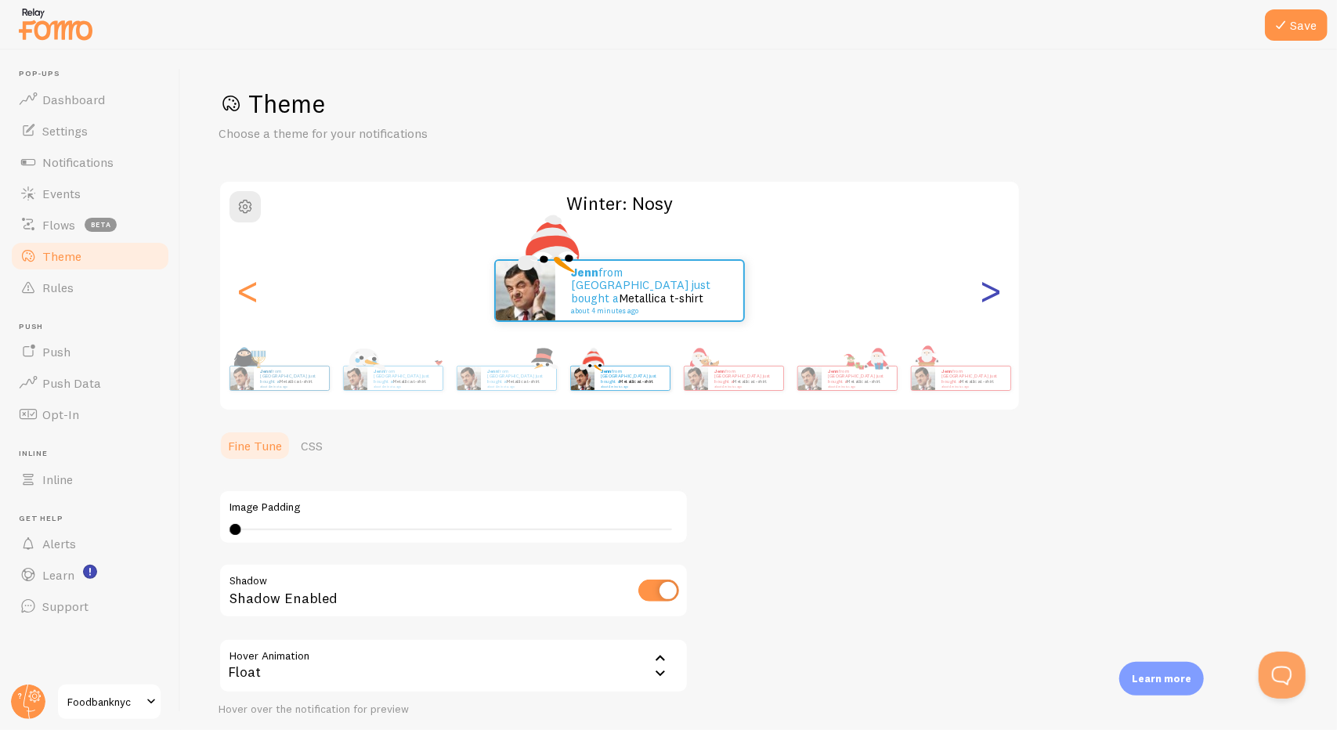
click at [998, 287] on div ">" at bounding box center [990, 290] width 19 height 113
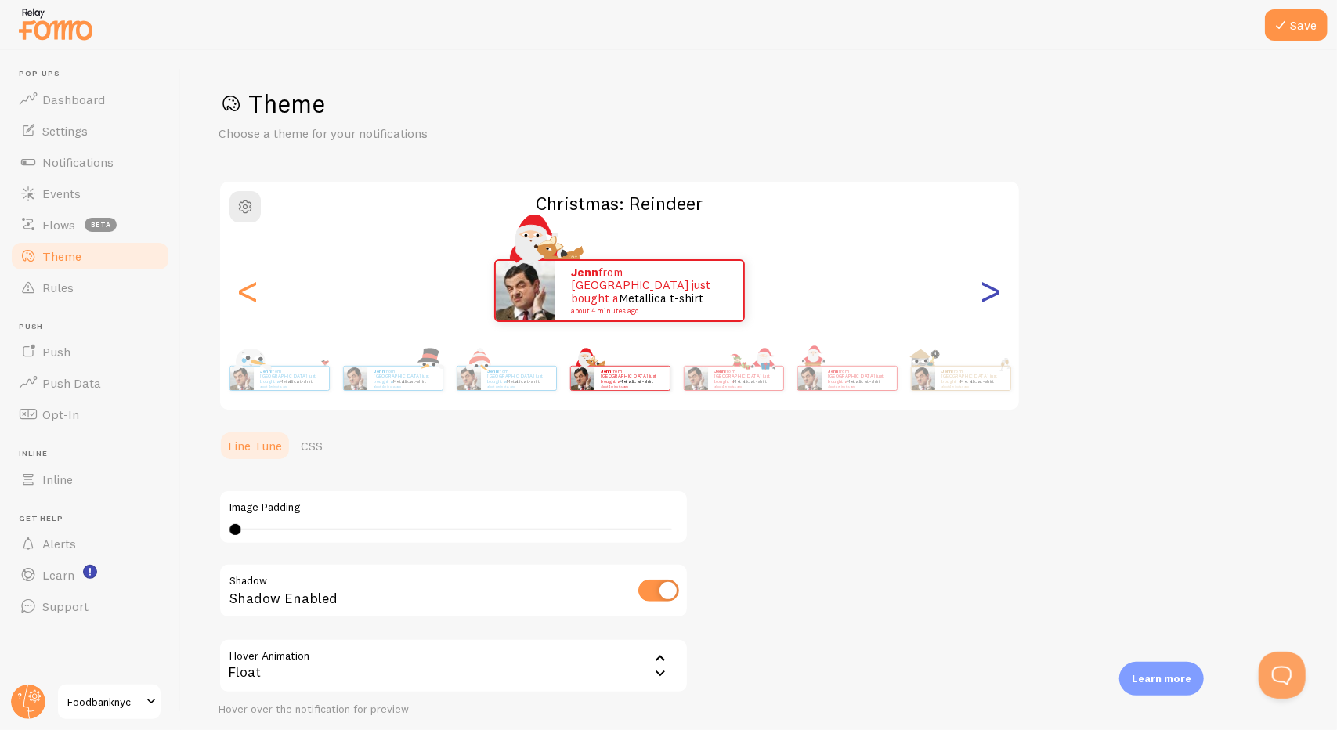
click at [998, 287] on div ">" at bounding box center [990, 290] width 19 height 113
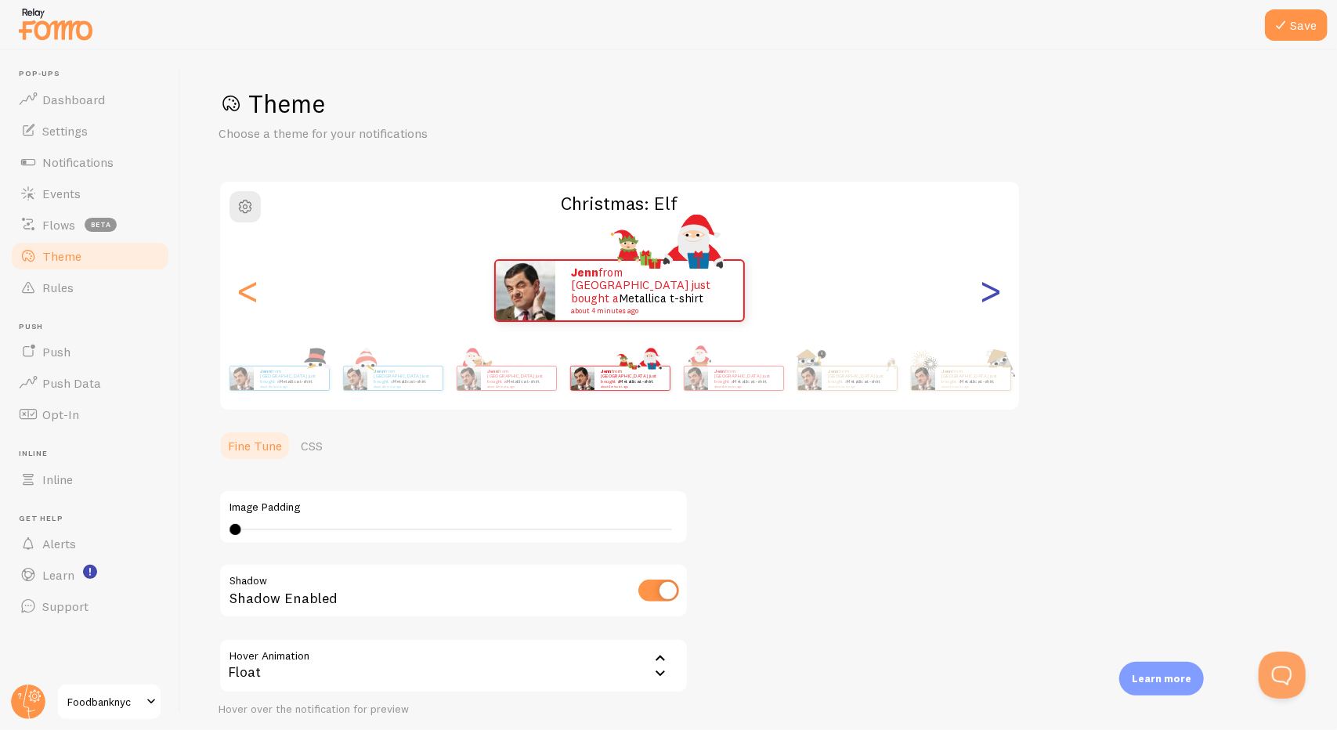
click at [998, 287] on div ">" at bounding box center [990, 290] width 19 height 113
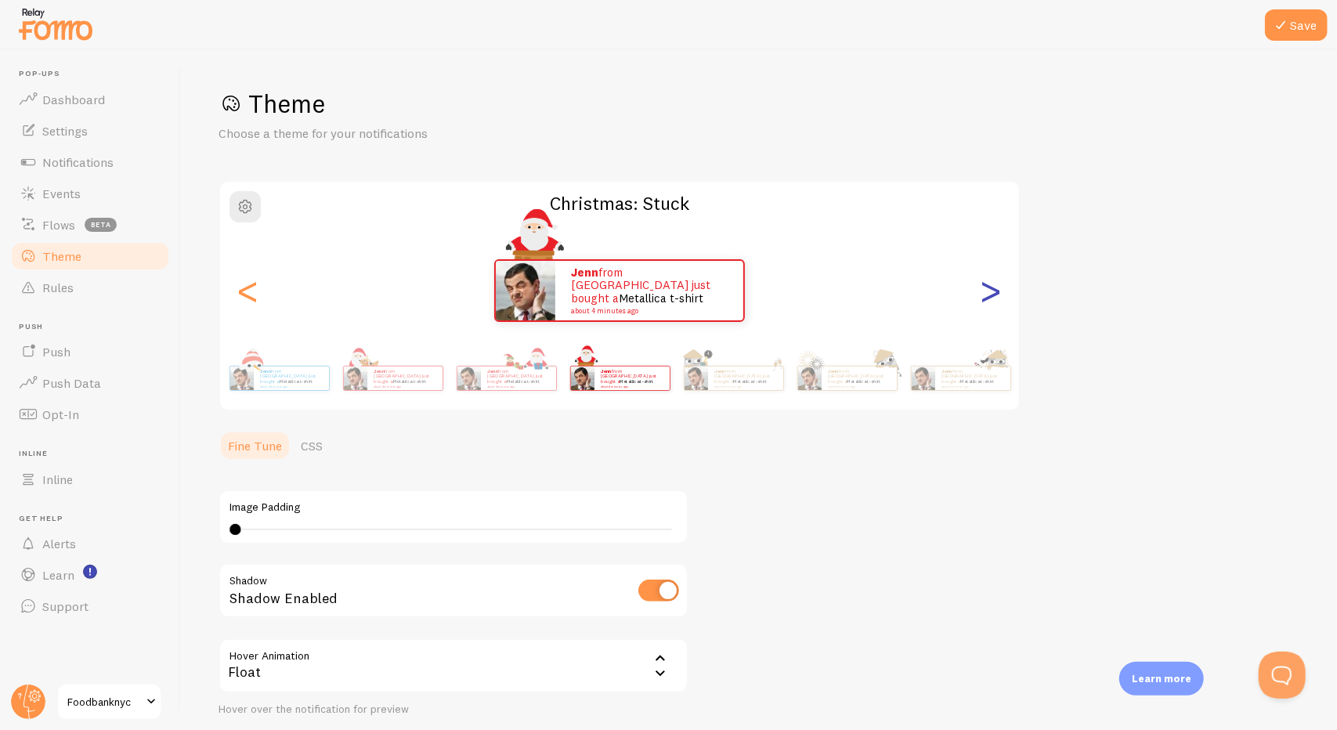
click at [998, 287] on div ">" at bounding box center [990, 290] width 19 height 113
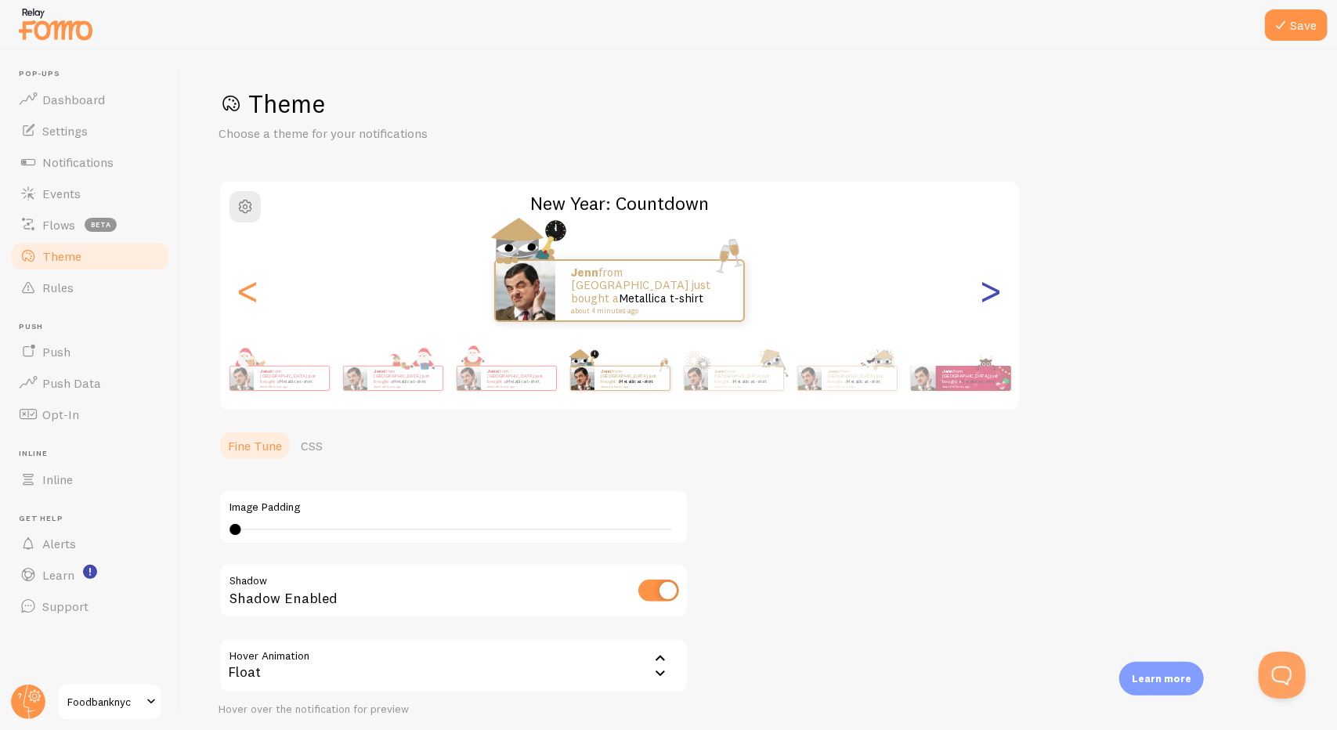
click at [998, 287] on div ">" at bounding box center [990, 290] width 19 height 113
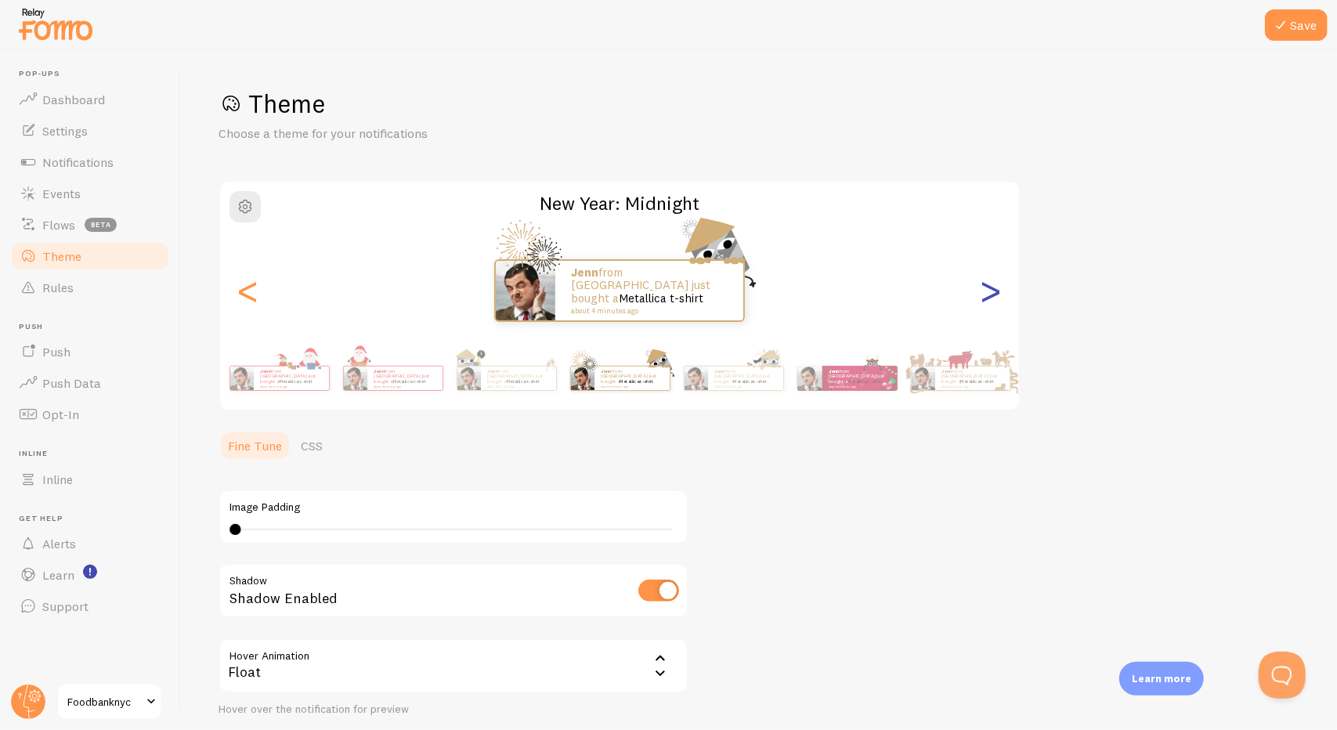
click at [998, 287] on div ">" at bounding box center [990, 290] width 19 height 113
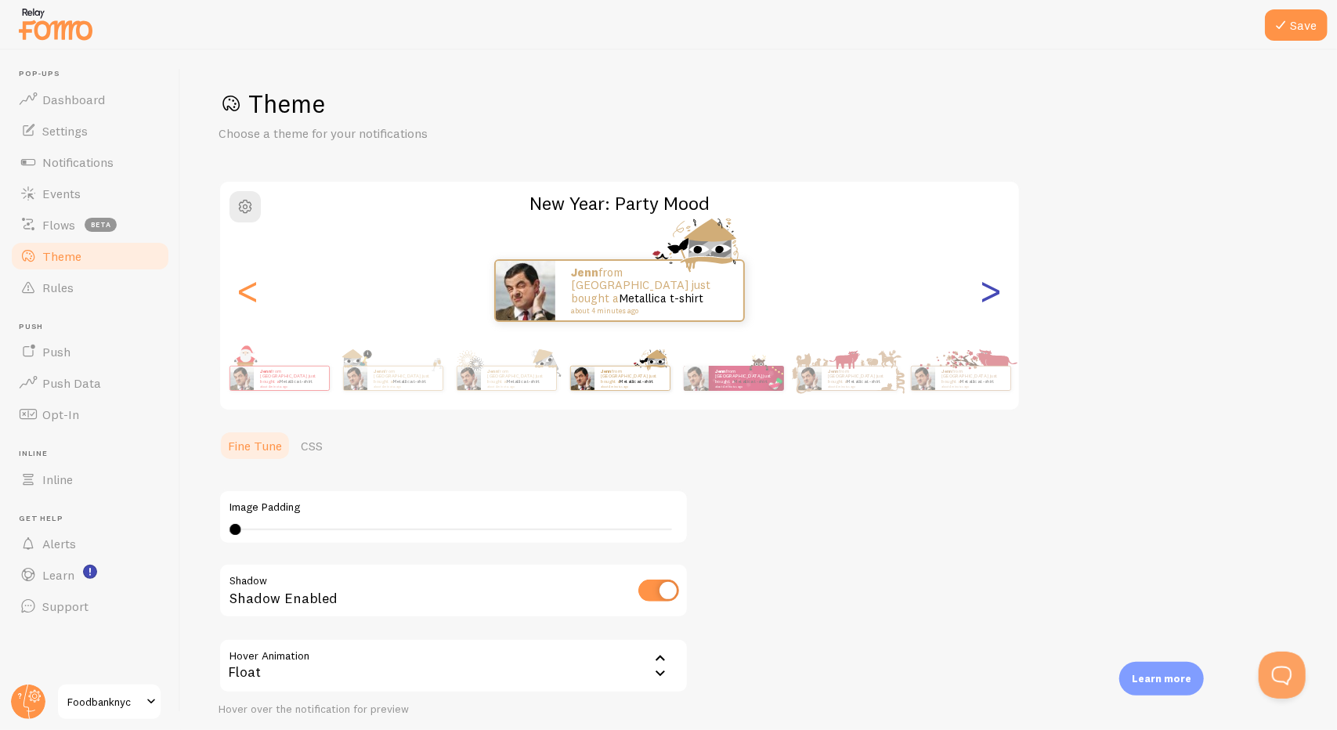
click at [998, 287] on div ">" at bounding box center [990, 290] width 19 height 113
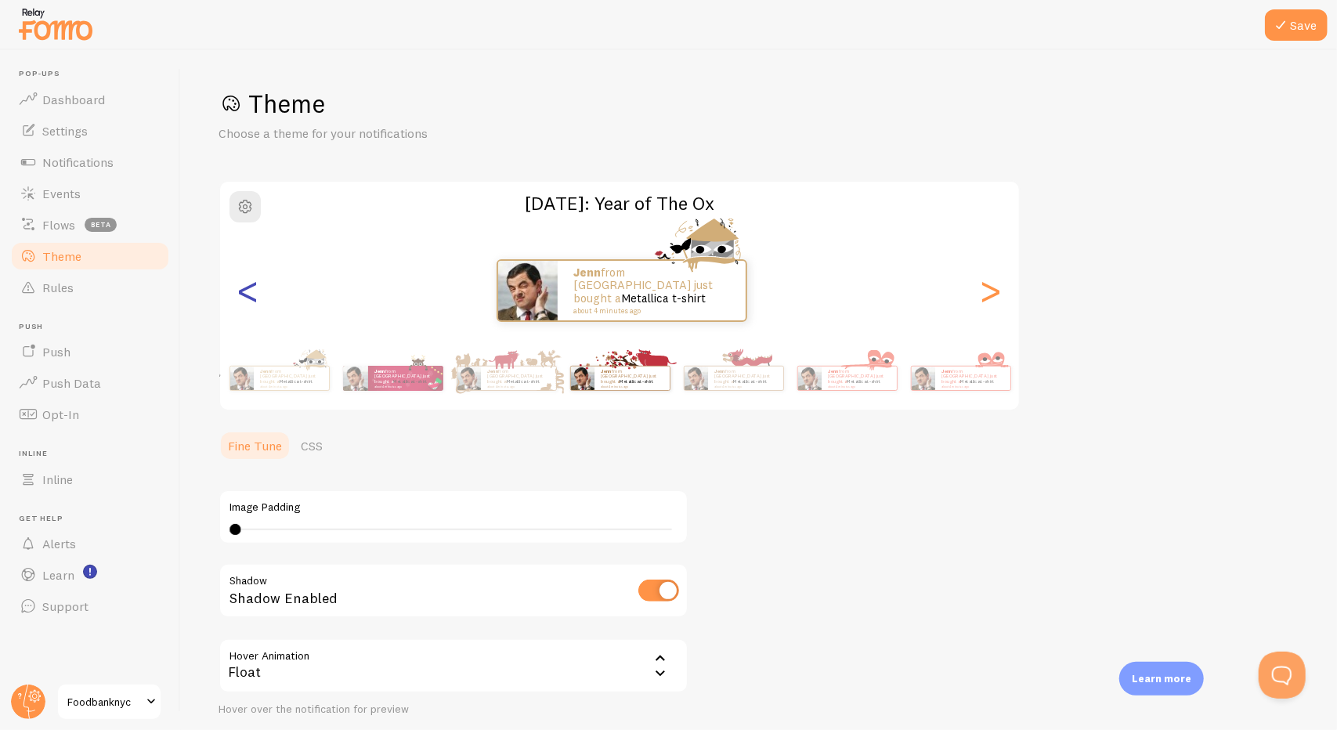
click at [243, 305] on div "<" at bounding box center [248, 290] width 19 height 113
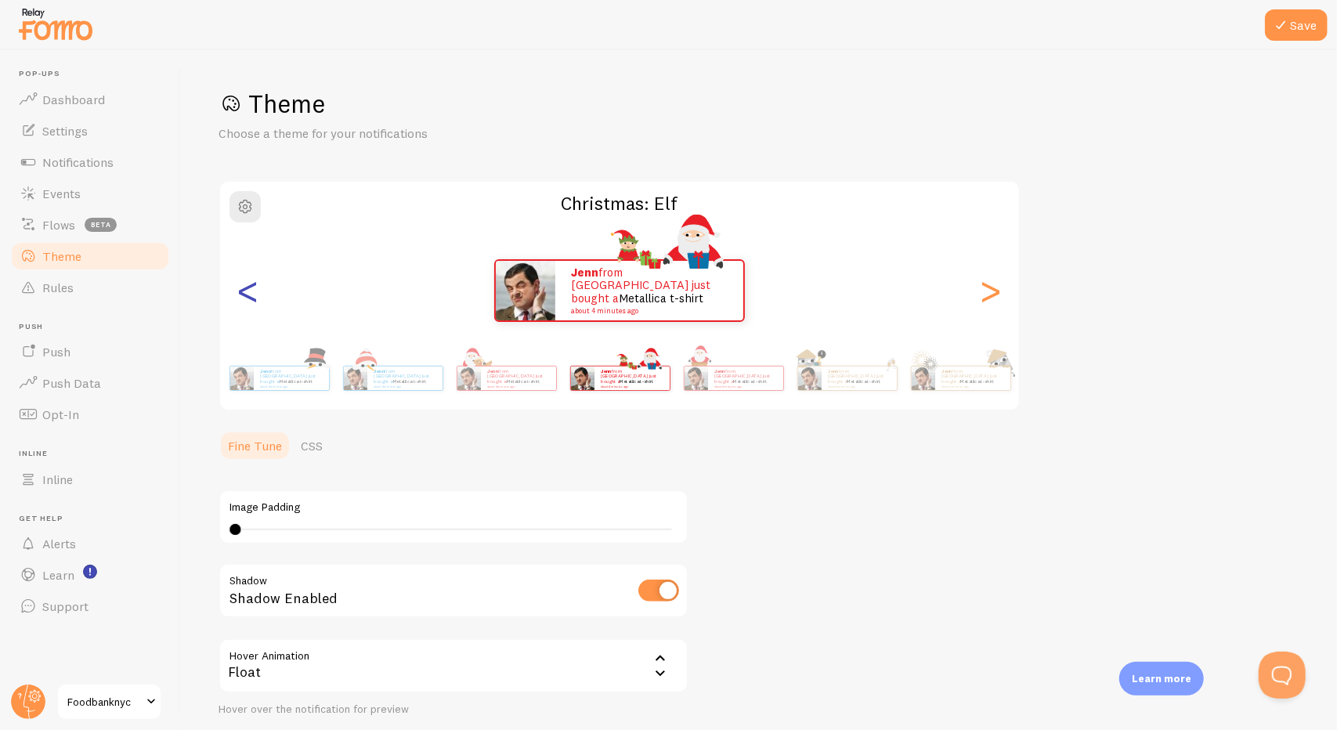
click at [244, 305] on div "<" at bounding box center [248, 290] width 19 height 113
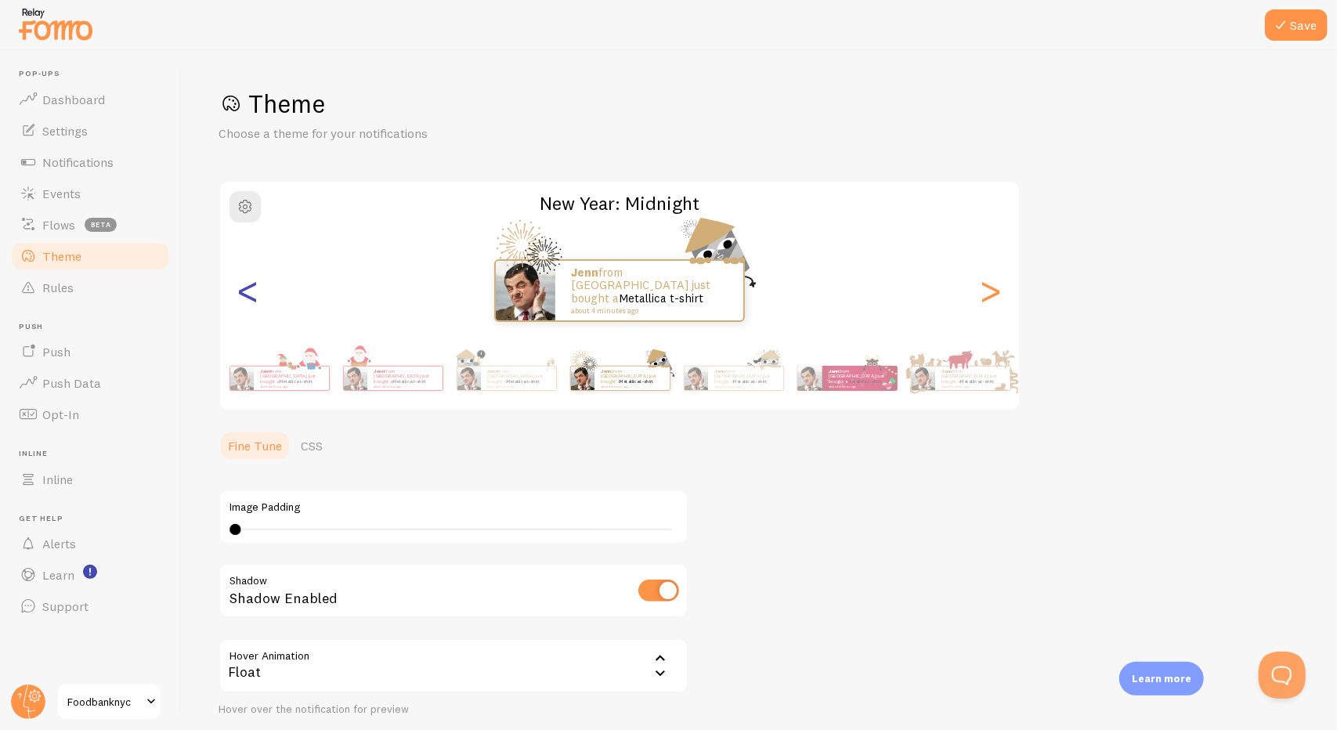
click at [254, 305] on div "<" at bounding box center [248, 290] width 19 height 113
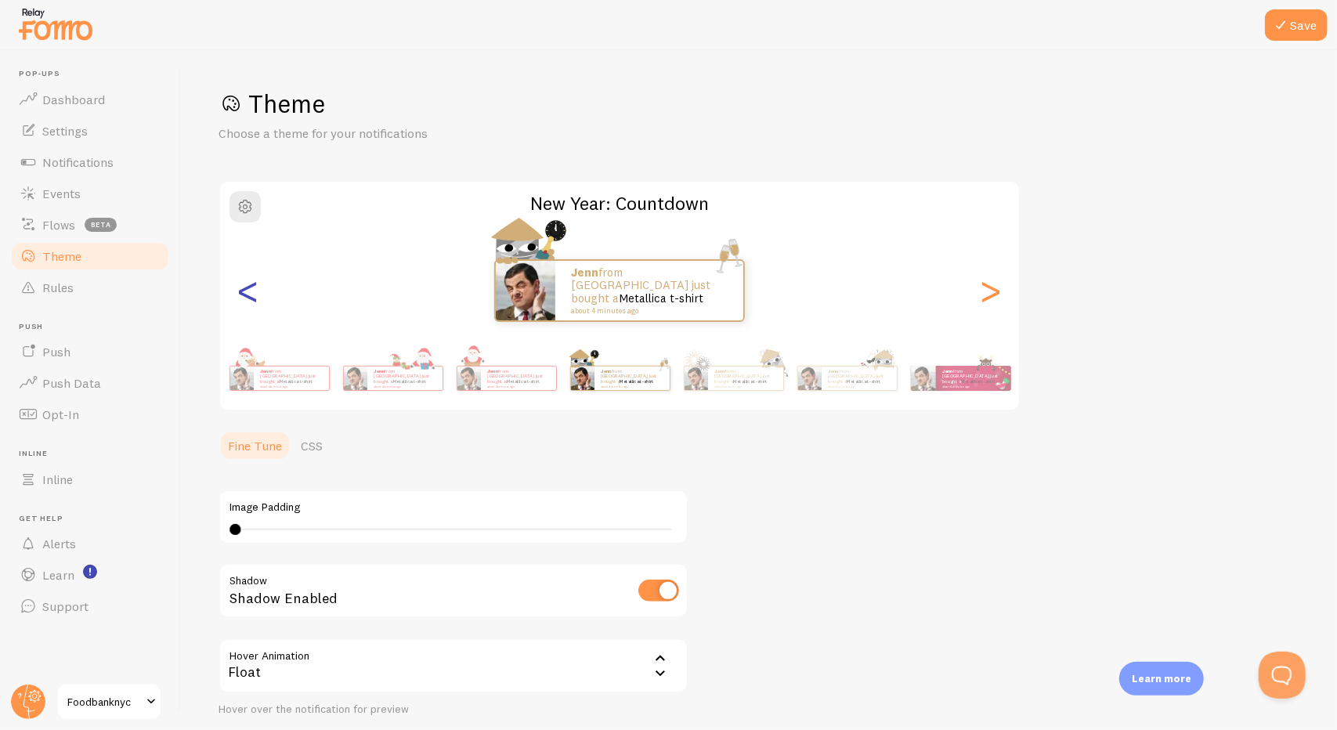
click at [254, 305] on div "<" at bounding box center [248, 290] width 19 height 113
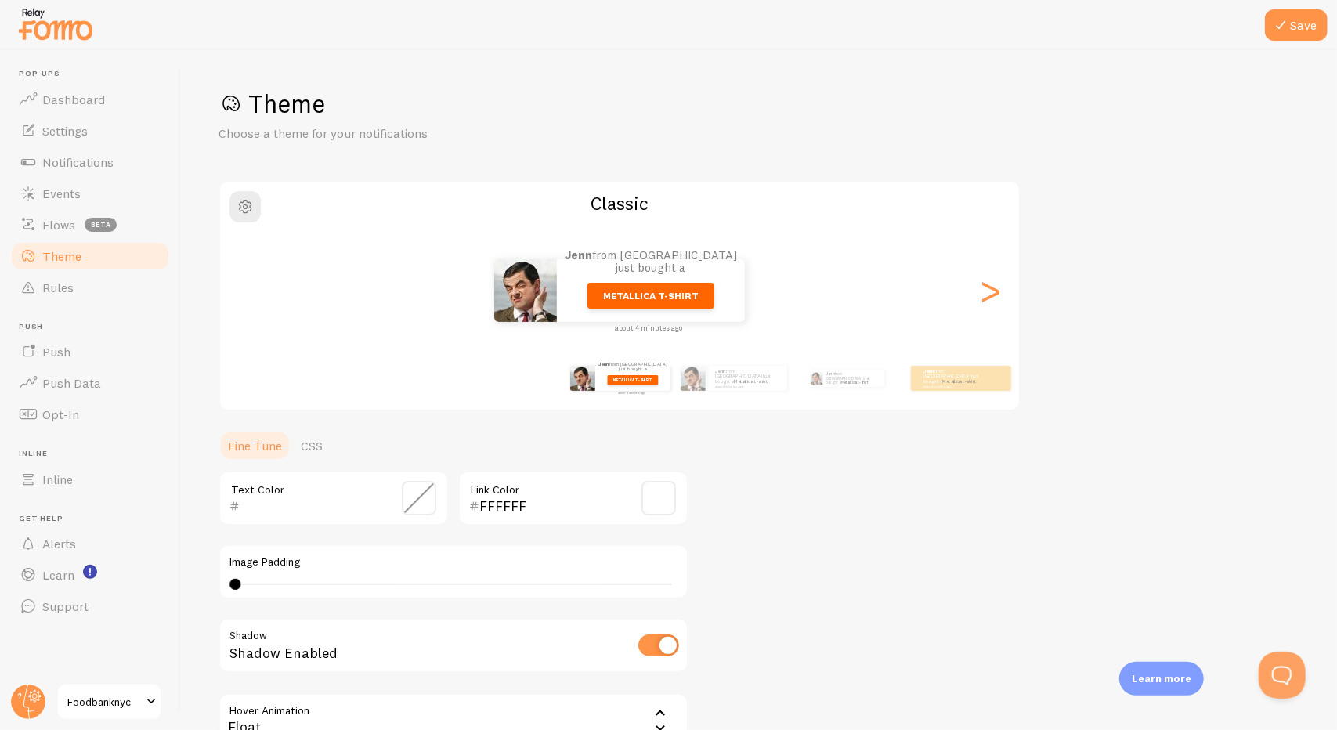
click at [254, 286] on div "<" at bounding box center [248, 290] width 19 height 113
click at [254, 286] on div "Jenn from United States just bought a Metallica t-shirt about 4 minutes ago" at bounding box center [619, 290] width 799 height 63
click at [491, 111] on h1 "Theme" at bounding box center [759, 104] width 1081 height 32
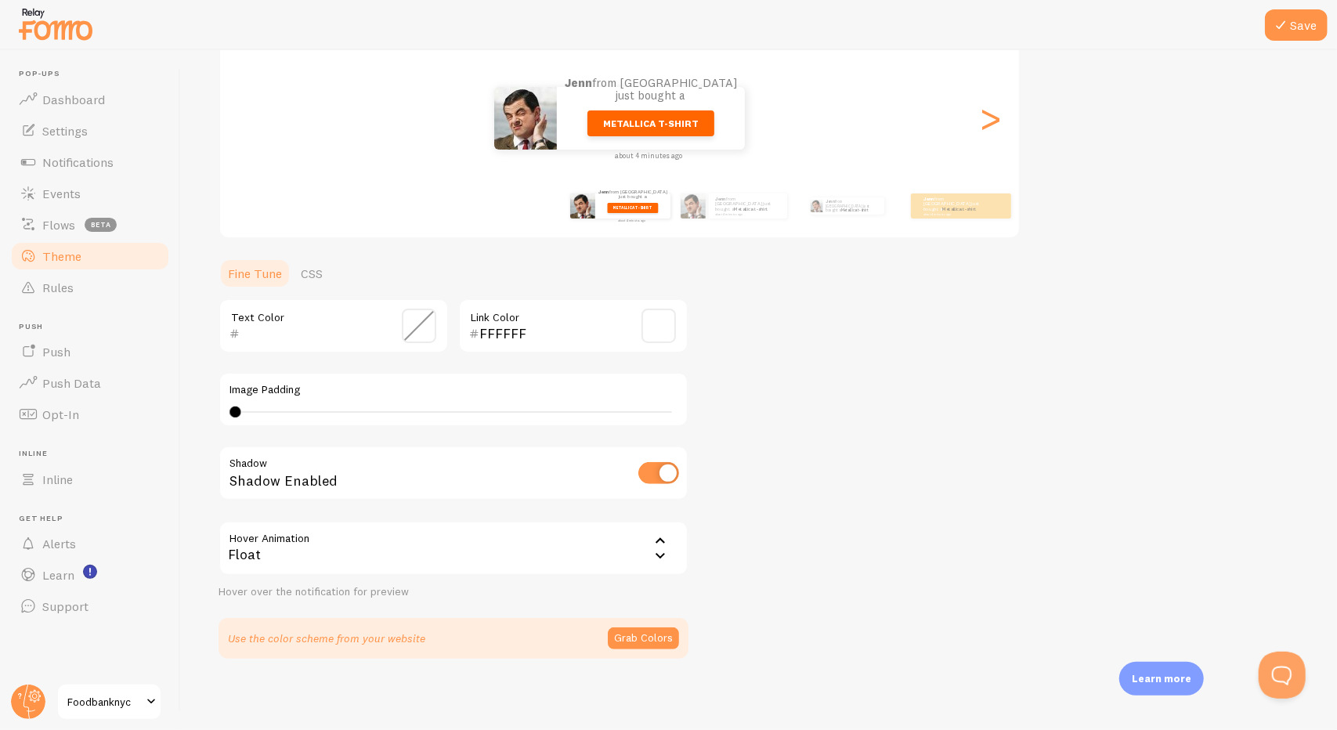
scroll to position [175, 0]
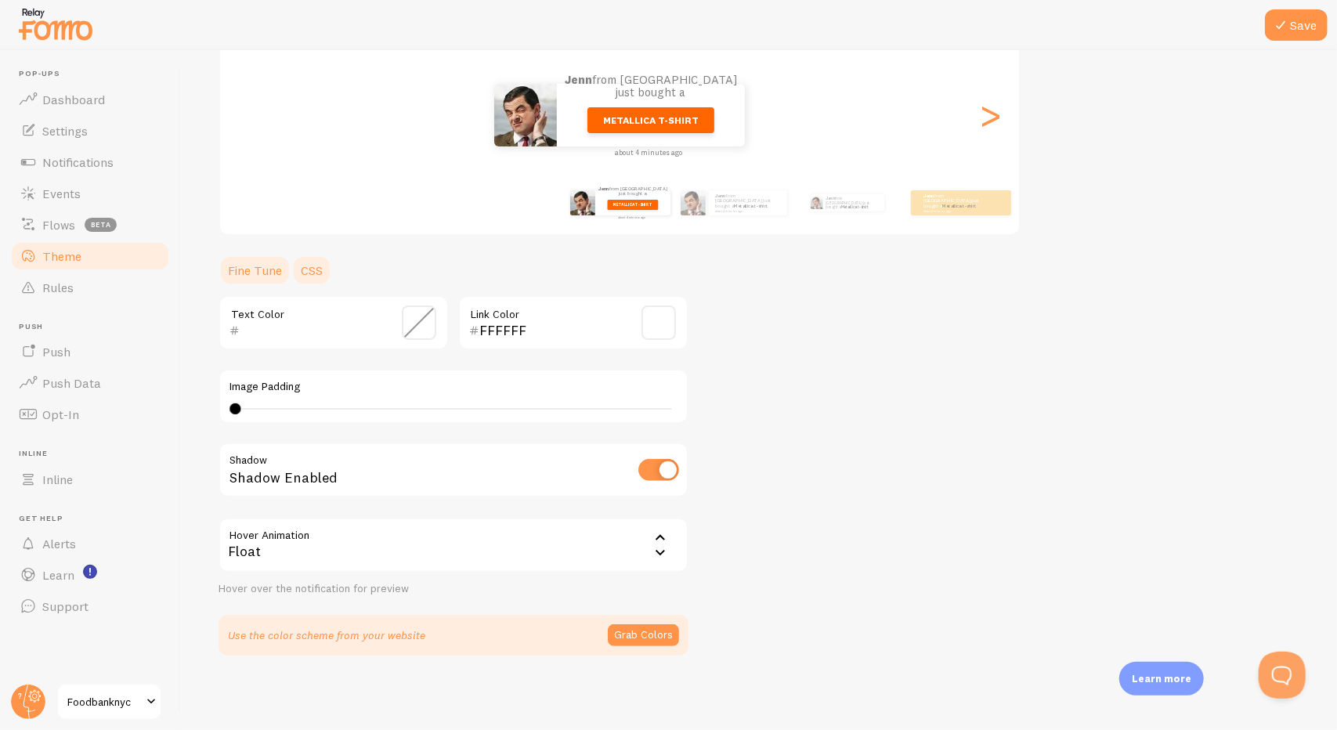
click at [295, 273] on link "CSS" at bounding box center [311, 270] width 41 height 31
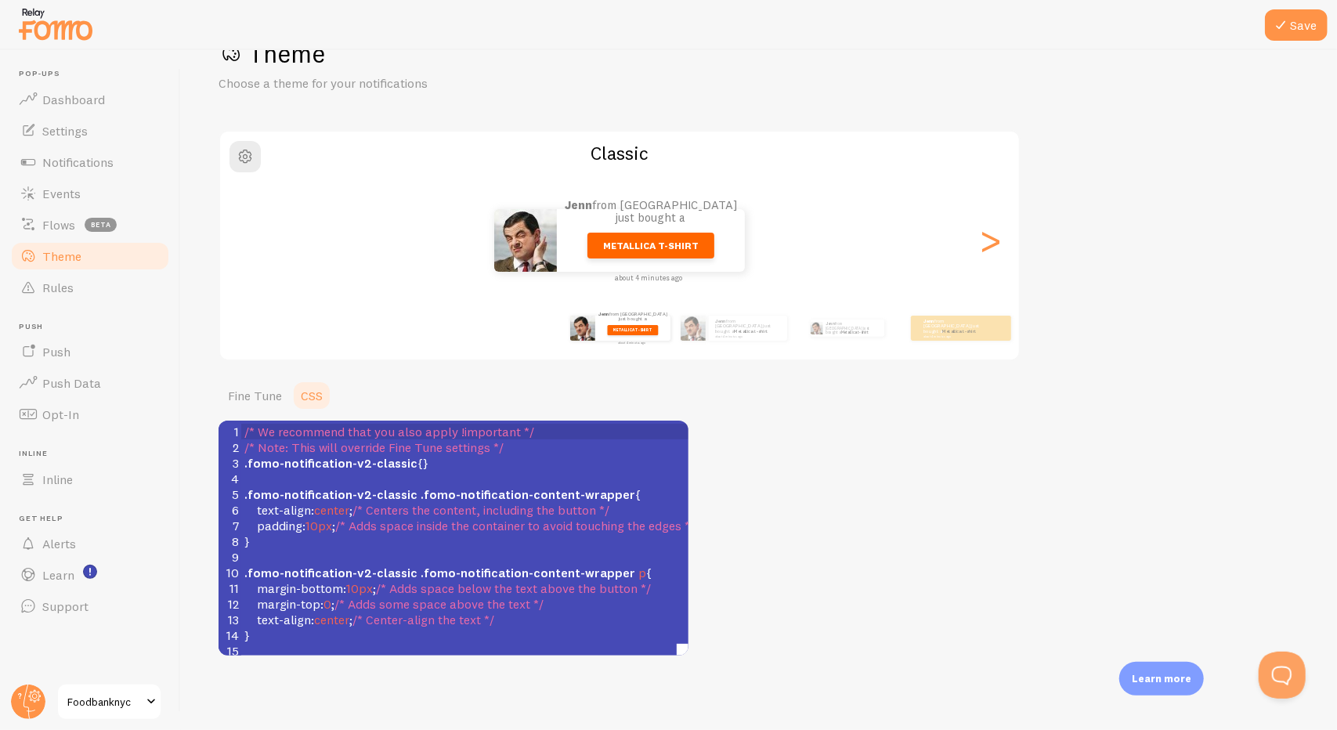
scroll to position [440, 0]
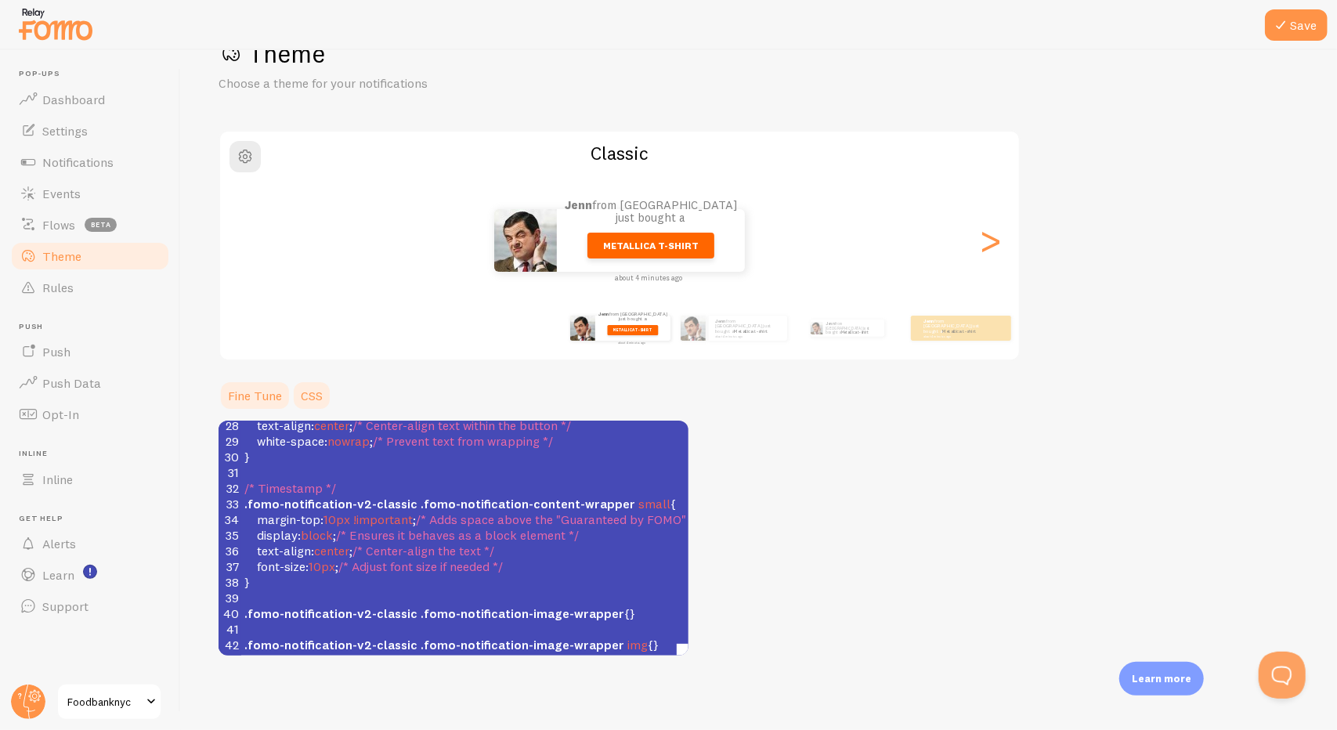
click at [257, 403] on link "Fine Tune" at bounding box center [255, 395] width 73 height 31
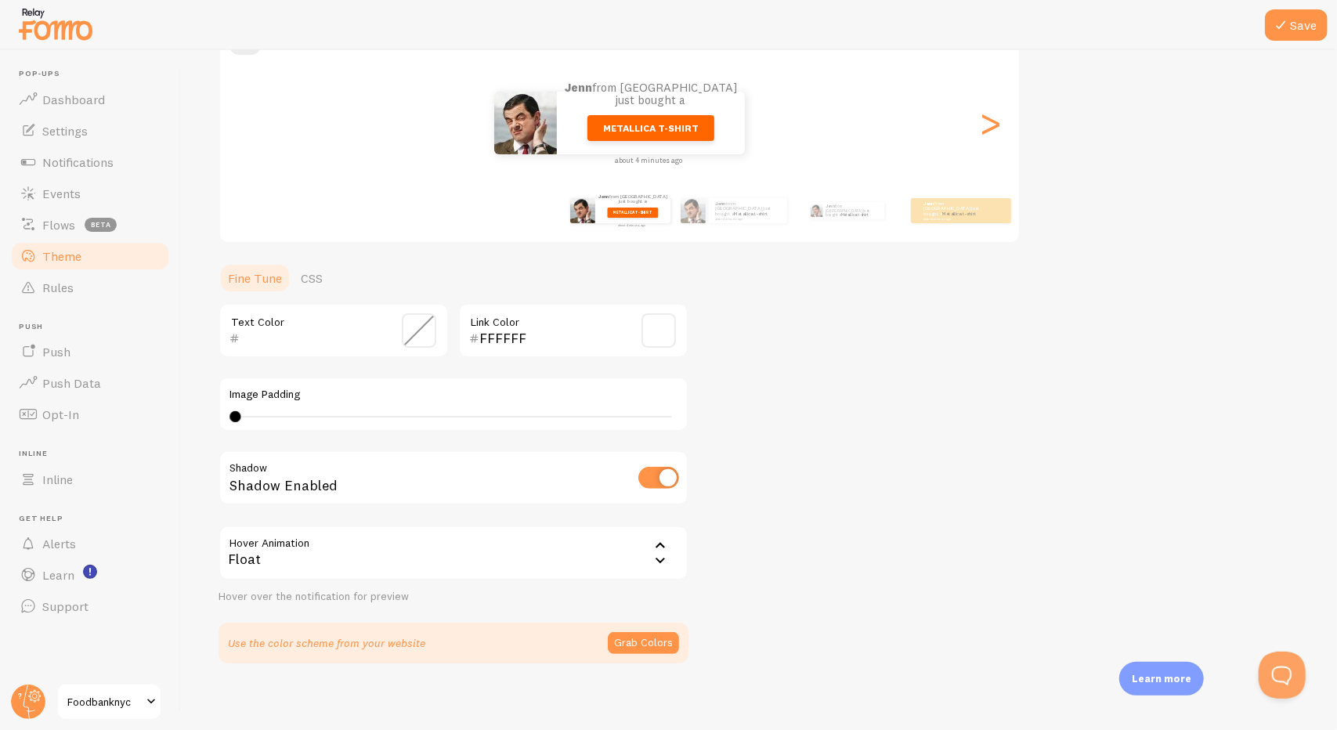
scroll to position [175, 0]
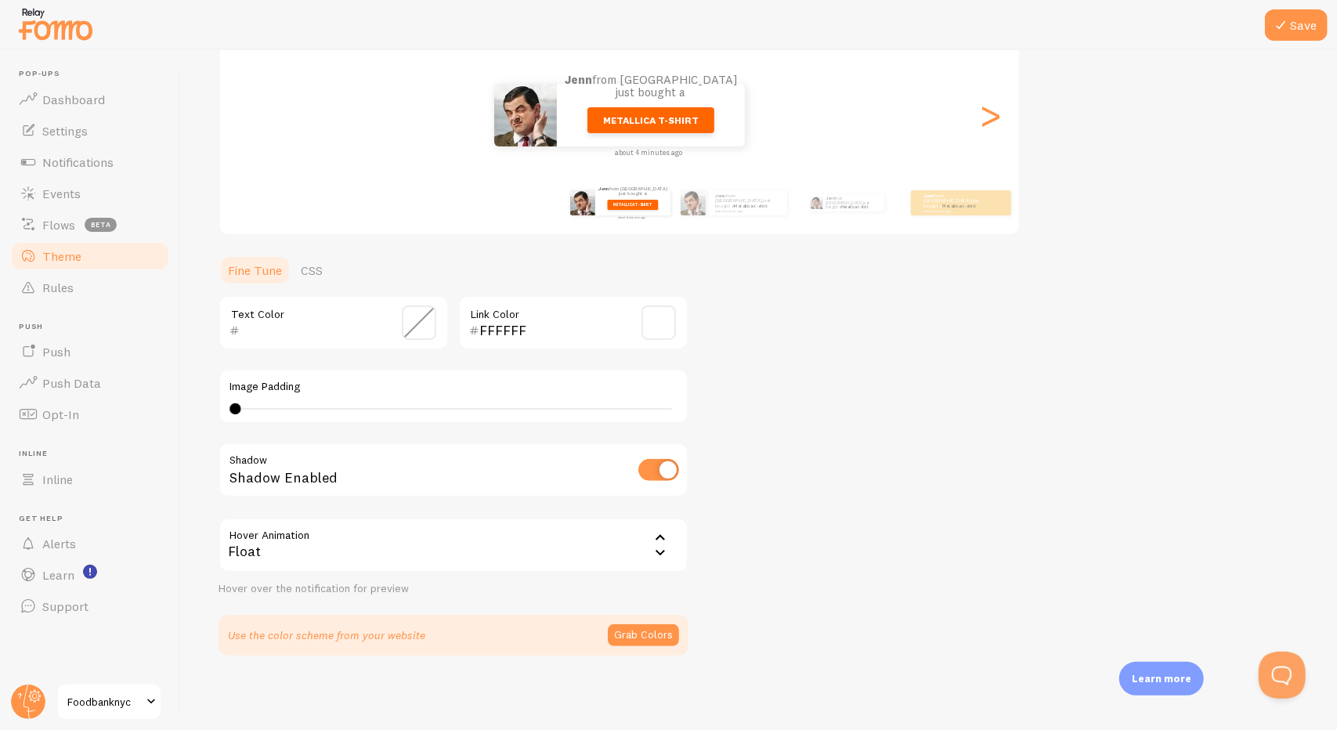
click at [642, 540] on div "Float" at bounding box center [454, 545] width 470 height 55
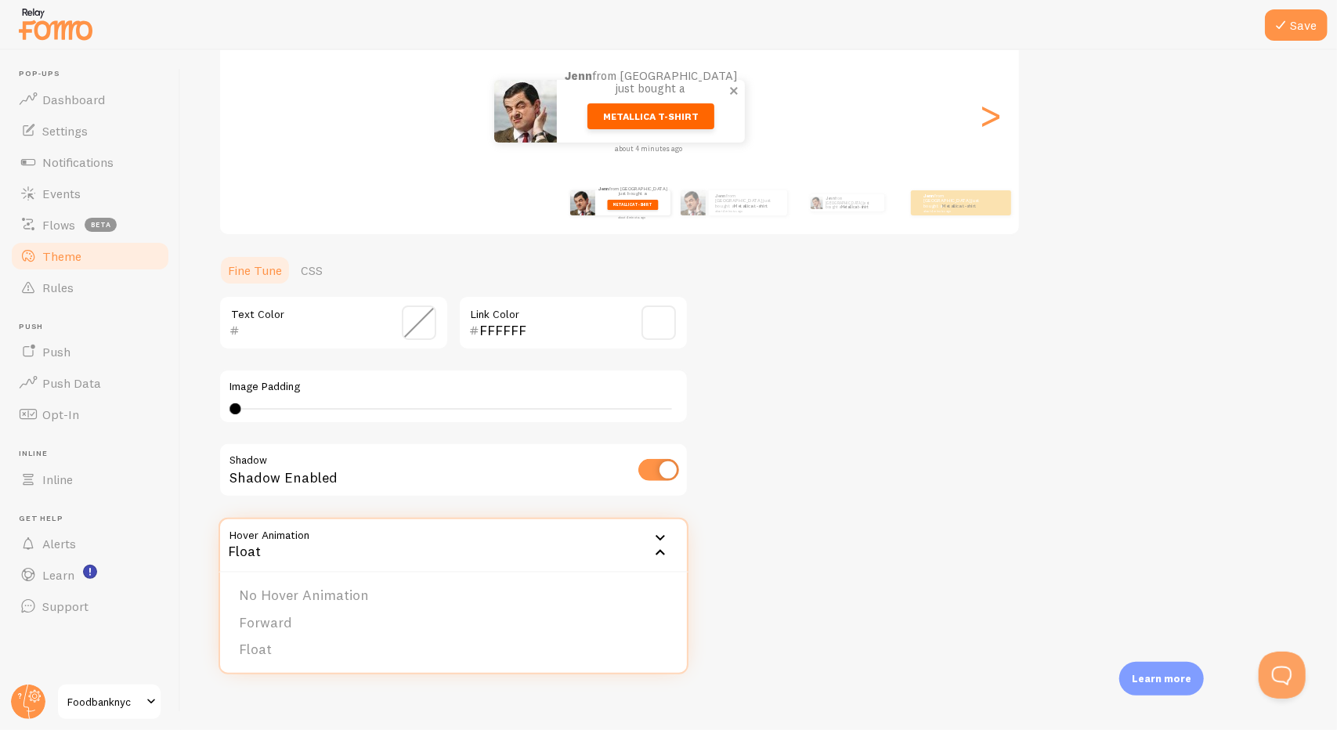
click at [598, 133] on p "Jenn from United States just bought a Metallica t-shirt about 4 minutes ago" at bounding box center [651, 111] width 172 height 83
click at [815, 383] on div "Theme Choose a theme for your notifications Classic Jenn from United States jus…" at bounding box center [759, 283] width 1081 height 743
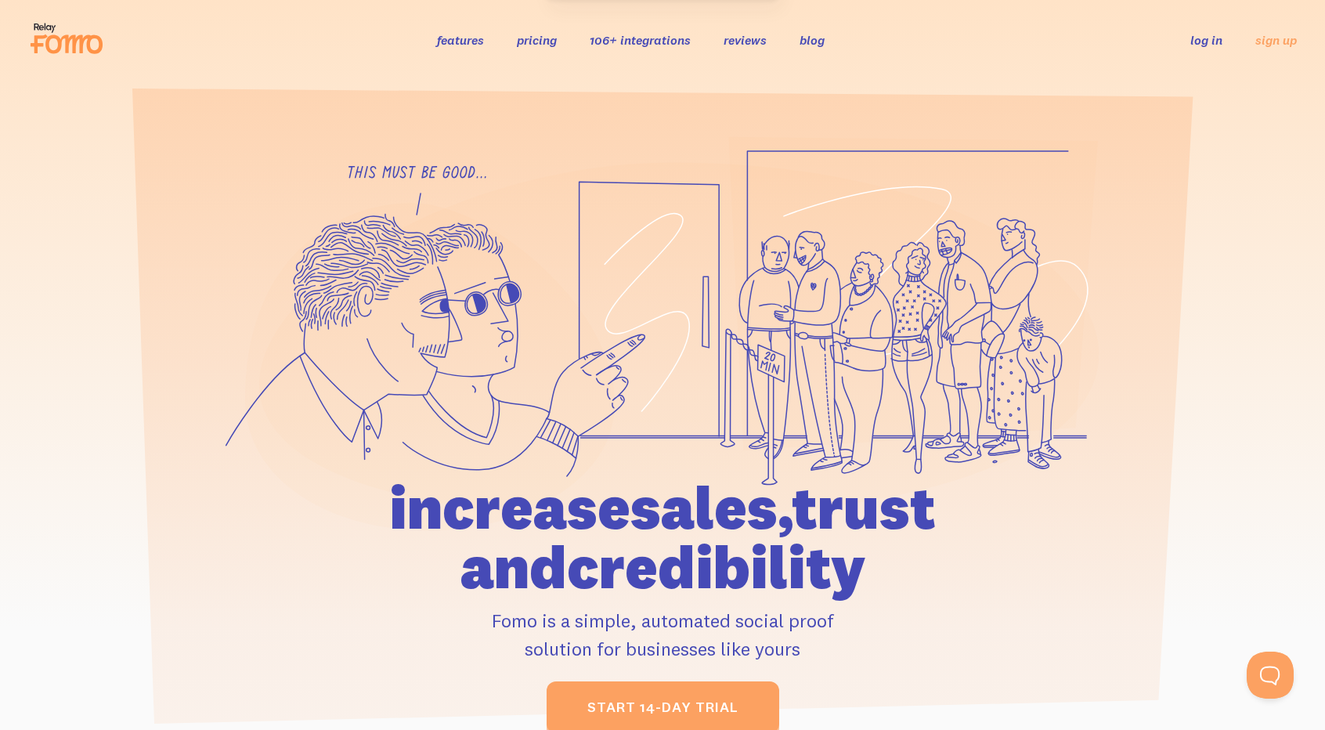
scroll to position [313, 0]
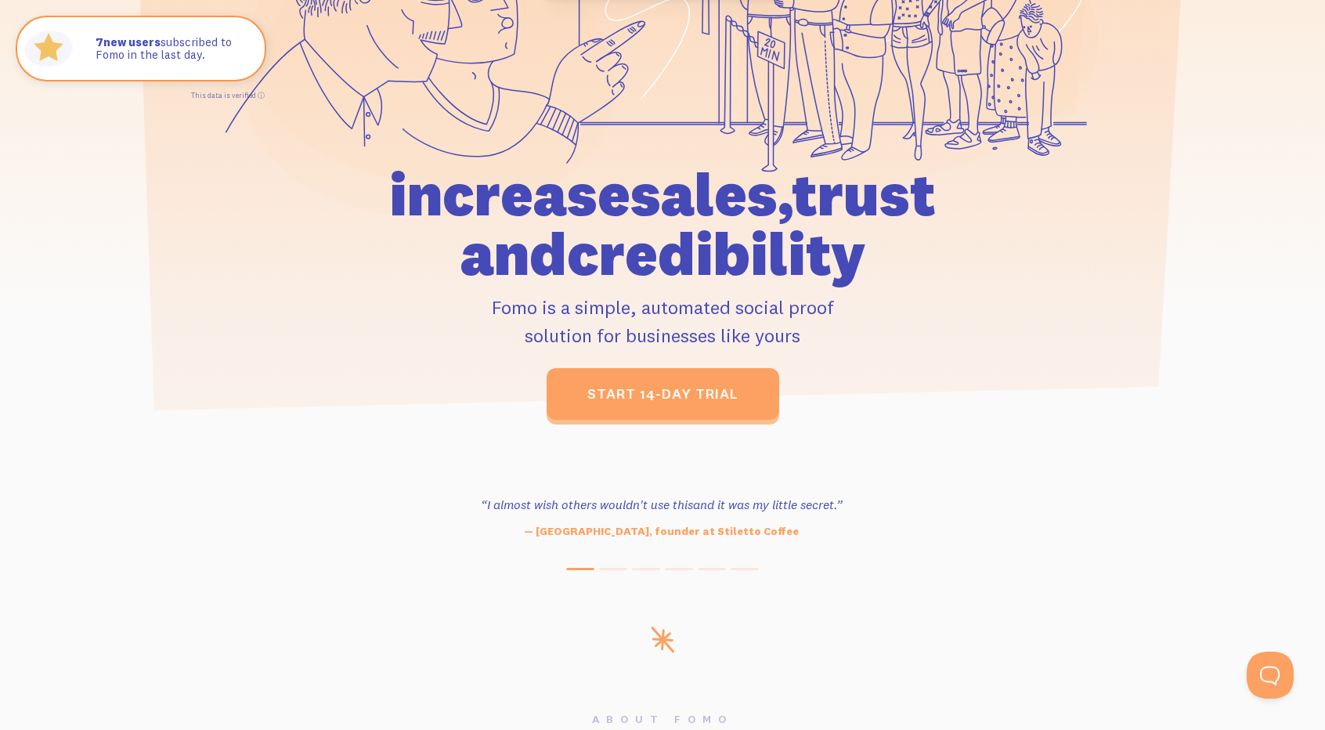
drag, startPoint x: 561, startPoint y: 484, endPoint x: 555, endPoint y: 494, distance: 12.0
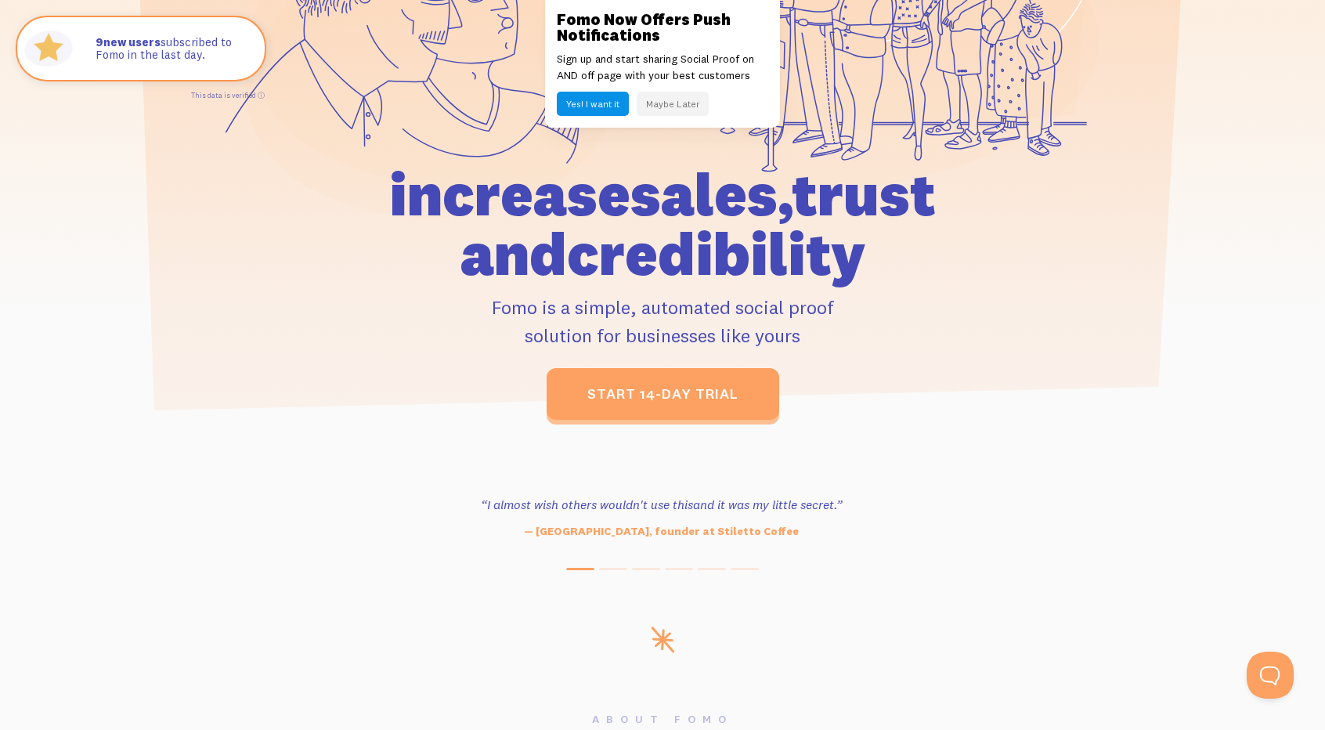
drag, startPoint x: 555, startPoint y: 494, endPoint x: 471, endPoint y: 569, distance: 112.0
click at [471, 570] on div at bounding box center [662, 569] width 1325 height 2
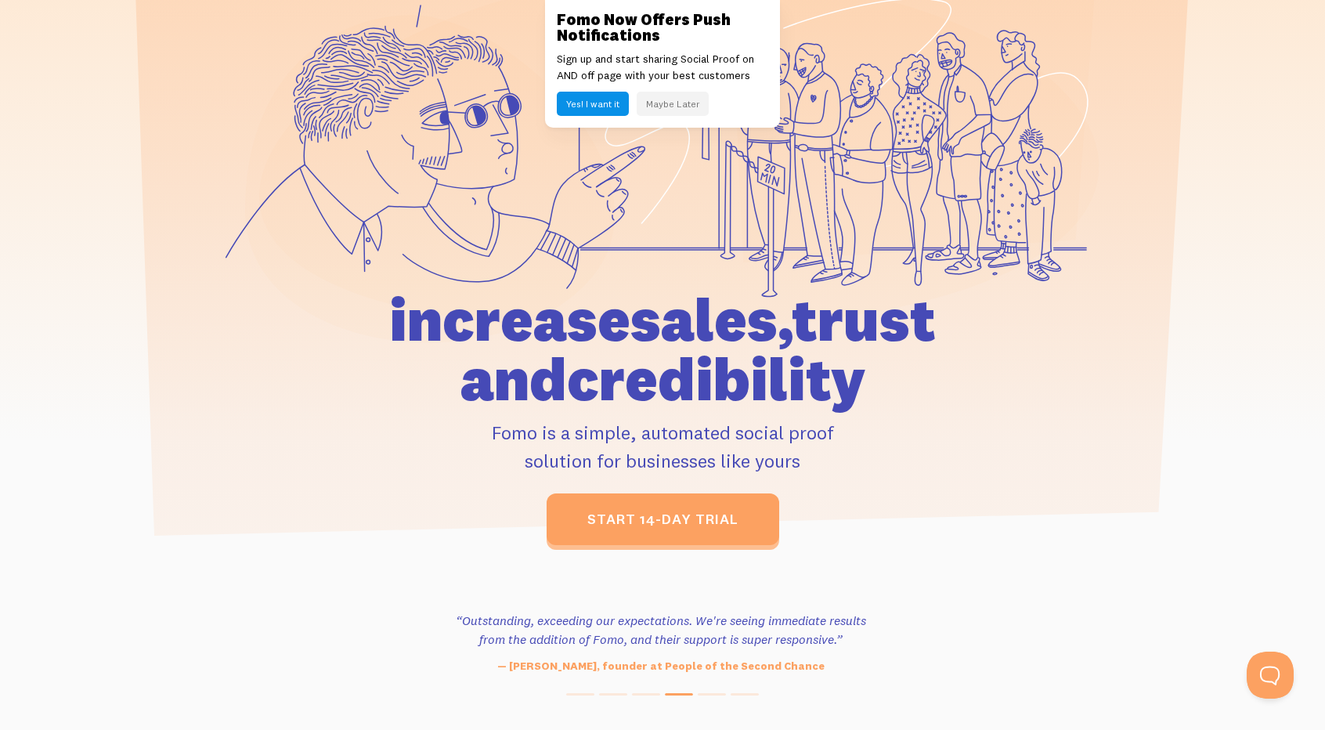
scroll to position [0, 0]
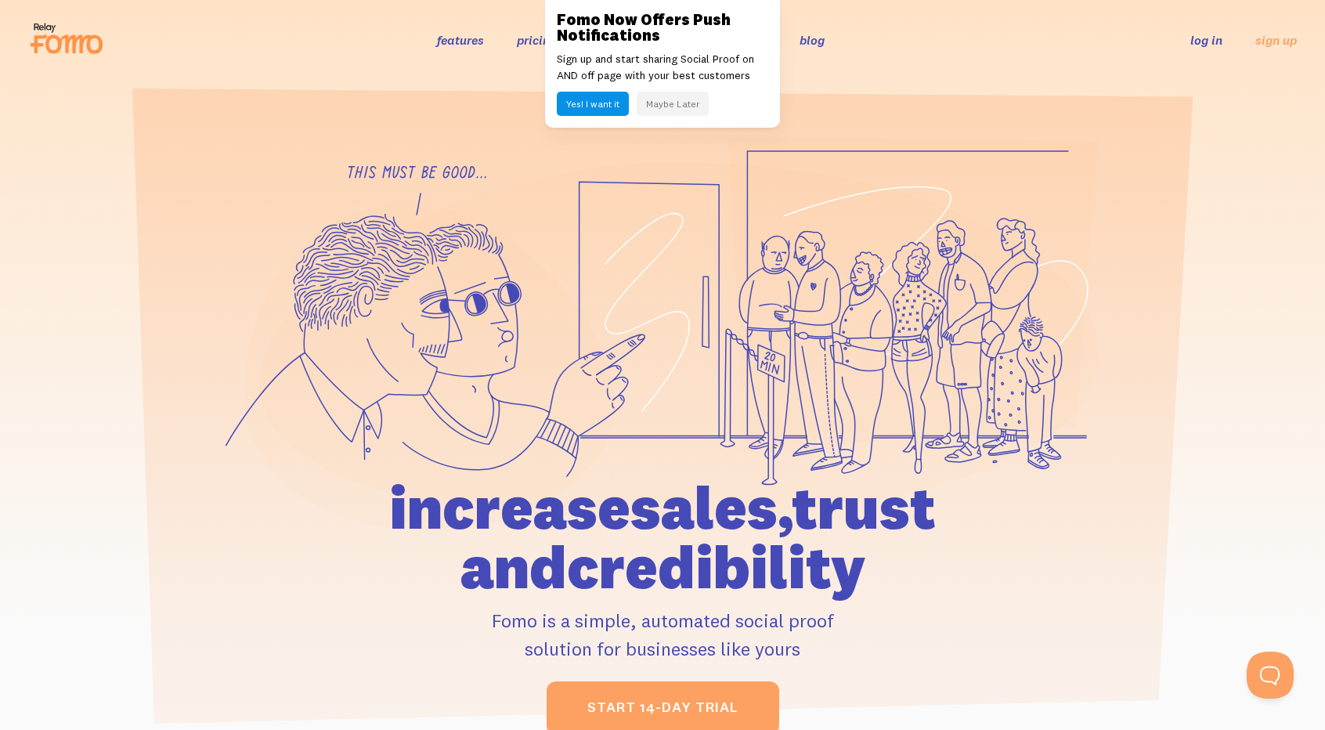
drag, startPoint x: 1185, startPoint y: 337, endPoint x: 1100, endPoint y: -68, distance: 413.7
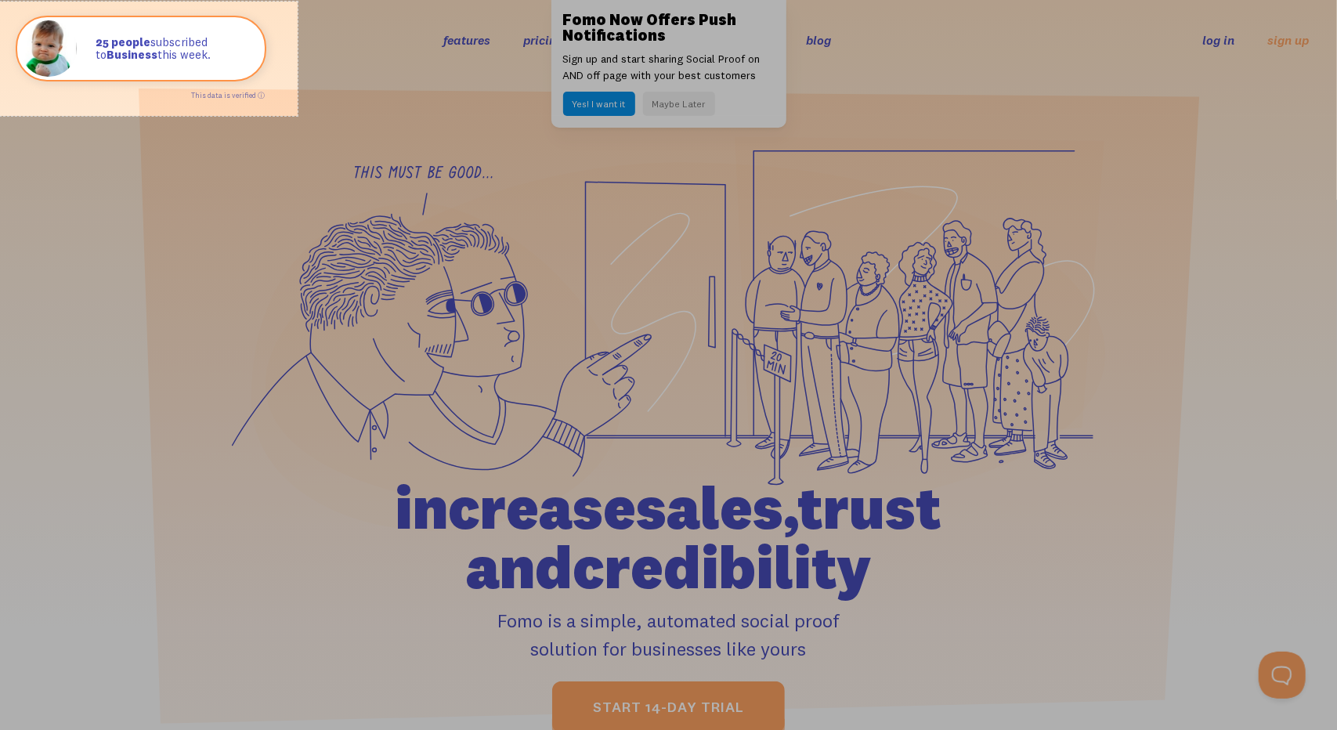
drag, startPoint x: 298, startPoint y: 116, endPoint x: 2, endPoint y: -13, distance: 323.0
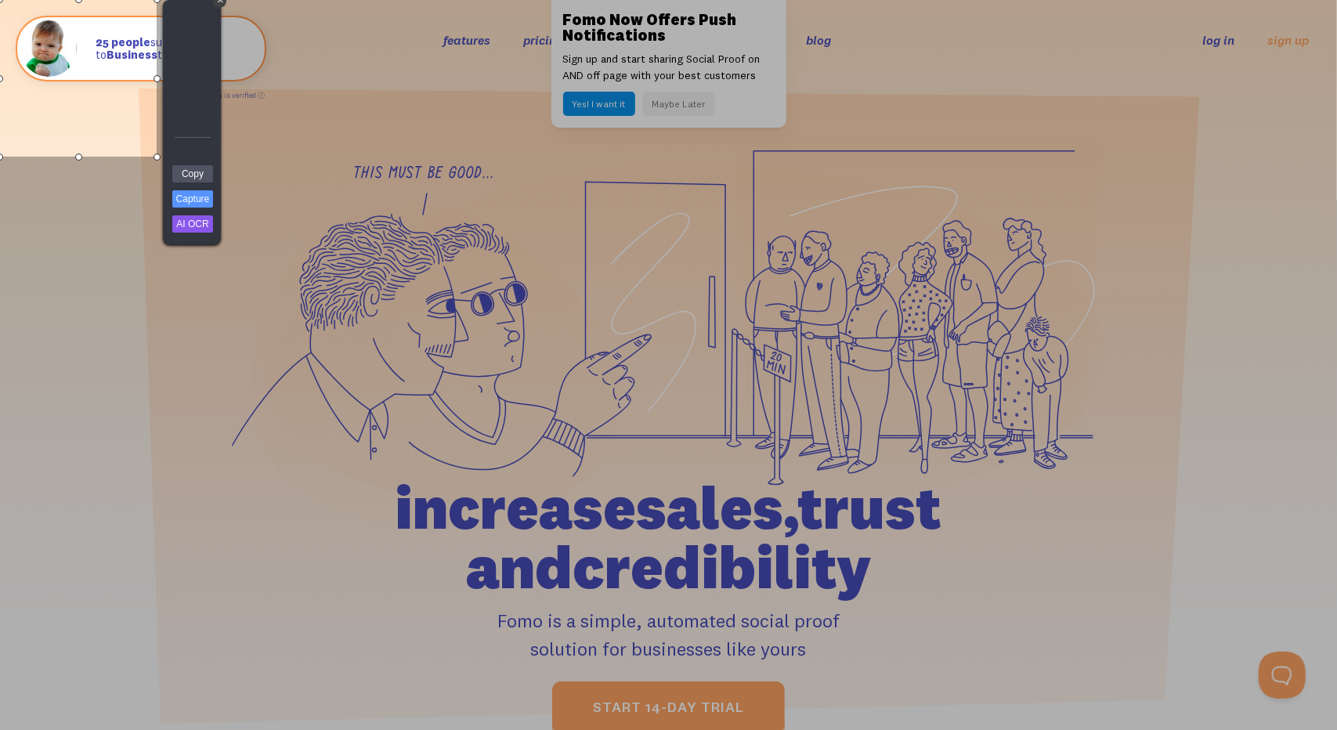
click at [196, 197] on link "Capture" at bounding box center [192, 198] width 41 height 17
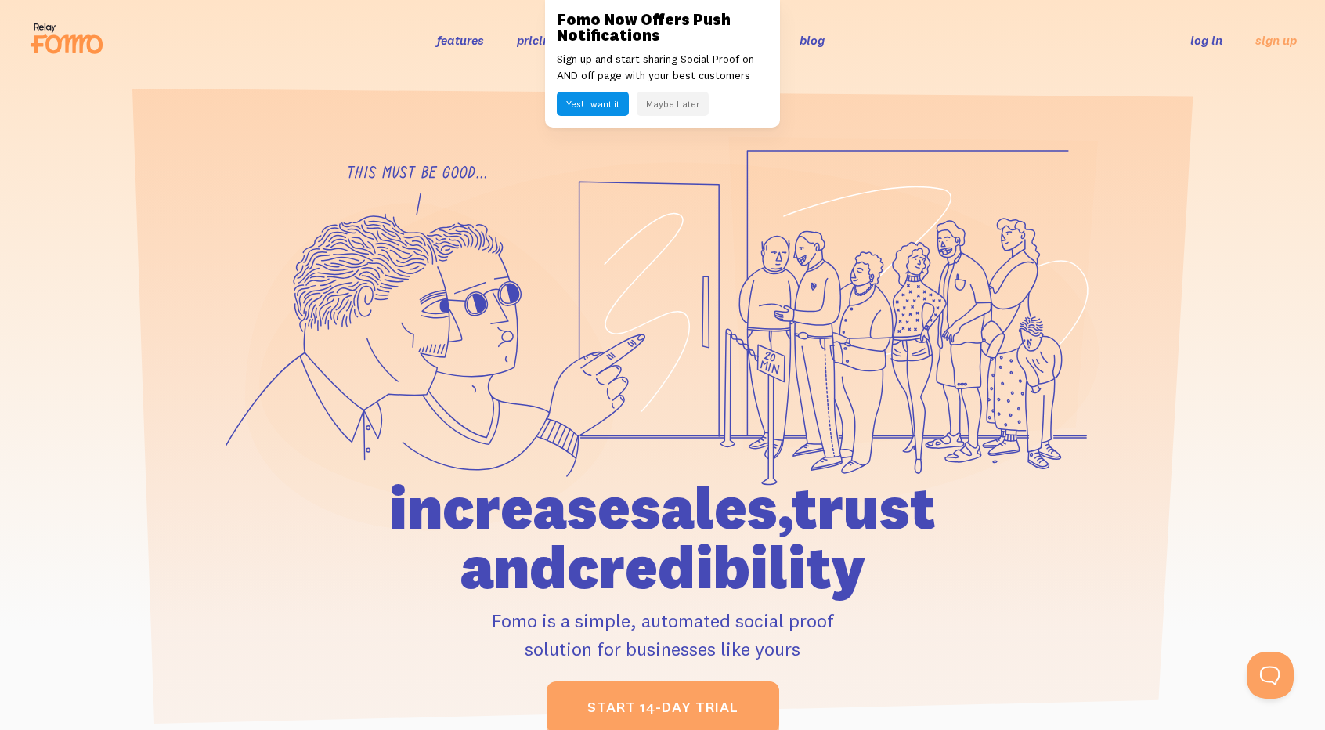
click at [689, 107] on button "Maybe Later" at bounding box center [673, 104] width 72 height 24
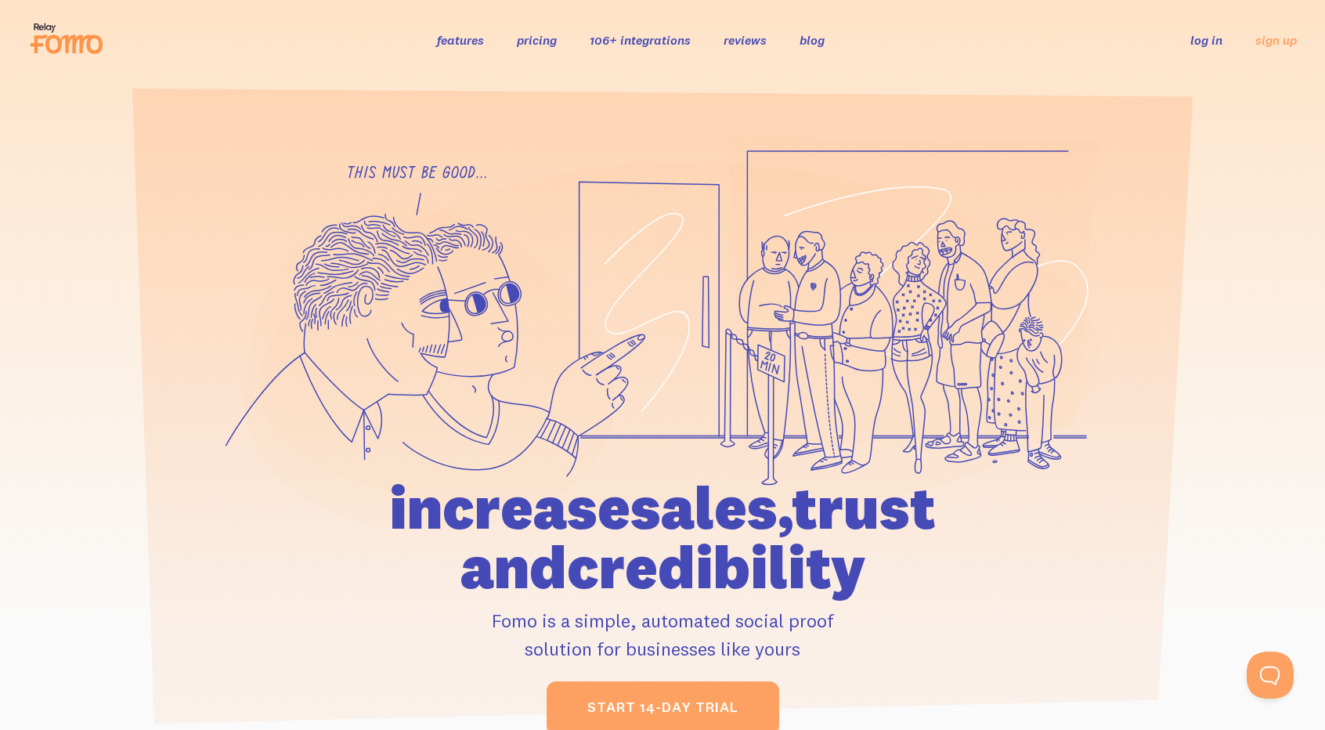
click at [52, 89] on section at bounding box center [662, 411] width 1325 height 663
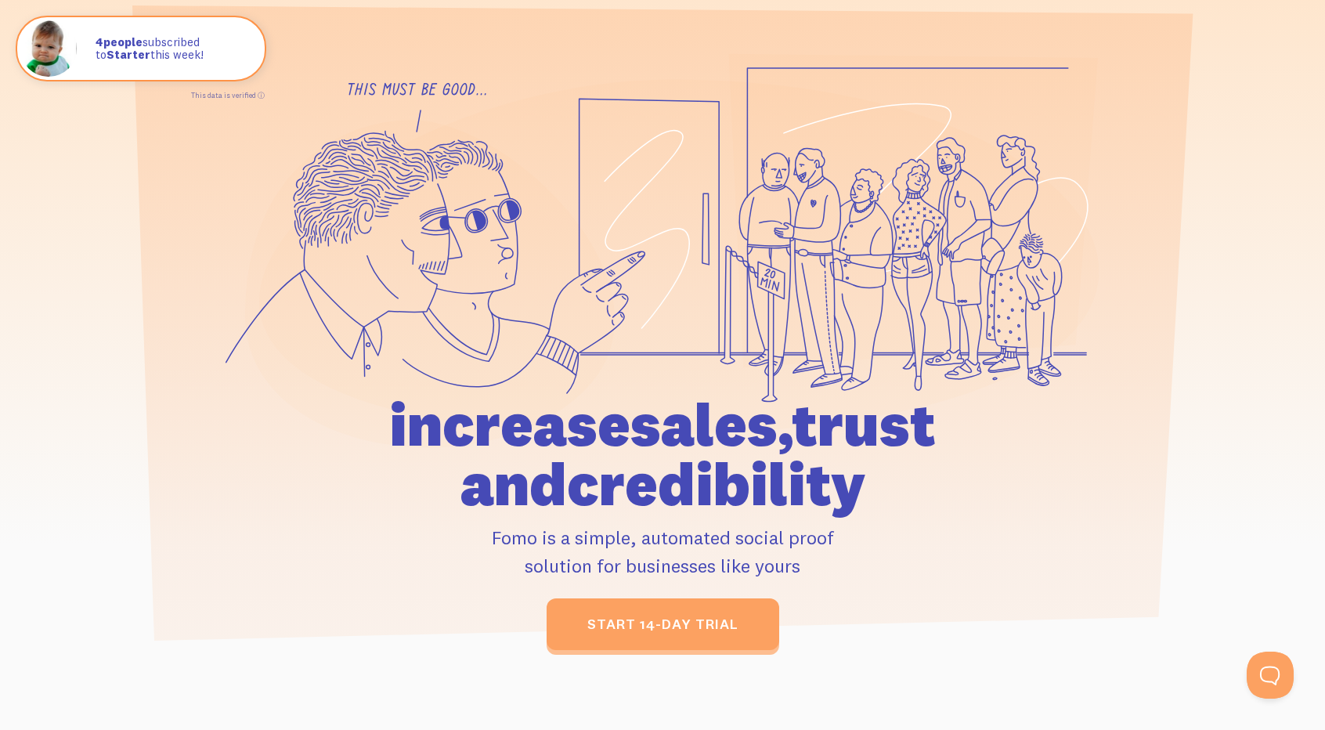
scroll to position [78, 0]
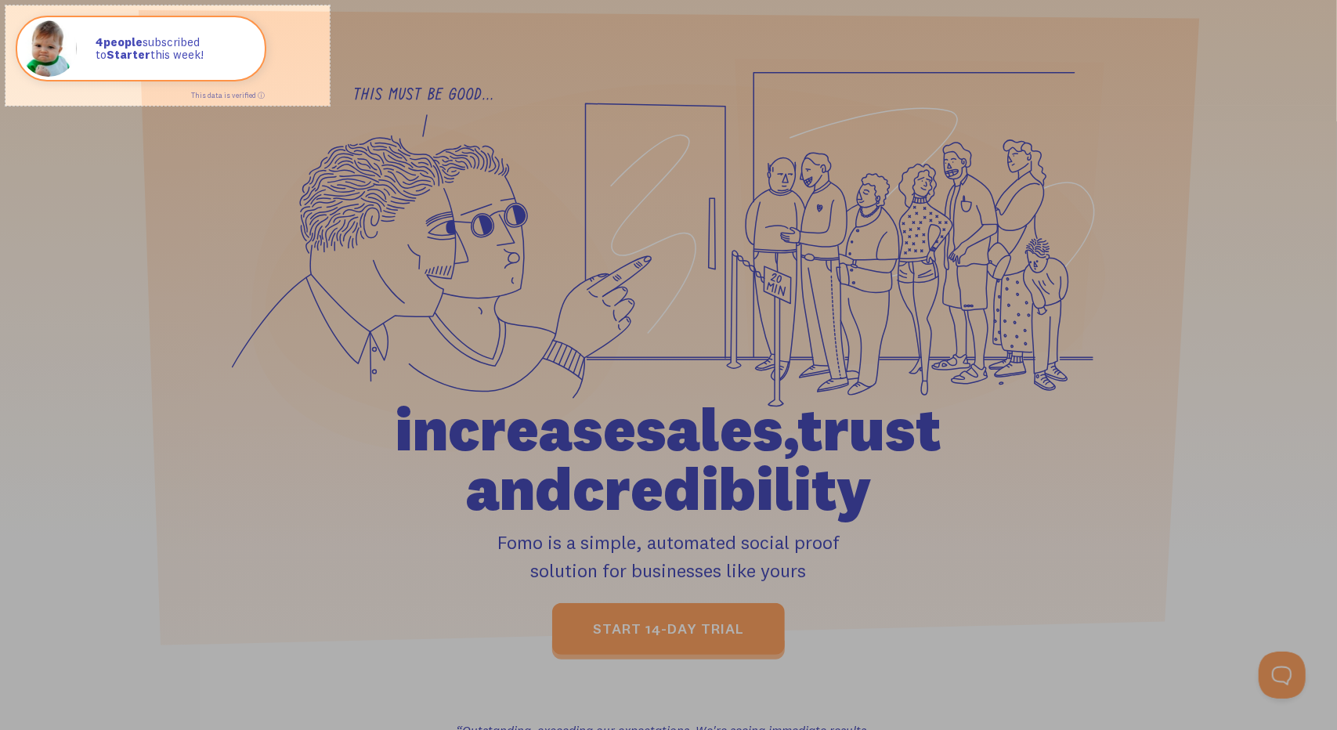
drag, startPoint x: 5, startPoint y: 5, endPoint x: 330, endPoint y: 106, distance: 339.4
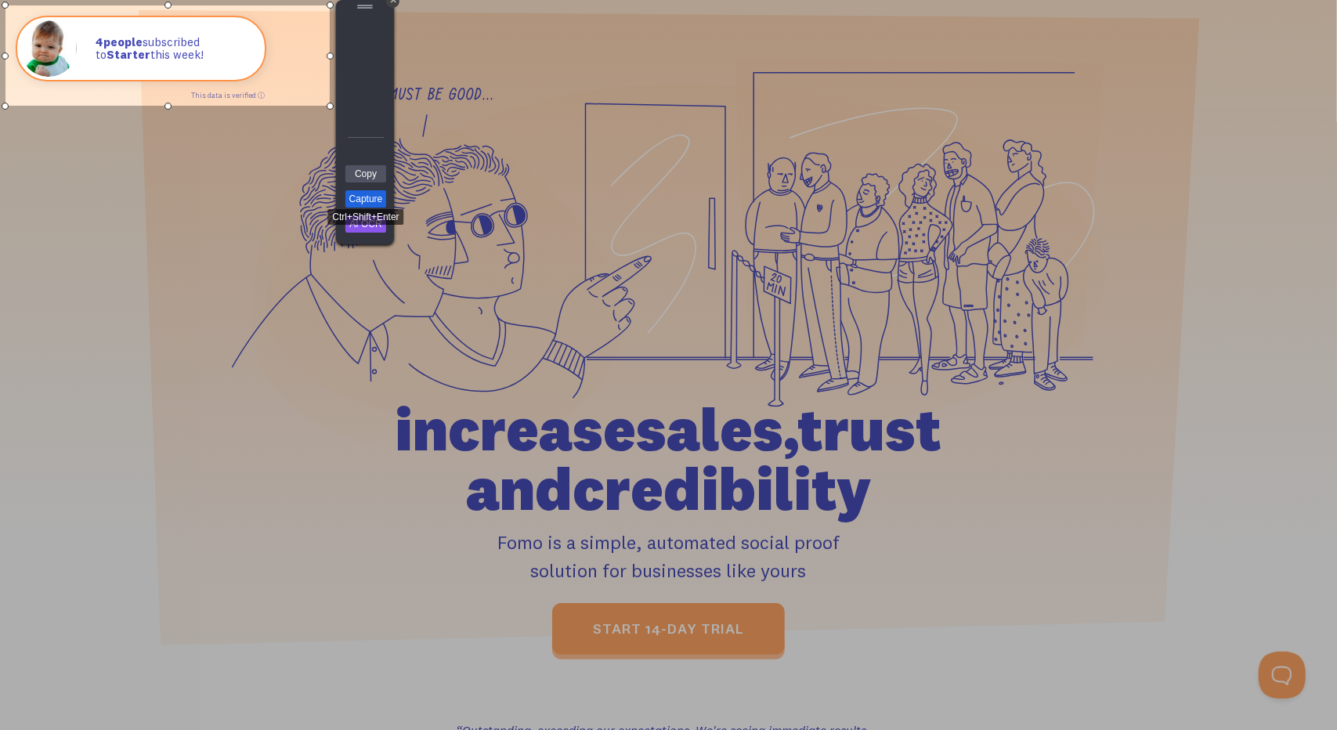
click at [374, 201] on link "Capture" at bounding box center [365, 198] width 41 height 17
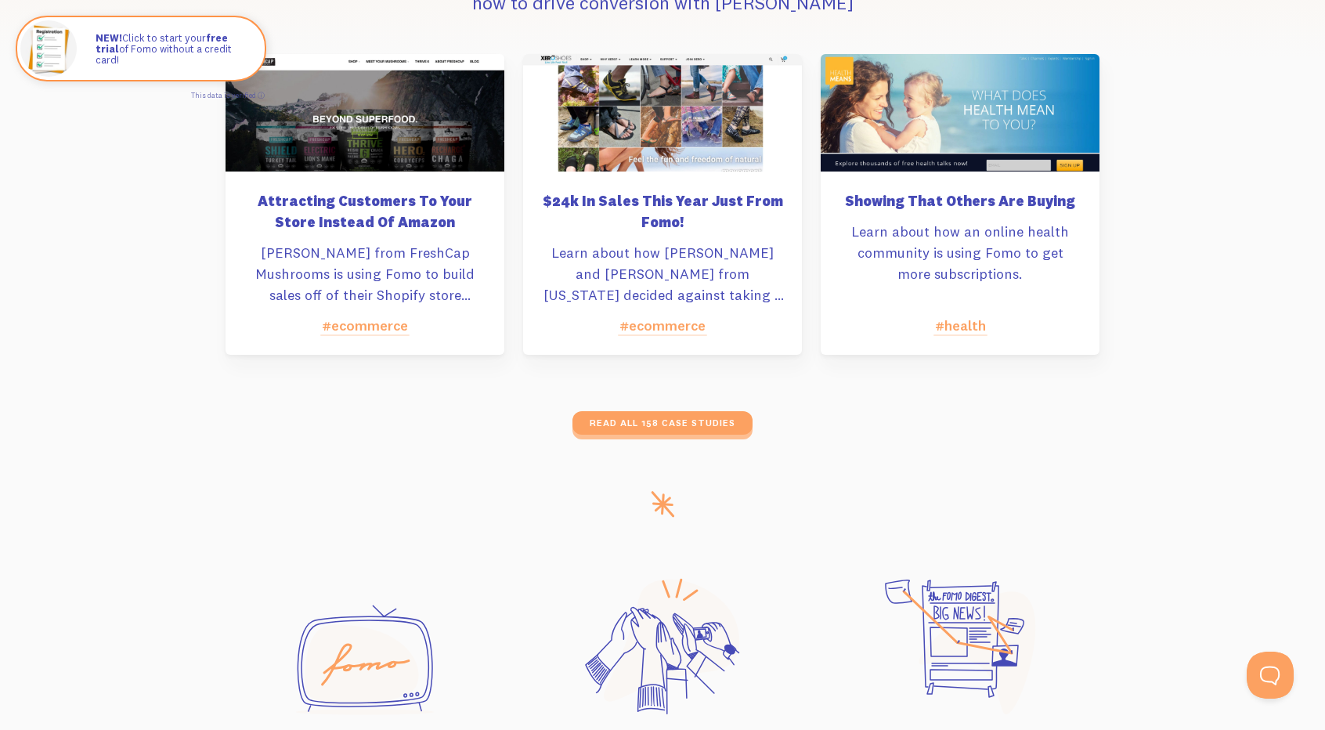
scroll to position [7831, 0]
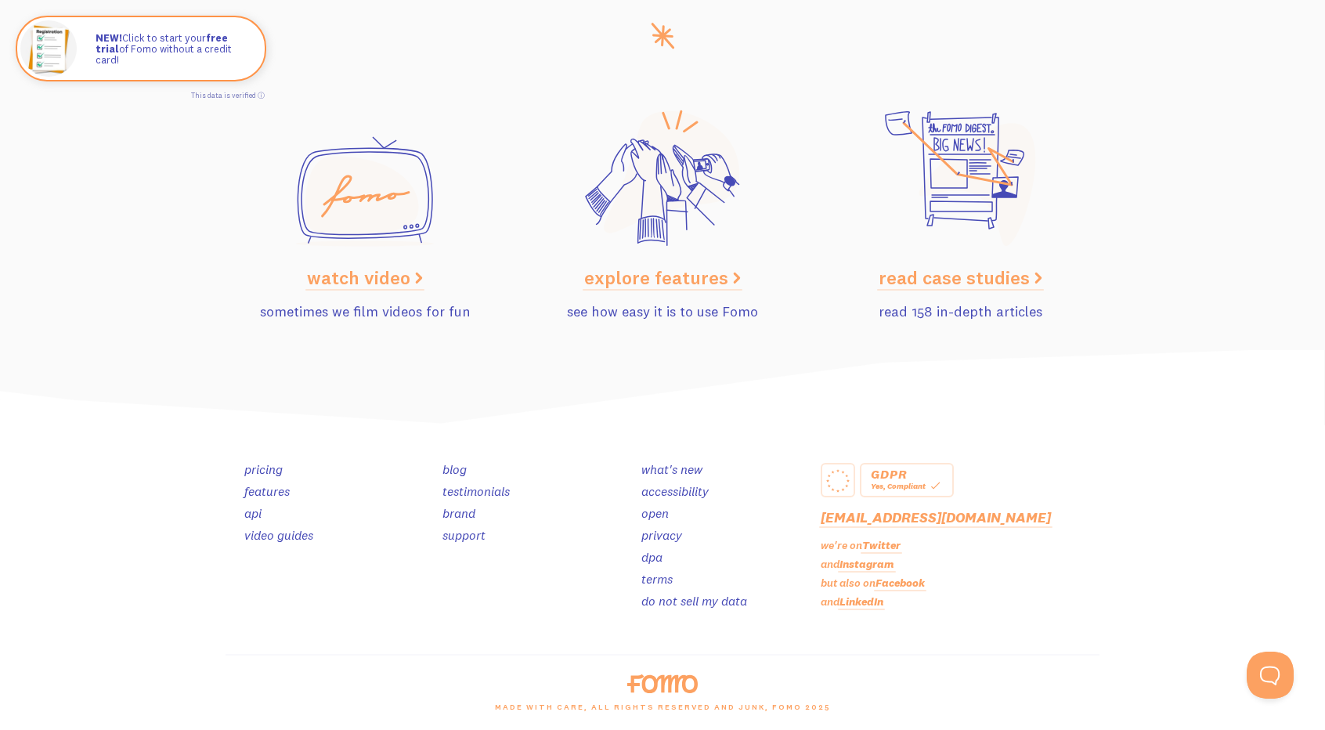
click at [612, 280] on link "explore features" at bounding box center [662, 277] width 157 height 23
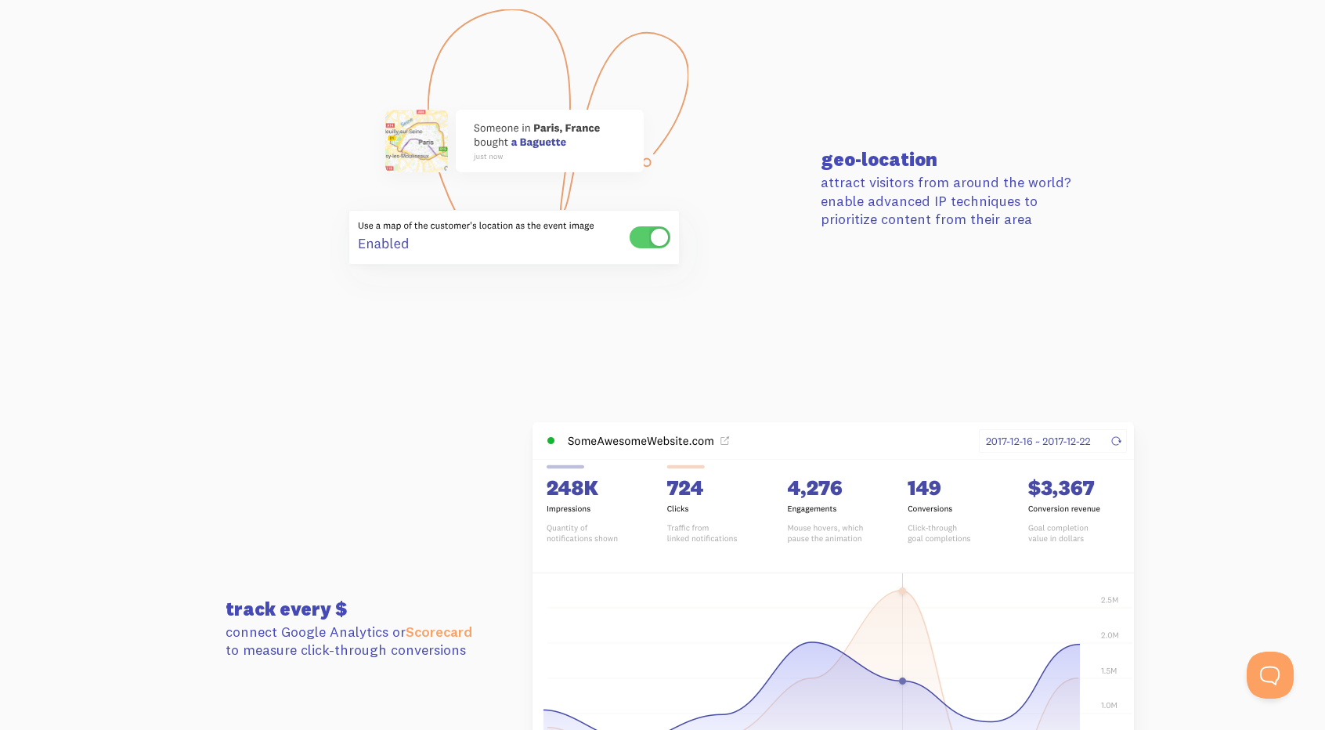
scroll to position [4464, 0]
